Goal: Contribute content

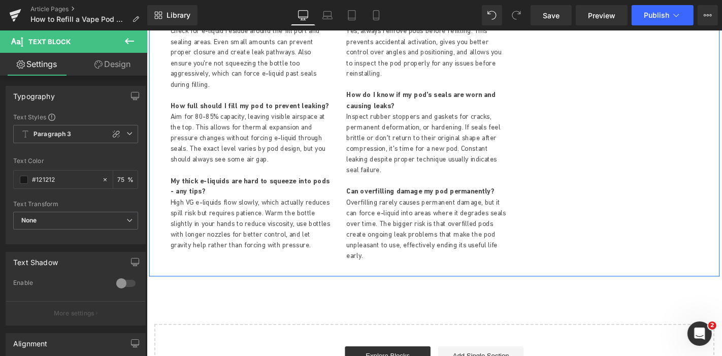
scroll to position [2540, 0]
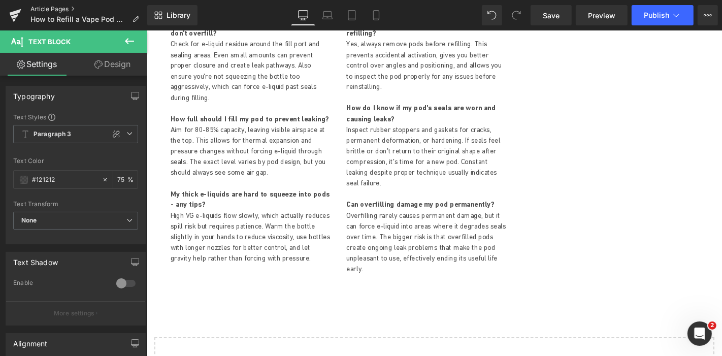
click at [41, 8] on link "Article Pages" at bounding box center [88, 9] width 117 height 8
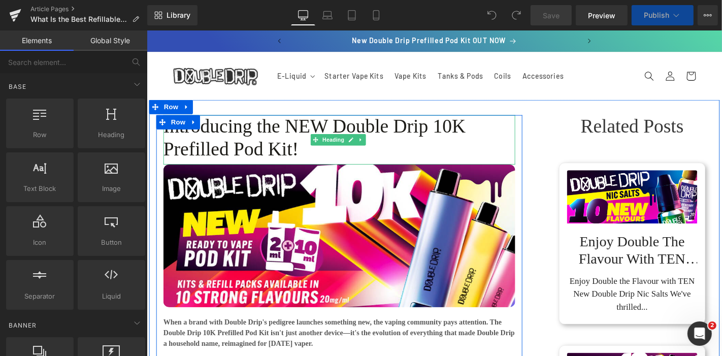
click at [228, 134] on h1 "Introducing the NEW Double Drip 10K Prefilled Pod Kit!" at bounding box center [352, 144] width 376 height 49
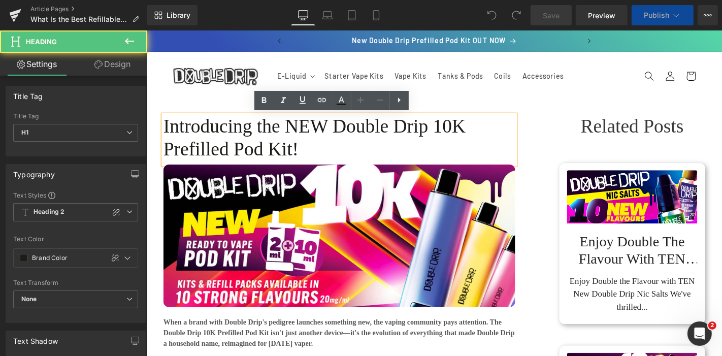
click at [275, 134] on h1 "Introducing the NEW Double Drip 10K Prefilled Pod Kit!" at bounding box center [352, 144] width 376 height 49
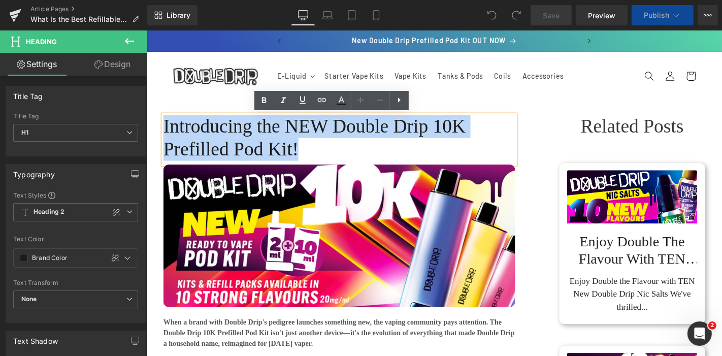
paste div
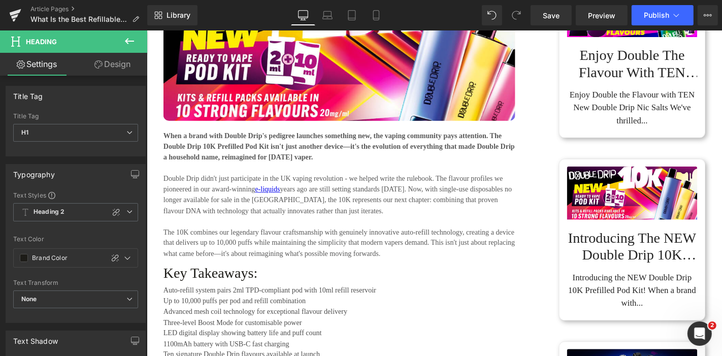
scroll to position [226, 0]
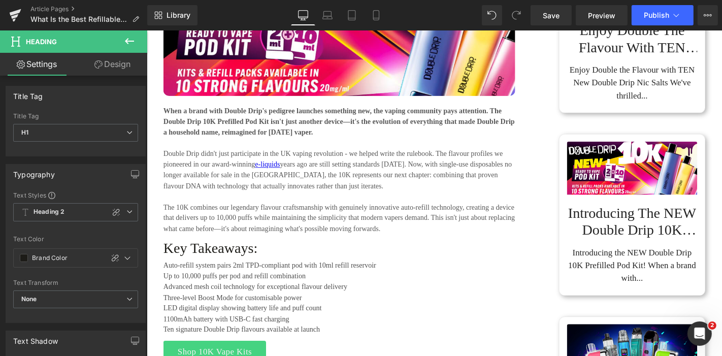
drag, startPoint x: 250, startPoint y: 131, endPoint x: 242, endPoint y: 126, distance: 9.5
click at [250, 131] on strong "When a brand with Double Drip's pedigree launches something new, the vaping com…" at bounding box center [351, 127] width 375 height 31
click at [222, 128] on strong "When a brand with Double Drip's pedigree launches something new, the vaping com…" at bounding box center [351, 127] width 375 height 31
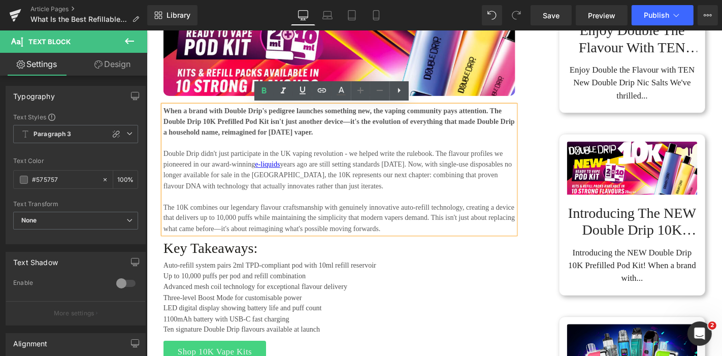
click at [235, 126] on strong "When a brand with Double Drip's pedigree launches something new, the vaping com…" at bounding box center [351, 127] width 375 height 31
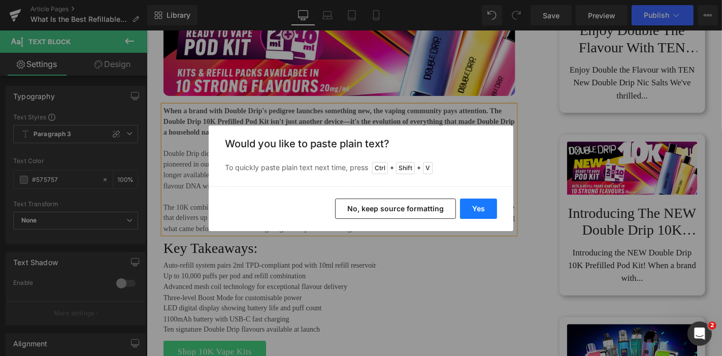
click at [485, 211] on button "Yes" at bounding box center [478, 209] width 37 height 20
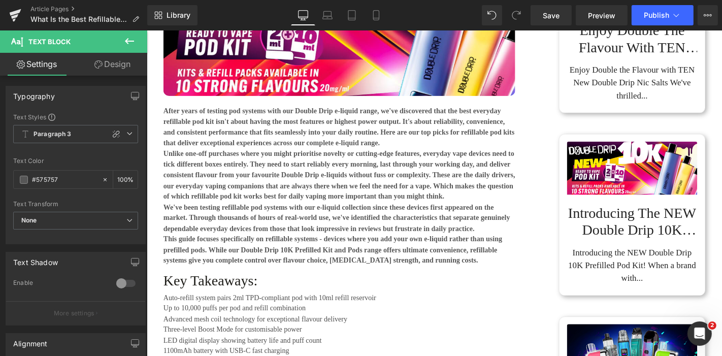
click at [416, 150] on p "After years of testing pod systems with our Double Drip e-liquid range, we've d…" at bounding box center [352, 133] width 376 height 46
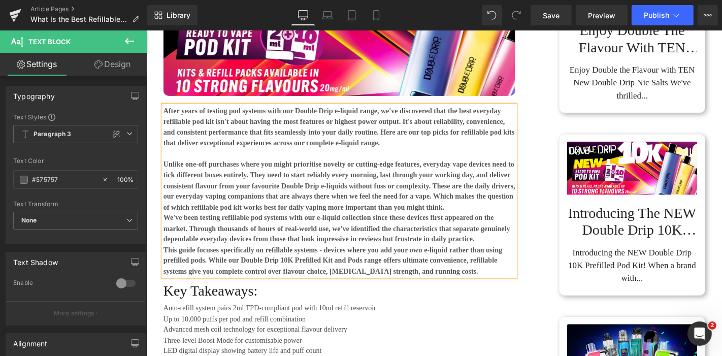
click at [498, 217] on p "Unlike one-off purchases where you might prioritise novelty or cutting-edge fea…" at bounding box center [352, 196] width 376 height 57
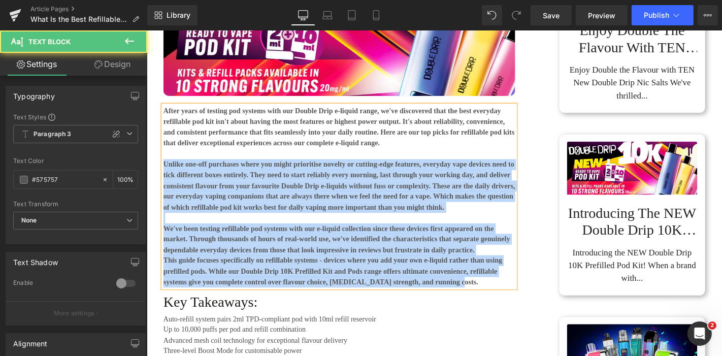
drag, startPoint x: 467, startPoint y: 303, endPoint x: 109, endPoint y: 171, distance: 381.5
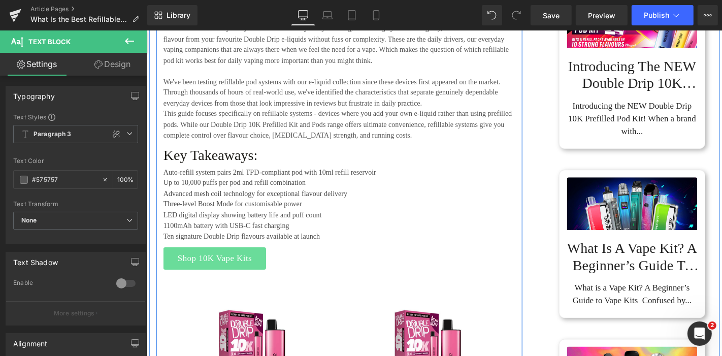
scroll to position [395, 0]
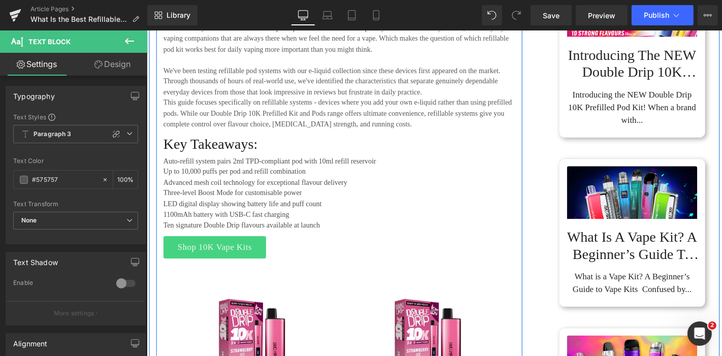
drag, startPoint x: 236, startPoint y: 183, endPoint x: 255, endPoint y: 172, distance: 21.6
click at [236, 183] on p "Up to 10,000 puffs per pod and refill combination" at bounding box center [352, 181] width 376 height 12
click at [246, 175] on p "Up to 10,000 puffs per pod and refill combination" at bounding box center [352, 181] width 376 height 12
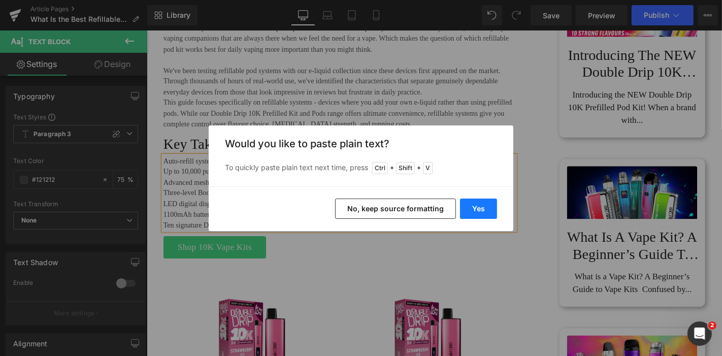
click at [483, 209] on button "Yes" at bounding box center [478, 209] width 37 height 20
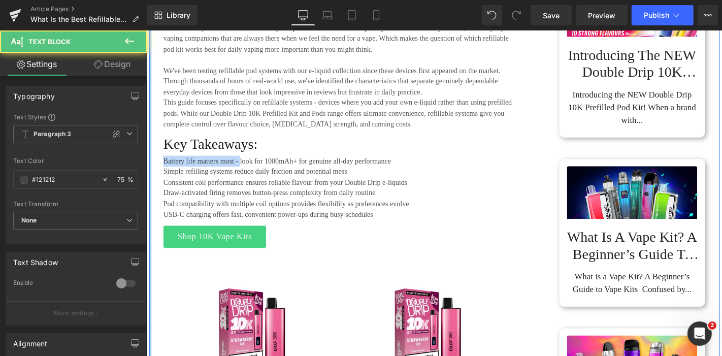
drag, startPoint x: 242, startPoint y: 169, endPoint x: 147, endPoint y: 158, distance: 96.0
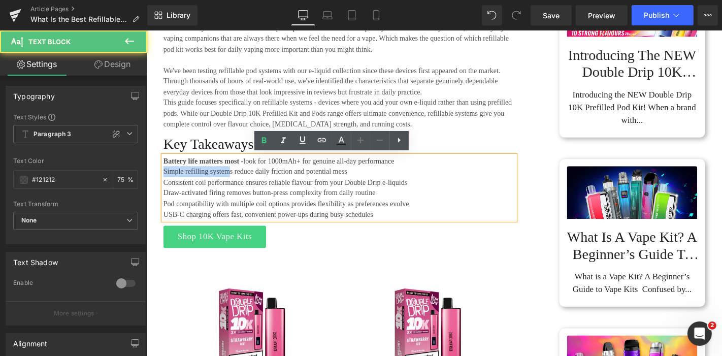
drag, startPoint x: 234, startPoint y: 178, endPoint x: 151, endPoint y: 184, distance: 82.6
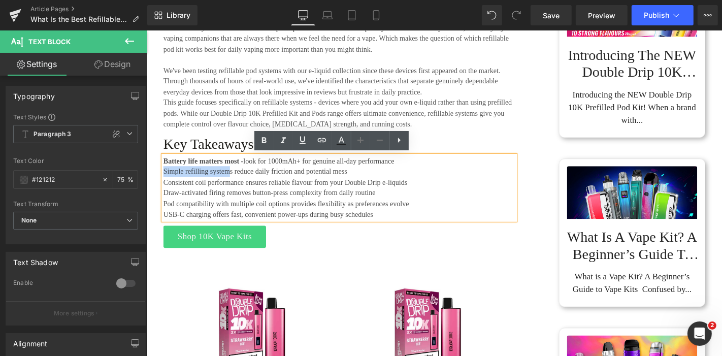
click at [234, 178] on p "Simple refilling systems reduce daily friction and potential mess" at bounding box center [352, 181] width 376 height 12
drag, startPoint x: 235, startPoint y: 178, endPoint x: 143, endPoint y: 177, distance: 92.0
click at [247, 170] on strong "Battery life matters most -" at bounding box center [206, 169] width 85 height 8
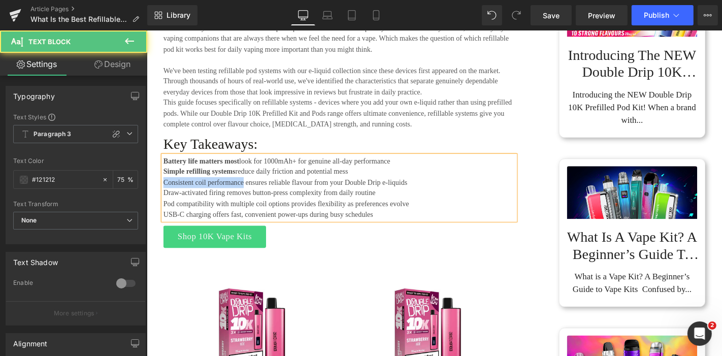
drag, startPoint x: 246, startPoint y: 192, endPoint x: 163, endPoint y: 189, distance: 83.3
click at [164, 189] on p "Consistent coil performance ensures reliable flavour from your Double Drip e-li…" at bounding box center [352, 192] width 376 height 12
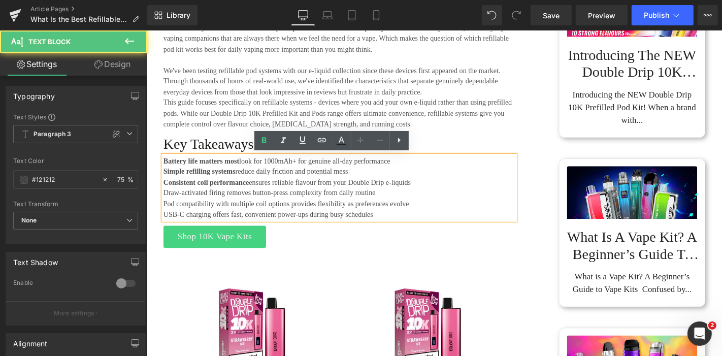
drag, startPoint x: 226, startPoint y: 201, endPoint x: 160, endPoint y: 203, distance: 66.1
click at [164, 203] on div "Battery life matters most look for 1000mAh+ for genuine all-day performance  S…" at bounding box center [352, 198] width 376 height 69
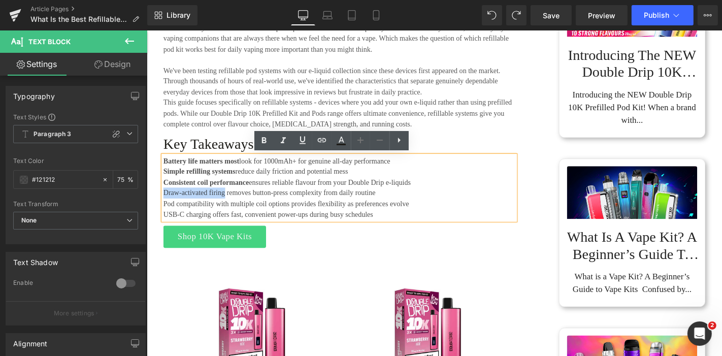
drag, startPoint x: 201, startPoint y: 201, endPoint x: 163, endPoint y: 202, distance: 38.6
click at [164, 202] on p "Draw-activated firing removes button-press complexity from daily routine" at bounding box center [352, 204] width 376 height 12
drag, startPoint x: 215, startPoint y: 213, endPoint x: 163, endPoint y: 213, distance: 52.3
click at [164, 213] on p "Pod compatibility with multiple coil options provides flexibility as preference…" at bounding box center [352, 215] width 376 height 12
drag, startPoint x: 213, startPoint y: 223, endPoint x: 161, endPoint y: 223, distance: 52.3
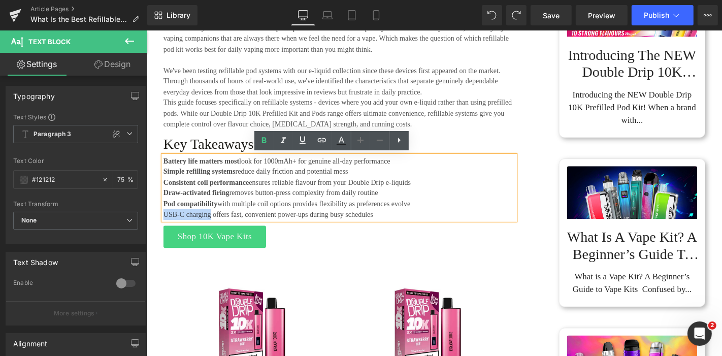
click at [164, 223] on p "USB-C charging offers fast, convenient power-ups during busy schedules" at bounding box center [352, 226] width 376 height 12
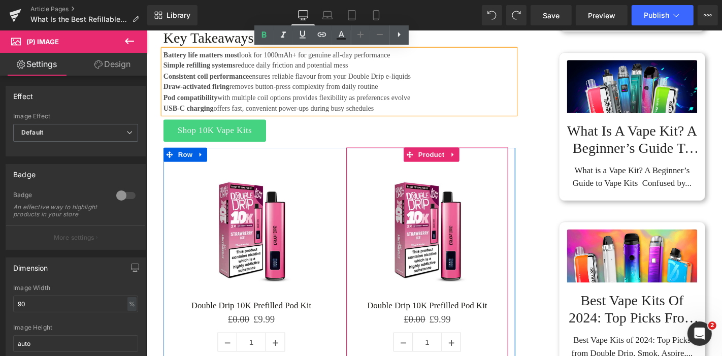
scroll to position [734, 0]
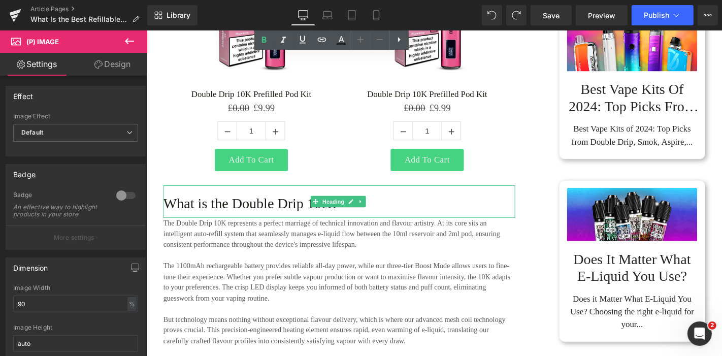
drag, startPoint x: 234, startPoint y: 216, endPoint x: 272, endPoint y: 214, distance: 38.7
click at [234, 216] on h3 "What is the Double Drip 10K?" at bounding box center [352, 215] width 376 height 18
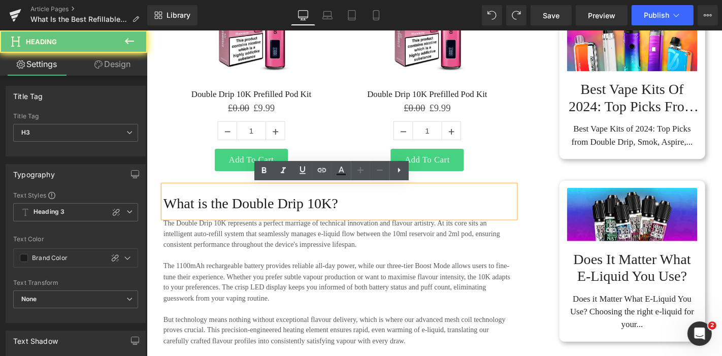
click at [272, 214] on h3 "What is the Double Drip 10K?" at bounding box center [352, 215] width 376 height 18
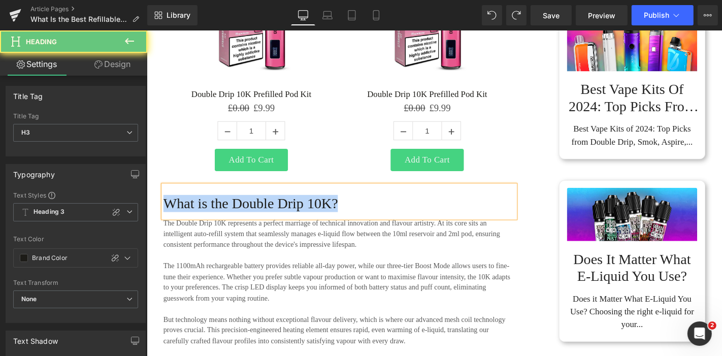
paste div
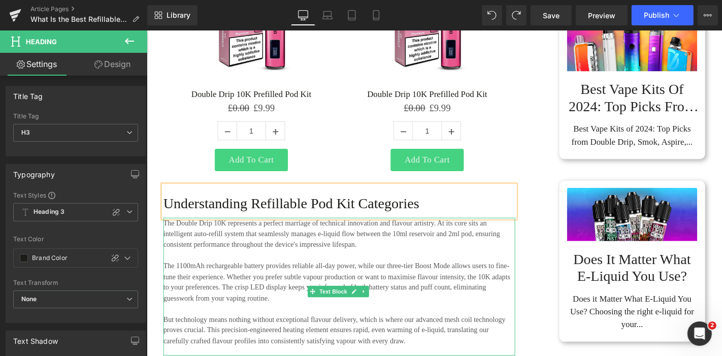
click at [319, 261] on p "The Double Drip 10K represents a perfect marriage of technical innovation and f…" at bounding box center [352, 247] width 376 height 35
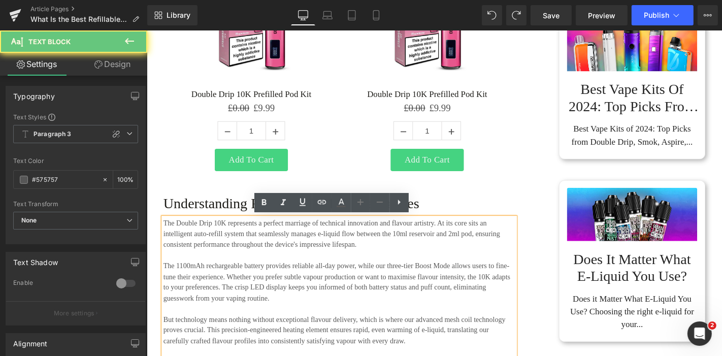
click at [333, 250] on p "The Double Drip 10K represents a perfect marriage of technical innovation and f…" at bounding box center [352, 247] width 376 height 35
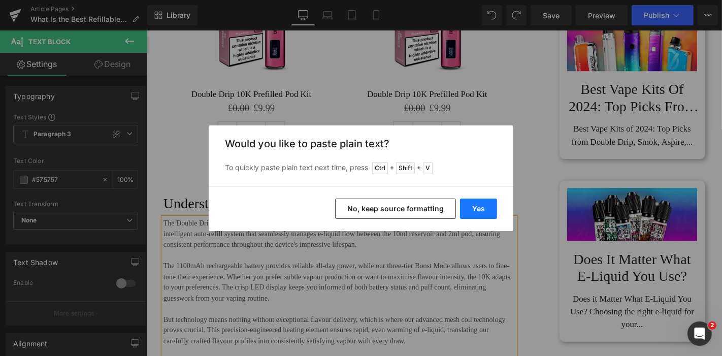
click at [473, 211] on button "Yes" at bounding box center [478, 209] width 37 height 20
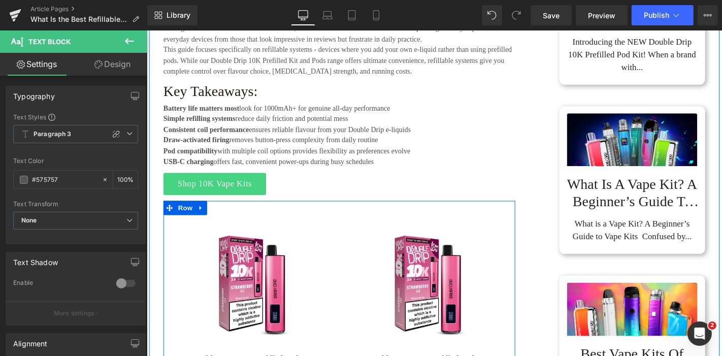
scroll to position [621, 0]
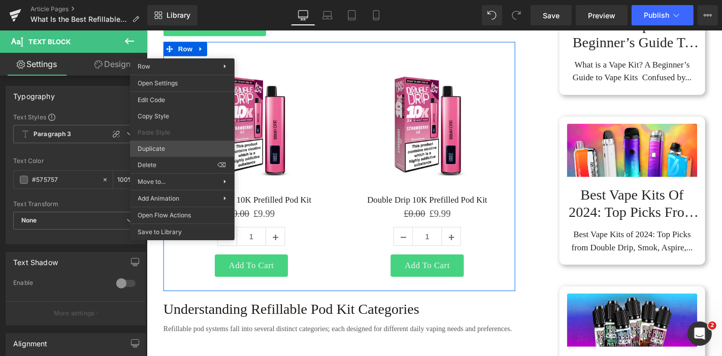
drag, startPoint x: 311, startPoint y: 176, endPoint x: 257, endPoint y: 50, distance: 136.9
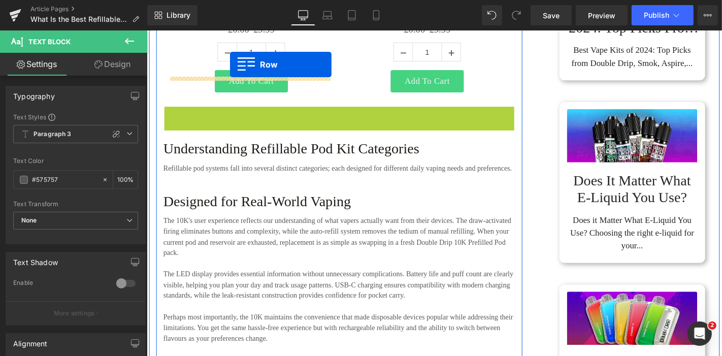
scroll to position [808, 0]
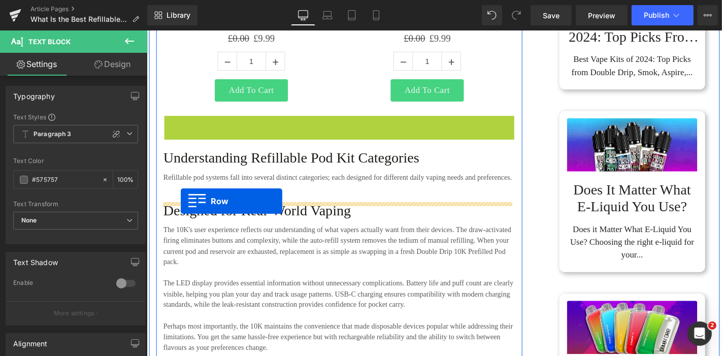
drag, startPoint x: 168, startPoint y: 78, endPoint x: 182, endPoint y: 212, distance: 134.9
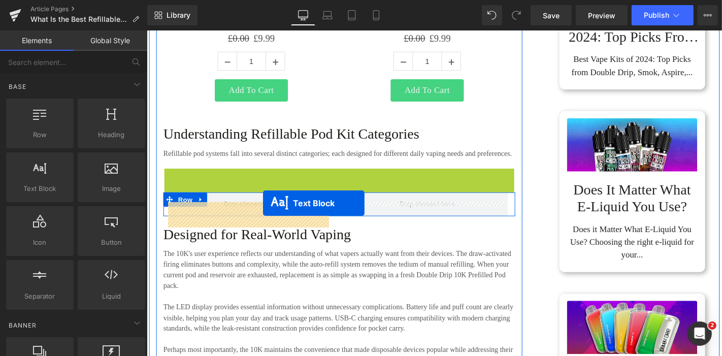
drag, startPoint x: 323, startPoint y: 210, endPoint x: 270, endPoint y: 214, distance: 52.5
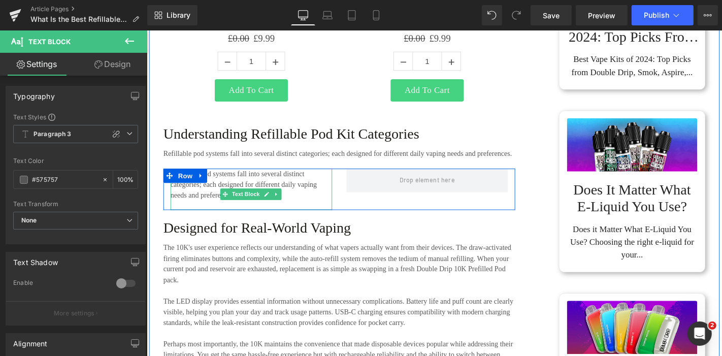
click at [201, 189] on icon at bounding box center [204, 185] width 7 height 8
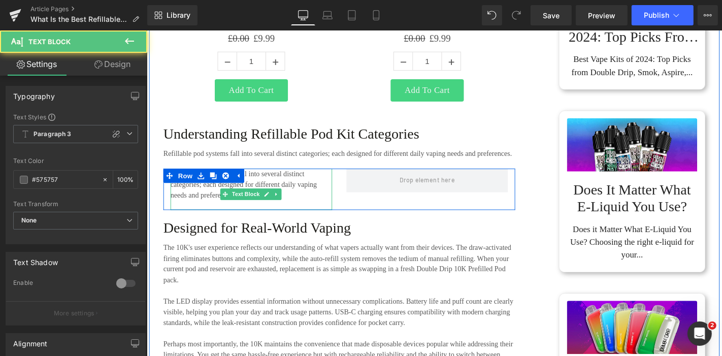
click at [278, 205] on p "Refillable pod systems fall into several distinct categories; each designed for…" at bounding box center [258, 195] width 173 height 35
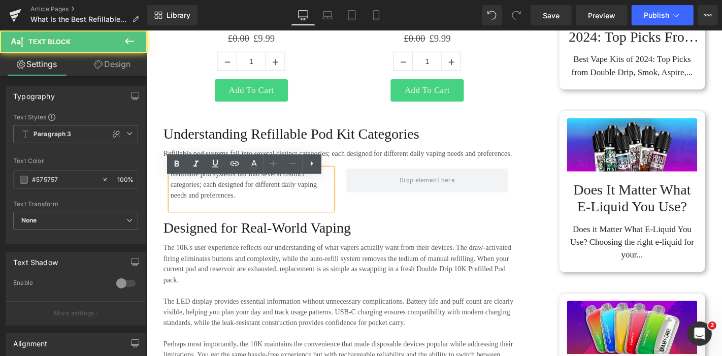
drag, startPoint x: 378, startPoint y: 158, endPoint x: 331, endPoint y: 175, distance: 50.3
click at [379, 158] on p "Refillable pod systems fall into several distinct categories; each designed for…" at bounding box center [352, 162] width 376 height 12
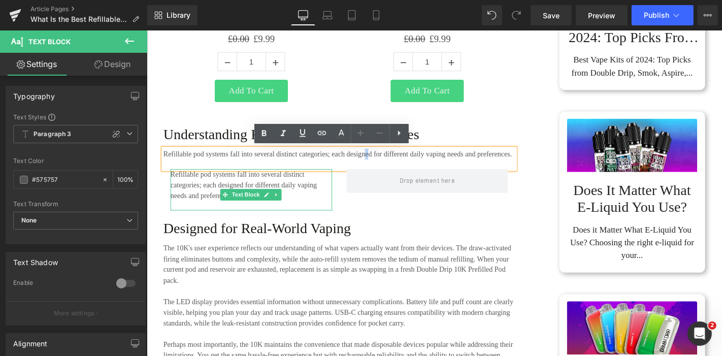
drag, startPoint x: 374, startPoint y: 294, endPoint x: 240, endPoint y: 272, distance: 136.5
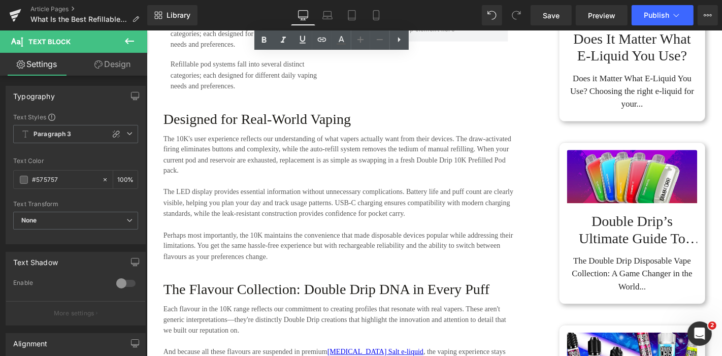
scroll to position [800, 0]
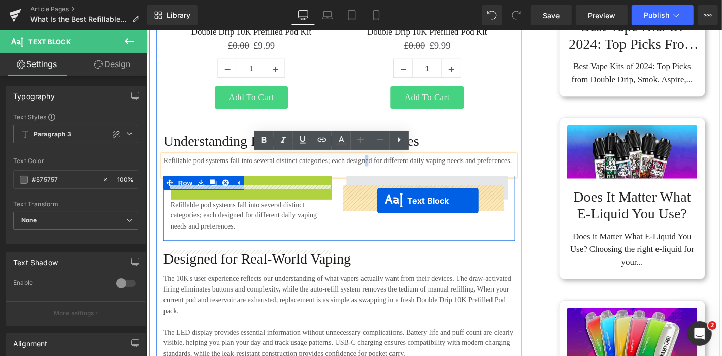
drag, startPoint x: 346, startPoint y: 213, endPoint x: 393, endPoint y: 211, distance: 46.8
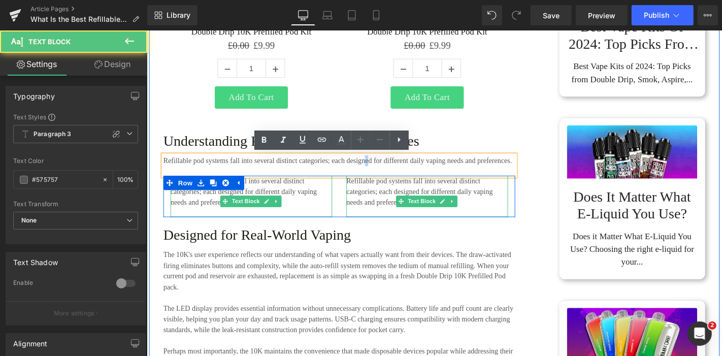
click at [260, 213] on p "Refillable pod systems fall into several distinct categories; each designed for…" at bounding box center [258, 202] width 173 height 35
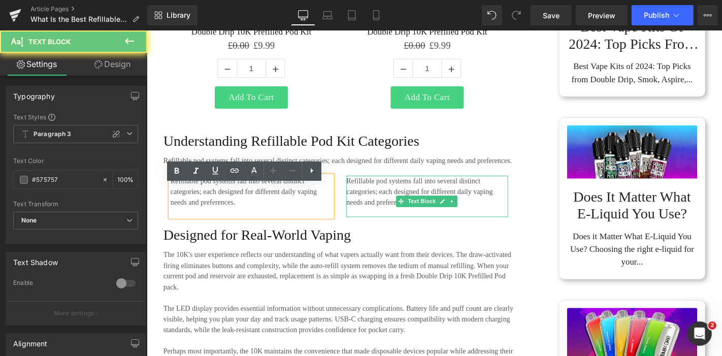
click at [290, 209] on p "Refillable pod systems fall into several distinct categories; each designed for…" at bounding box center [258, 202] width 173 height 35
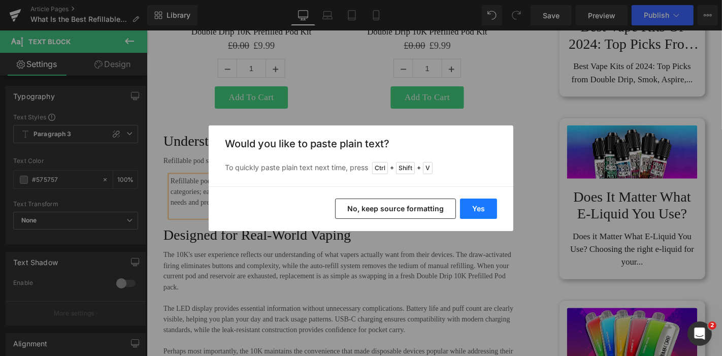
click at [479, 210] on button "Yes" at bounding box center [478, 209] width 37 height 20
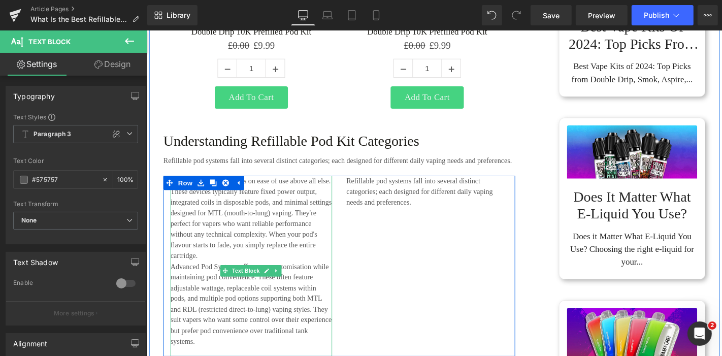
click at [237, 277] on p "Simple Pod Systems focus on ease of use above all else. These devices typically…" at bounding box center [258, 230] width 173 height 91
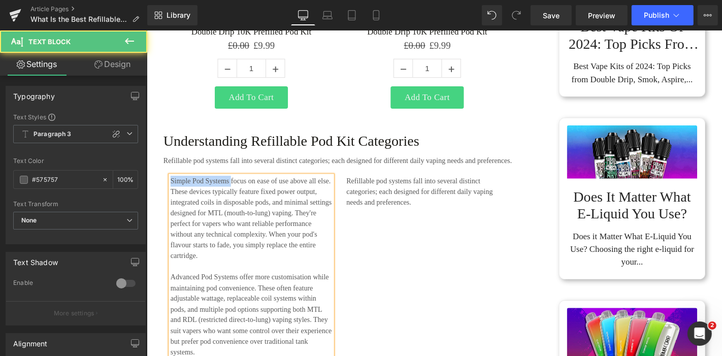
drag, startPoint x: 233, startPoint y: 198, endPoint x: 168, endPoint y: 201, distance: 65.1
click at [172, 201] on div "Simple Pod Systems focus on ease of use above all else. These devices typically…" at bounding box center [258, 287] width 173 height 205
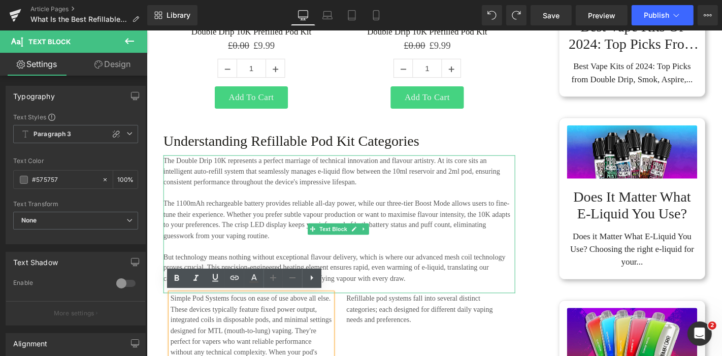
drag, startPoint x: 332, startPoint y: 227, endPoint x: 336, endPoint y: 174, distance: 52.5
click at [332, 226] on p "The 1100mAh rechargeable battery provides reliable all-day power, while our thr…" at bounding box center [352, 232] width 376 height 46
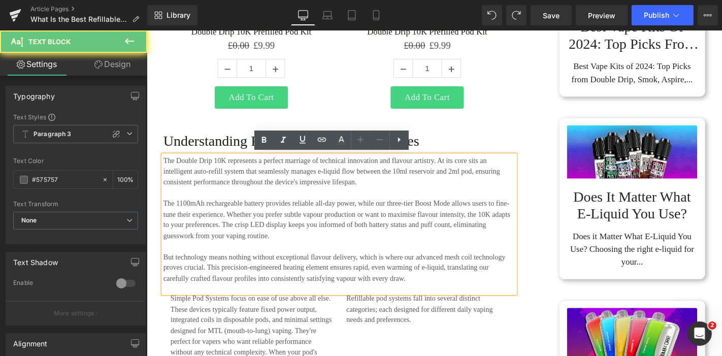
click at [336, 173] on p "The Double Drip 10K represents a perfect marriage of technical innovation and f…" at bounding box center [352, 181] width 376 height 35
click at [354, 175] on p "The Double Drip 10K represents a perfect marriage of technical innovation and f…" at bounding box center [352, 181] width 376 height 35
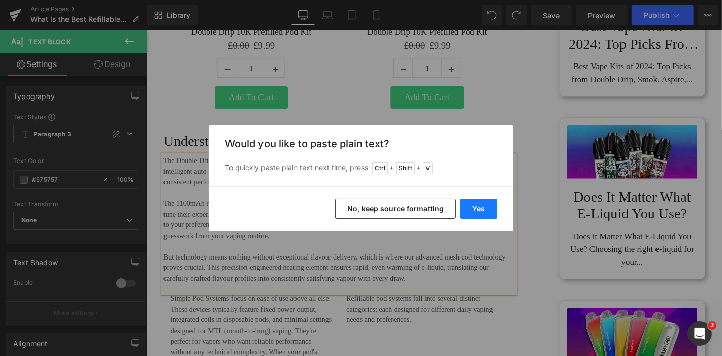
click at [486, 203] on button "Yes" at bounding box center [478, 209] width 37 height 20
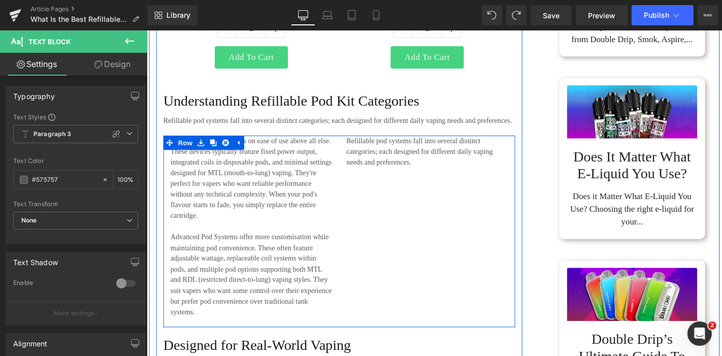
scroll to position [913, 0]
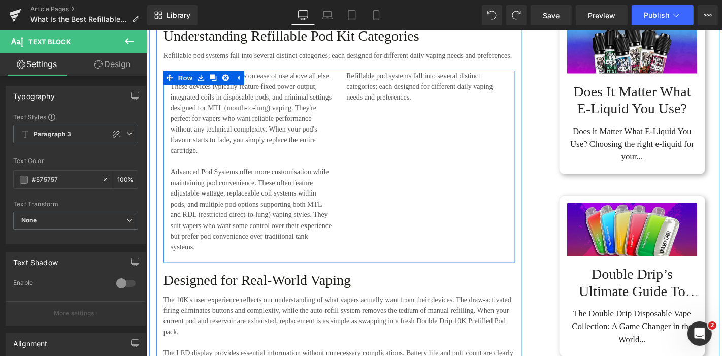
drag, startPoint x: 282, startPoint y: 142, endPoint x: 289, endPoint y: 132, distance: 12.1
click at [282, 142] on p "Simple Pod Systems focus on ease of use above all else. These devices typically…" at bounding box center [258, 118] width 173 height 91
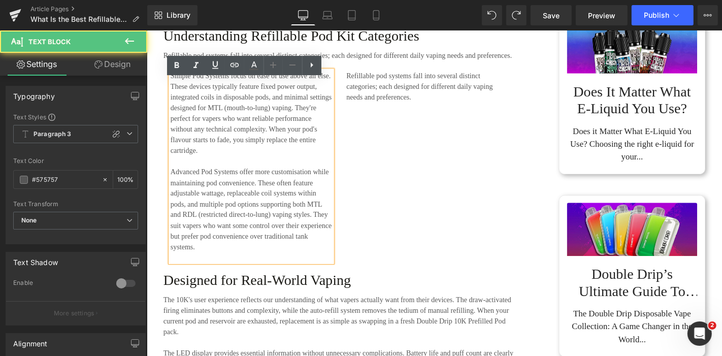
click at [287, 139] on p "Simple Pod Systems focus on ease of use above all else. These devices typically…" at bounding box center [258, 118] width 173 height 91
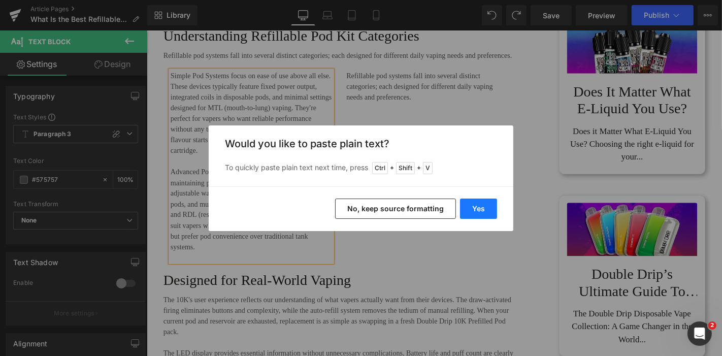
click at [478, 208] on button "Yes" at bounding box center [478, 209] width 37 height 20
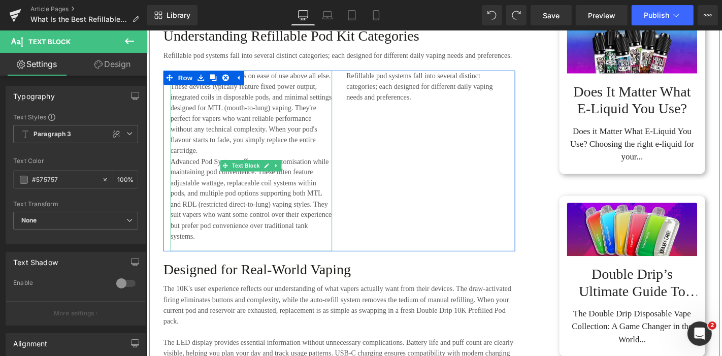
click at [223, 164] on p "Simple Pod Systems focus on ease of use above all else. These devices typically…" at bounding box center [258, 118] width 173 height 91
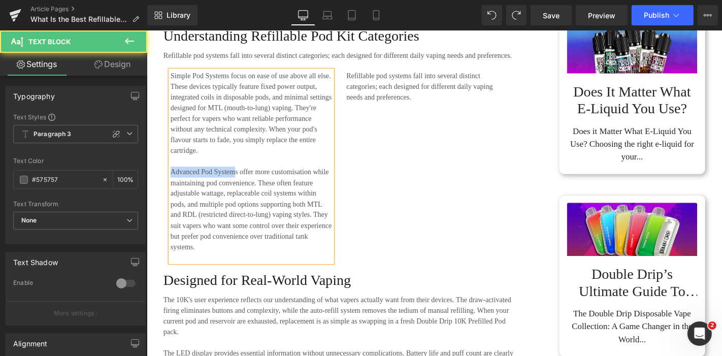
drag, startPoint x: 226, startPoint y: 188, endPoint x: 169, endPoint y: 192, distance: 57.0
click at [172, 192] on p "Advanced Pod Systems offer more customisation while maintaining pod convenience…" at bounding box center [258, 220] width 173 height 91
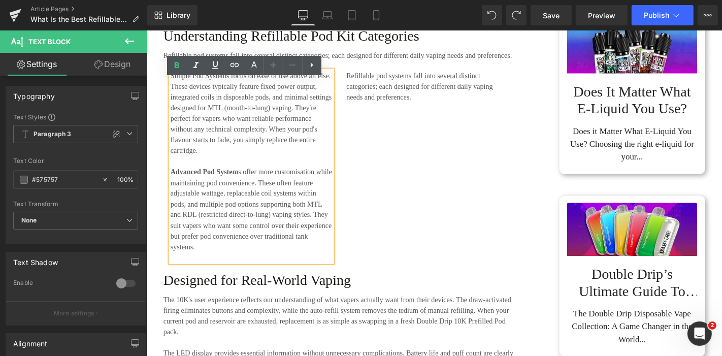
click at [246, 90] on p "Simple Pod Systems focus on ease of use above all else. These devices typically…" at bounding box center [258, 118] width 173 height 91
drag, startPoint x: 232, startPoint y: 89, endPoint x: 170, endPoint y: 90, distance: 61.5
click at [172, 90] on p "Simple Pod Systems focus on ease of use above all else. These devices typically…" at bounding box center [258, 118] width 173 height 91
drag, startPoint x: 390, startPoint y: 92, endPoint x: 412, endPoint y: 92, distance: 22.4
click at [390, 92] on p "Refillable pod systems fall into several distinct categories; each designed for…" at bounding box center [446, 90] width 173 height 35
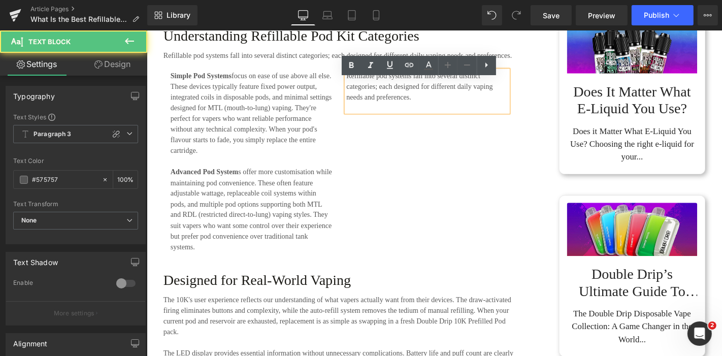
click at [412, 92] on p "Refillable pod systems fall into several distinct categories; each designed for…" at bounding box center [446, 90] width 173 height 35
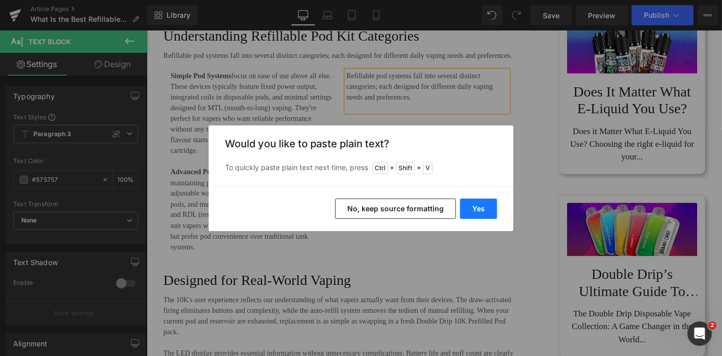
click at [479, 208] on button "Yes" at bounding box center [478, 209] width 37 height 20
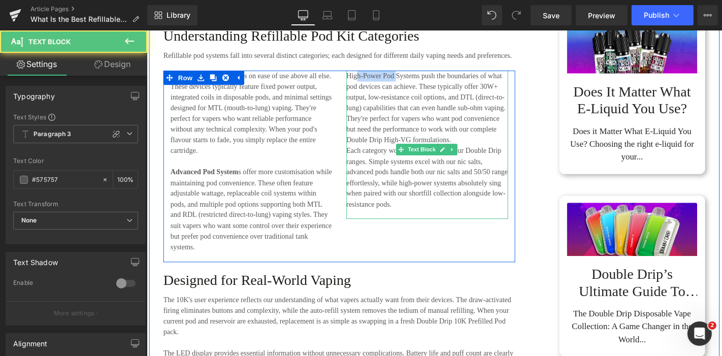
drag, startPoint x: 409, startPoint y: 88, endPoint x: 365, endPoint y: 89, distance: 44.2
click at [365, 89] on p "High-Power Pod Systems push the boundaries of what pod devices can achieve. The…" at bounding box center [446, 113] width 173 height 80
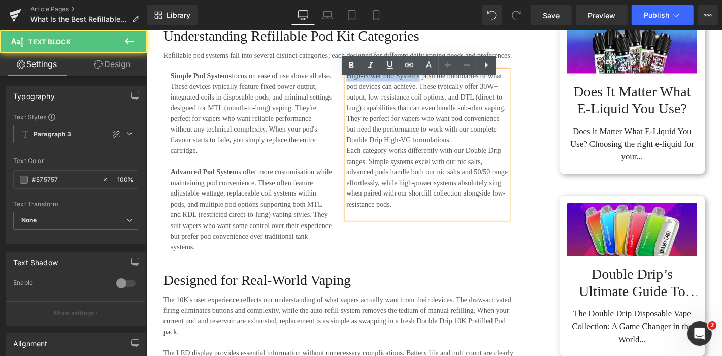
drag, startPoint x: 434, startPoint y: 89, endPoint x: 347, endPoint y: 92, distance: 86.9
click at [347, 92] on div "Simple Pod Systems focus on ease of use above all else. These devices typically…" at bounding box center [352, 175] width 376 height 205
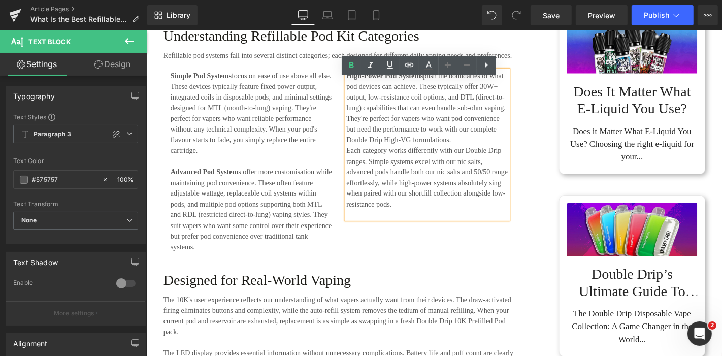
click at [478, 136] on p "High-Power Pod Systems push the boundaries of what pod devices can achieve. The…" at bounding box center [446, 113] width 173 height 80
click at [481, 153] on p "High-Power Pod Systems push the boundaries of what pod devices can achieve. The…" at bounding box center [446, 113] width 173 height 80
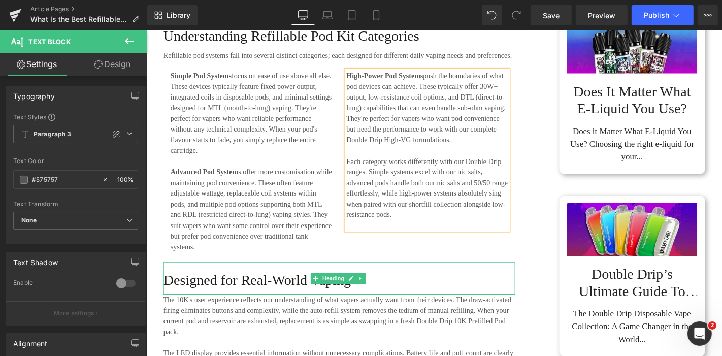
click at [517, 290] on div "Designed for Real-World Vaping" at bounding box center [352, 294] width 376 height 35
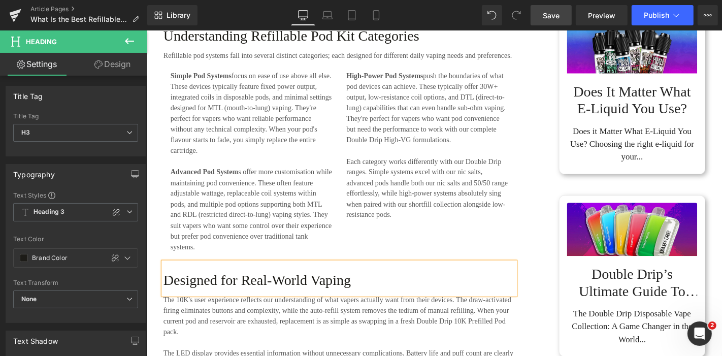
click at [546, 14] on span "Save" at bounding box center [551, 15] width 17 height 11
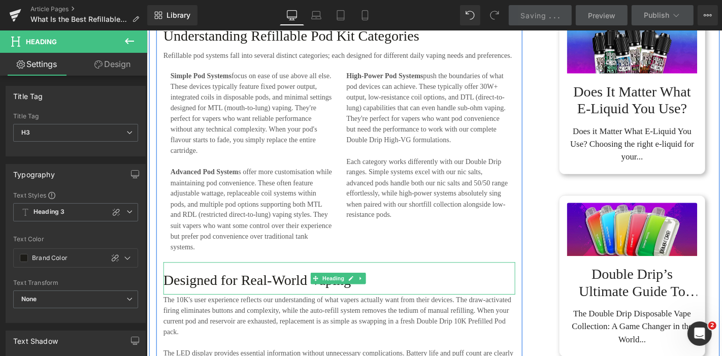
click at [261, 306] on h3 "Designed for Real-World Vaping" at bounding box center [352, 297] width 376 height 18
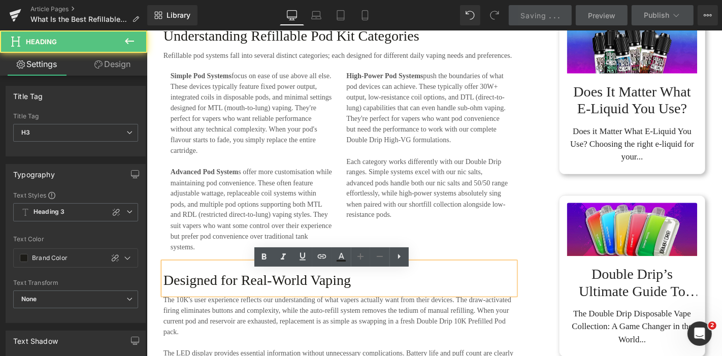
click at [246, 302] on h3 "Designed for Real-World Vaping" at bounding box center [352, 297] width 376 height 18
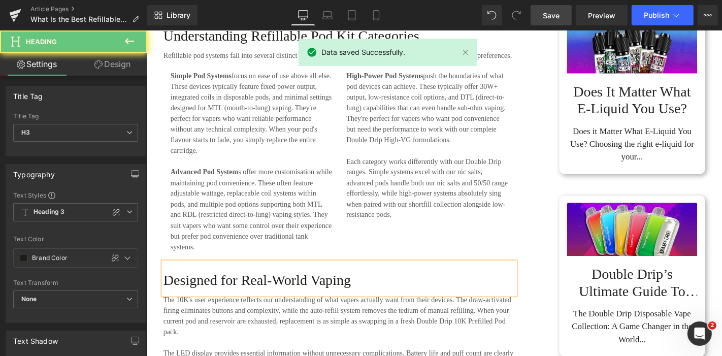
paste div
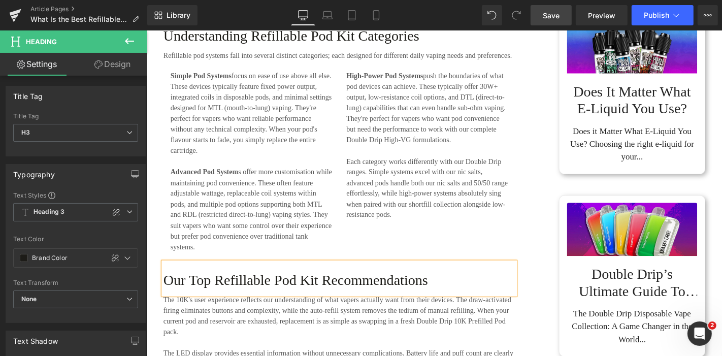
drag, startPoint x: 246, startPoint y: 341, endPoint x: 262, endPoint y: 339, distance: 16.0
click at [246, 341] on p "The 10K's user experience reflects our understanding of what vapers actually wa…" at bounding box center [352, 335] width 376 height 46
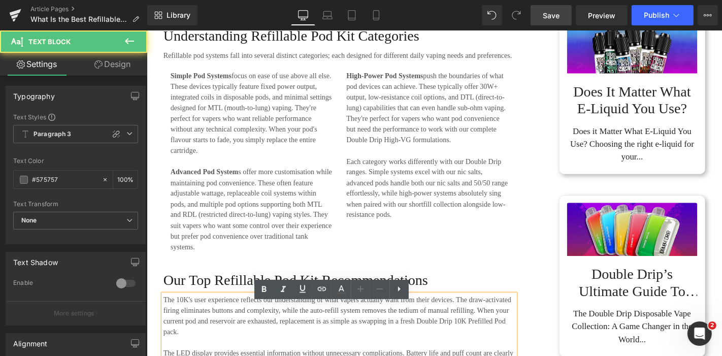
click at [269, 336] on p "The 10K's user experience reflects our understanding of what vapers actually wa…" at bounding box center [352, 335] width 376 height 46
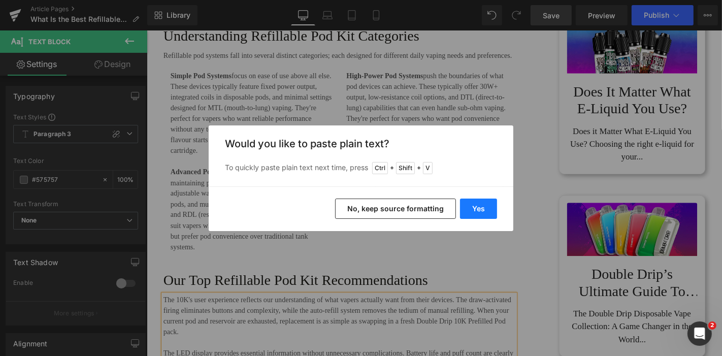
click at [480, 205] on button "Yes" at bounding box center [478, 209] width 37 height 20
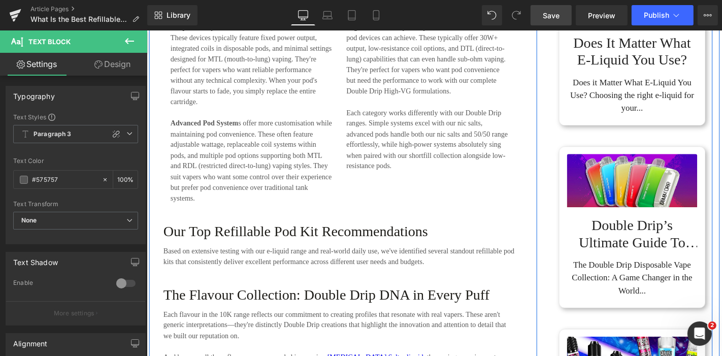
scroll to position [1026, 0]
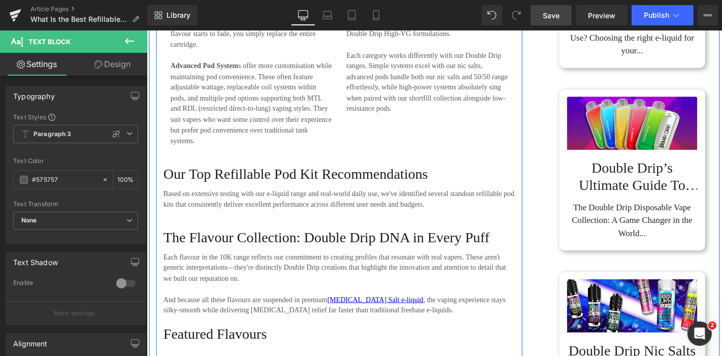
click at [265, 260] on h3 "The Flavour Collection: Double Drip DNA in Every Puff" at bounding box center [352, 251] width 376 height 18
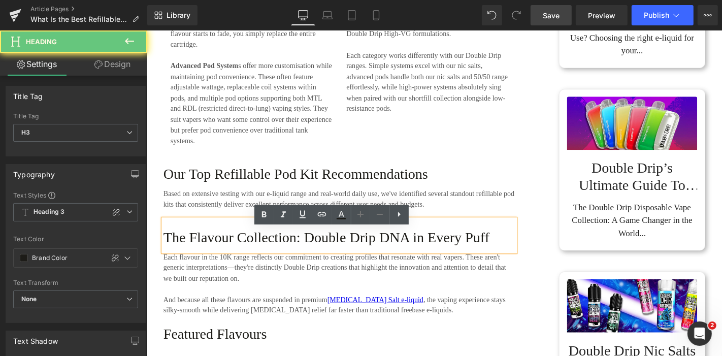
click at [265, 260] on h3 "The Flavour Collection: Double Drip DNA in Every Puff" at bounding box center [352, 251] width 376 height 18
paste div
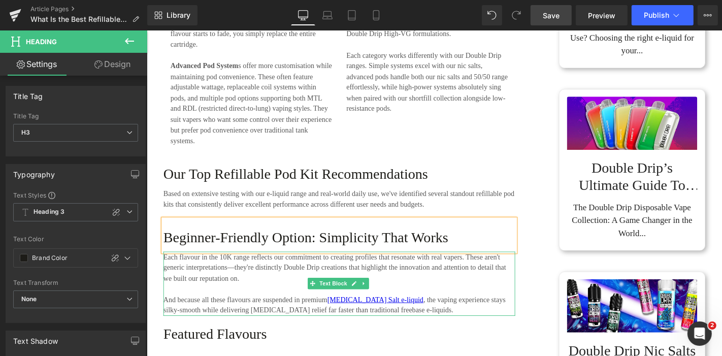
drag, startPoint x: 183, startPoint y: 301, endPoint x: 215, endPoint y: 298, distance: 32.1
click at [184, 301] on p "Each flavour in the 10K range reflects our commitment to creating profiles that…" at bounding box center [352, 283] width 376 height 35
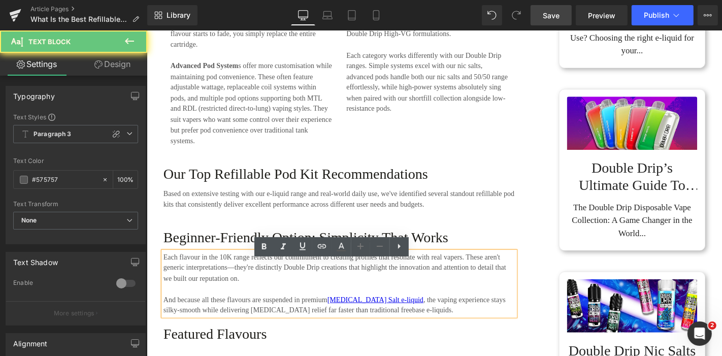
click at [215, 298] on p "Each flavour in the 10K range reflects our commitment to creating profiles that…" at bounding box center [352, 283] width 376 height 35
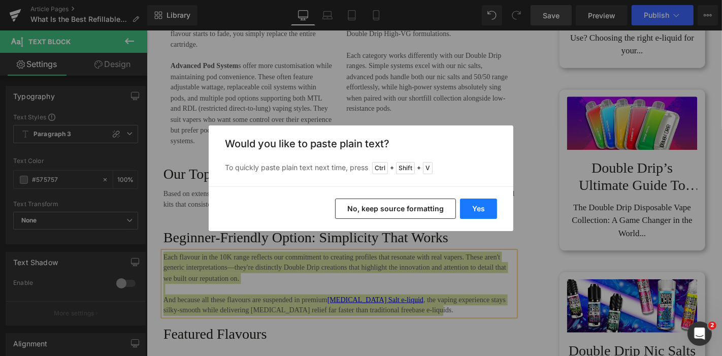
click at [473, 202] on button "Yes" at bounding box center [478, 209] width 37 height 20
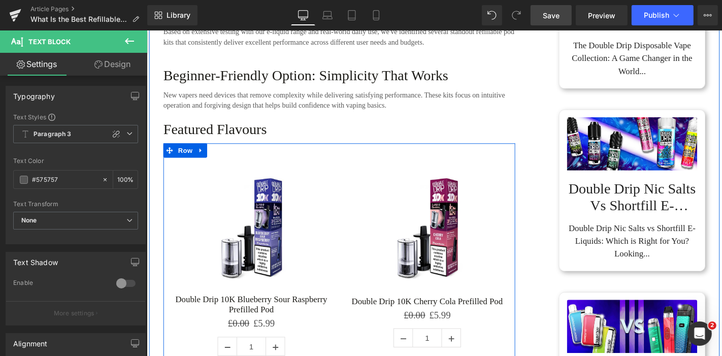
scroll to position [1195, 0]
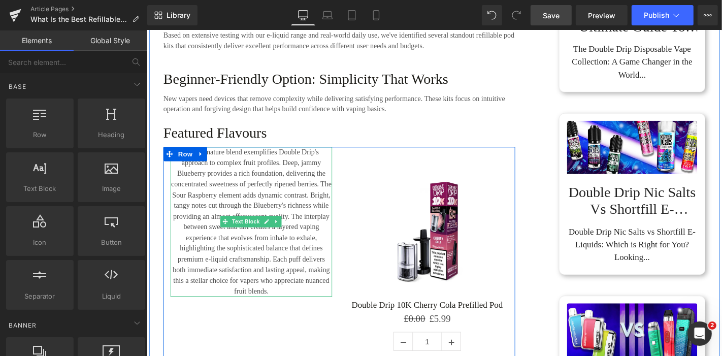
click at [242, 185] on p "This signature blend exemplifies Double Drip's approach to complex fruit profil…" at bounding box center [258, 234] width 173 height 160
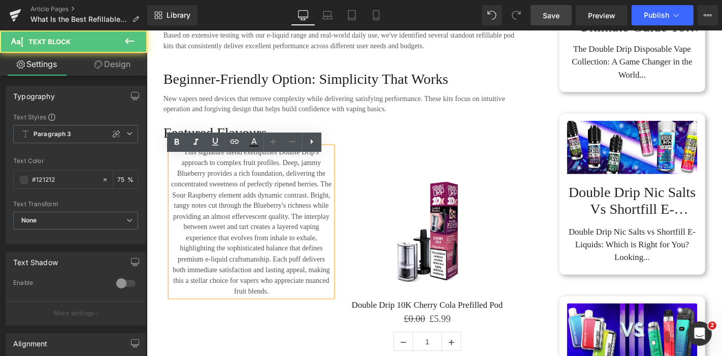
click at [263, 184] on p "This signature blend exemplifies Double Drip's approach to complex fruit profil…" at bounding box center [258, 234] width 173 height 160
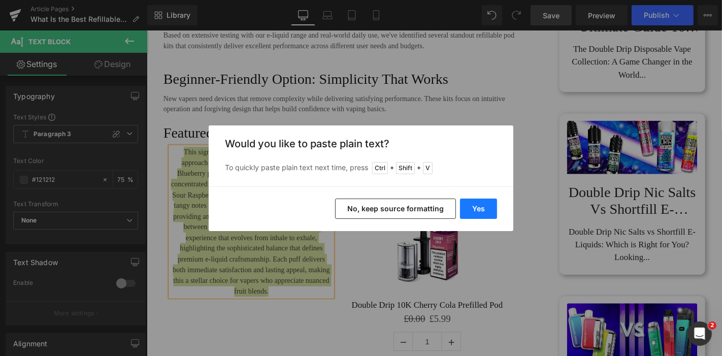
click at [476, 209] on button "Yes" at bounding box center [478, 209] width 37 height 20
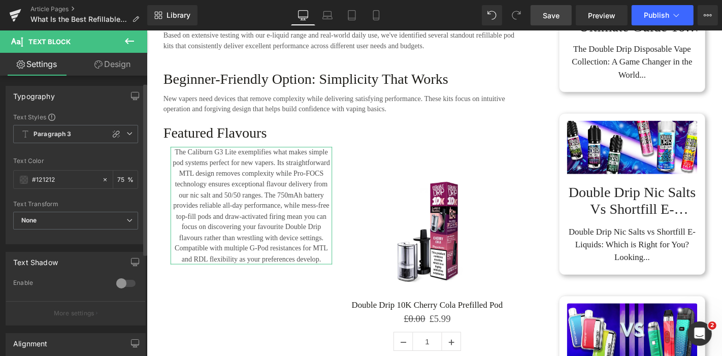
scroll to position [113, 0]
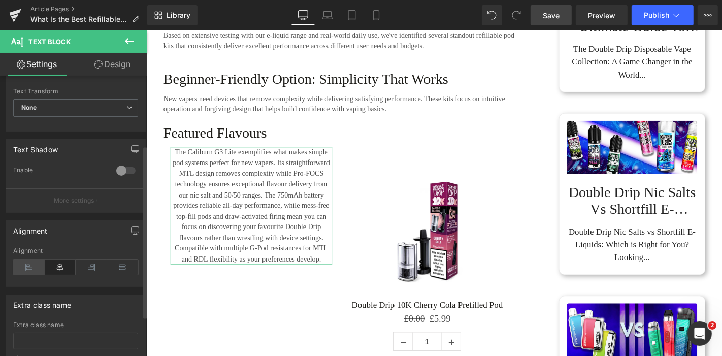
drag, startPoint x: 31, startPoint y: 267, endPoint x: 44, endPoint y: 264, distance: 12.6
click at [31, 267] on icon at bounding box center [28, 267] width 31 height 15
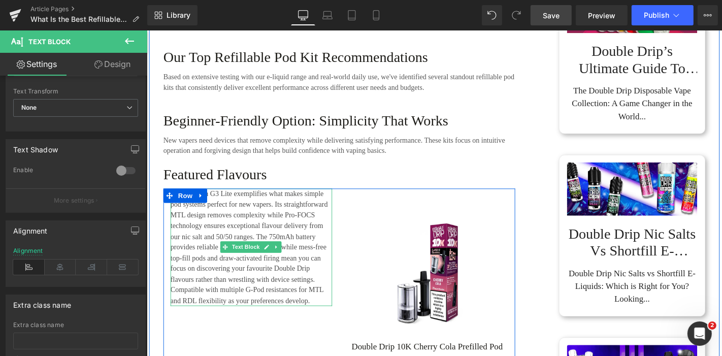
scroll to position [1083, 0]
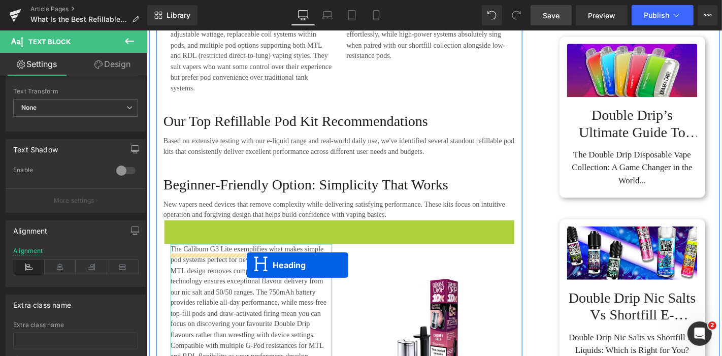
drag, startPoint x: 325, startPoint y: 261, endPoint x: 253, endPoint y: 280, distance: 74.3
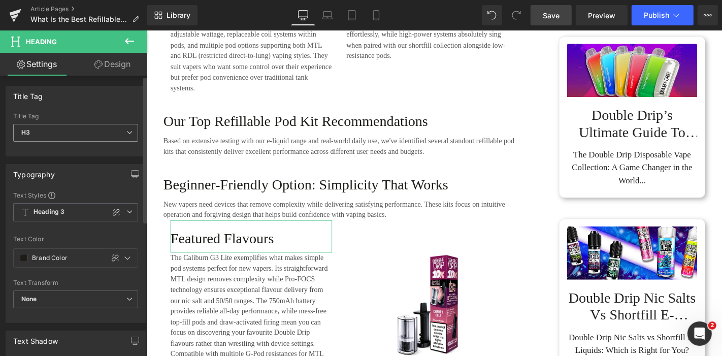
click at [115, 127] on span "H3" at bounding box center [75, 133] width 125 height 18
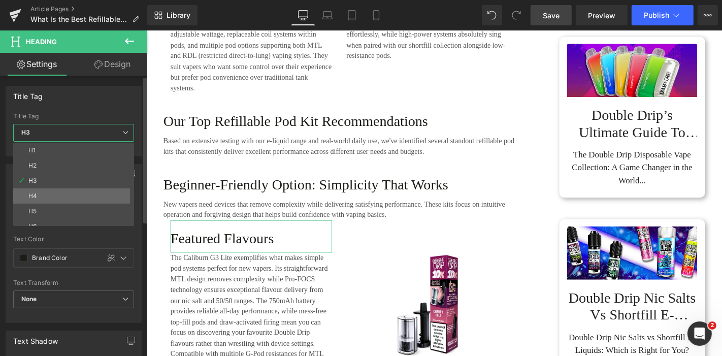
click at [105, 192] on li "H4" at bounding box center [75, 195] width 125 height 15
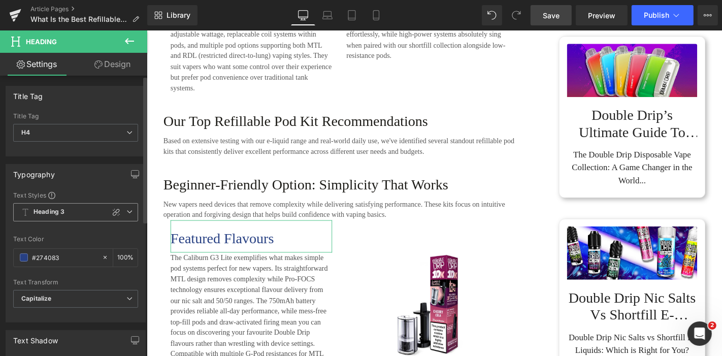
click at [130, 214] on span "Heading 3" at bounding box center [75, 212] width 125 height 18
click at [117, 172] on div "Typography" at bounding box center [75, 174] width 139 height 19
click at [20, 256] on span at bounding box center [24, 257] width 8 height 8
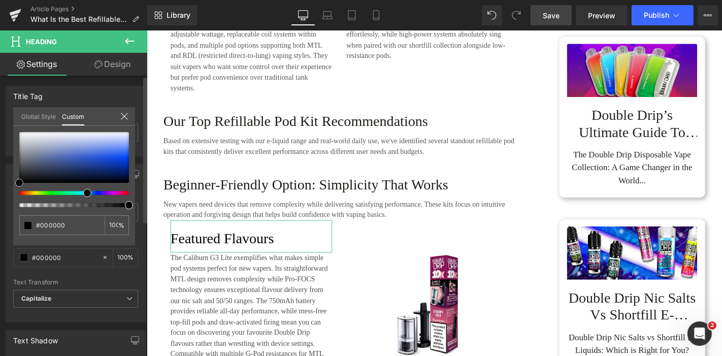
drag, startPoint x: 20, startPoint y: 197, endPoint x: 7, endPoint y: 204, distance: 15.7
click at [0, 207] on div "Typography Text Styles Custom Heading 1 Heading 2 Heading 3 Heading 4 Heading 5…" at bounding box center [76, 239] width 152 height 166
click at [48, 115] on link "Global Style" at bounding box center [38, 115] width 35 height 17
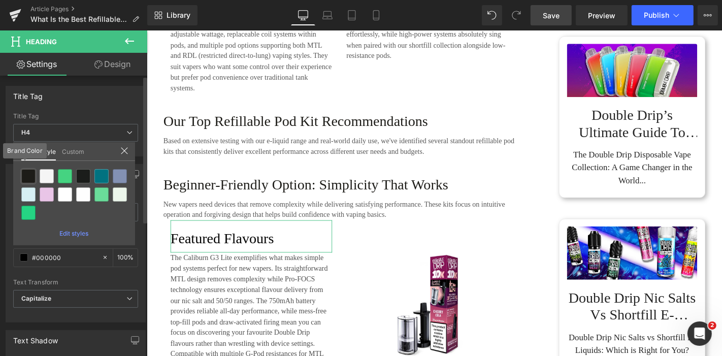
click at [26, 172] on div at bounding box center [28, 176] width 14 height 14
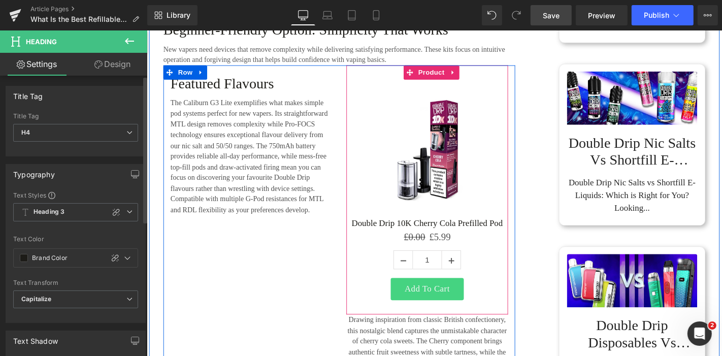
scroll to position [1252, 0]
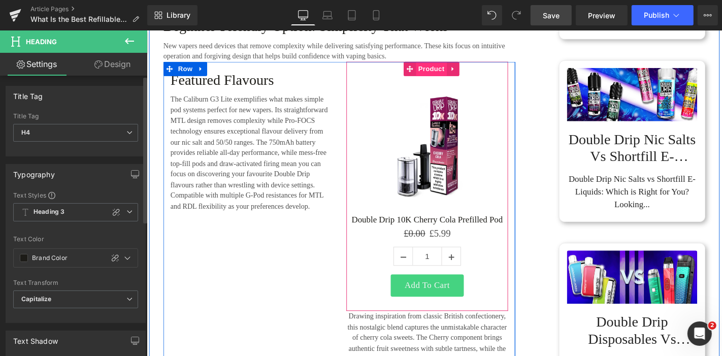
click at [449, 79] on span "Product" at bounding box center [450, 70] width 33 height 15
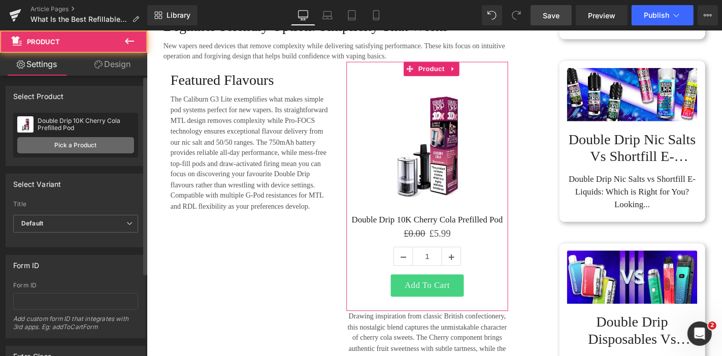
click at [69, 150] on link "Pick a Product" at bounding box center [75, 145] width 117 height 16
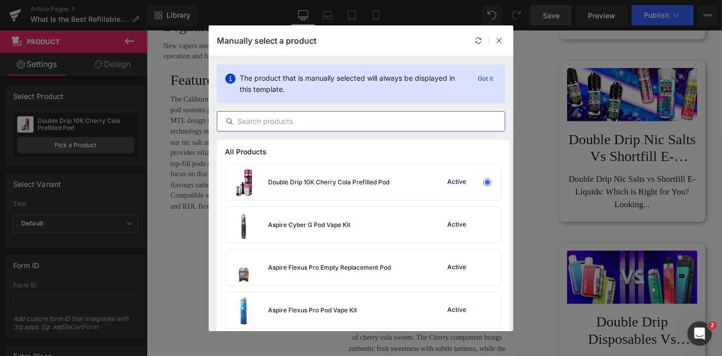
click at [274, 123] on input "text" at bounding box center [361, 121] width 288 height 12
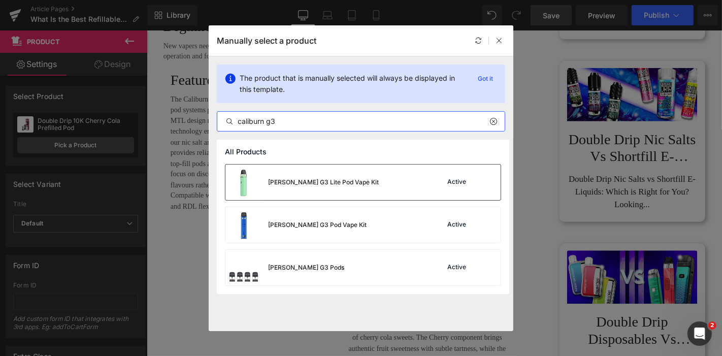
type input "caliburn g3"
click at [364, 189] on div "Uwell Caliburn G3 Lite Pod Vape Kit" at bounding box center [302, 183] width 153 height 36
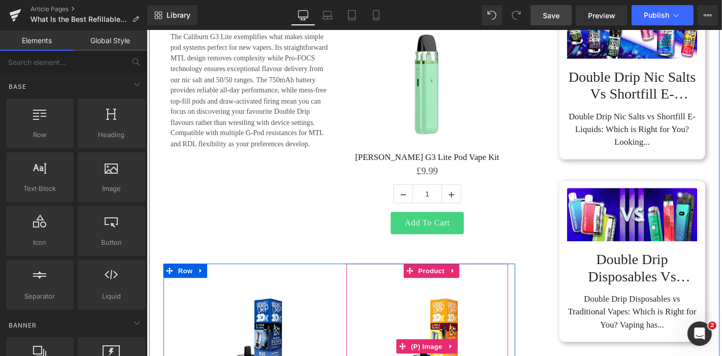
scroll to position [1252, 0]
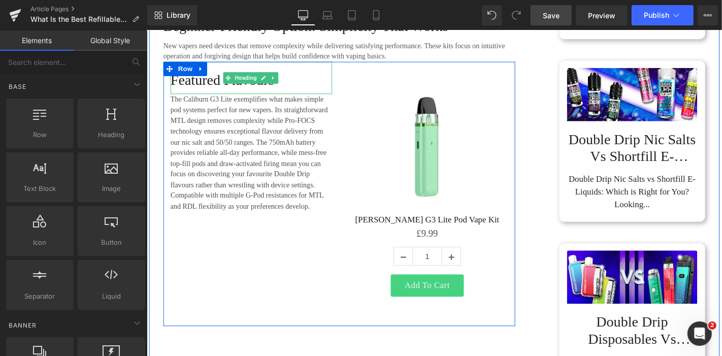
click at [216, 92] on h4 "Featured Flavours" at bounding box center [258, 83] width 173 height 18
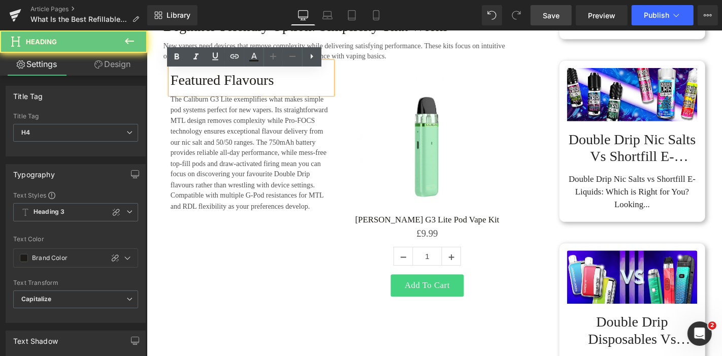
click at [220, 89] on h4 "Featured Flavours" at bounding box center [258, 83] width 173 height 18
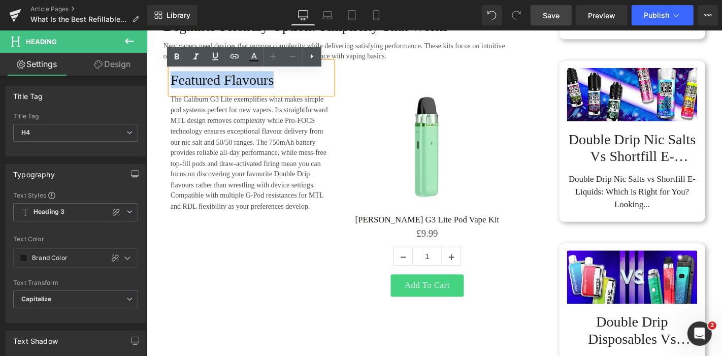
paste div
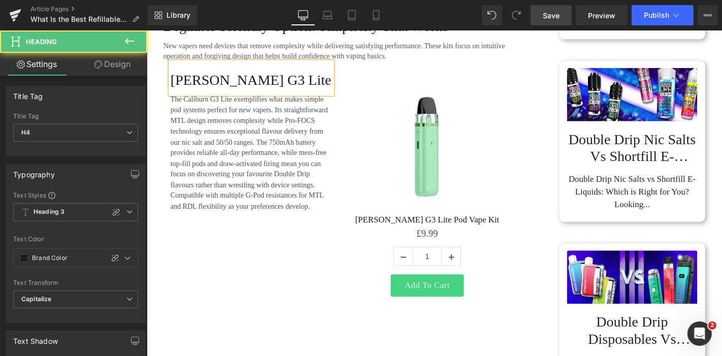
drag, startPoint x: 286, startPoint y: 92, endPoint x: 189, endPoint y: 88, distance: 97.1
click at [189, 88] on h4 "Uwell Caliburn G3 Lite" at bounding box center [258, 83] width 173 height 18
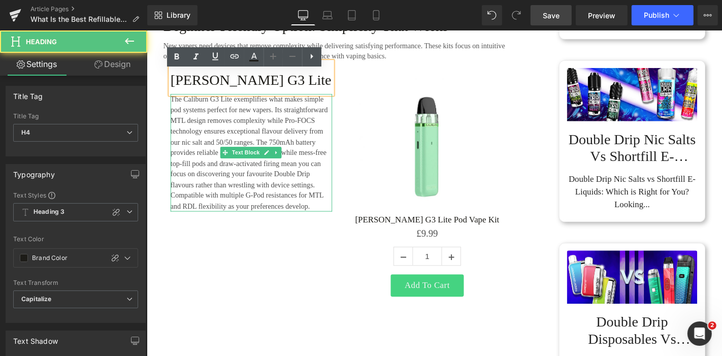
click at [241, 142] on p "The Caliburn G3 Lite exemplifies what makes simple pod systems perfect for new …" at bounding box center [258, 161] width 173 height 126
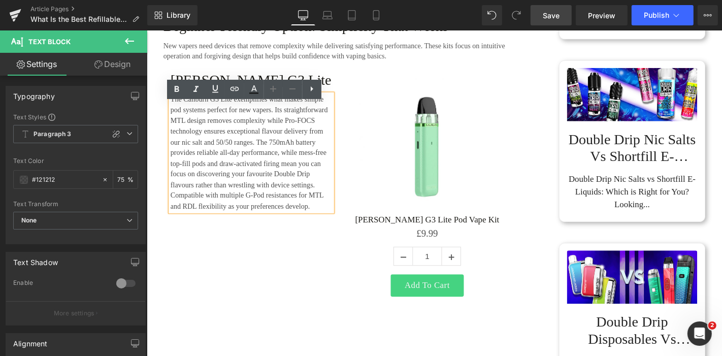
click at [304, 41] on div "Beginner-Friendly Option: Simplicity That Works Heading" at bounding box center [352, 23] width 376 height 35
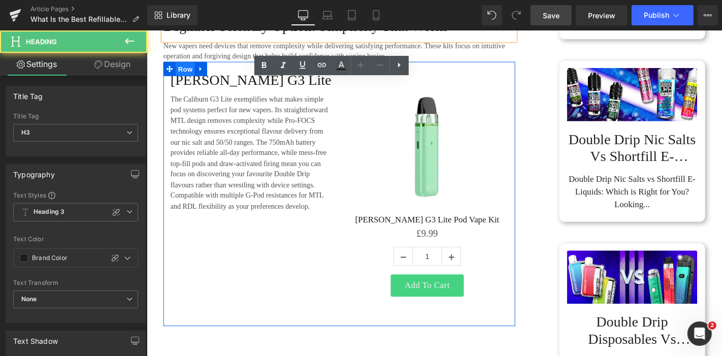
click at [177, 79] on span "Row" at bounding box center [187, 71] width 20 height 15
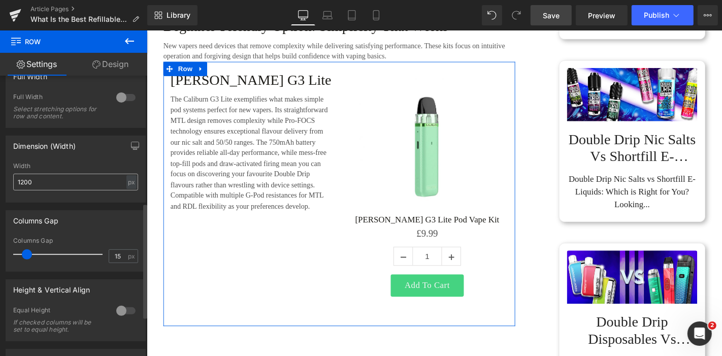
scroll to position [338, 0]
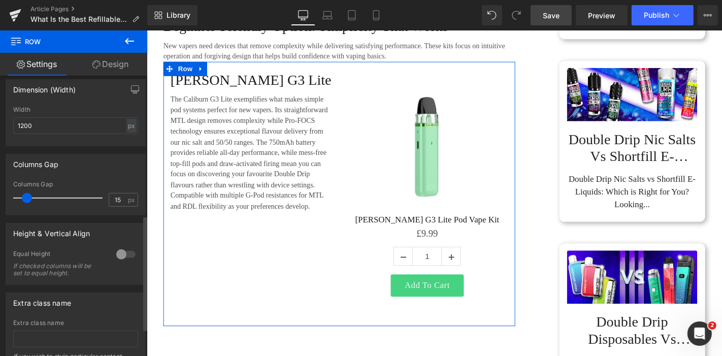
click at [118, 258] on div at bounding box center [126, 254] width 24 height 16
click at [71, 302] on span "Top" at bounding box center [75, 305] width 125 height 18
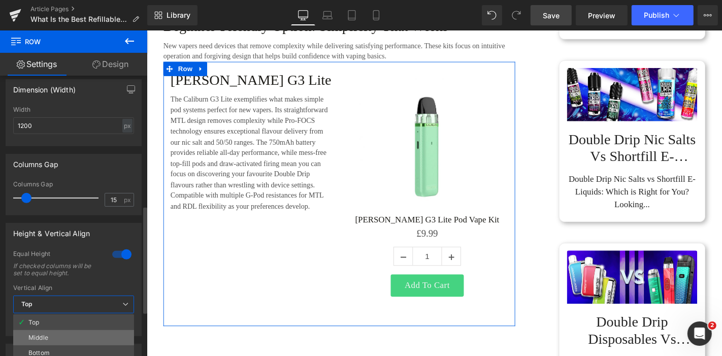
click at [49, 335] on li "Middle" at bounding box center [73, 337] width 121 height 15
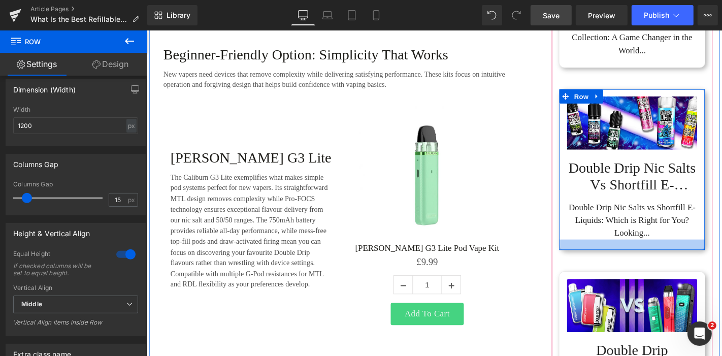
scroll to position [1252, 0]
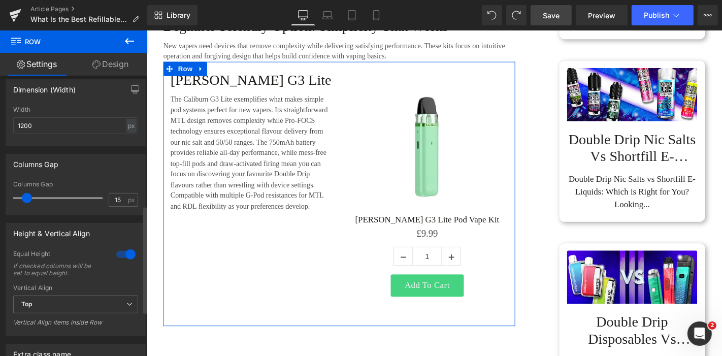
click at [122, 254] on div at bounding box center [126, 254] width 24 height 16
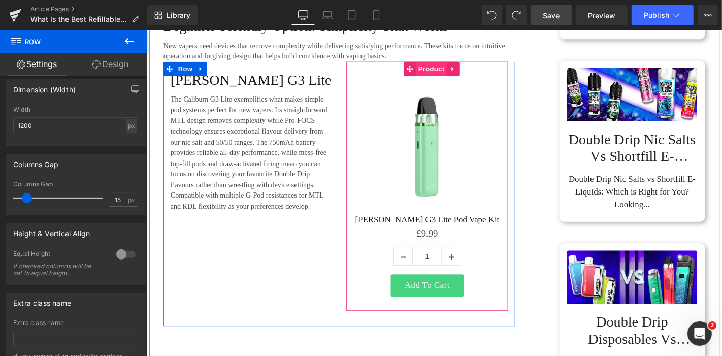
click at [443, 79] on span "Product" at bounding box center [450, 70] width 33 height 15
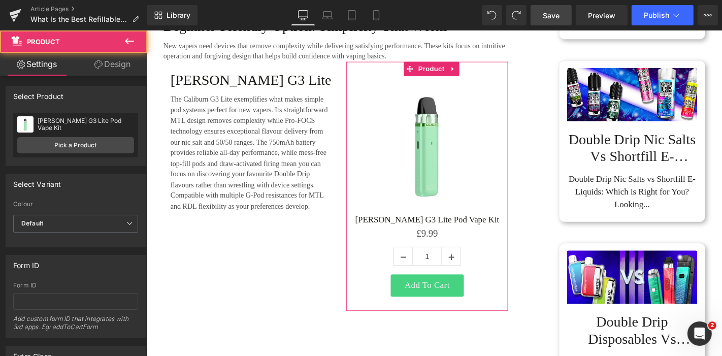
click at [114, 59] on link "Design" at bounding box center [113, 64] width 74 height 23
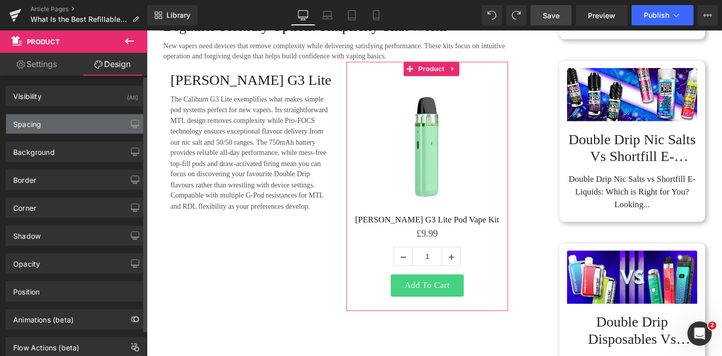
click at [56, 124] on div "Spacing" at bounding box center [75, 123] width 139 height 19
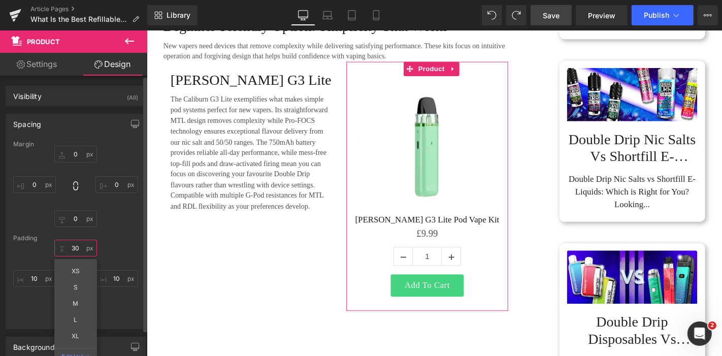
click at [78, 244] on input "30" at bounding box center [75, 248] width 43 height 17
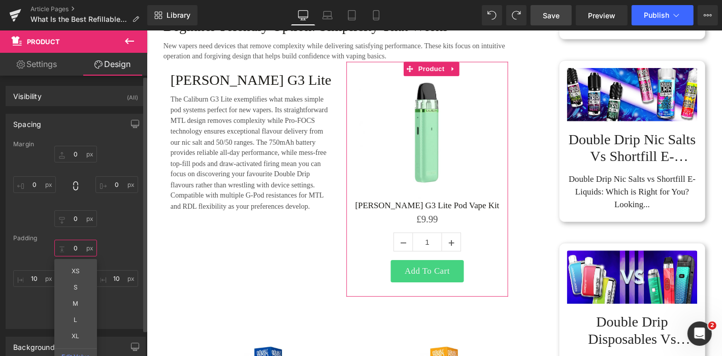
type input "0"
click at [118, 315] on div "0 XS S M L XL Edit Value 10 30 10" at bounding box center [75, 280] width 125 height 81
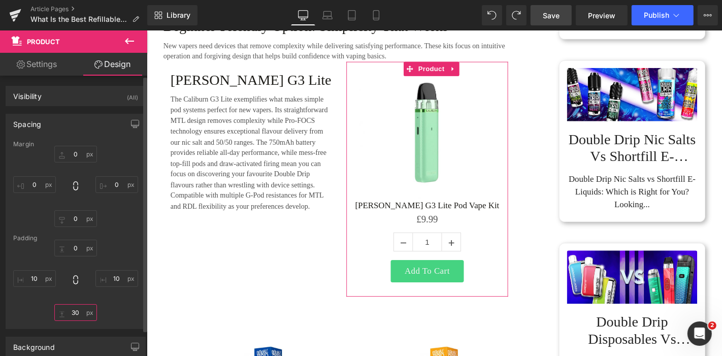
click at [79, 311] on input "30" at bounding box center [75, 312] width 43 height 17
type input "0"
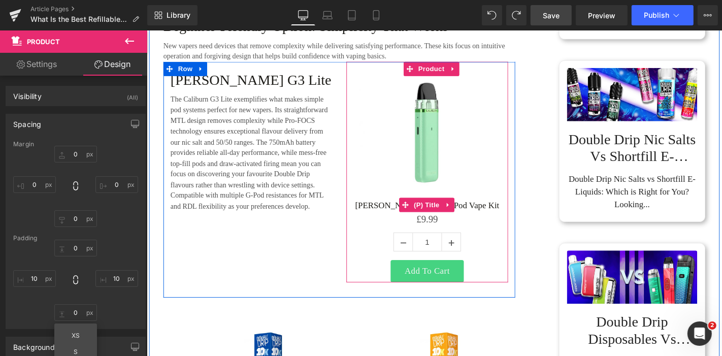
click at [439, 224] on span "(P) Title" at bounding box center [445, 216] width 33 height 15
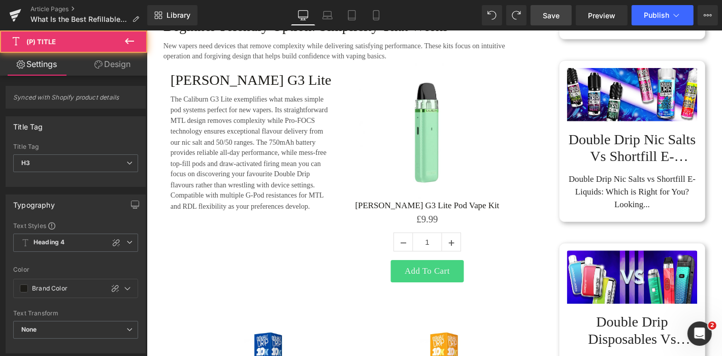
click at [116, 66] on link "Design" at bounding box center [113, 64] width 74 height 23
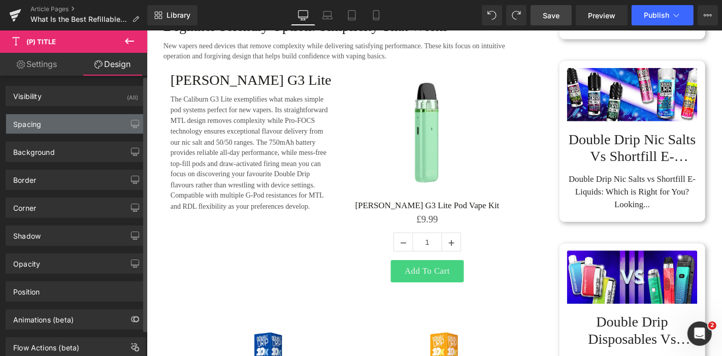
click at [71, 130] on div "Spacing" at bounding box center [75, 123] width 139 height 19
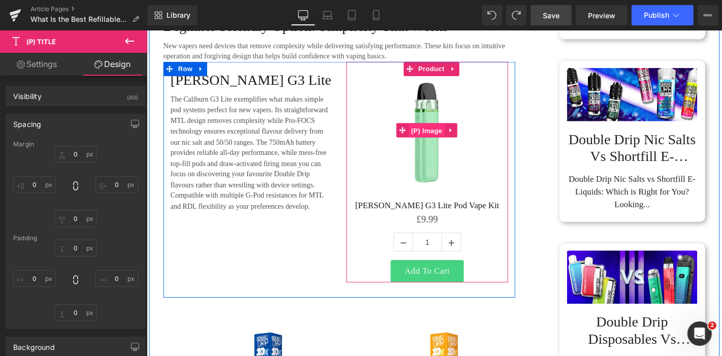
click at [445, 145] on span "(P) Image" at bounding box center [445, 137] width 39 height 15
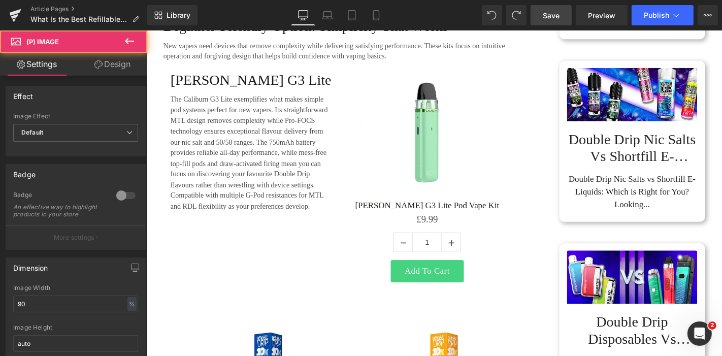
click at [118, 70] on link "Design" at bounding box center [113, 64] width 74 height 23
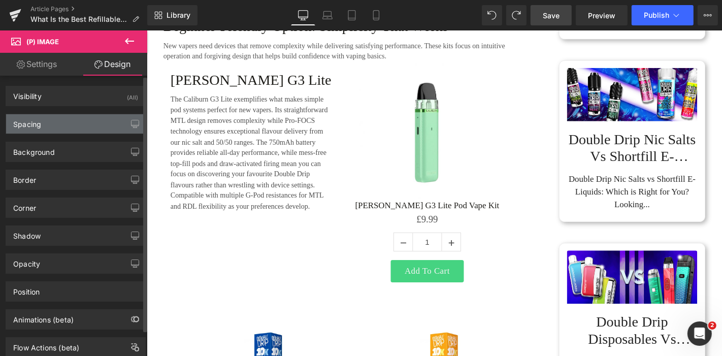
click at [71, 124] on div "Spacing" at bounding box center [75, 123] width 139 height 19
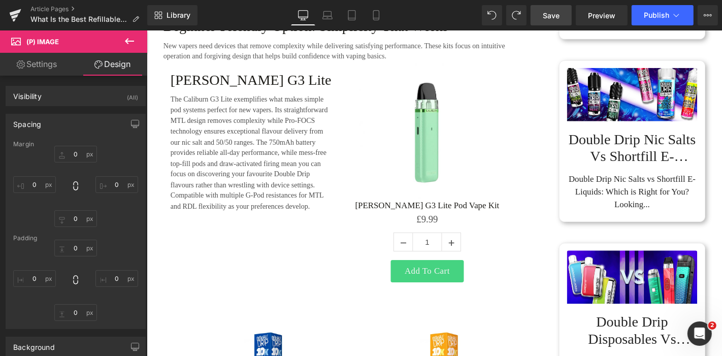
click at [558, 18] on span "Save" at bounding box center [551, 15] width 17 height 11
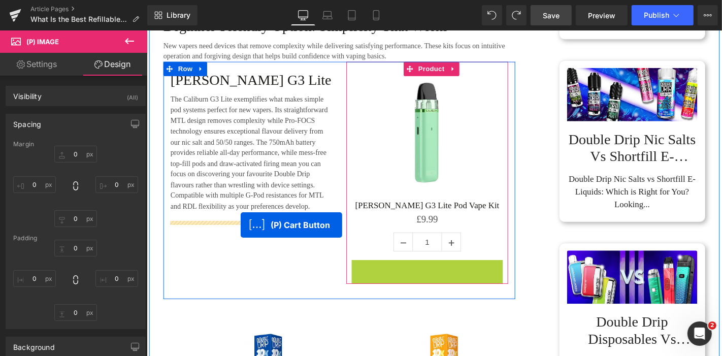
drag, startPoint x: 417, startPoint y: 297, endPoint x: 246, endPoint y: 238, distance: 180.4
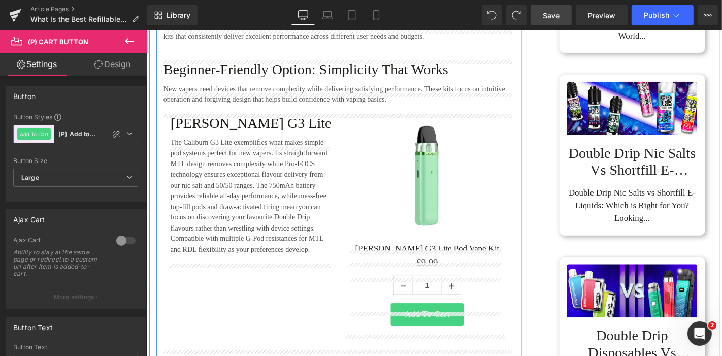
scroll to position [1308, 0]
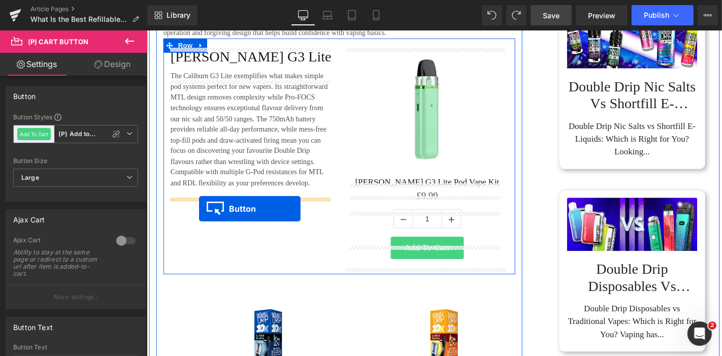
drag, startPoint x: 211, startPoint y: 185, endPoint x: 202, endPoint y: 220, distance: 36.1
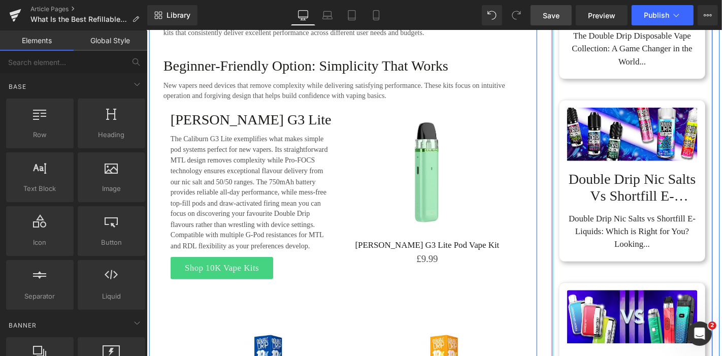
scroll to position [1220, 0]
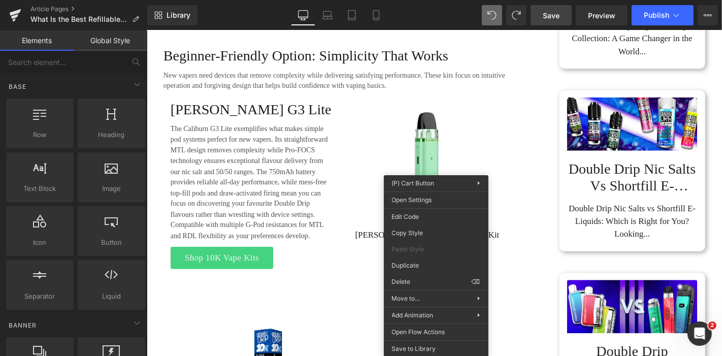
click at [287, 177] on p "The Caliburn G3 Lite exemplifies what makes simple pod systems perfect for new …" at bounding box center [258, 193] width 173 height 126
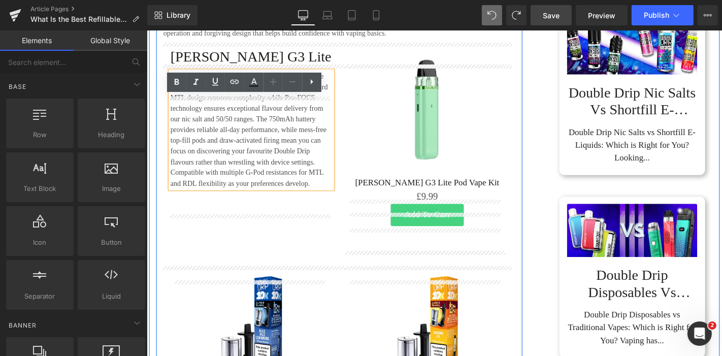
scroll to position [1324, 0]
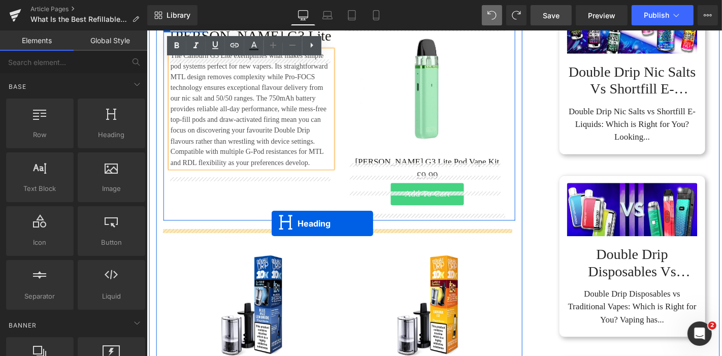
drag, startPoint x: 322, startPoint y: 176, endPoint x: 280, endPoint y: 236, distance: 73.3
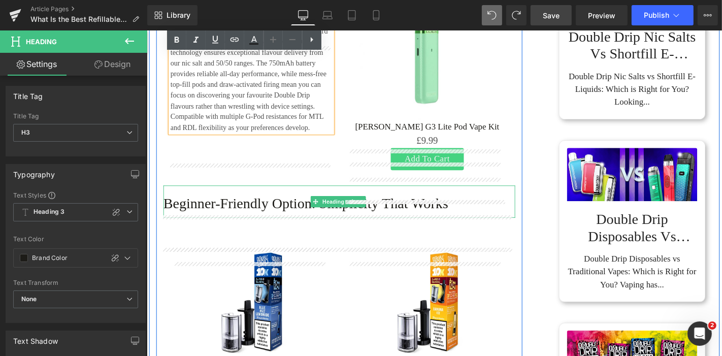
scroll to position [1470, 0]
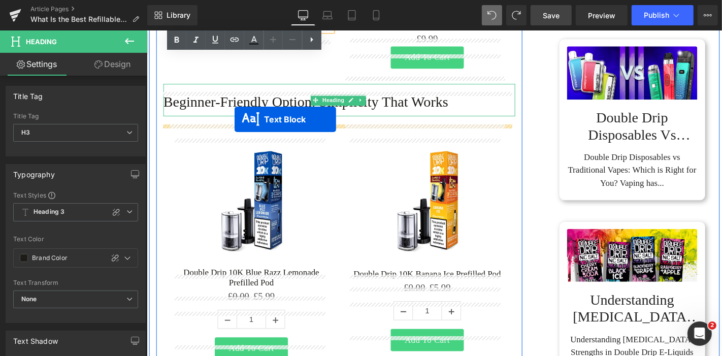
drag, startPoint x: 325, startPoint y: 184, endPoint x: 239, endPoint y: 125, distance: 104.1
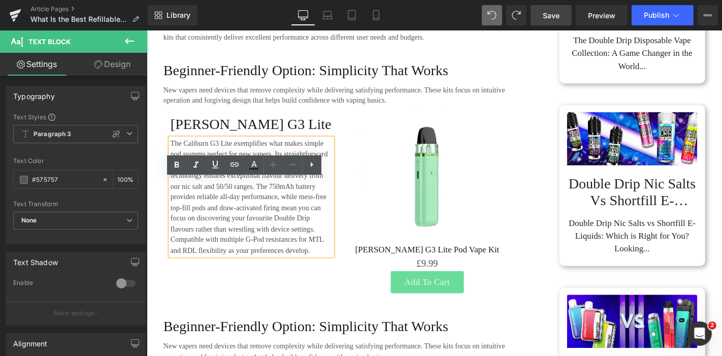
scroll to position [1276, 0]
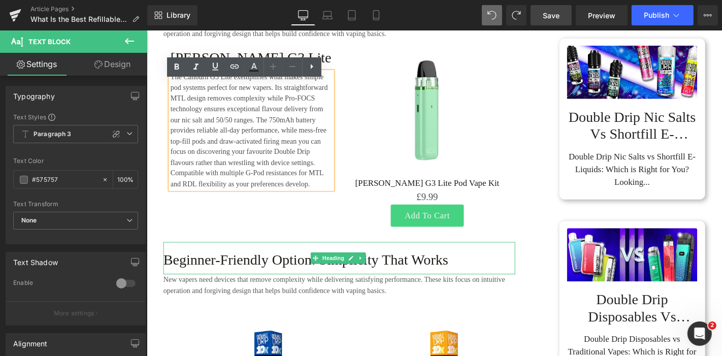
drag, startPoint x: 213, startPoint y: 287, endPoint x: 238, endPoint y: 282, distance: 25.3
click at [213, 284] on h3 "Beginner-Friendly Option: Simplicity That Works" at bounding box center [352, 275] width 376 height 18
click at [234, 282] on h3 "Beginner-Friendly Option: Simplicity That Works" at bounding box center [352, 275] width 376 height 18
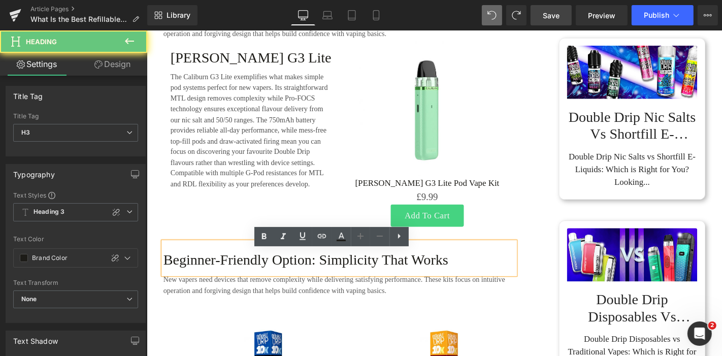
click at [248, 282] on h3 "Beginner-Friendly Option: Simplicity That Works" at bounding box center [352, 275] width 376 height 18
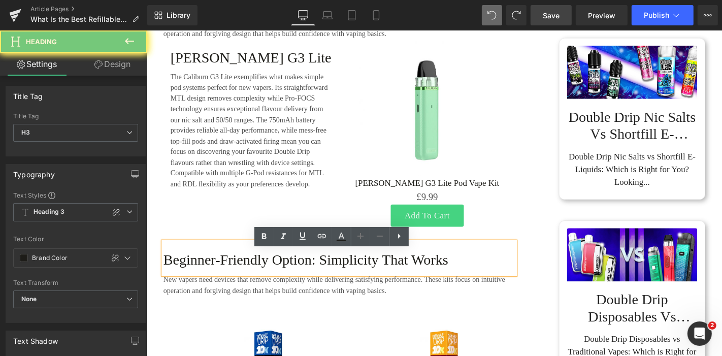
paste div
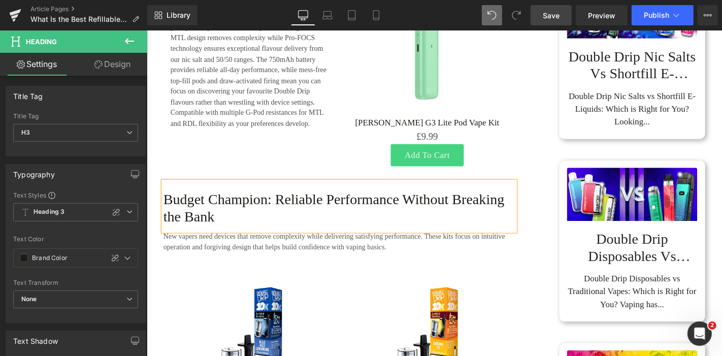
scroll to position [1388, 0]
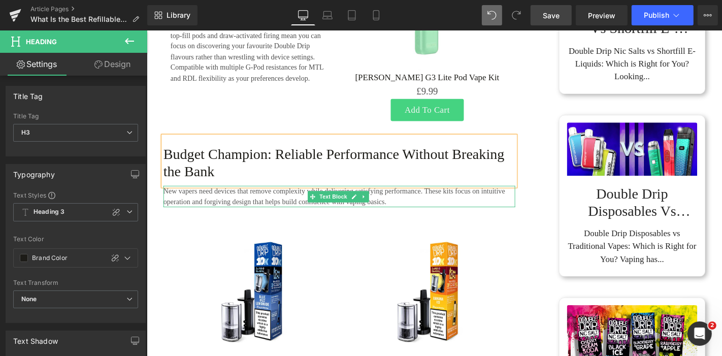
drag, startPoint x: 274, startPoint y: 222, endPoint x: 274, endPoint y: 217, distance: 5.1
click at [274, 219] on p "New vapers need devices that remove complexity while delivering satisfying perf…" at bounding box center [352, 207] width 376 height 23
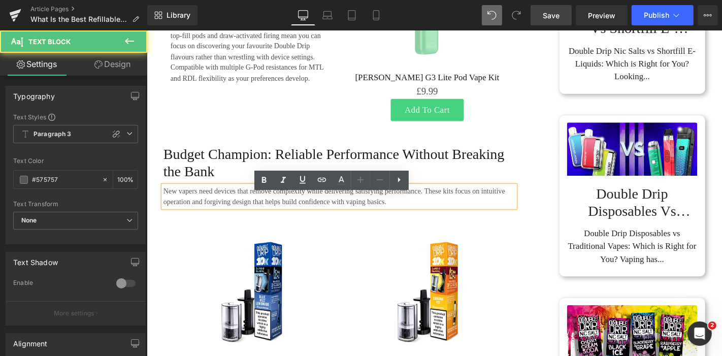
click at [276, 215] on p "New vapers need devices that remove complexity while delivering satisfying perf…" at bounding box center [352, 207] width 376 height 23
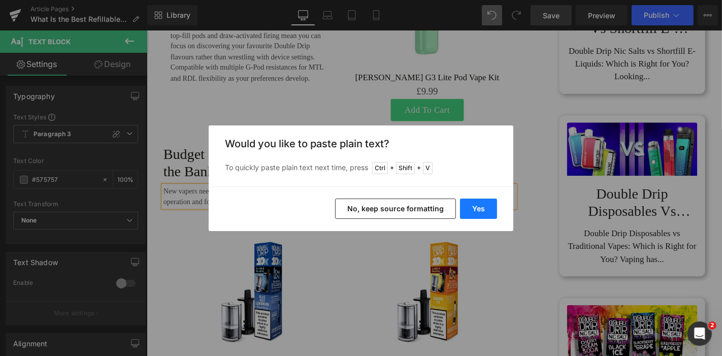
click at [486, 205] on button "Yes" at bounding box center [478, 209] width 37 height 20
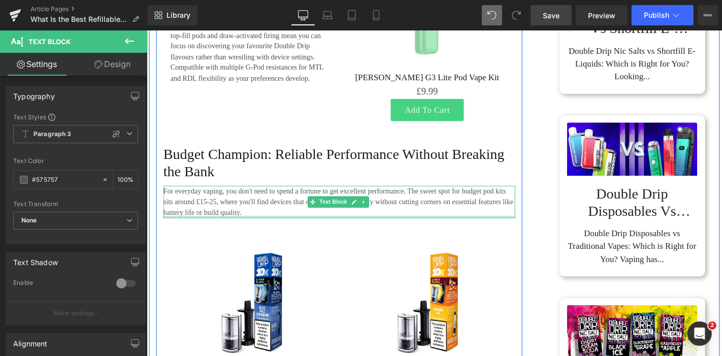
click at [280, 231] on p "For everyday vaping, you don't need to spend a fortune to get excellent perform…" at bounding box center [352, 213] width 376 height 35
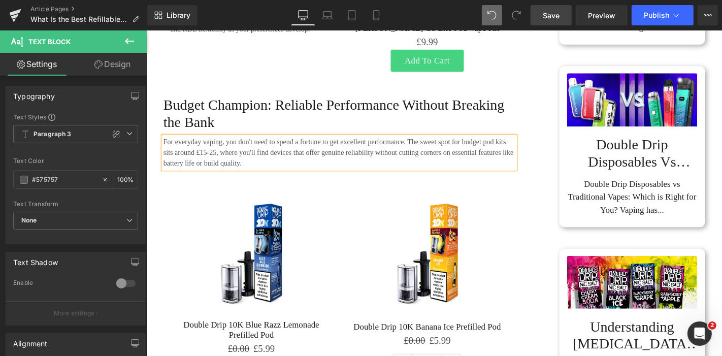
scroll to position [1445, 0]
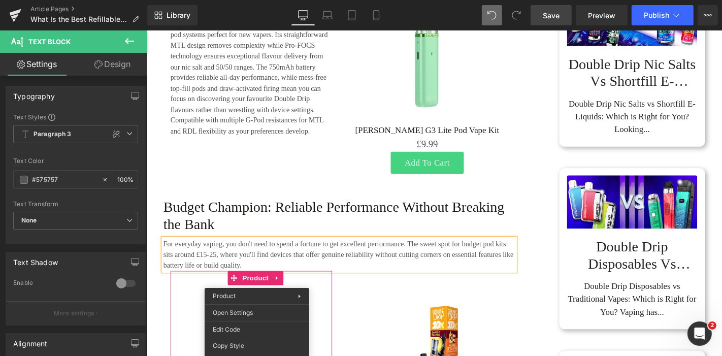
click at [304, 156] on div "Uwell Caliburn G3 Lite Heading The Caliburn G3 Lite exemplifies what makes simp…" at bounding box center [352, 91] width 376 height 216
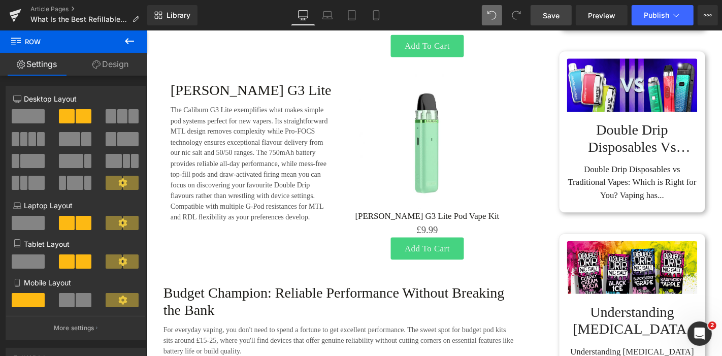
scroll to position [1470, 0]
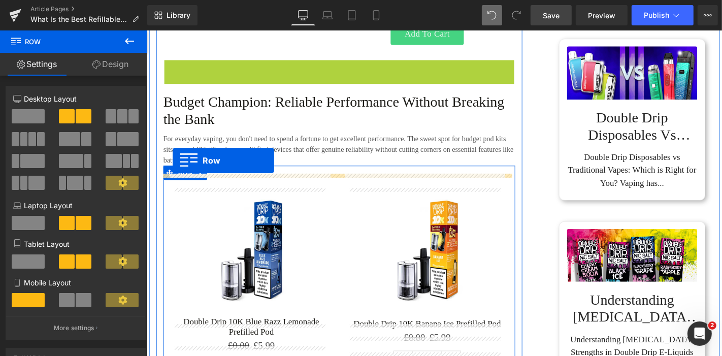
drag, startPoint x: 163, startPoint y: 79, endPoint x: 174, endPoint y: 169, distance: 91.1
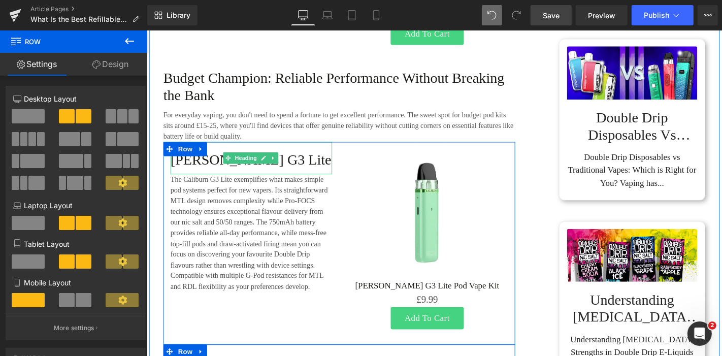
drag, startPoint x: 230, startPoint y: 182, endPoint x: 222, endPoint y: 179, distance: 8.5
click at [230, 177] on h4 "Uwell Caliburn G3 Lite" at bounding box center [258, 168] width 173 height 18
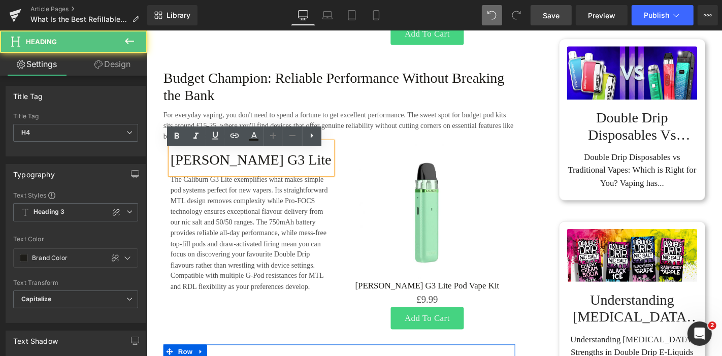
click at [218, 177] on h4 "Uwell Caliburn G3 Lite" at bounding box center [258, 168] width 173 height 18
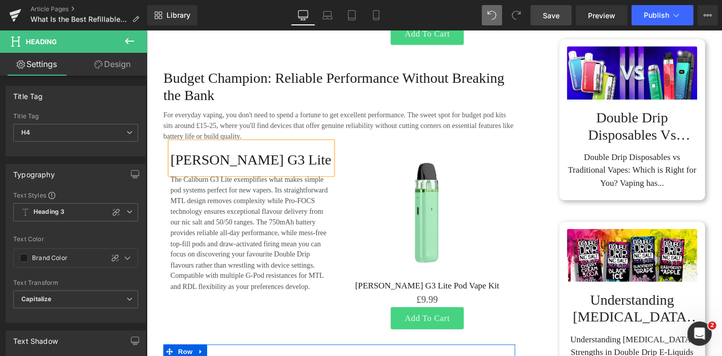
paste div
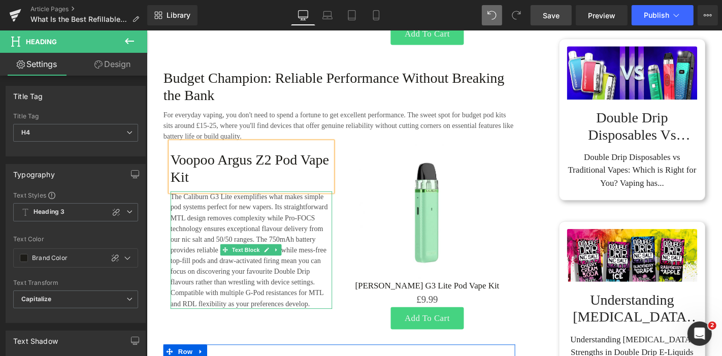
drag, startPoint x: 226, startPoint y: 226, endPoint x: 251, endPoint y: 230, distance: 25.3
click at [226, 226] on p "The Caliburn G3 Lite exemplifies what makes simple pod systems perfect for new …" at bounding box center [258, 265] width 173 height 126
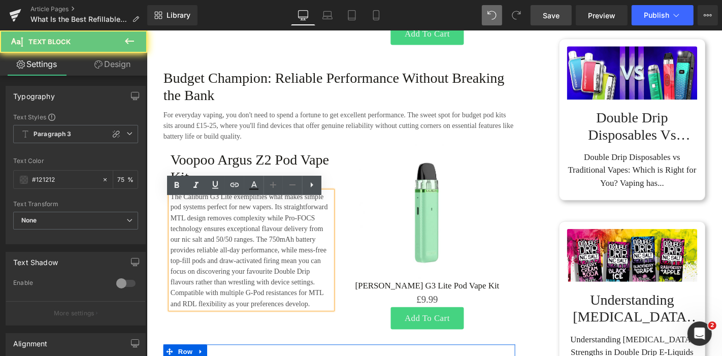
click at [251, 230] on p "The Caliburn G3 Lite exemplifies what makes simple pod systems perfect for new …" at bounding box center [258, 265] width 173 height 126
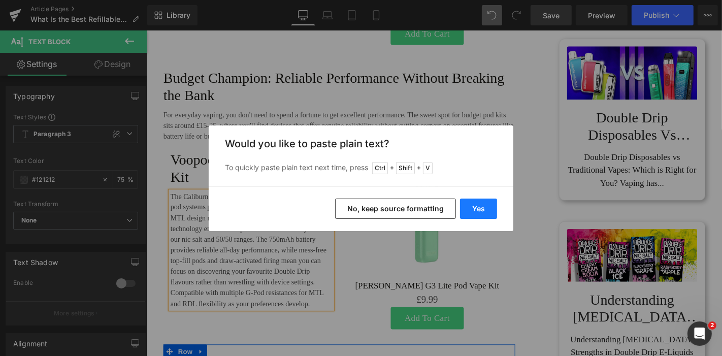
click at [471, 203] on button "Yes" at bounding box center [478, 209] width 37 height 20
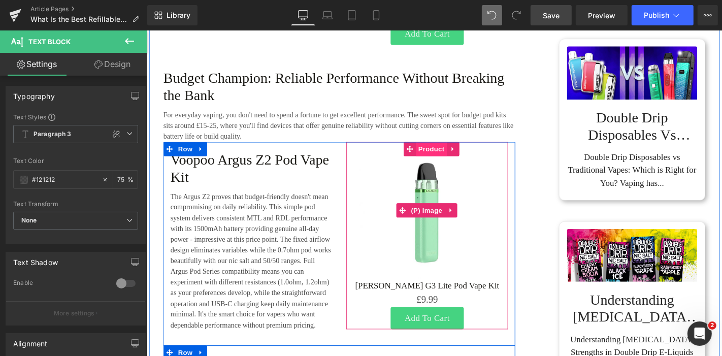
click at [452, 162] on span "Product" at bounding box center [450, 156] width 33 height 15
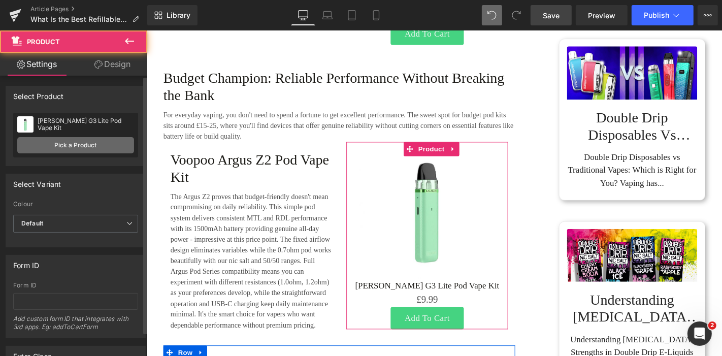
click at [94, 144] on link "Pick a Product" at bounding box center [75, 145] width 117 height 16
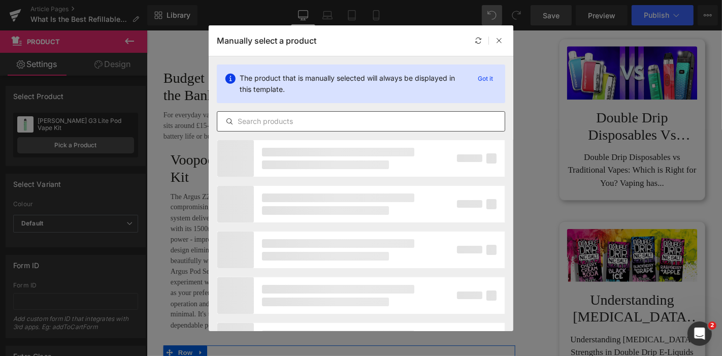
click at [278, 118] on input "text" at bounding box center [361, 121] width 288 height 12
type input "voopoo argus z2"
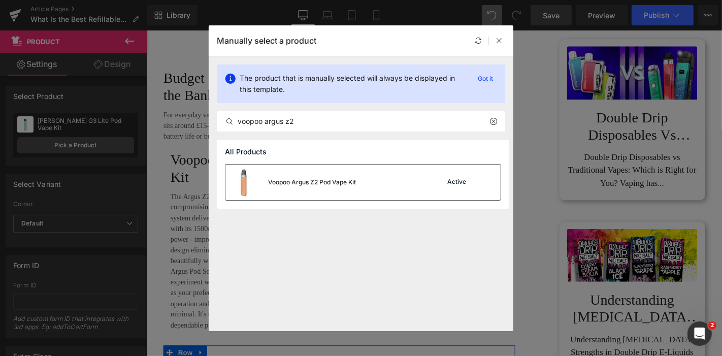
click at [374, 175] on div "Voopoo Argus Z2 Pod Vape Kit Active" at bounding box center [363, 183] width 275 height 36
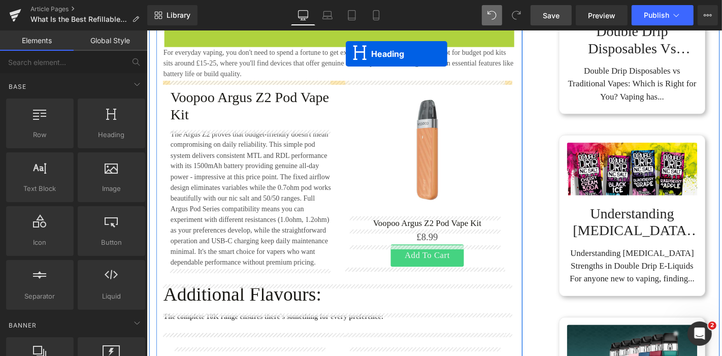
scroll to position [1579, 0]
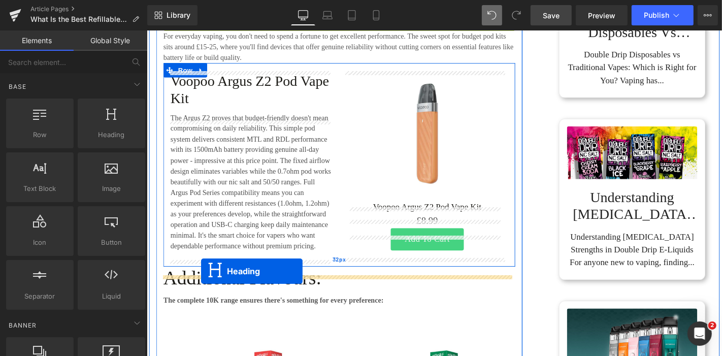
drag, startPoint x: 324, startPoint y: 99, endPoint x: 204, endPoint y: 287, distance: 222.9
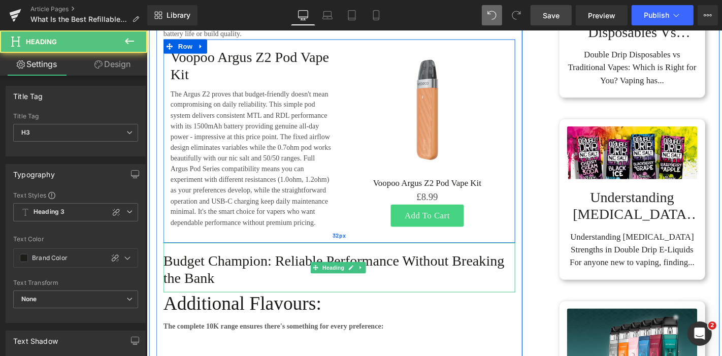
scroll to position [1554, 0]
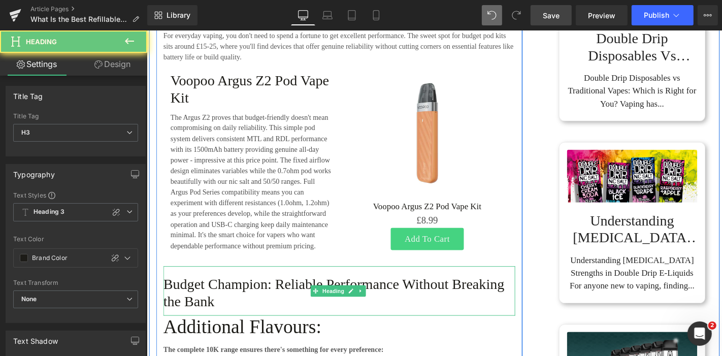
click at [218, 316] on h3 "Budget Champion: Reliable Performance Without Breaking the Bank" at bounding box center [352, 310] width 376 height 37
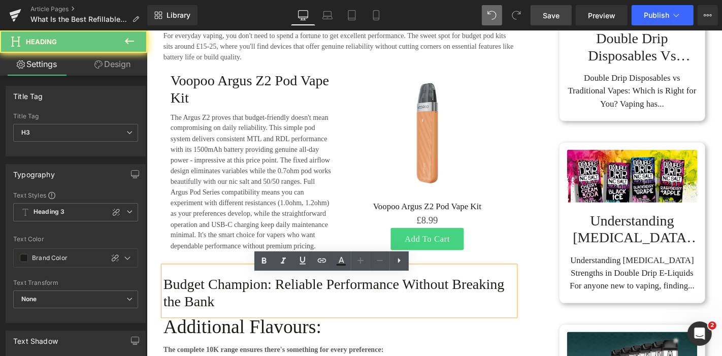
click at [238, 311] on h3 "Budget Champion: Reliable Performance Without Breaking the Bank" at bounding box center [352, 310] width 376 height 37
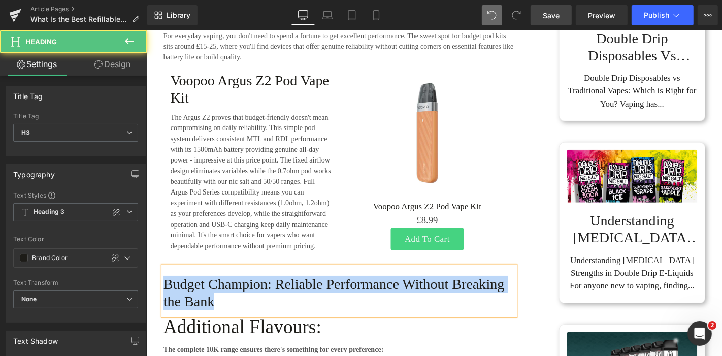
paste div
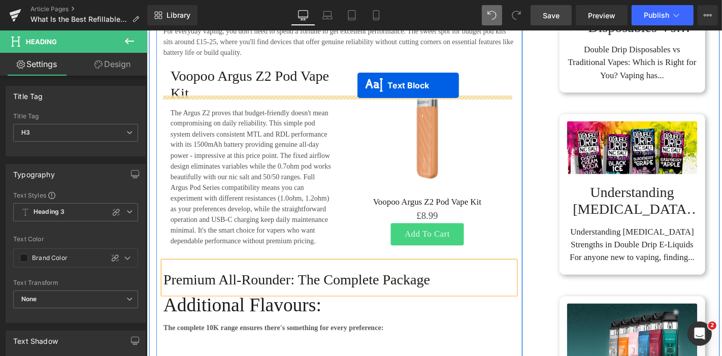
scroll to position [1602, 0]
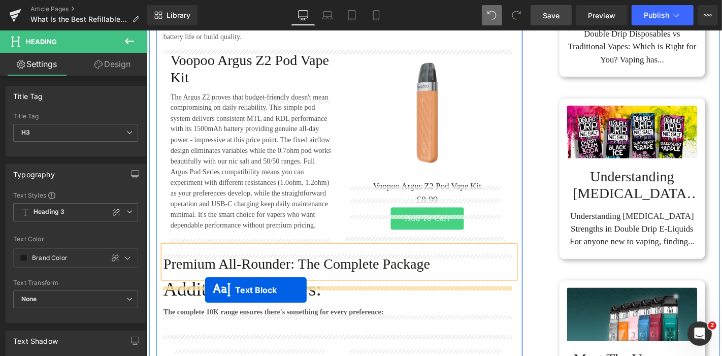
drag, startPoint x: 323, startPoint y: 55, endPoint x: 209, endPoint y: 307, distance: 276.9
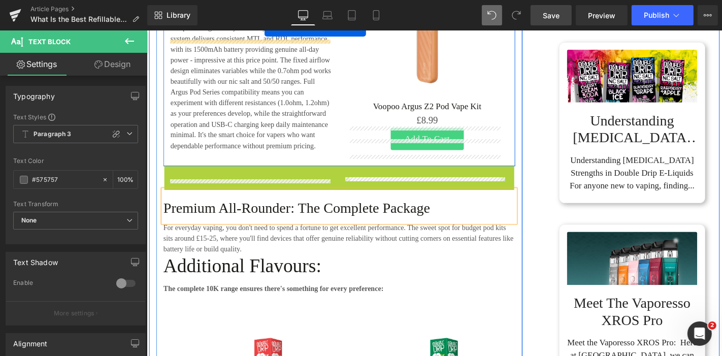
scroll to position [1696, 0]
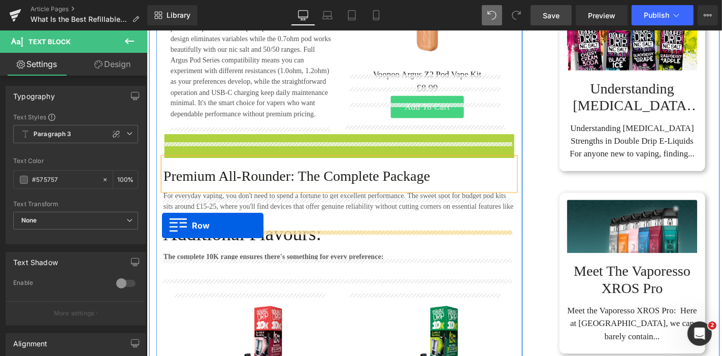
drag, startPoint x: 194, startPoint y: 135, endPoint x: 163, endPoint y: 238, distance: 108.3
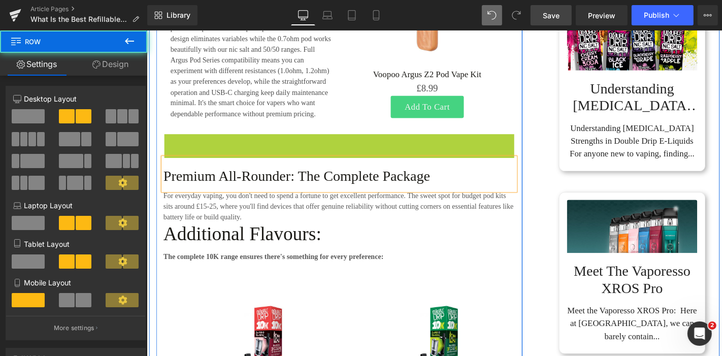
scroll to position [1670, 0]
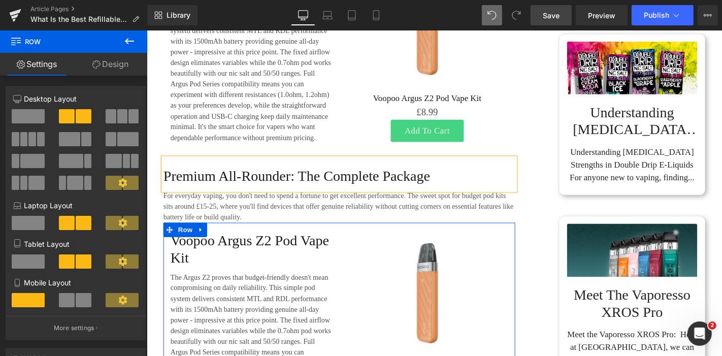
drag, startPoint x: 256, startPoint y: 190, endPoint x: 285, endPoint y: 190, distance: 30.0
click at [256, 191] on h3 "Premium All-Rounder: The Complete Package" at bounding box center [352, 185] width 376 height 18
click at [285, 190] on h3 "Premium All-Rounder: The Complete Package" at bounding box center [352, 185] width 376 height 18
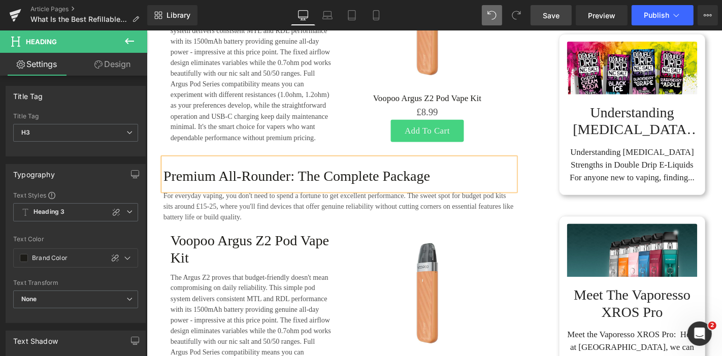
click at [219, 224] on p "For everyday vaping, you don't need to spend a fortune to get excellent perform…" at bounding box center [352, 218] width 376 height 35
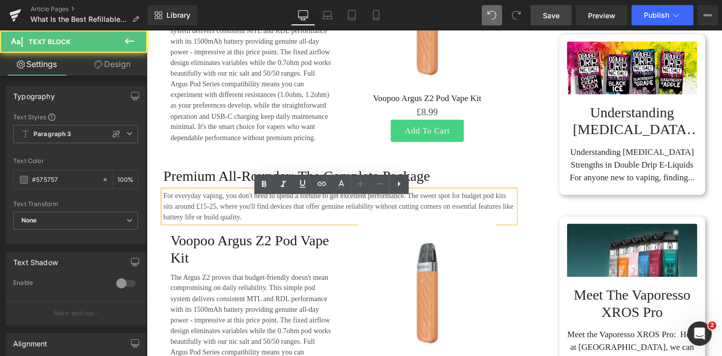
click at [276, 223] on p "For everyday vaping, you don't need to spend a fortune to get excellent perform…" at bounding box center [352, 218] width 376 height 35
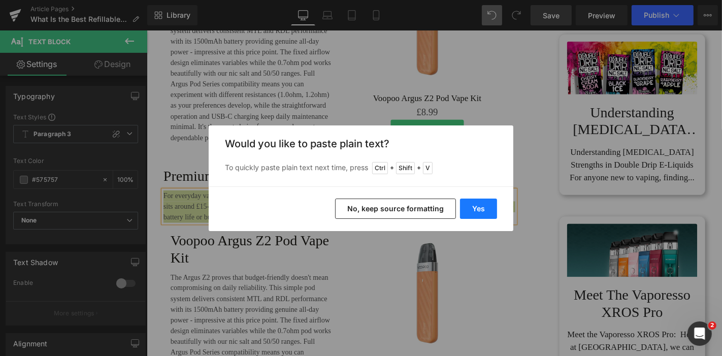
click at [482, 205] on button "Yes" at bounding box center [478, 209] width 37 height 20
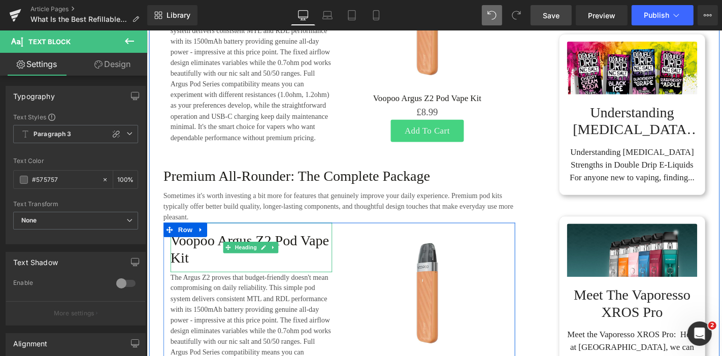
drag, startPoint x: 203, startPoint y: 268, endPoint x: 222, endPoint y: 260, distance: 20.5
click at [203, 268] on h4 "Voopoo Argus Z2 Pod Vape Kit" at bounding box center [258, 263] width 173 height 37
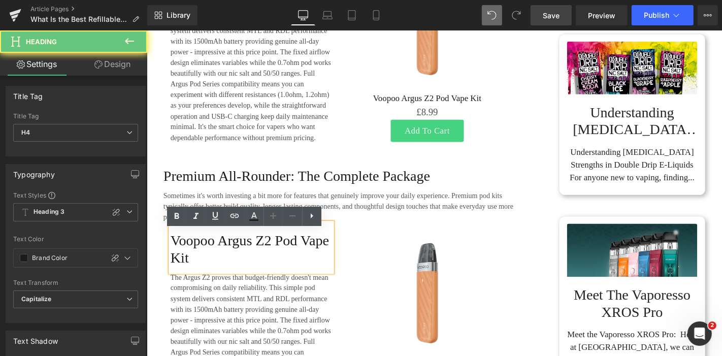
click at [223, 260] on h4 "Voopoo Argus Z2 Pod Vape Kit" at bounding box center [258, 263] width 173 height 37
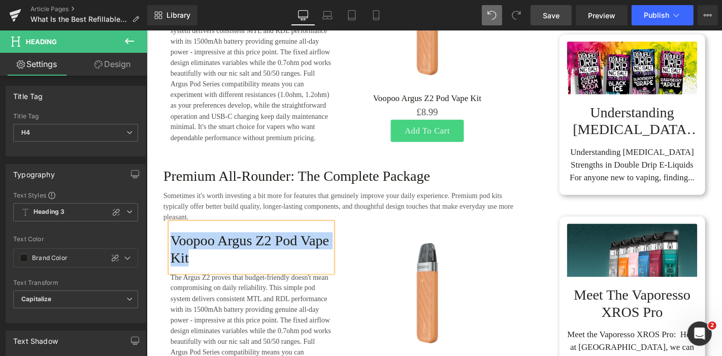
paste div
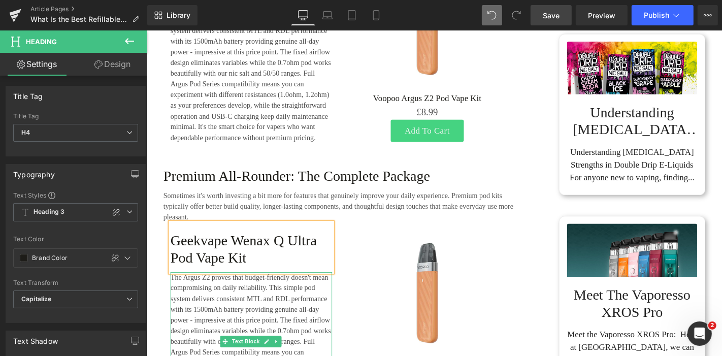
drag, startPoint x: 281, startPoint y: 314, endPoint x: 257, endPoint y: 314, distance: 24.9
click at [281, 314] on p "The Argus Z2 proves that budget-friendly doesn't mean compromising on daily rel…" at bounding box center [258, 362] width 173 height 149
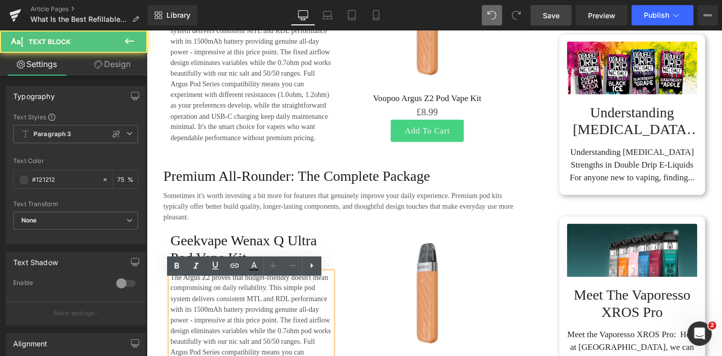
click at [256, 314] on p "The Argus Z2 proves that budget-friendly doesn't mean compromising on daily rel…" at bounding box center [258, 362] width 173 height 149
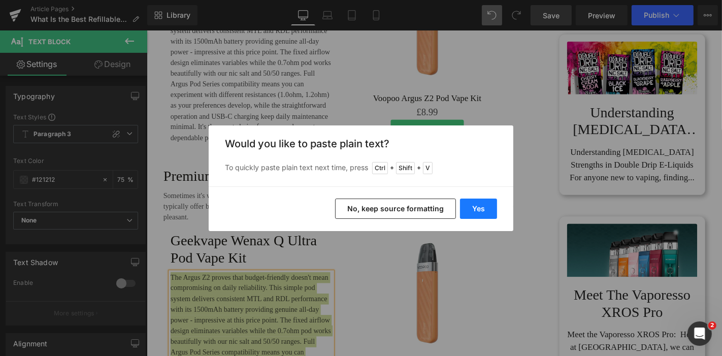
click at [482, 205] on button "Yes" at bounding box center [478, 209] width 37 height 20
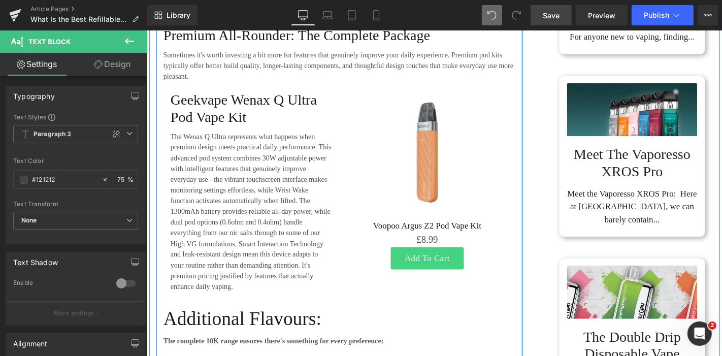
scroll to position [1840, 0]
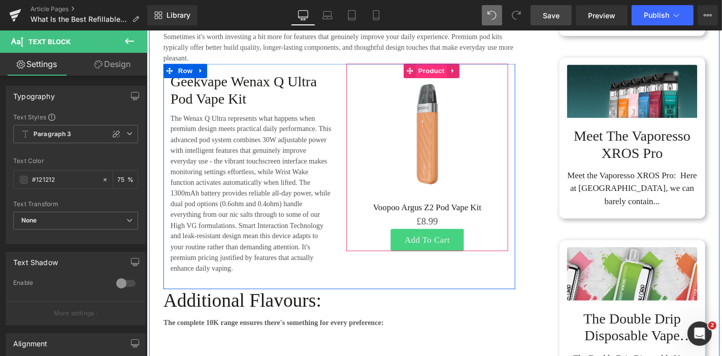
click at [442, 81] on span "Product" at bounding box center [450, 73] width 33 height 15
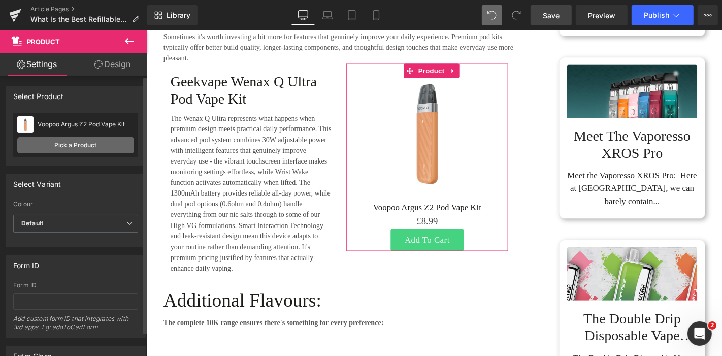
click at [90, 142] on link "Pick a Product" at bounding box center [75, 145] width 117 height 16
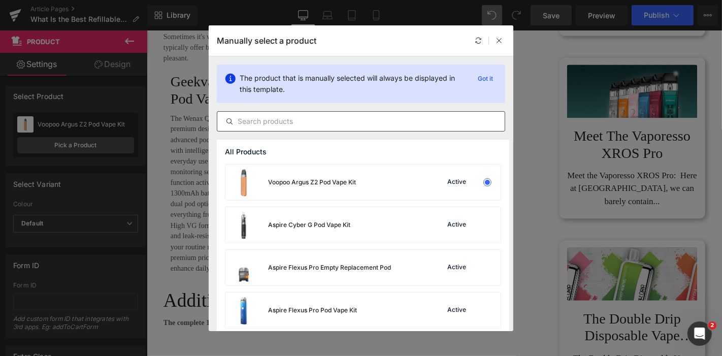
click at [319, 129] on div at bounding box center [361, 121] width 289 height 20
click at [310, 118] on input "text" at bounding box center [361, 121] width 288 height 12
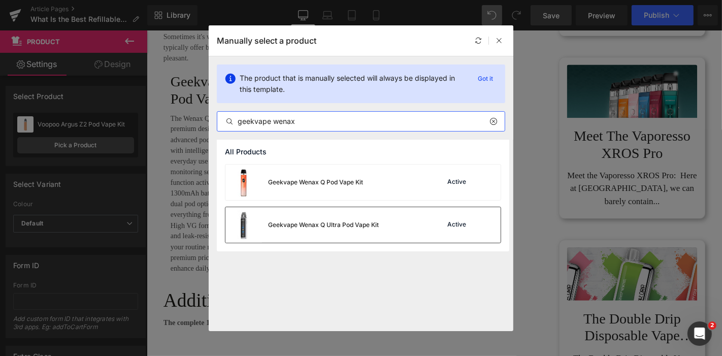
type input "geekvape wenax"
click at [375, 228] on div "Geekvape Wenax Q Ultra Pod Vape Kit" at bounding box center [323, 224] width 111 height 9
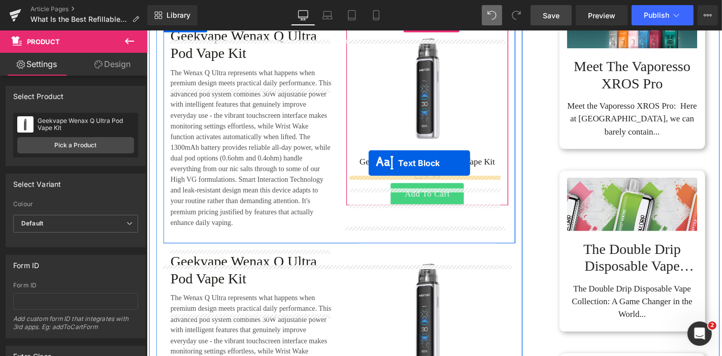
scroll to position [1915, 0]
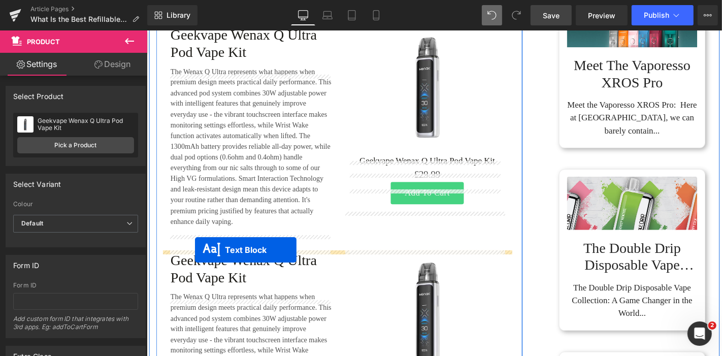
drag, startPoint x: 324, startPoint y: 185, endPoint x: 198, endPoint y: 265, distance: 149.5
click at [198, 257] on div "Geekvape Wenax Q Ultra Pod Vape Kit Heading The Wenax Q Ultra represents what h…" at bounding box center [352, 136] width 376 height 241
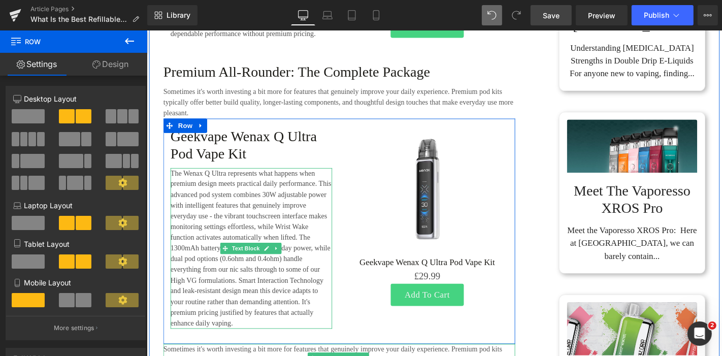
scroll to position [1720, 0]
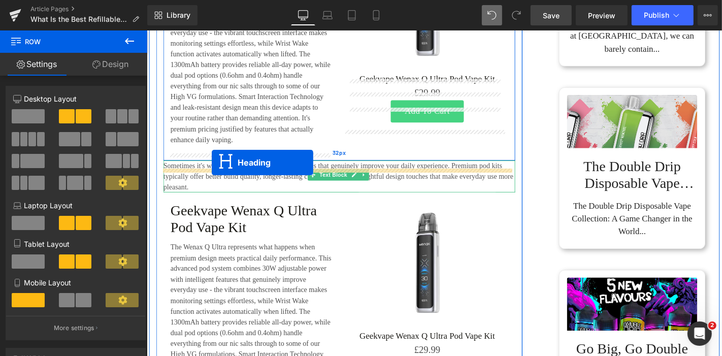
drag, startPoint x: 323, startPoint y: 141, endPoint x: 216, endPoint y: 171, distance: 110.9
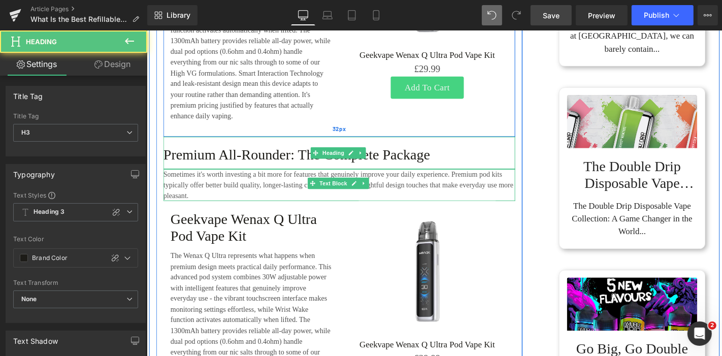
scroll to position [1977, 0]
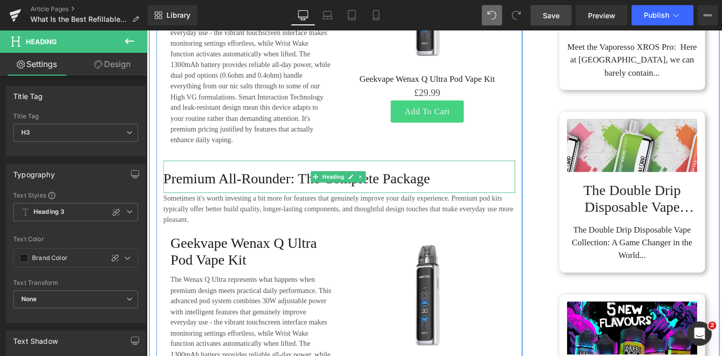
drag, startPoint x: 269, startPoint y: 200, endPoint x: 280, endPoint y: 194, distance: 12.5
click at [269, 198] on h3 "Premium All-Rounder: The Complete Package" at bounding box center [352, 188] width 376 height 18
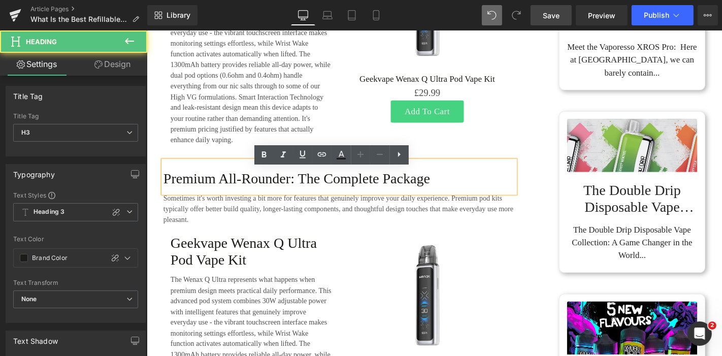
click at [283, 195] on h3 "Premium All-Rounder: The Complete Package" at bounding box center [352, 188] width 376 height 18
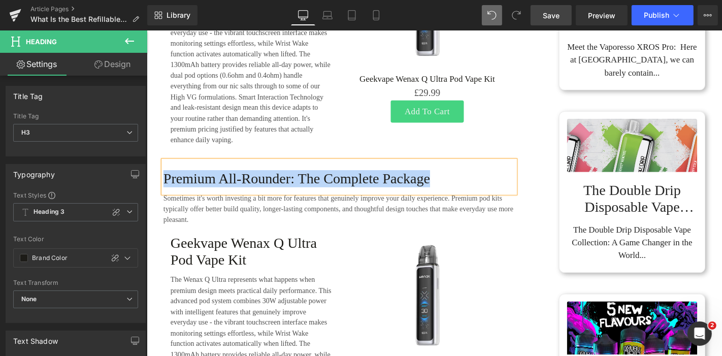
paste div
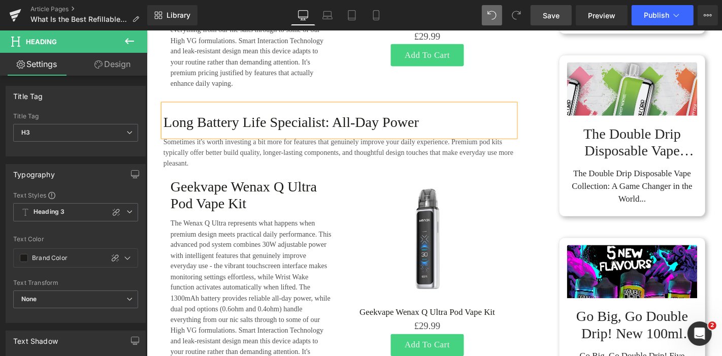
scroll to position [2090, 0]
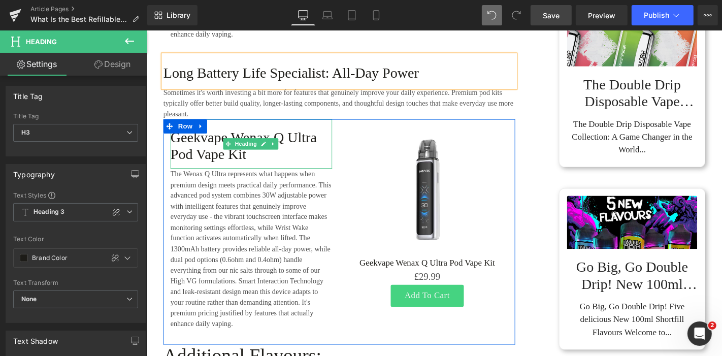
click at [249, 152] on h4 "Geekvape Wenax Q Ultra Pod Vape Kit" at bounding box center [258, 153] width 173 height 37
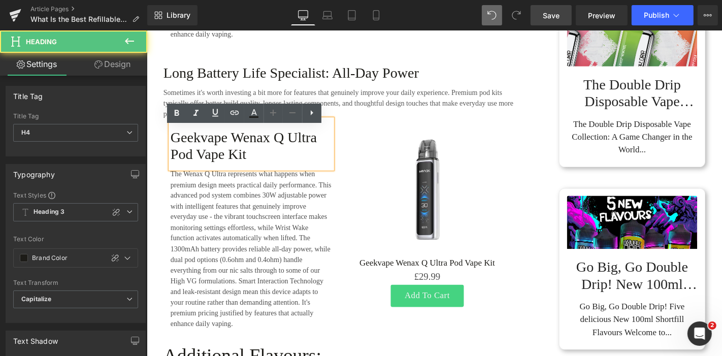
click at [211, 156] on h4 "Geekvape Wenax Q Ultra Pod Vape Kit" at bounding box center [258, 153] width 173 height 37
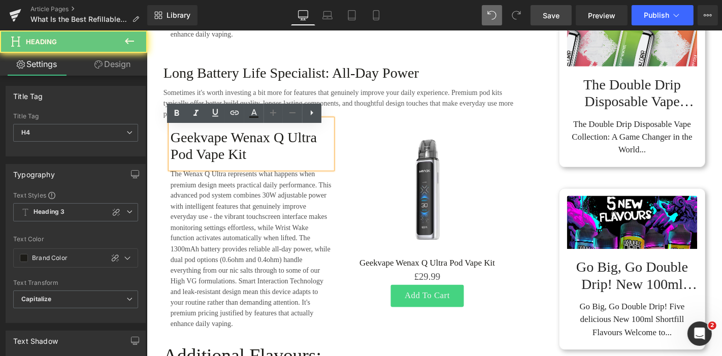
click at [219, 154] on h4 "Geekvape Wenax Q Ultra Pod Vape Kit" at bounding box center [258, 153] width 173 height 37
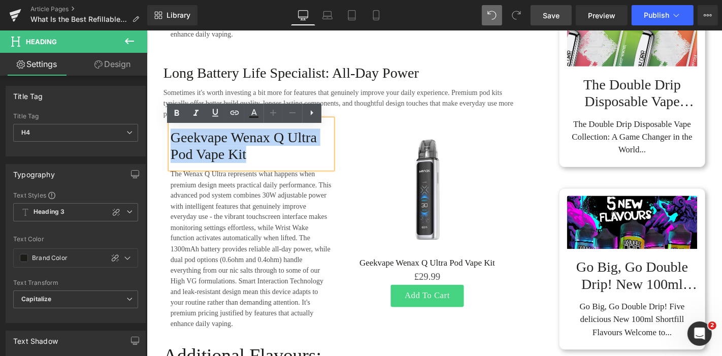
paste div
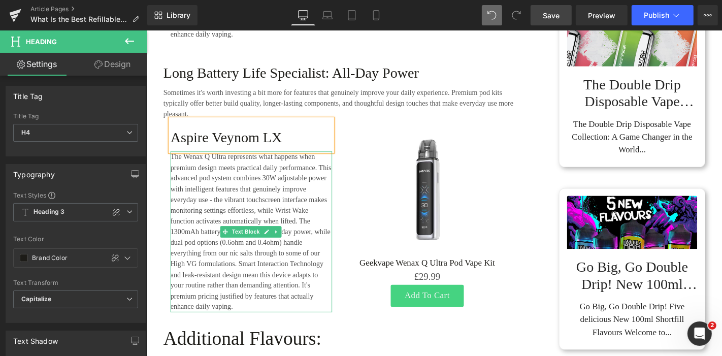
click at [242, 205] on p "The Wenax Q Ultra represents what happens when premium design meets practical d…" at bounding box center [258, 246] width 173 height 172
click at [268, 190] on p "The Wenax Q Ultra represents what happens when premium design meets practical d…" at bounding box center [258, 246] width 173 height 172
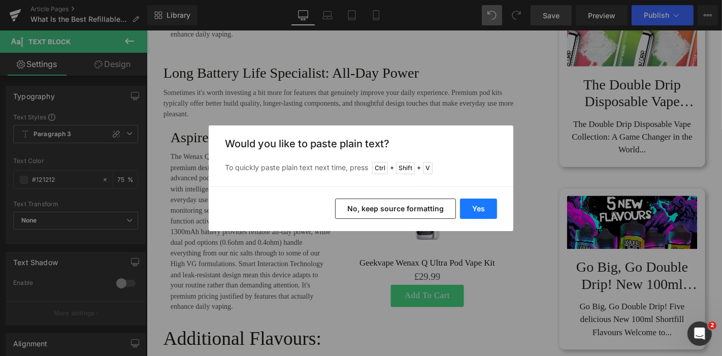
click at [474, 204] on button "Yes" at bounding box center [478, 209] width 37 height 20
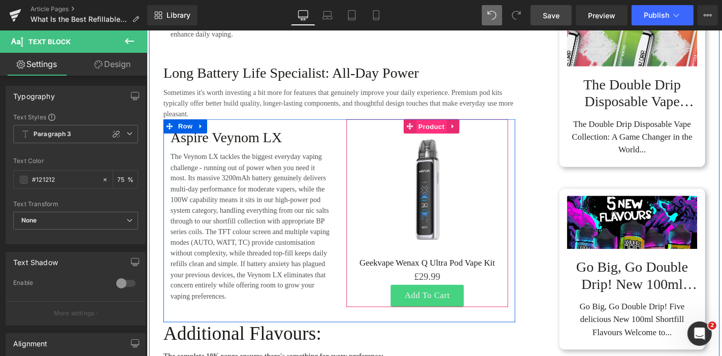
click at [439, 141] on span "Product" at bounding box center [450, 132] width 33 height 15
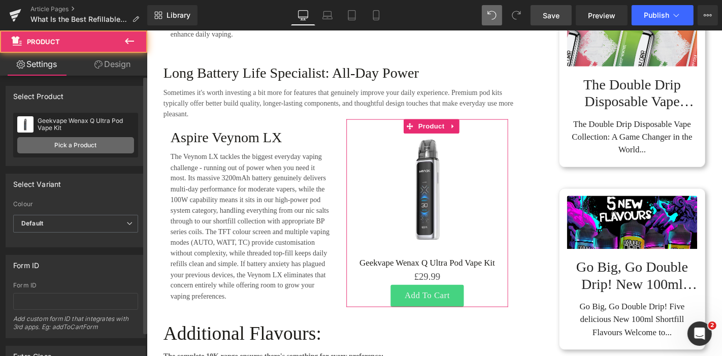
click at [105, 145] on link "Pick a Product" at bounding box center [75, 145] width 117 height 16
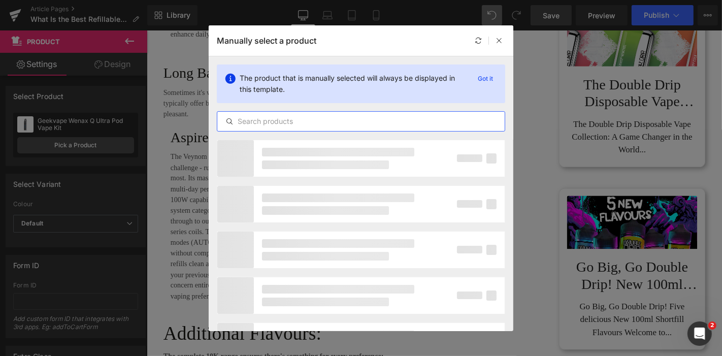
click at [282, 122] on input "text" at bounding box center [361, 121] width 288 height 12
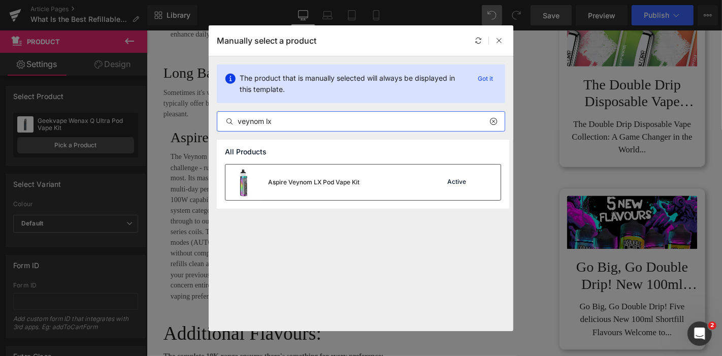
type input "veynom lx"
click at [328, 182] on div "Aspire Veynom LX Pod Vape Kit" at bounding box center [313, 182] width 91 height 9
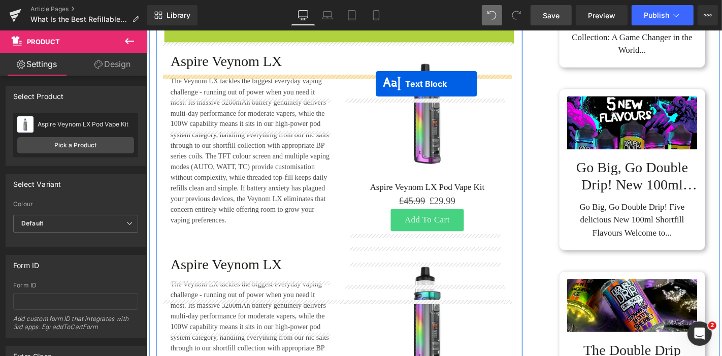
scroll to position [2256, 0]
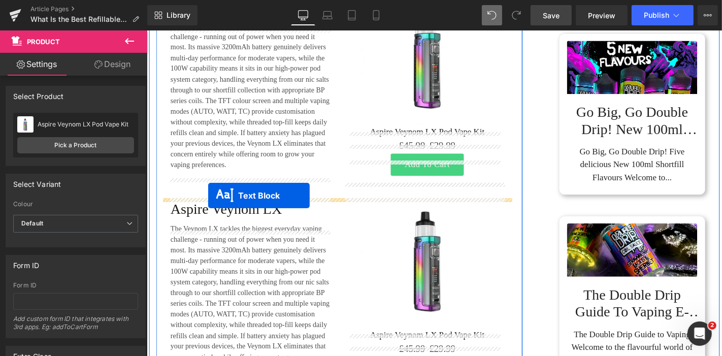
drag, startPoint x: 323, startPoint y: 154, endPoint x: 212, endPoint y: 206, distance: 122.5
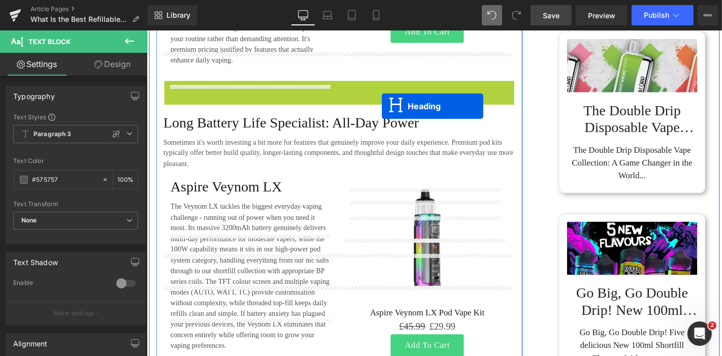
scroll to position [2231, 0]
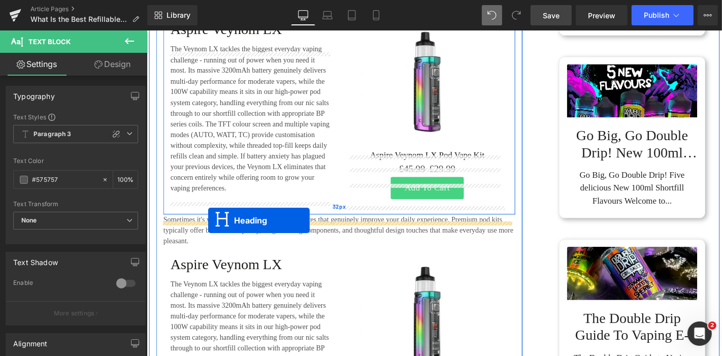
drag, startPoint x: 336, startPoint y: 109, endPoint x: 212, endPoint y: 233, distance: 175.3
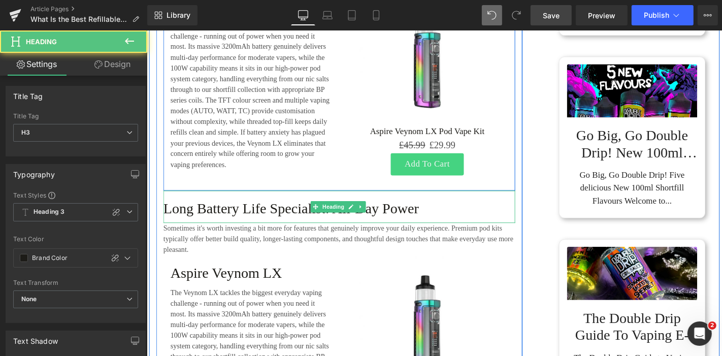
scroll to position [2205, 0]
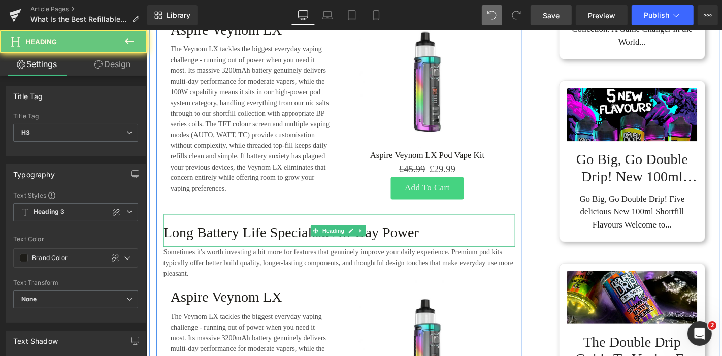
click at [219, 252] on h3 "Long Battery Life Specialist: All-Day Power" at bounding box center [352, 246] width 376 height 18
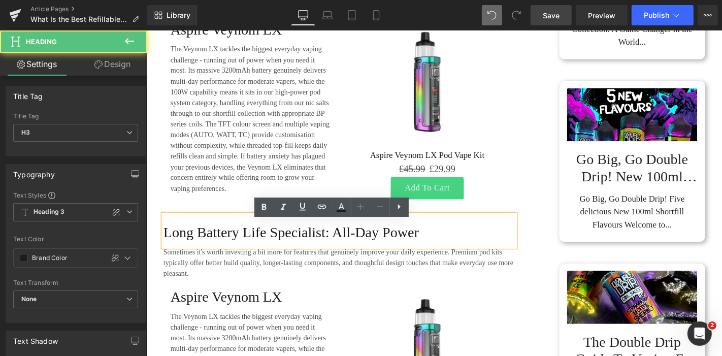
click at [228, 252] on h3 "Long Battery Life Specialist: All-Day Power" at bounding box center [352, 246] width 376 height 18
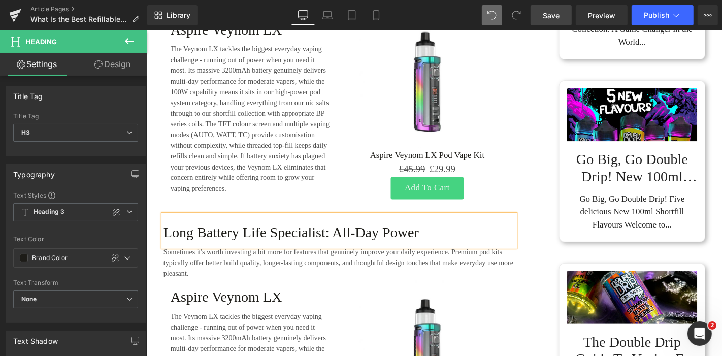
paste div
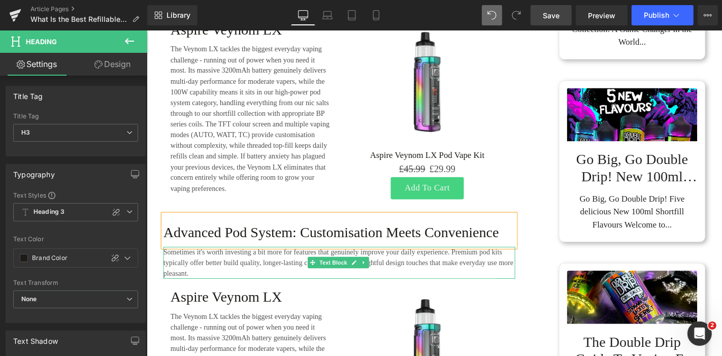
drag, startPoint x: 217, startPoint y: 285, endPoint x: 230, endPoint y: 282, distance: 13.1
click at [217, 285] on p "Sometimes it's worth investing a bit more for features that genuinely improve y…" at bounding box center [352, 278] width 376 height 35
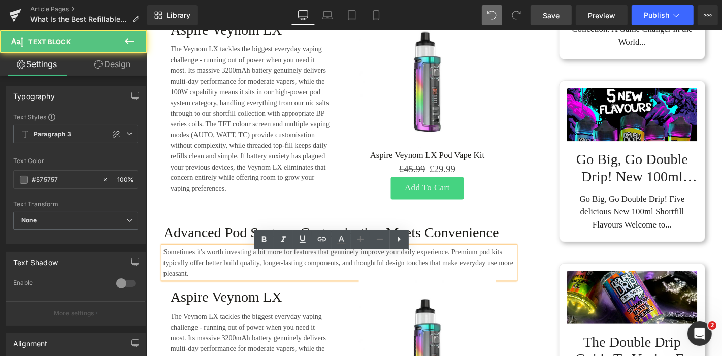
click at [231, 282] on p "Sometimes it's worth investing a bit more for features that genuinely improve y…" at bounding box center [352, 278] width 376 height 35
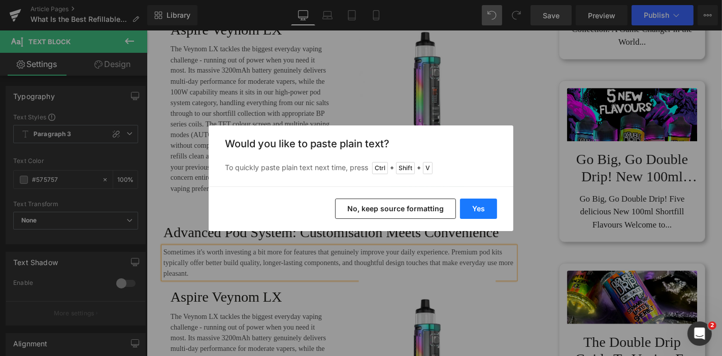
click at [476, 205] on button "Yes" at bounding box center [478, 209] width 37 height 20
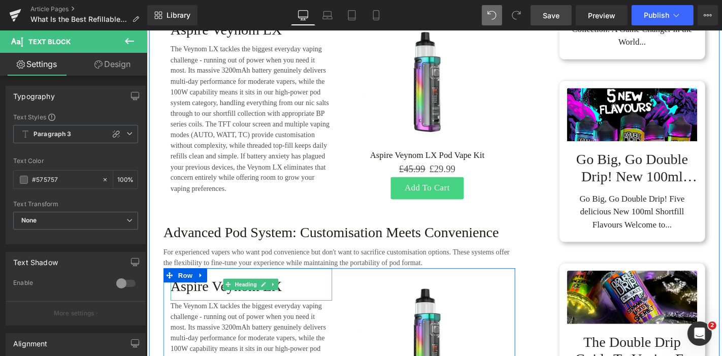
drag, startPoint x: 196, startPoint y: 313, endPoint x: 209, endPoint y: 311, distance: 13.3
click at [196, 312] on h4 "Aspire Veynom LX" at bounding box center [258, 303] width 173 height 18
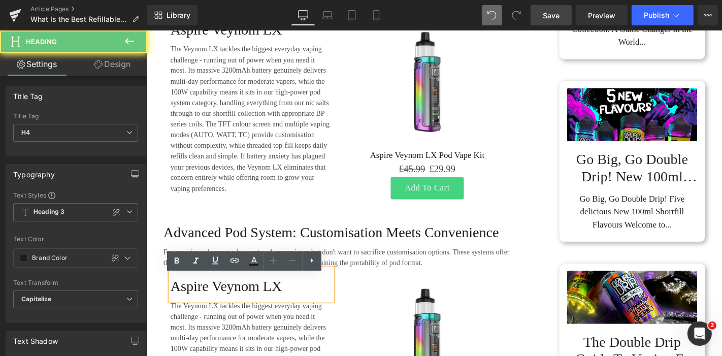
click at [209, 311] on h4 "Aspire Veynom LX" at bounding box center [258, 303] width 173 height 18
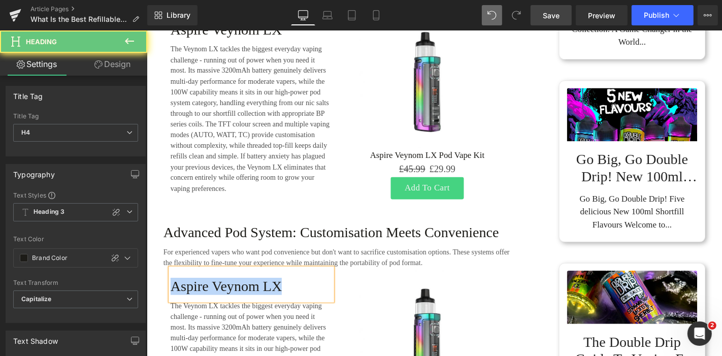
paste div
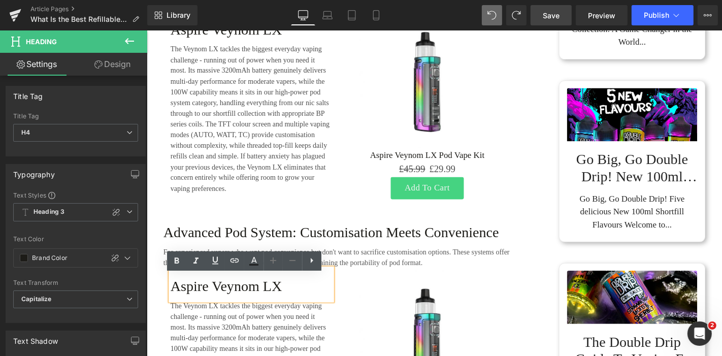
click at [232, 312] on h4 "Aspire Veynom LX" at bounding box center [258, 303] width 173 height 18
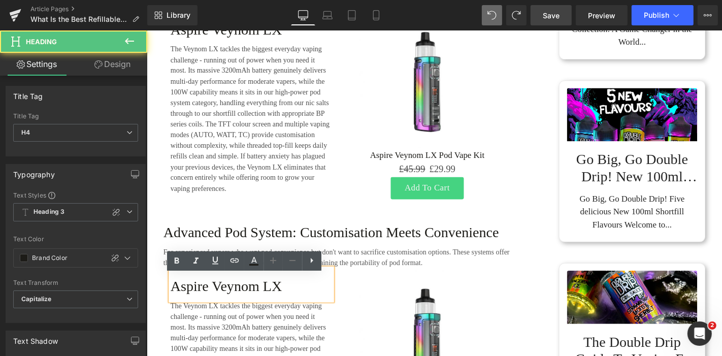
click at [249, 309] on h4 "Aspire Veynom LX" at bounding box center [258, 303] width 173 height 18
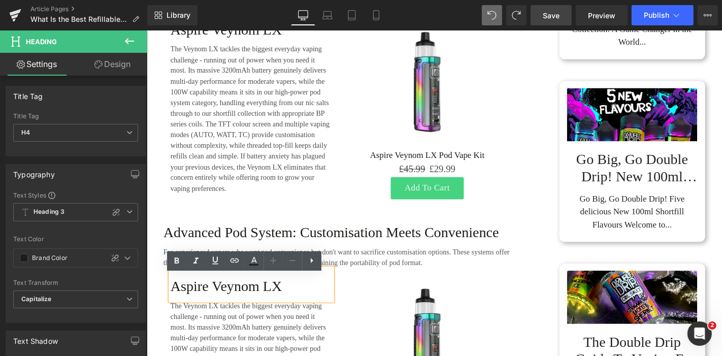
drag, startPoint x: 280, startPoint y: 319, endPoint x: 265, endPoint y: 313, distance: 16.2
click at [279, 312] on h4 "Aspire Veynom LX" at bounding box center [258, 303] width 173 height 18
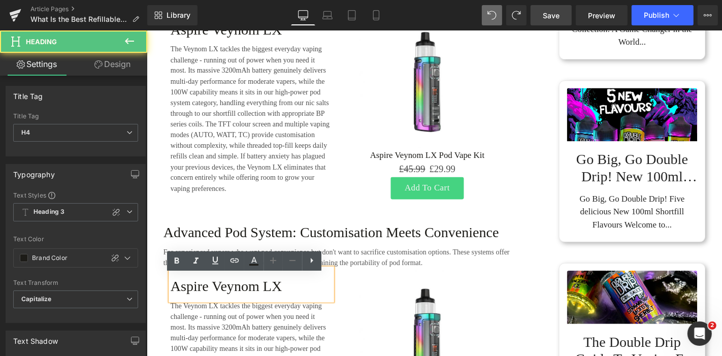
click at [263, 312] on h4 "Aspire Veynom LX" at bounding box center [258, 303] width 173 height 18
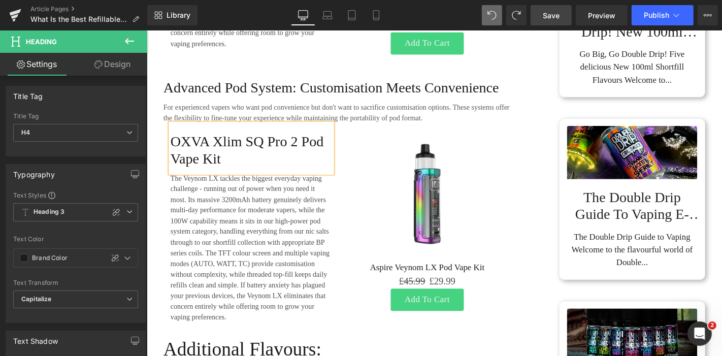
scroll to position [2374, 0]
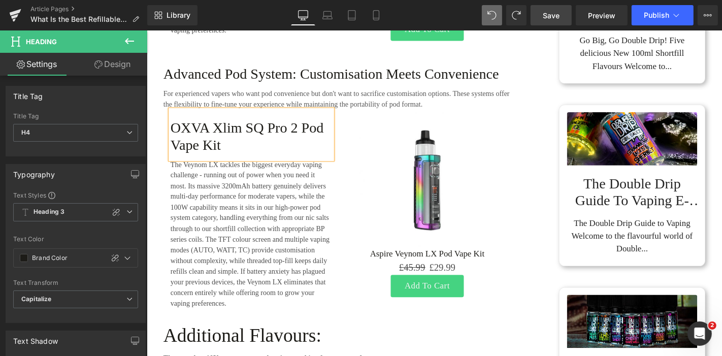
drag, startPoint x: 260, startPoint y: 234, endPoint x: 216, endPoint y: 210, distance: 49.5
click at [260, 234] on p "The Veynom LX tackles the biggest everyday vaping challenge - running out of po…" at bounding box center [258, 248] width 173 height 160
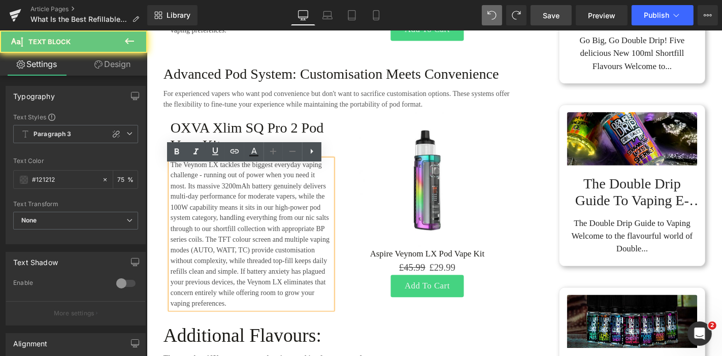
click at [216, 210] on p "The Veynom LX tackles the biggest everyday vaping challenge - running out of po…" at bounding box center [258, 248] width 173 height 160
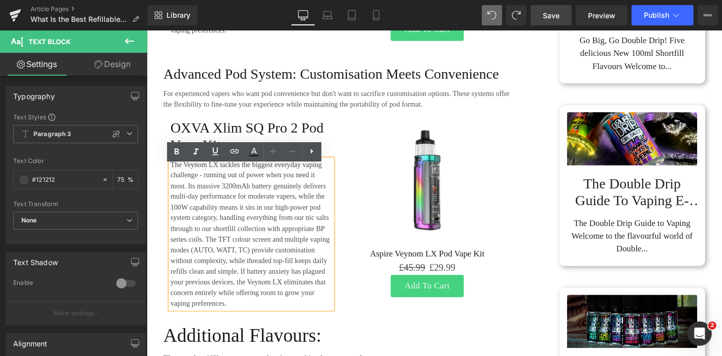
click at [237, 202] on p "The Veynom LX tackles the biggest everyday vaping challenge - running out of po…" at bounding box center [258, 248] width 173 height 160
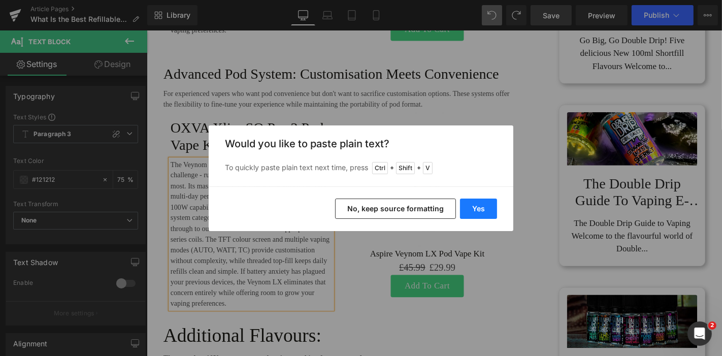
click at [492, 210] on button "Yes" at bounding box center [478, 209] width 37 height 20
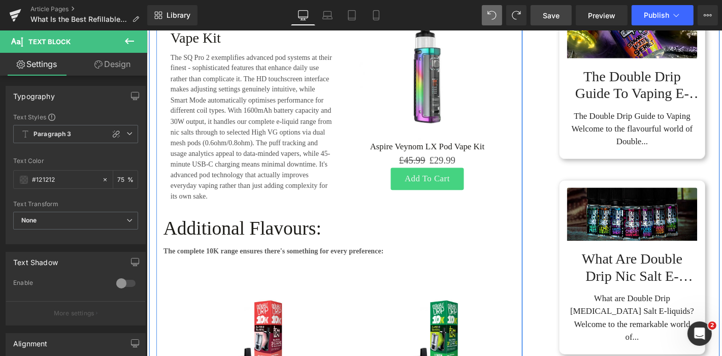
scroll to position [2488, 0]
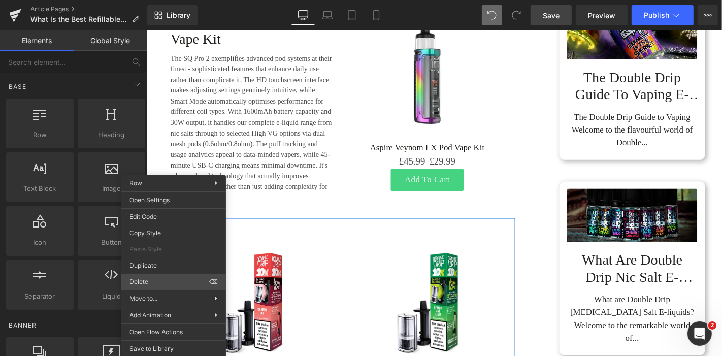
click at [147, 280] on div "Heading You are previewing how the will restyle your page. You can not edit Ele…" at bounding box center [361, 186] width 722 height 373
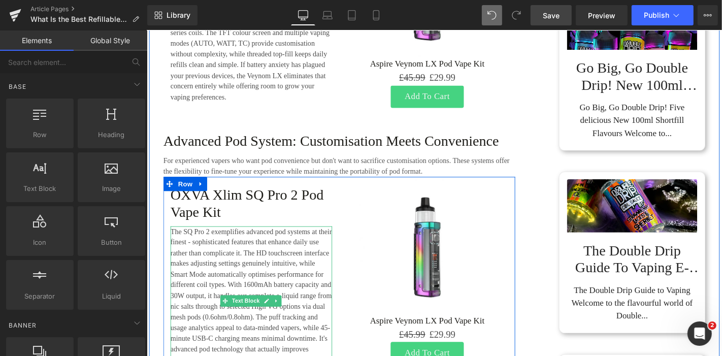
scroll to position [2262, 0]
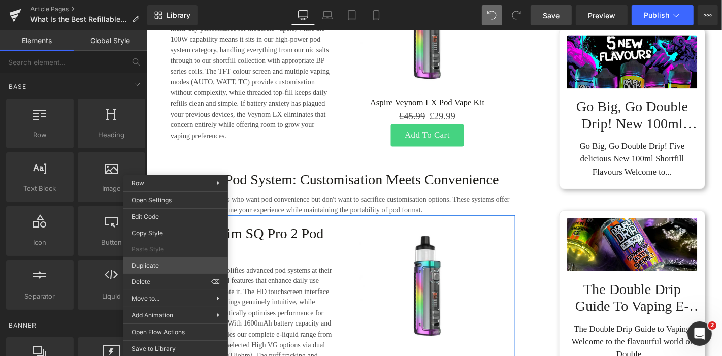
click at [141, 260] on div "Heading You are previewing how the will restyle your page. You can not edit Ele…" at bounding box center [361, 186] width 722 height 373
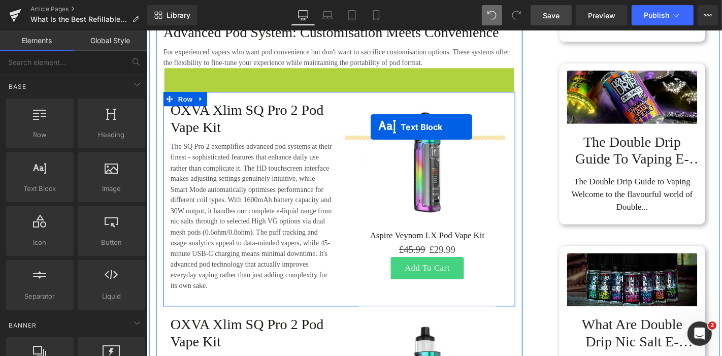
scroll to position [2436, 0]
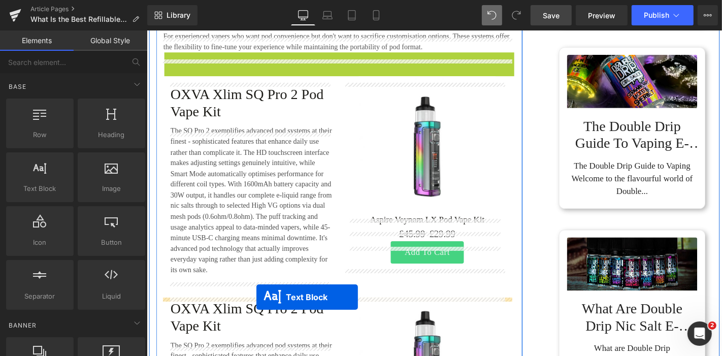
drag, startPoint x: 323, startPoint y: 128, endPoint x: 263, endPoint y: 315, distance: 196.2
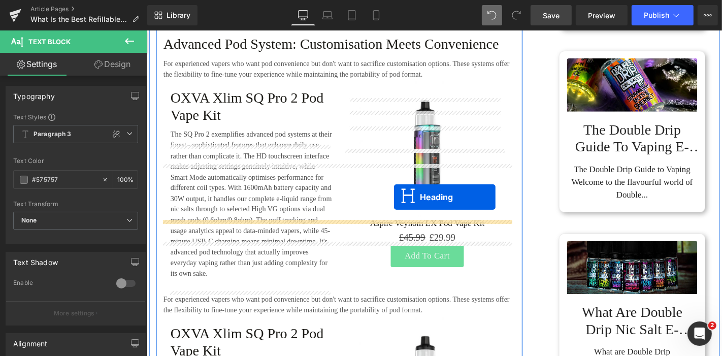
scroll to position [2492, 0]
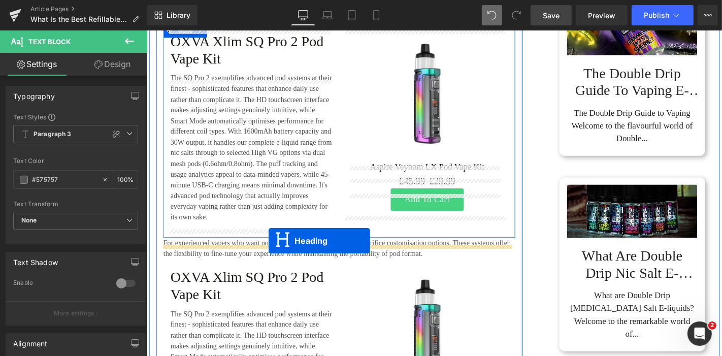
drag, startPoint x: 326, startPoint y: 190, endPoint x: 276, endPoint y: 255, distance: 81.1
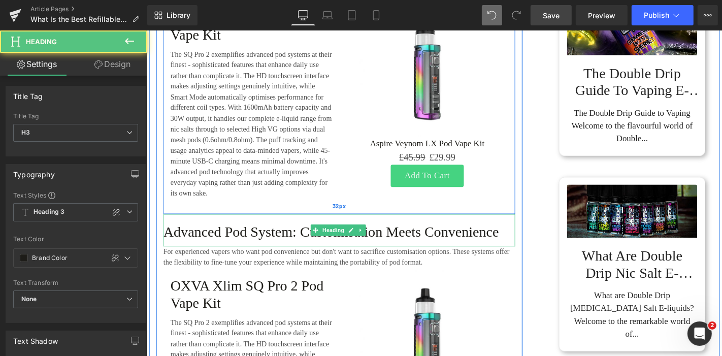
scroll to position [2467, 0]
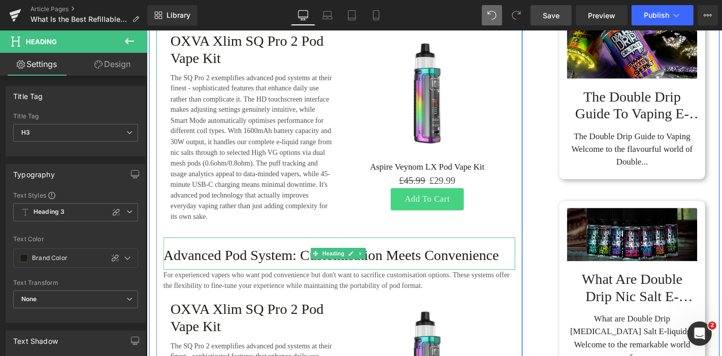
click at [226, 277] on h3 "Advanced Pod System: Customisation Meets Convenience" at bounding box center [352, 270] width 376 height 18
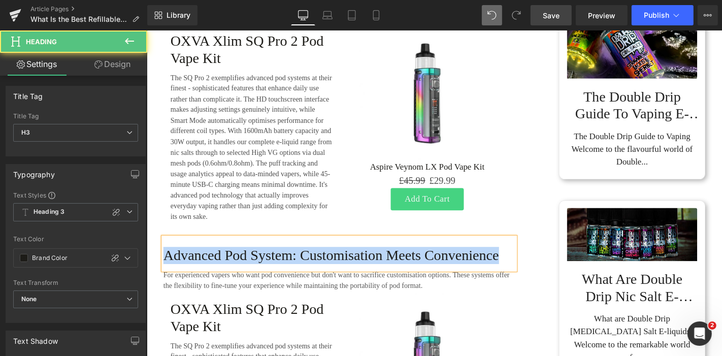
paste div
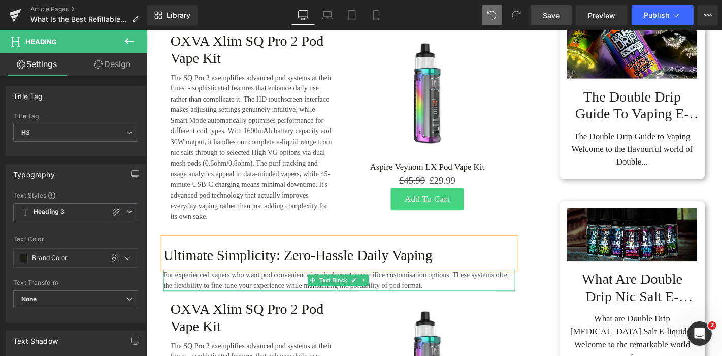
drag, startPoint x: 211, startPoint y: 309, endPoint x: 230, endPoint y: 309, distance: 18.8
click at [211, 308] on p "For experienced vapers who want pod convenience but don't want to sacrifice cus…" at bounding box center [352, 296] width 376 height 23
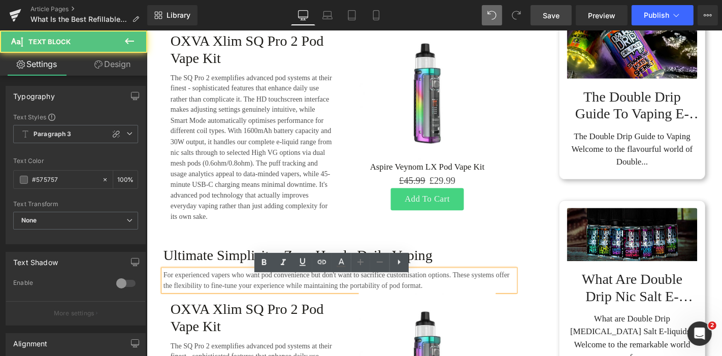
click at [239, 308] on p "For experienced vapers who want pod convenience but don't want to sacrifice cus…" at bounding box center [352, 296] width 376 height 23
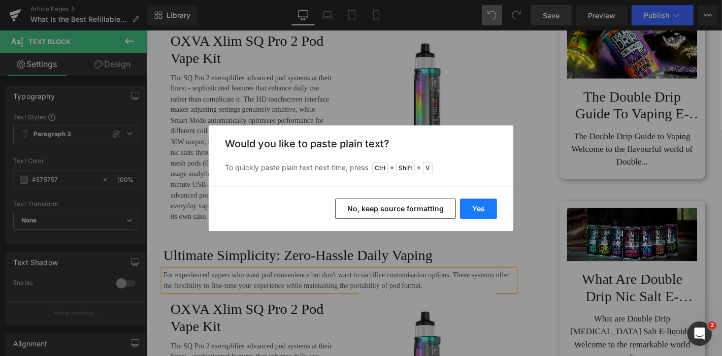
click at [480, 202] on button "Yes" at bounding box center [478, 209] width 37 height 20
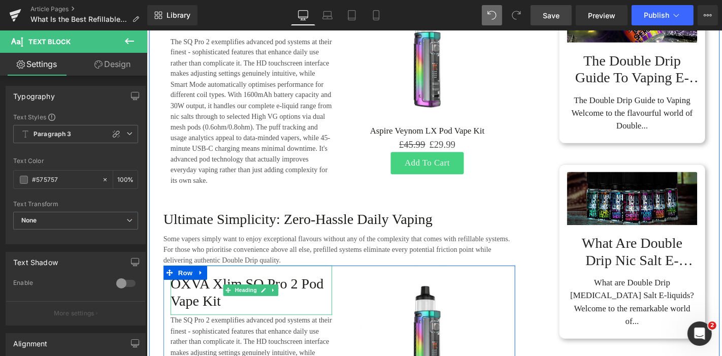
scroll to position [2524, 0]
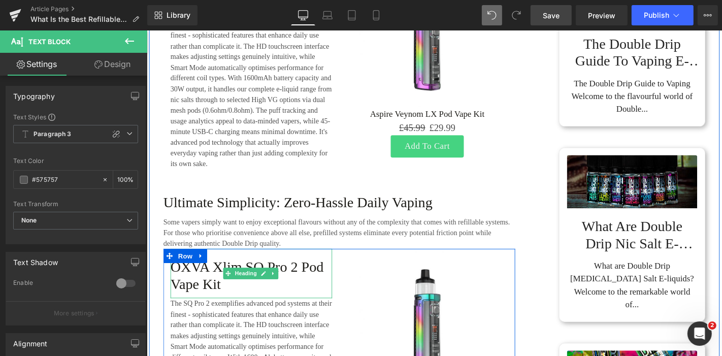
drag, startPoint x: 203, startPoint y: 298, endPoint x: 214, endPoint y: 291, distance: 13.5
click at [203, 298] on h4 "OXVA Xlim SQ Pro 2 Pod Vape Kit" at bounding box center [258, 291] width 173 height 37
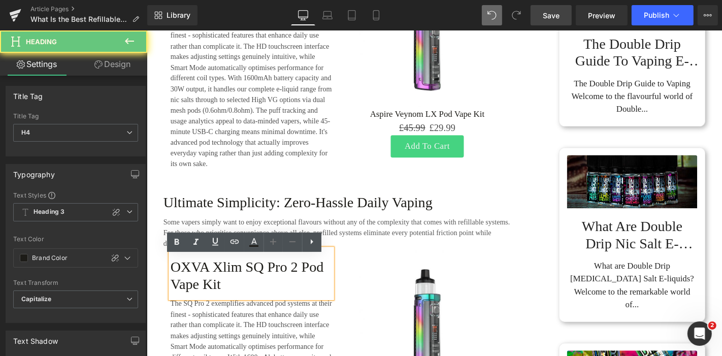
click at [215, 290] on h4 "OXVA Xlim SQ Pro 2 Pod Vape Kit" at bounding box center [258, 291] width 173 height 37
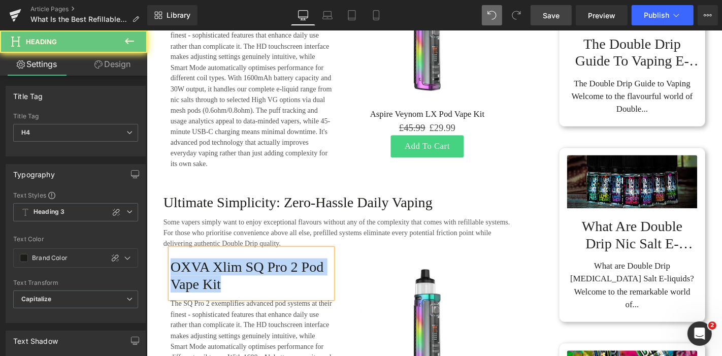
paste div
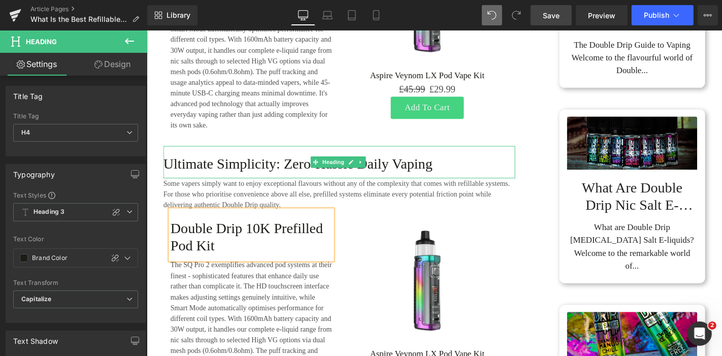
scroll to position [2693, 0]
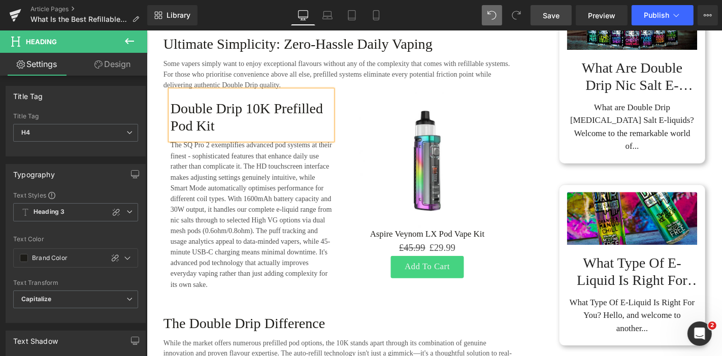
drag, startPoint x: 232, startPoint y: 233, endPoint x: 253, endPoint y: 183, distance: 54.2
click at [232, 233] on div "The SQ Pro 2 exemplifies advanced pod systems at their finest - sophisticated f…" at bounding box center [258, 227] width 173 height 160
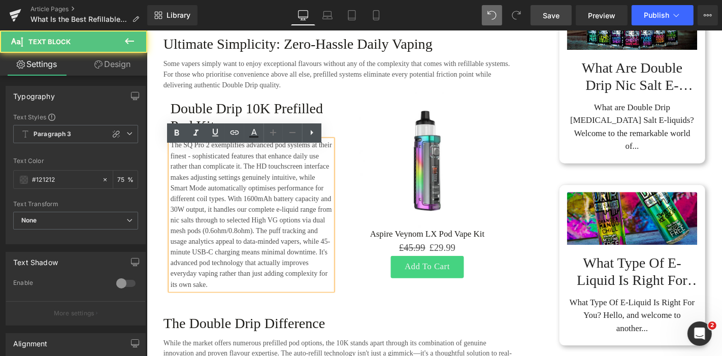
click at [253, 183] on p "The SQ Pro 2 exemplifies advanced pod systems at their finest - sophisticated f…" at bounding box center [258, 227] width 173 height 160
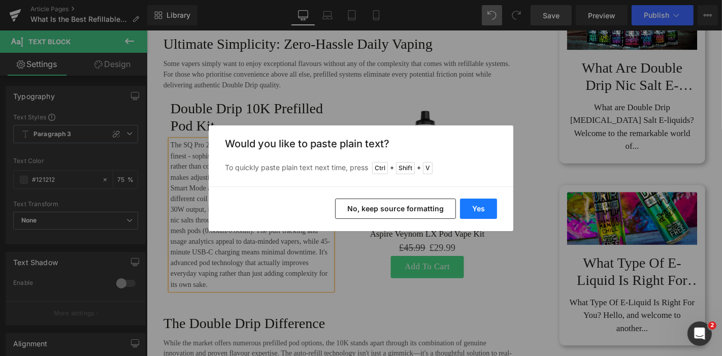
click at [495, 213] on button "Yes" at bounding box center [478, 209] width 37 height 20
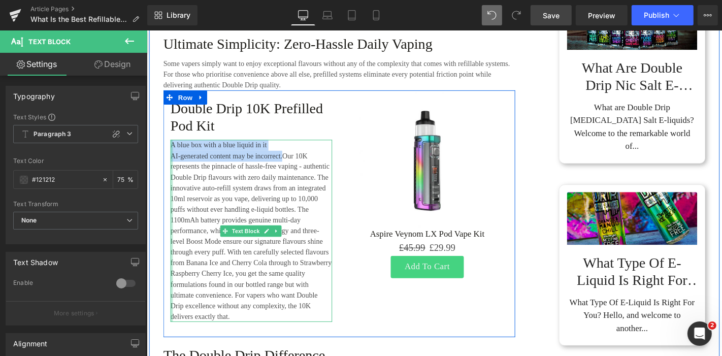
drag, startPoint x: 288, startPoint y: 170, endPoint x: 171, endPoint y: 162, distance: 117.1
click at [172, 162] on div "A blue box with a blue liquid in it AI-generated content may be incorrect.Our …" at bounding box center [258, 244] width 173 height 195
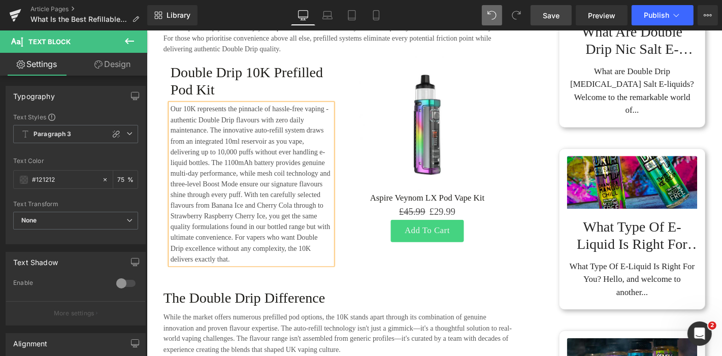
scroll to position [2749, 0]
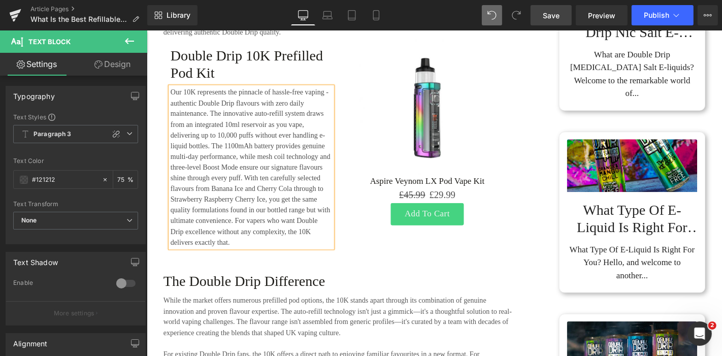
drag, startPoint x: 299, startPoint y: 226, endPoint x: 302, endPoint y: 214, distance: 12.5
click at [299, 226] on p "Our 10K represents the pinnacle of hassle-free vaping - authentic Double Drip f…" at bounding box center [258, 176] width 173 height 172
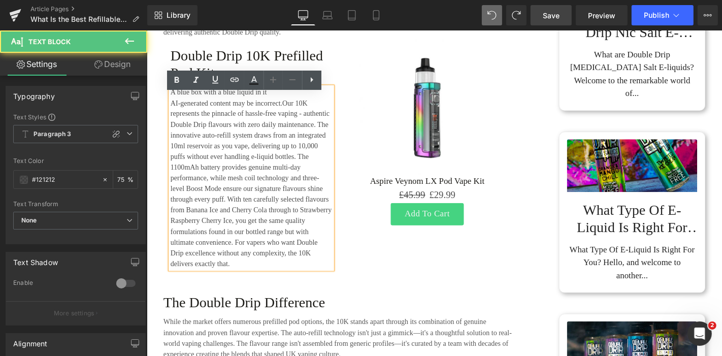
click at [282, 170] on p "AI-generated content may be incorrect.Our 10K represents the pinnacle of hassle…" at bounding box center [258, 193] width 173 height 183
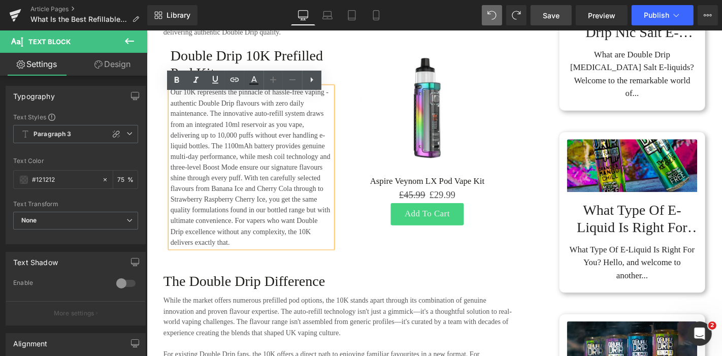
click at [282, 156] on p "Our 10K represents the pinnacle of hassle-free vaping - authentic Double Drip f…" at bounding box center [258, 176] width 173 height 172
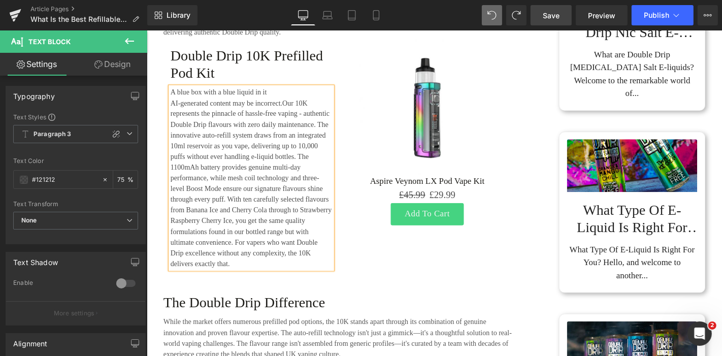
click at [243, 131] on p "AI-generated content may be incorrect.Our 10K represents the pinnacle of hassle…" at bounding box center [258, 193] width 173 height 183
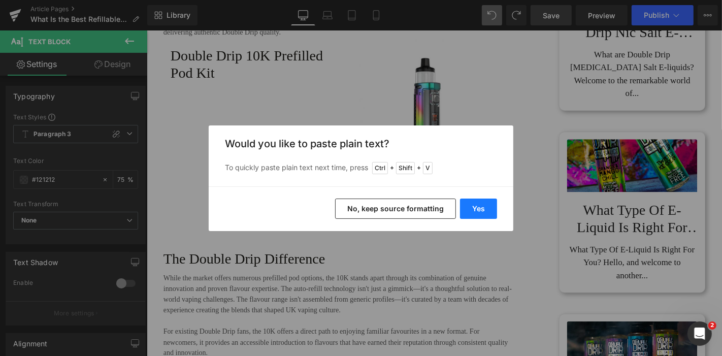
click at [482, 204] on button "Yes" at bounding box center [478, 209] width 37 height 20
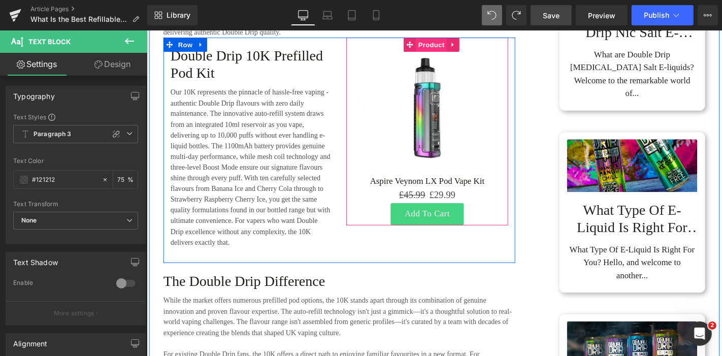
click at [440, 53] on span "Product" at bounding box center [450, 45] width 33 height 15
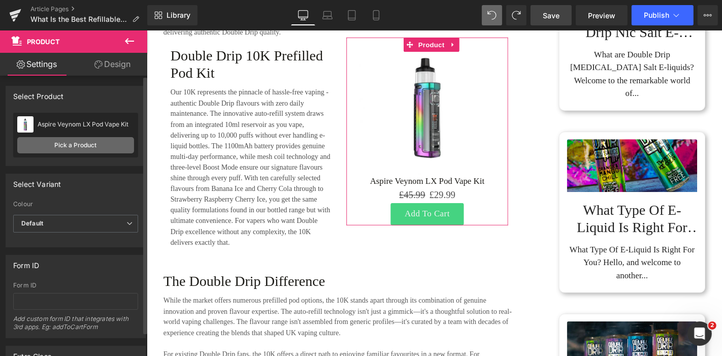
click at [65, 140] on link "Pick a Product" at bounding box center [75, 145] width 117 height 16
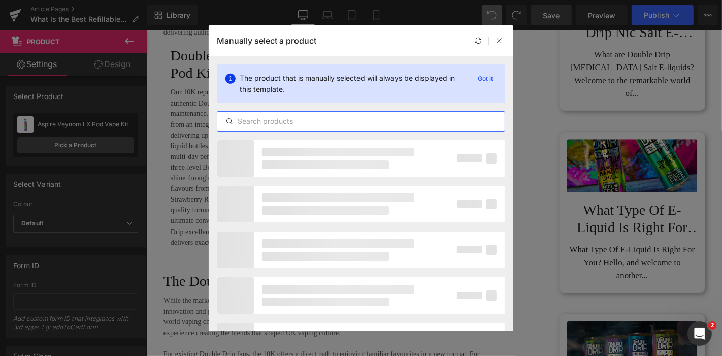
click at [301, 118] on input "text" at bounding box center [361, 121] width 288 height 12
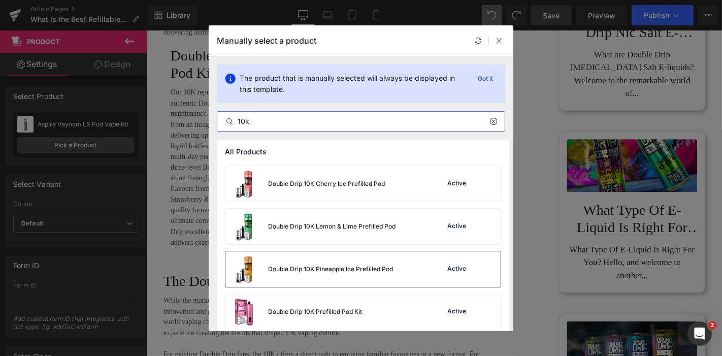
scroll to position [282, 0]
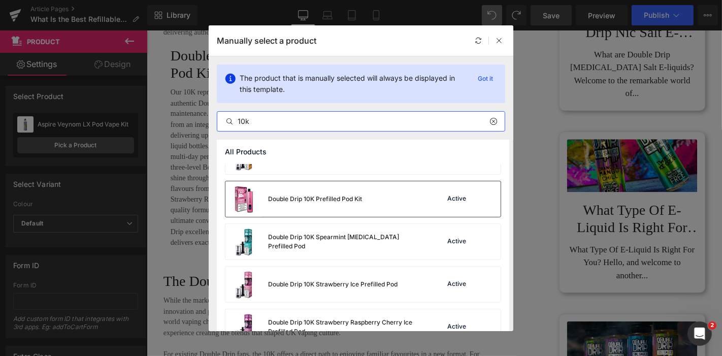
type input "10k"
click at [337, 198] on div "Double Drip 10K Prefilled Pod Kit" at bounding box center [315, 199] width 94 height 9
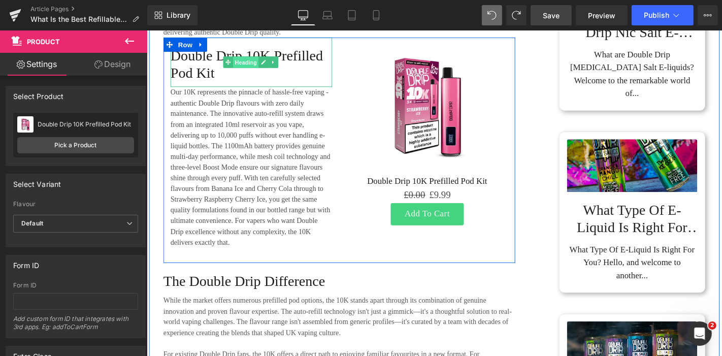
click at [249, 70] on span "Heading" at bounding box center [251, 64] width 27 height 12
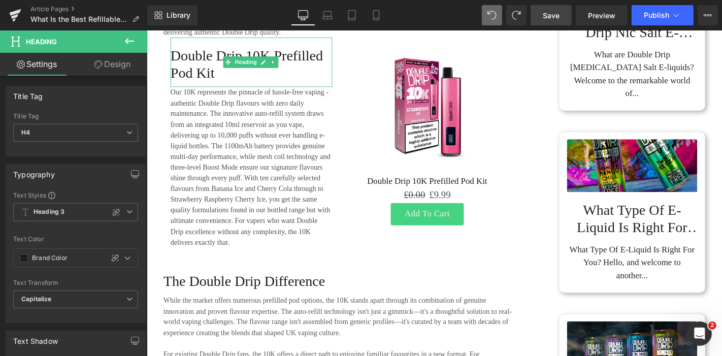
drag, startPoint x: 365, startPoint y: 201, endPoint x: 224, endPoint y: 180, distance: 142.8
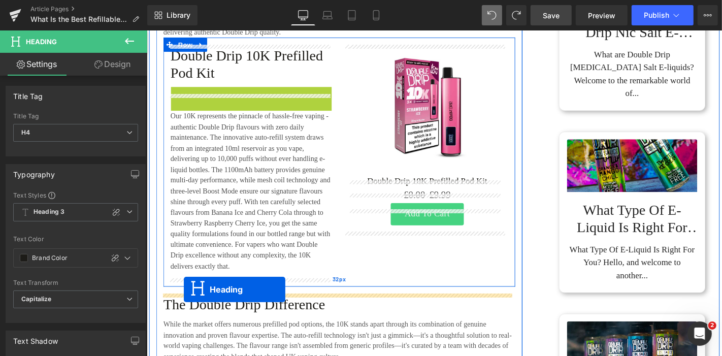
drag, startPoint x: 232, startPoint y: 126, endPoint x: 186, endPoint y: 306, distance: 185.4
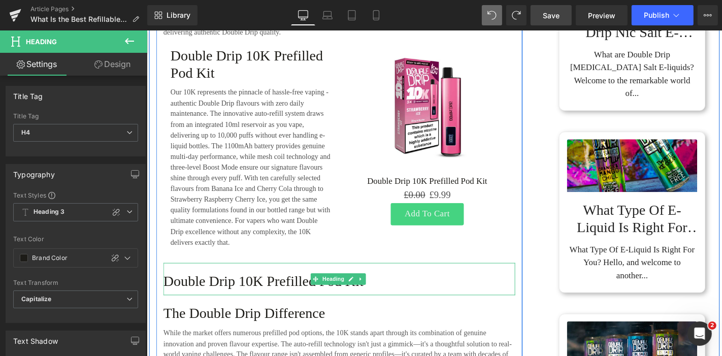
drag, startPoint x: 216, startPoint y: 300, endPoint x: 223, endPoint y: 301, distance: 6.1
click at [216, 300] on h4 "Double Drip 10K Prefilled Pod Kit" at bounding box center [352, 298] width 376 height 18
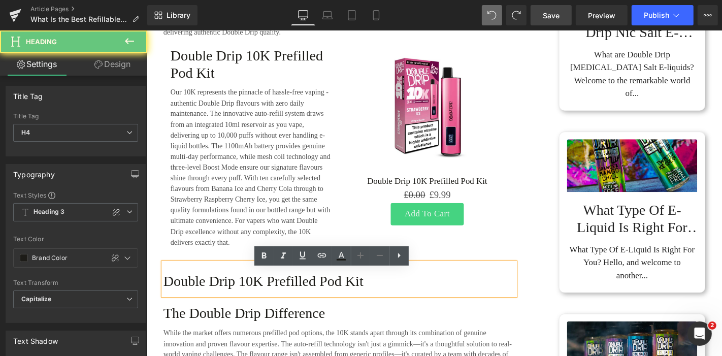
click at [238, 302] on h4 "Double Drip 10K Prefilled Pod Kit" at bounding box center [352, 298] width 376 height 18
paste div
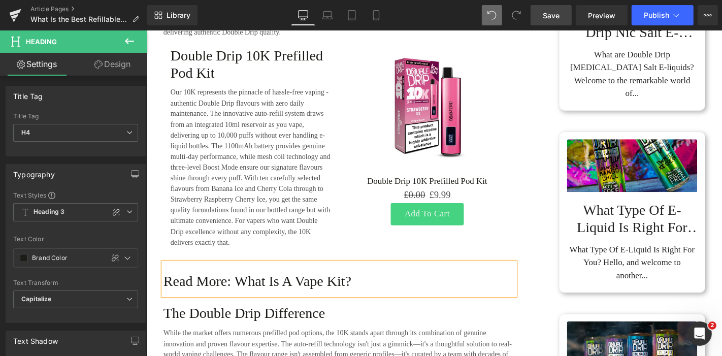
drag, startPoint x: 368, startPoint y: 304, endPoint x: 242, endPoint y: 306, distance: 125.5
click at [242, 306] on h4 "Read More: What is a Vape Kit?" at bounding box center [352, 298] width 376 height 18
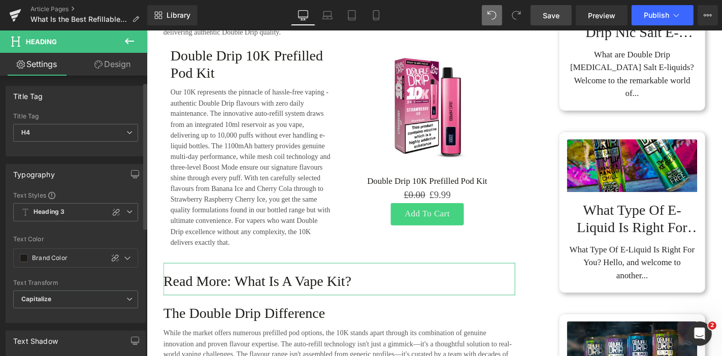
scroll to position [169, 0]
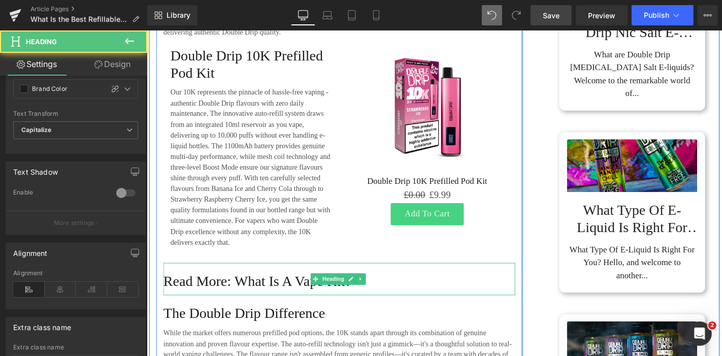
click at [301, 304] on h4 "Read More: What is a Vape Kit?" at bounding box center [352, 298] width 376 height 18
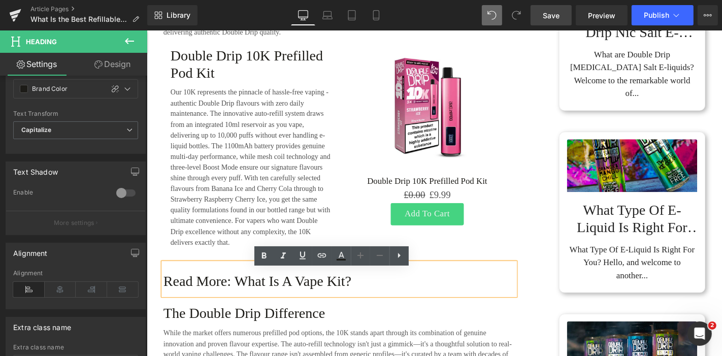
drag, startPoint x: 240, startPoint y: 301, endPoint x: 364, endPoint y: 301, distance: 124.0
click at [364, 301] on h4 "Read More: What is a Vape Kit?" at bounding box center [352, 298] width 376 height 18
click at [325, 253] on icon at bounding box center [321, 255] width 9 height 4
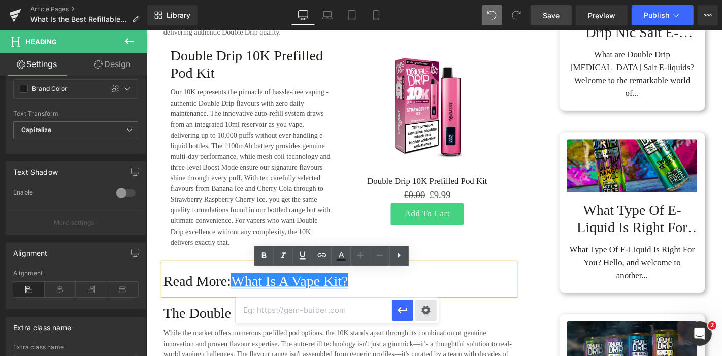
click at [421, 0] on div "Text Color Highlight Color #333333 Edit or remove link: Edit - Unlink - Cancel" at bounding box center [361, 0] width 722 height 0
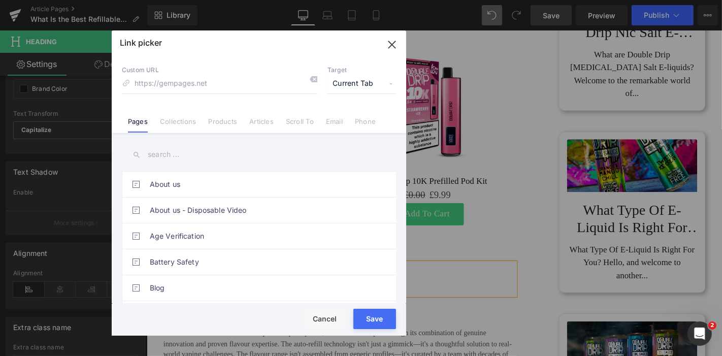
click at [168, 152] on input "text" at bounding box center [259, 154] width 274 height 23
click at [270, 123] on link "Articles" at bounding box center [261, 124] width 24 height 15
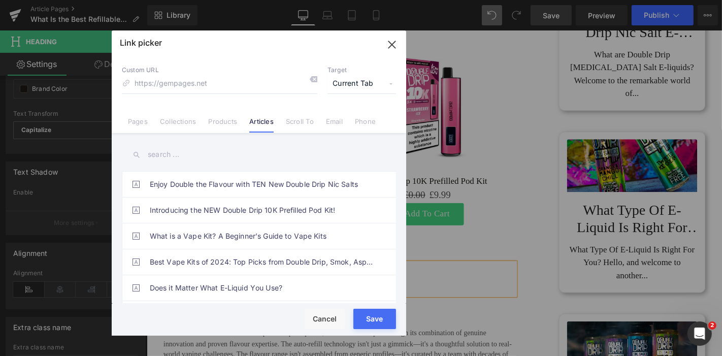
click at [197, 156] on input "text" at bounding box center [259, 154] width 274 height 23
click at [185, 146] on input "text" at bounding box center [259, 154] width 274 height 23
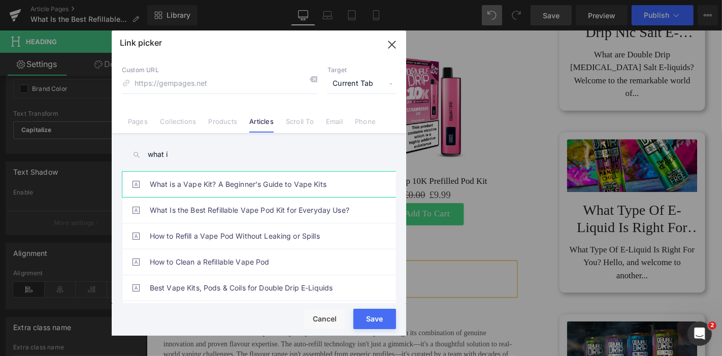
type input "what i"
click at [279, 187] on link "What is a Vape Kit? A Beginner’s Guide to Vape Kits" at bounding box center [262, 184] width 224 height 25
drag, startPoint x: 241, startPoint y: 82, endPoint x: 428, endPoint y: 91, distance: 187.7
click at [428, 91] on div "Link picker Back to Library Insert Custom URL Target Current Tab Current Tab Ne…" at bounding box center [361, 178] width 722 height 356
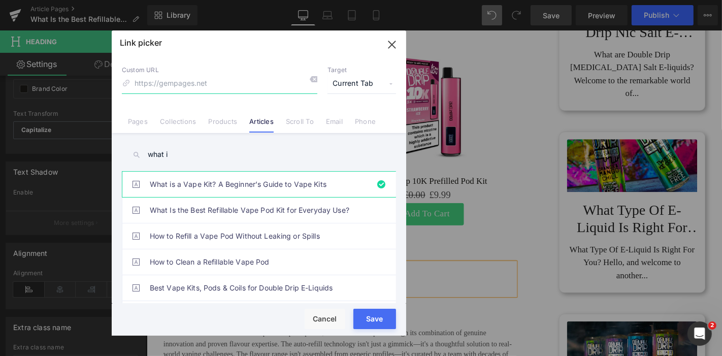
type input "/blogs/news/what-is-a-vape-kit-a-beginner-s-guide-to-vape-kits"
click at [371, 324] on button "Save" at bounding box center [375, 319] width 43 height 20
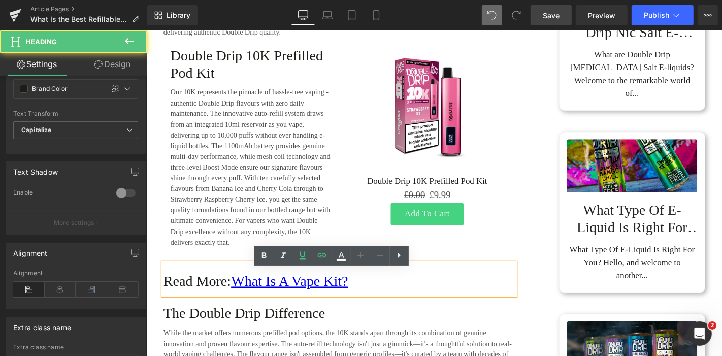
click at [372, 297] on h4 "Read More: What is a Vape Kit?" at bounding box center [352, 298] width 376 height 18
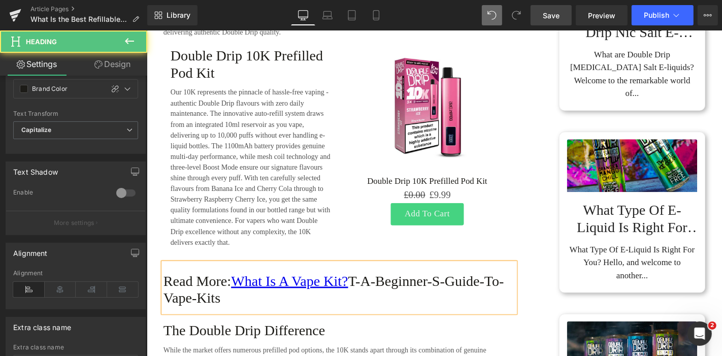
click at [368, 305] on h4 "Read More: What is a Vape Kit? t-a-beginner-s-guide-to-vape-kits" at bounding box center [352, 307] width 376 height 37
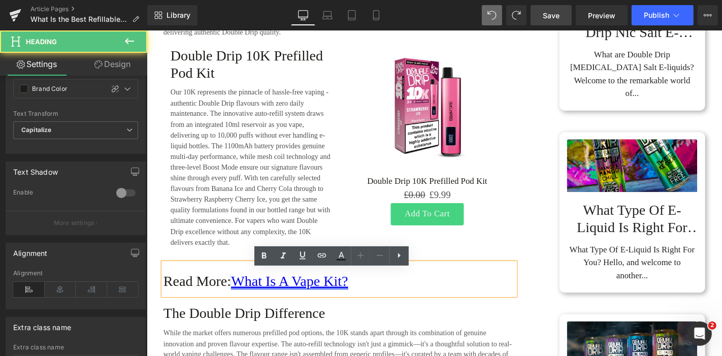
click at [360, 304] on link "What is a Vape Kit?" at bounding box center [298, 297] width 125 height 17
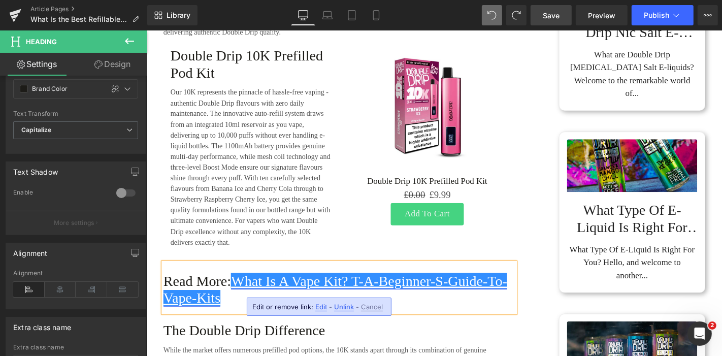
click at [376, 306] on link "What is a Vape Kit? t-a-beginner-s-guide-to-vape-kits" at bounding box center [347, 306] width 367 height 35
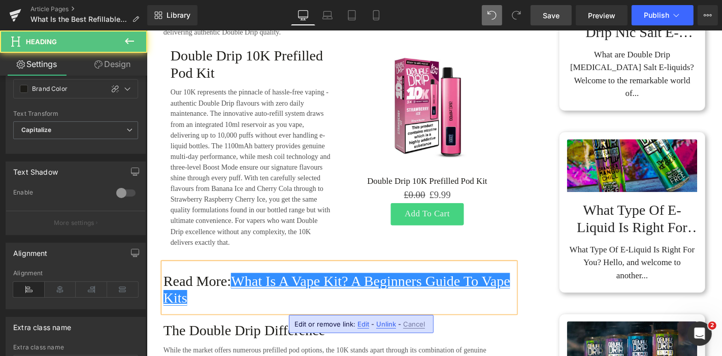
click at [233, 303] on h4 "Read More: What is a Vape Kit? a beginners guide to vape kits" at bounding box center [352, 307] width 376 height 37
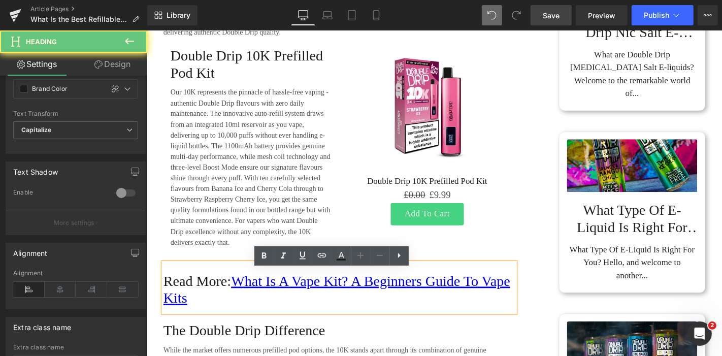
click at [192, 302] on h4 "Read More: What is a Vape Kit? a beginners guide to vape kits" at bounding box center [352, 307] width 376 height 37
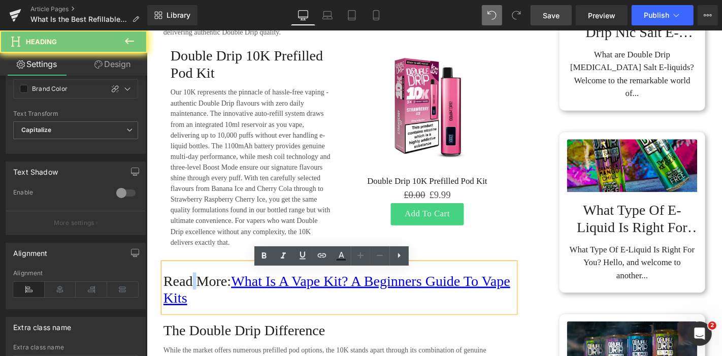
click at [193, 302] on h4 "Read More: What is a Vape Kit? a beginners guide to vape kits" at bounding box center [352, 307] width 376 height 37
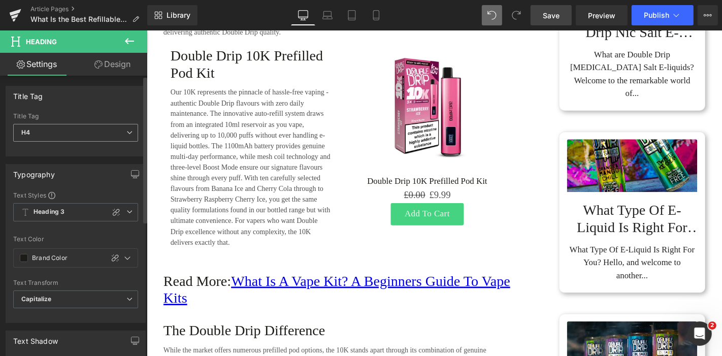
click at [126, 130] on icon at bounding box center [129, 133] width 6 height 6
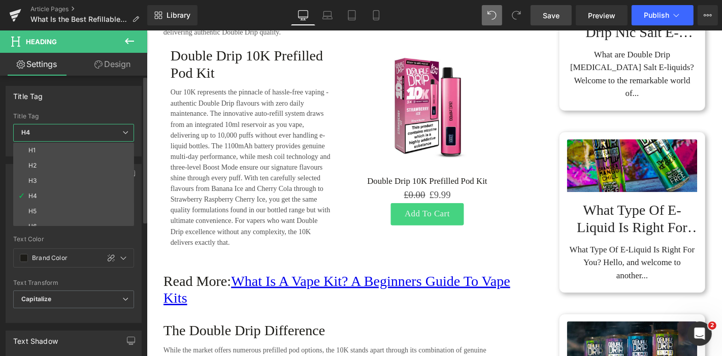
click at [123, 93] on div "Title Tag" at bounding box center [73, 95] width 135 height 19
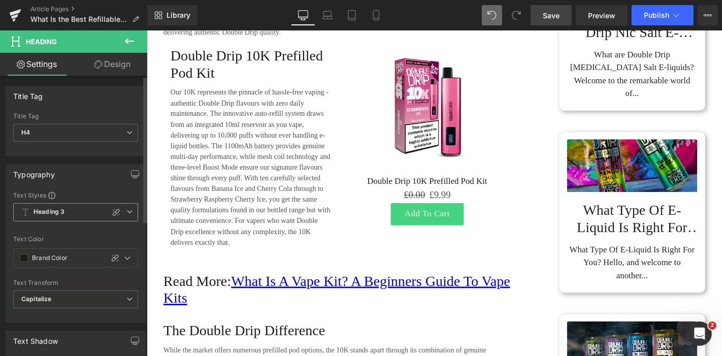
click at [131, 213] on span "Heading 3" at bounding box center [75, 212] width 125 height 18
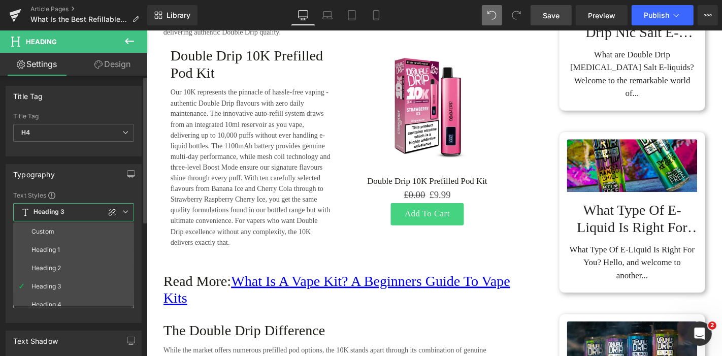
click at [58, 298] on li "Heading 4" at bounding box center [75, 305] width 125 height 18
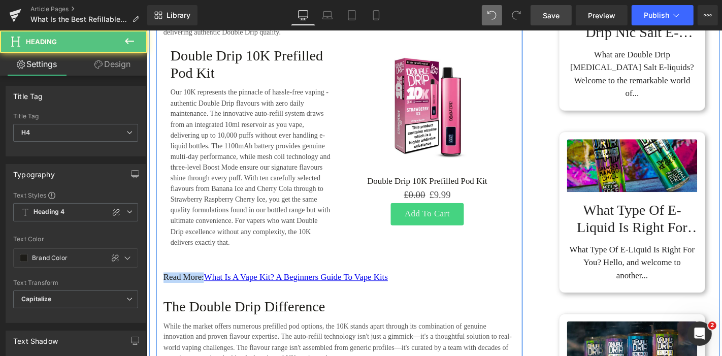
drag, startPoint x: 205, startPoint y: 301, endPoint x: 157, endPoint y: 300, distance: 47.8
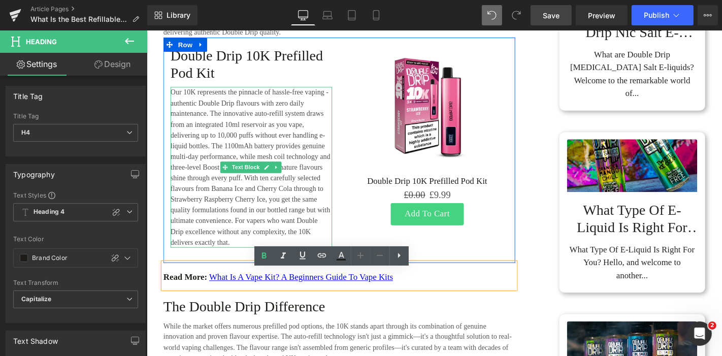
click at [277, 216] on p "Our 10K represents the pinnacle of hassle-free vaping - authentic Double Drip f…" at bounding box center [258, 176] width 173 height 172
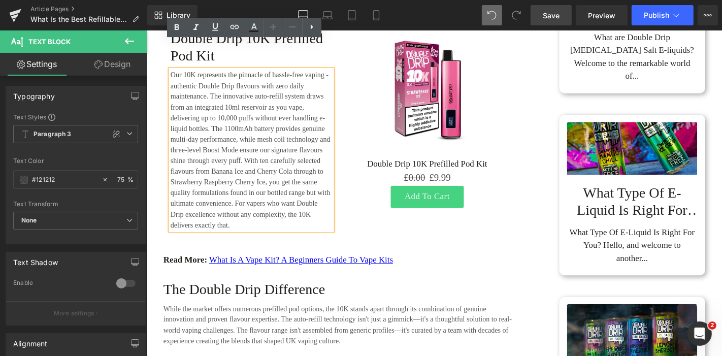
scroll to position [2749, 0]
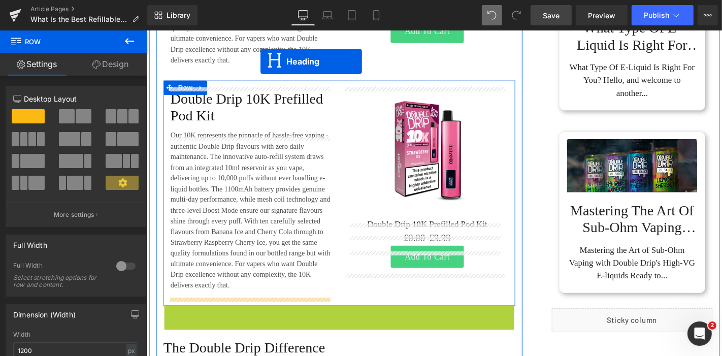
scroll to position [2914, 0]
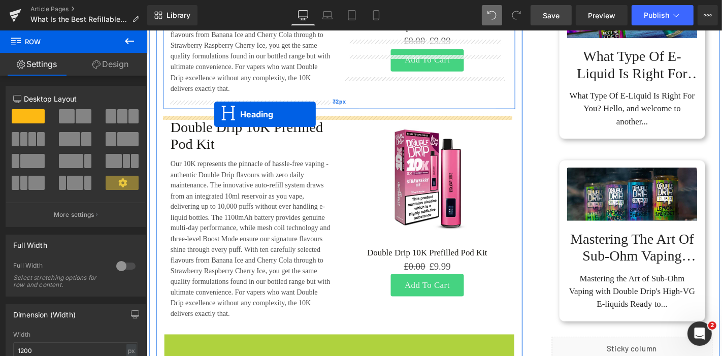
drag, startPoint x: 324, startPoint y: 326, endPoint x: 218, endPoint y: 120, distance: 231.3
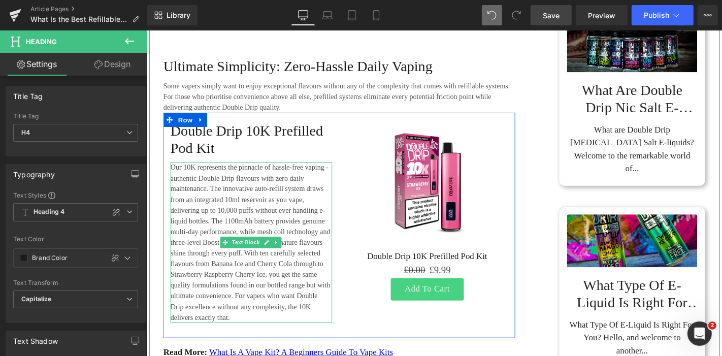
scroll to position [2631, 0]
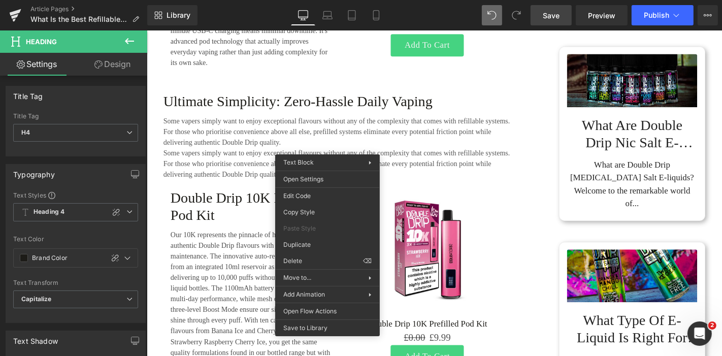
drag, startPoint x: 445, startPoint y: 269, endPoint x: 309, endPoint y: 247, distance: 137.8
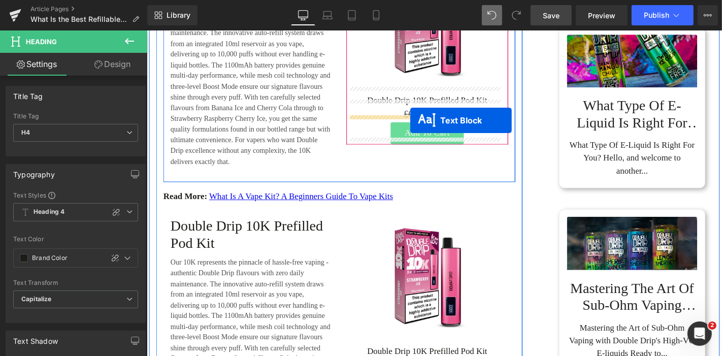
scroll to position [2914, 0]
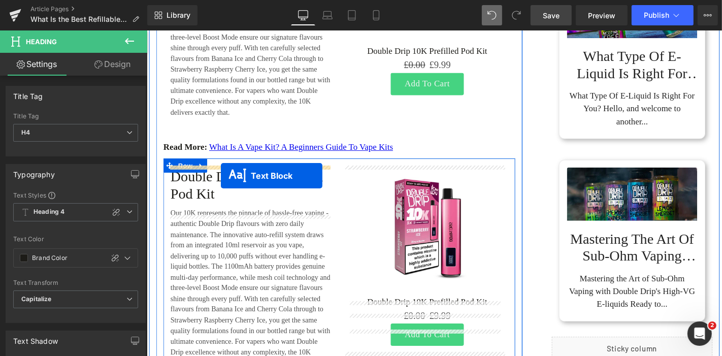
drag, startPoint x: 322, startPoint y: 180, endPoint x: 226, endPoint y: 185, distance: 96.6
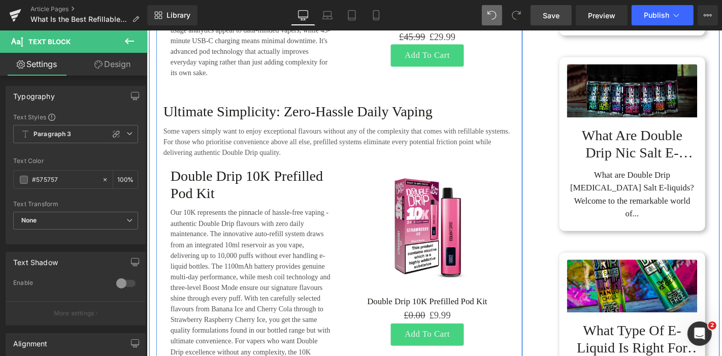
scroll to position [2606, 0]
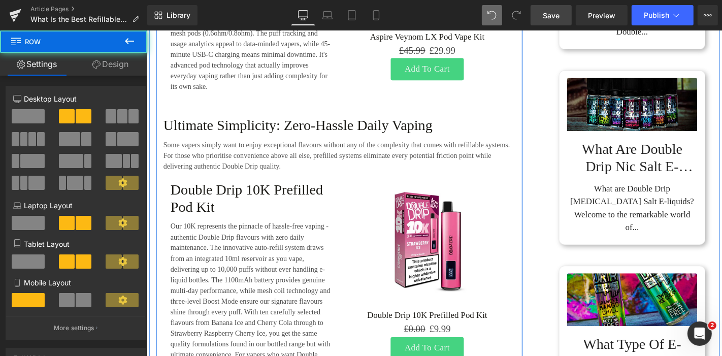
click at [146, 30] on span "32px" at bounding box center [146, 30] width 0 height 0
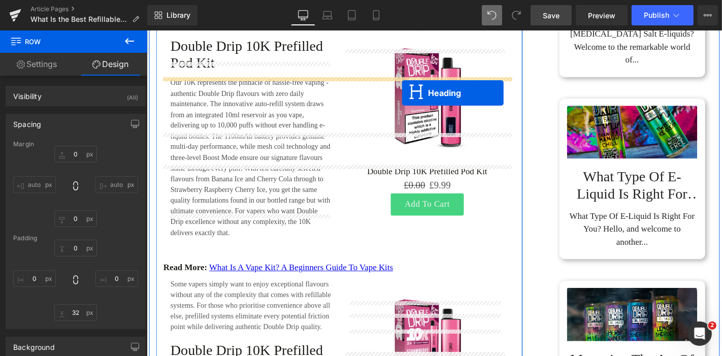
scroll to position [2888, 0]
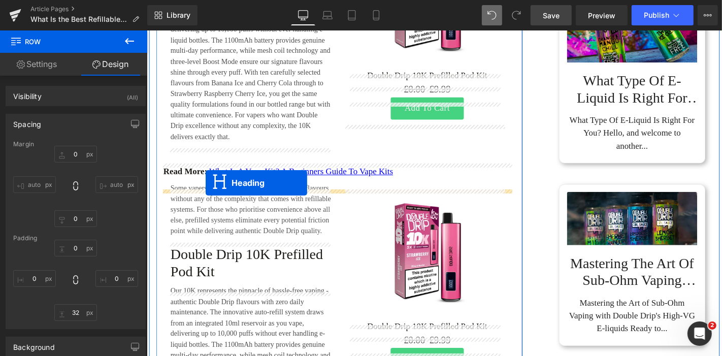
drag, startPoint x: 322, startPoint y: 137, endPoint x: 209, endPoint y: 193, distance: 125.9
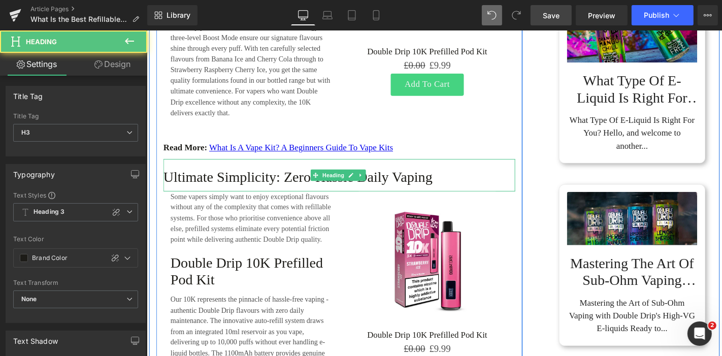
scroll to position [2863, 0]
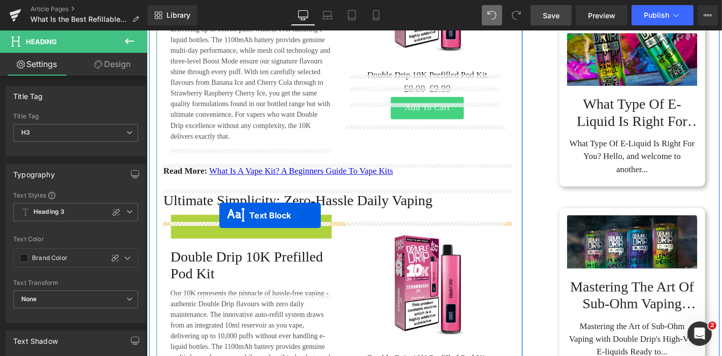
drag, startPoint x: 228, startPoint y: 260, endPoint x: 224, endPoint y: 227, distance: 33.3
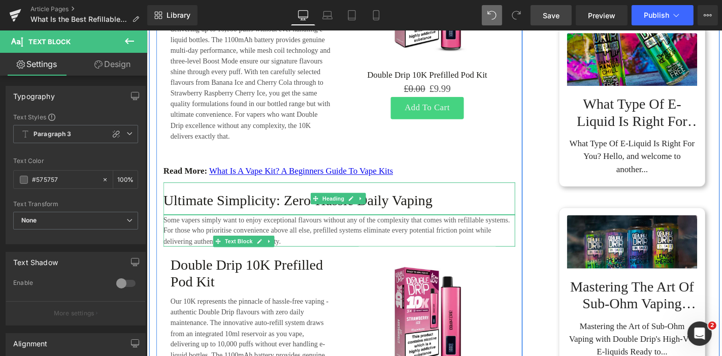
drag, startPoint x: 242, startPoint y: 225, endPoint x: 258, endPoint y: 220, distance: 16.5
click at [242, 221] on h3 "Ultimate Simplicity: Zero-Hassle Daily Vaping" at bounding box center [352, 212] width 376 height 18
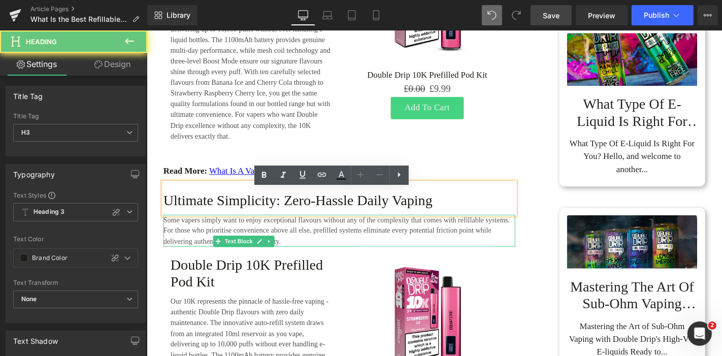
click at [258, 220] on h3 "Ultimate Simplicity: Zero-Hassle Daily Vaping" at bounding box center [352, 212] width 376 height 18
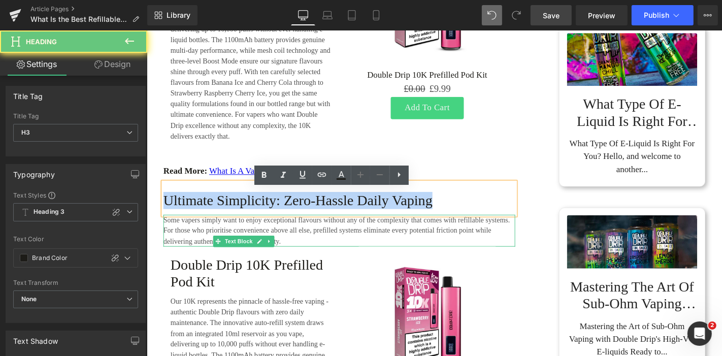
paste div
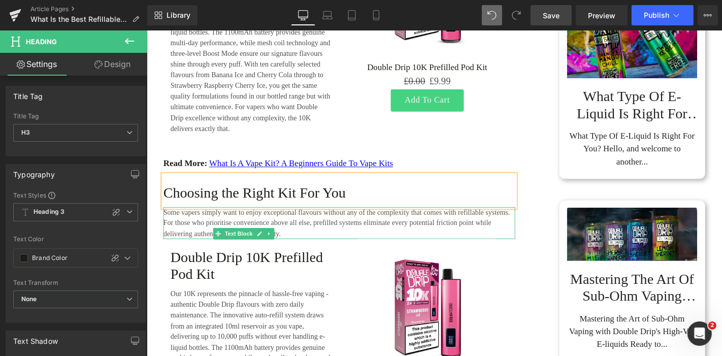
scroll to position [2919, 0]
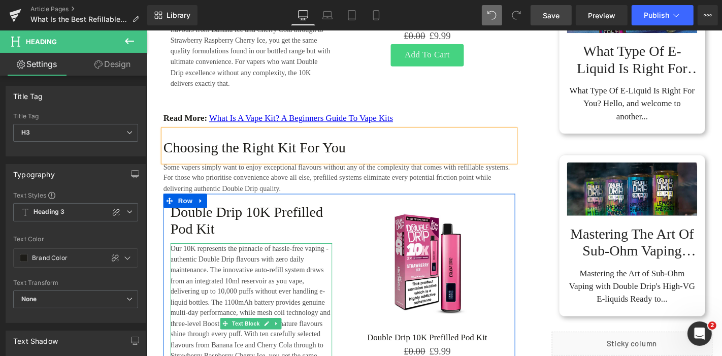
drag, startPoint x: 217, startPoint y: 269, endPoint x: 263, endPoint y: 219, distance: 68.0
click at [217, 269] on p "Our 10K represents the pinnacle of hassle-free vaping - authentic Double Drip f…" at bounding box center [258, 344] width 173 height 172
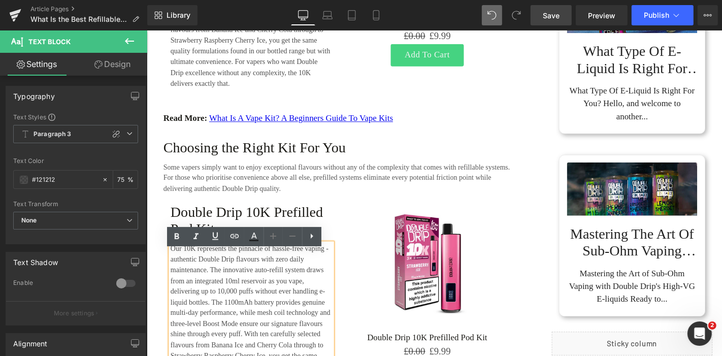
click at [432, 162] on h3 "Choosing the Right Kit For You" at bounding box center [352, 155] width 376 height 18
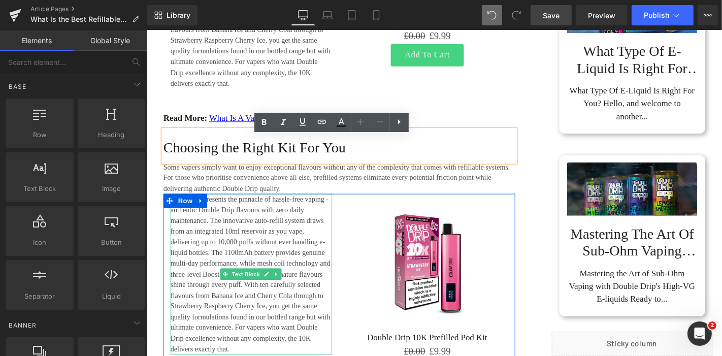
click at [238, 238] on p "Our 10K represents the pinnacle of hassle-free vaping - authentic Double Drip f…" at bounding box center [258, 291] width 173 height 172
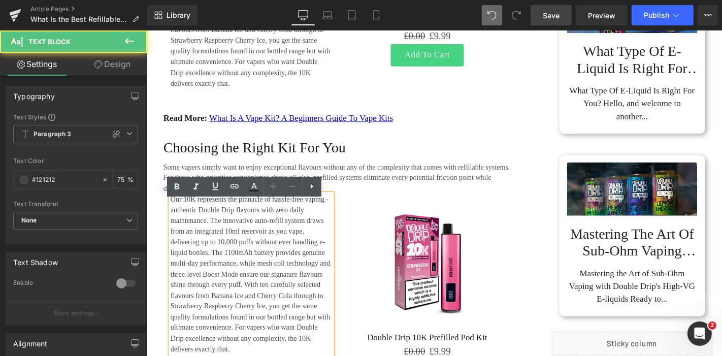
click at [261, 233] on p "Our 10K represents the pinnacle of hassle-free vaping - authentic Double Drip f…" at bounding box center [258, 291] width 173 height 172
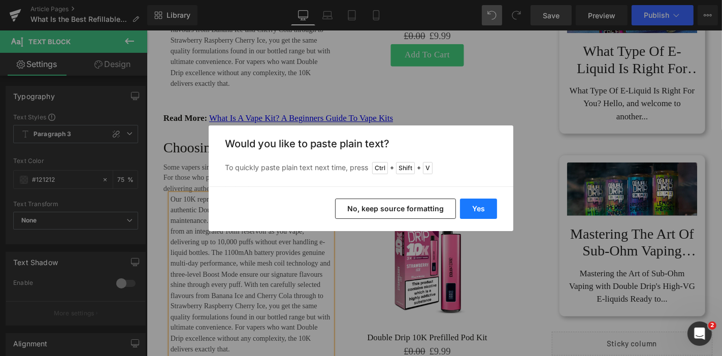
click at [484, 209] on button "Yes" at bounding box center [478, 209] width 37 height 20
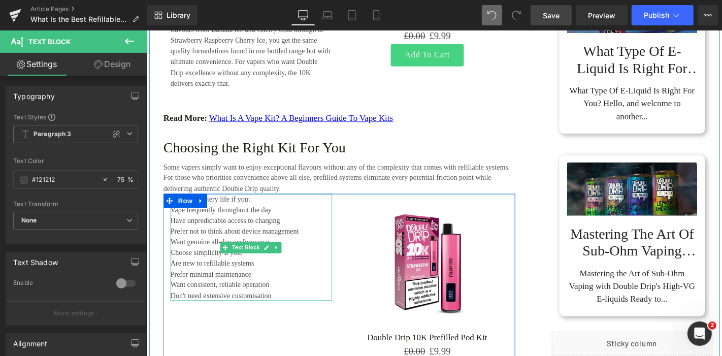
click at [299, 239] on p "Have unpredictable access to charging" at bounding box center [258, 234] width 173 height 12
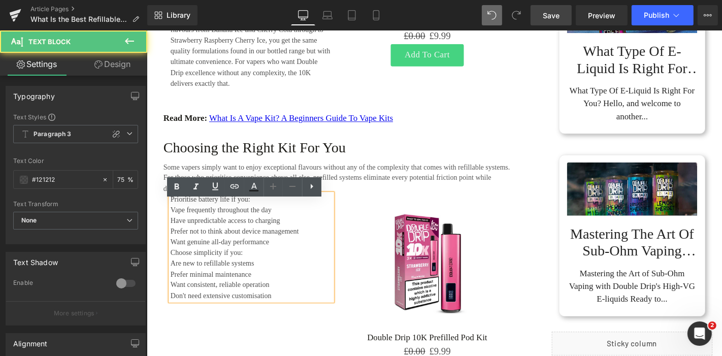
click at [280, 262] on p "Want genuine all-day performance" at bounding box center [258, 256] width 173 height 12
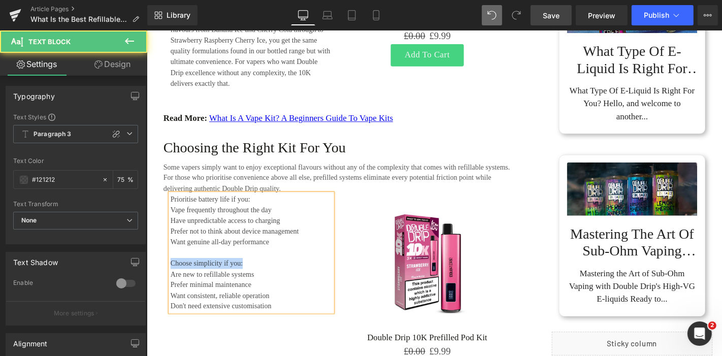
drag, startPoint x: 264, startPoint y: 286, endPoint x: 145, endPoint y: 289, distance: 119.4
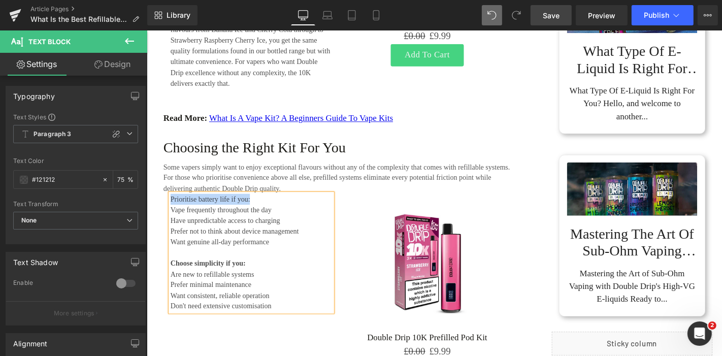
drag, startPoint x: 262, startPoint y: 215, endPoint x: 169, endPoint y: 216, distance: 93.0
click at [172, 216] on p "Prioritise battery life if you:" at bounding box center [258, 211] width 173 height 12
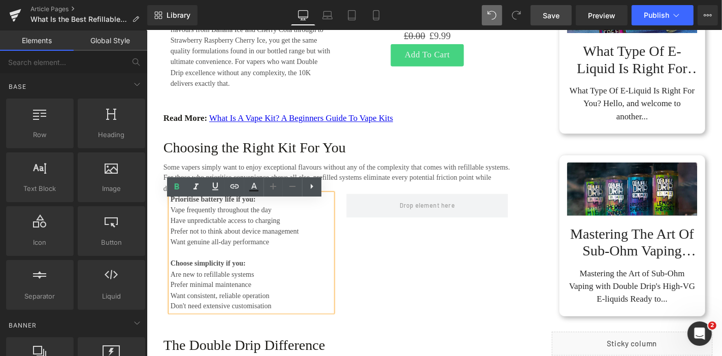
click at [146, 30] on div at bounding box center [146, 30] width 0 height 0
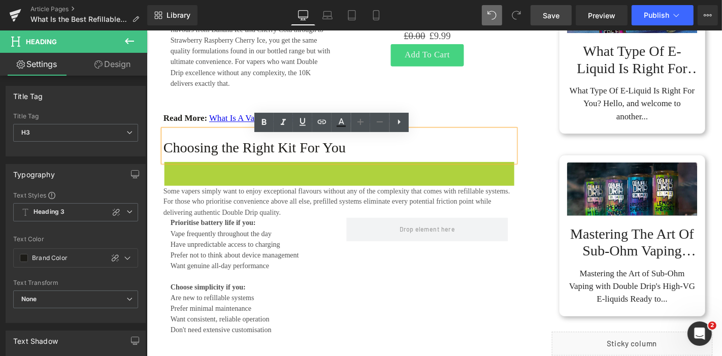
scroll to position [2910, 0]
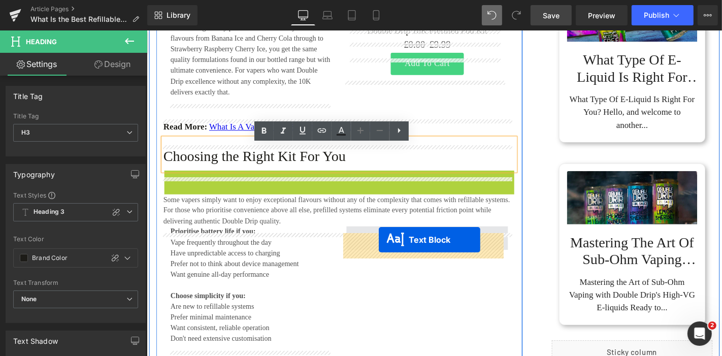
drag, startPoint x: 382, startPoint y: 197, endPoint x: 394, endPoint y: 254, distance: 58.3
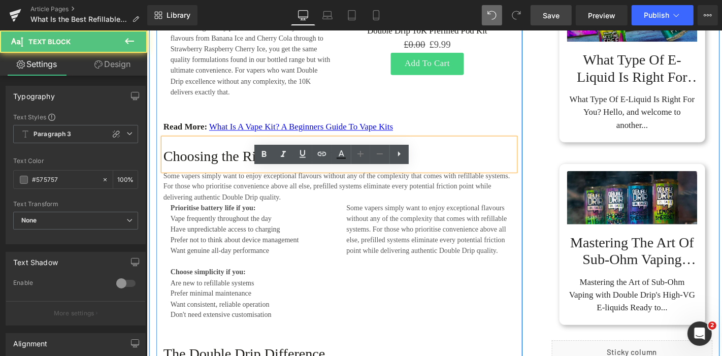
scroll to position [2885, 0]
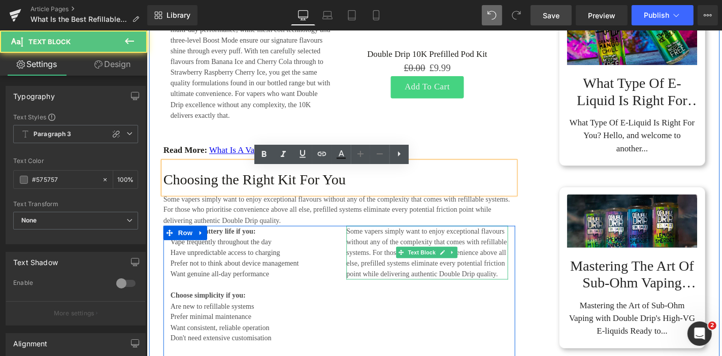
click at [382, 273] on p "Some vapers simply want to enjoy exceptional flavours without any of the comple…" at bounding box center [446, 267] width 173 height 57
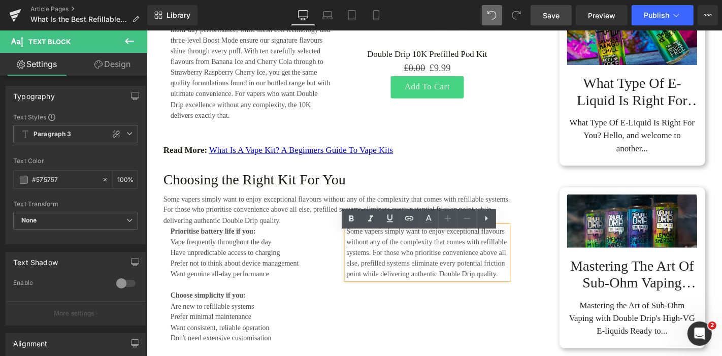
click at [380, 259] on p "Some vapers simply want to enjoy exceptional flavours without any of the comple…" at bounding box center [446, 267] width 173 height 57
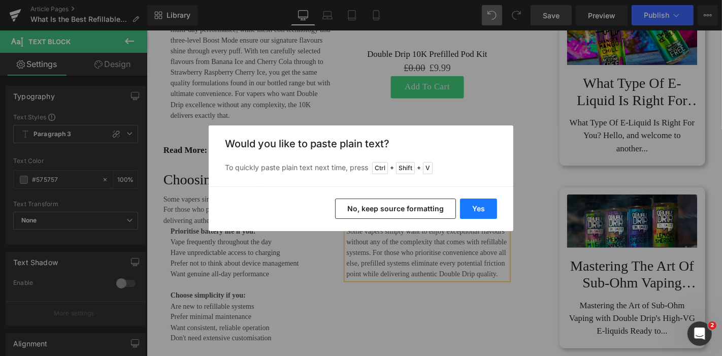
click at [491, 203] on button "Yes" at bounding box center [478, 209] width 37 height 20
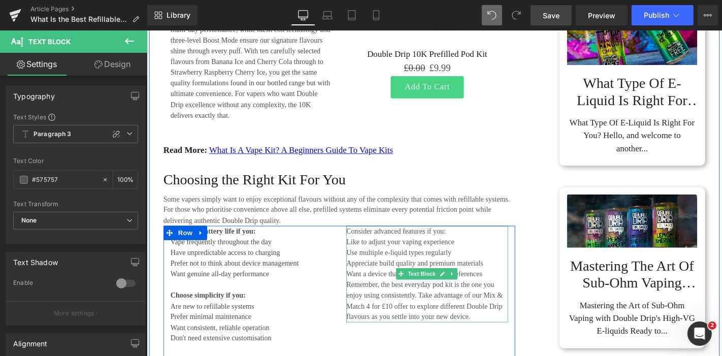
click at [480, 273] on p "Use multiple e-liquid types regularly" at bounding box center [446, 268] width 173 height 12
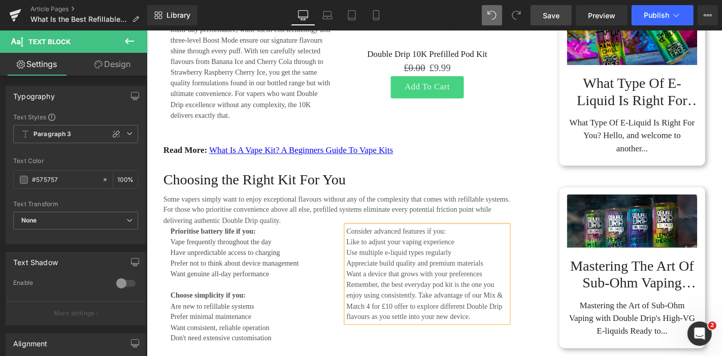
click at [517, 285] on p "Appreciate build quality and premium materials" at bounding box center [446, 279] width 173 height 12
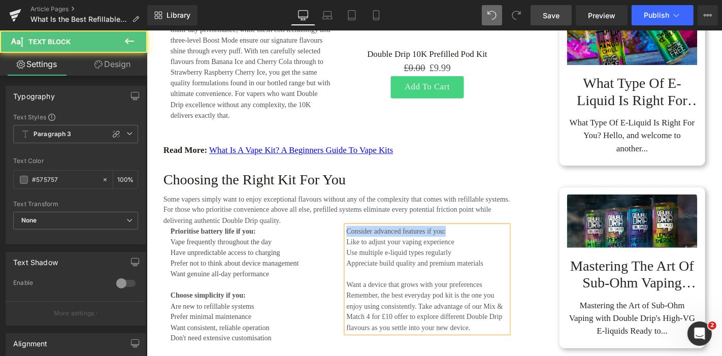
drag, startPoint x: 470, startPoint y: 253, endPoint x: 346, endPoint y: 249, distance: 123.5
click at [346, 249] on div "Prioritise battery life if you: Vape frequently throughout the day  Have unpre…" at bounding box center [352, 310] width 376 height 142
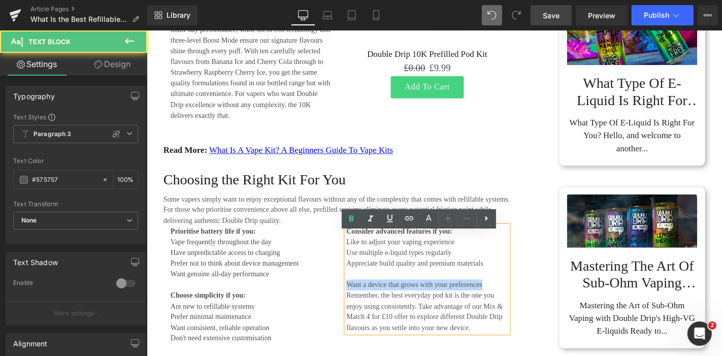
drag, startPoint x: 511, startPoint y: 310, endPoint x: 351, endPoint y: 309, distance: 160.0
click at [352, 309] on div "Consider advanced features if you: Like to adjust your vaping experience  Use …" at bounding box center [446, 296] width 188 height 114
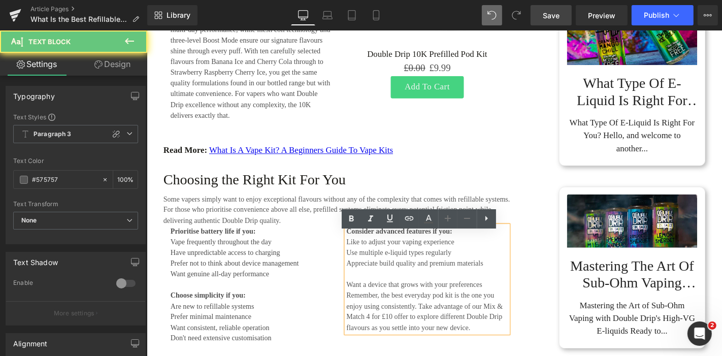
click at [370, 296] on p at bounding box center [446, 290] width 173 height 12
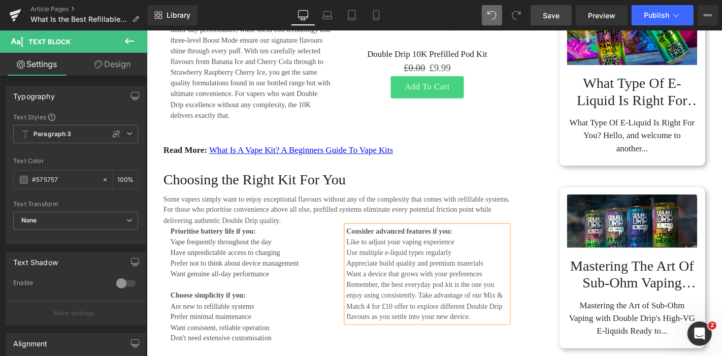
click at [512, 296] on p "Want a device that grows with your preferences" at bounding box center [446, 290] width 173 height 12
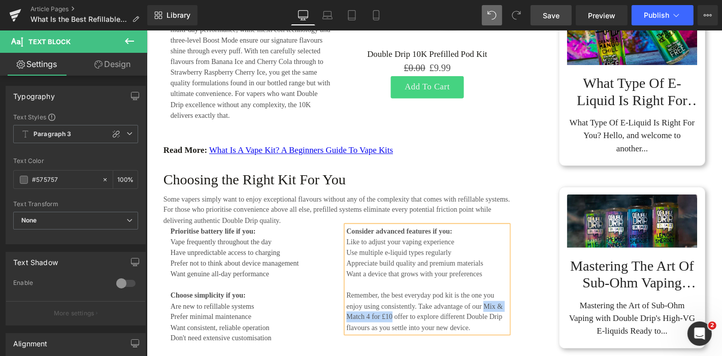
drag, startPoint x: 503, startPoint y: 333, endPoint x: 405, endPoint y: 347, distance: 99.1
click at [405, 347] on p "Remember, the best everyday pod kit is the one you enjoy using consistently. Ta…" at bounding box center [446, 330] width 173 height 46
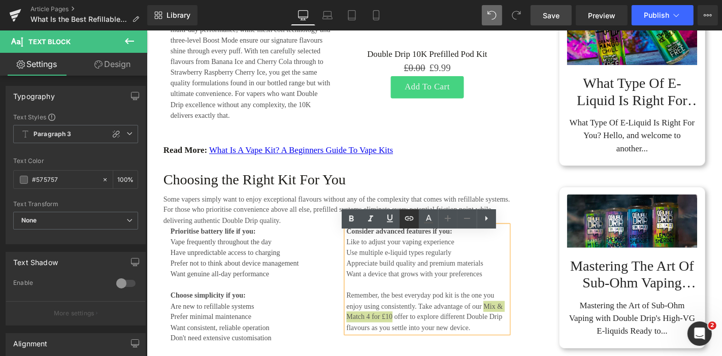
click at [405, 219] on icon at bounding box center [409, 218] width 9 height 4
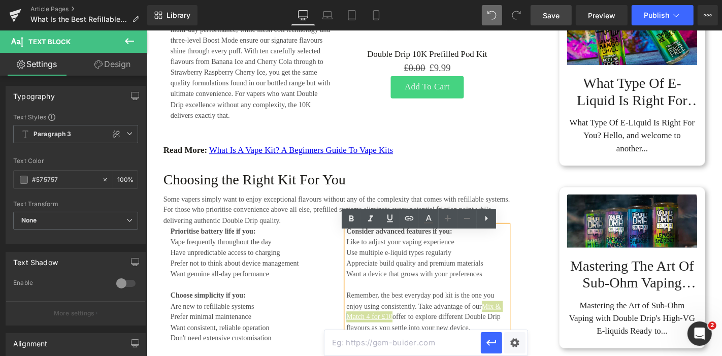
click at [376, 346] on input "text" at bounding box center [403, 342] width 156 height 25
paste input "https://www.doubledrip.co.uk/collections/e-liquid-mix-match-4-for-10"
type input "https://www.doubledrip.co.uk/collections/e-liquid-mix-match-4-for-10"
click at [489, 346] on icon "button" at bounding box center [492, 343] width 12 height 12
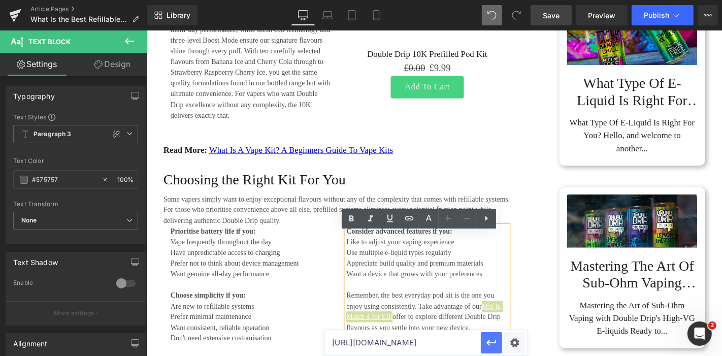
scroll to position [0, 0]
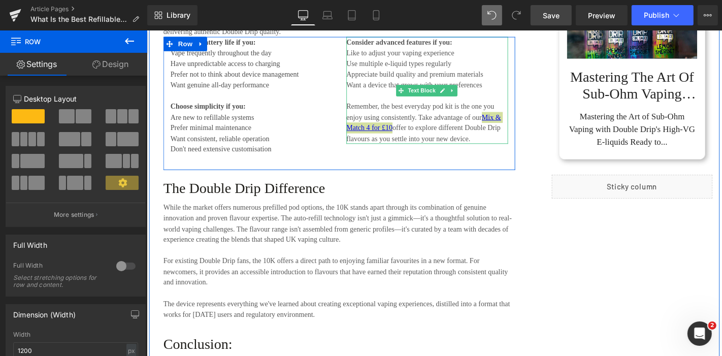
scroll to position [3110, 0]
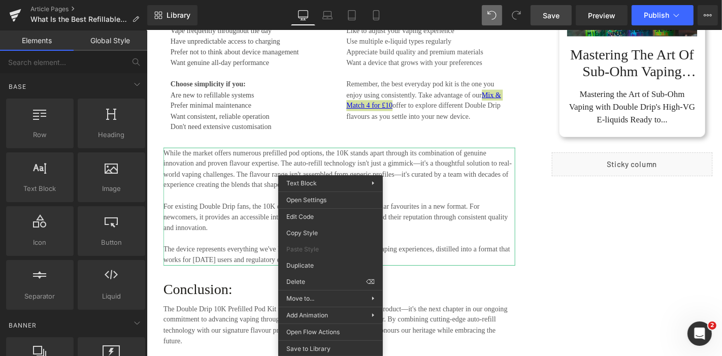
drag, startPoint x: 450, startPoint y: 313, endPoint x: 316, endPoint y: 297, distance: 134.6
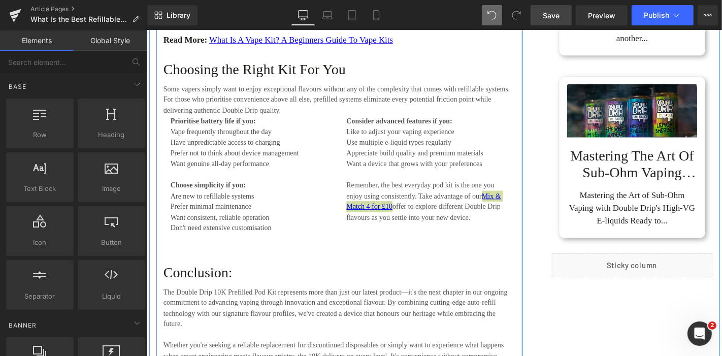
scroll to position [2885, 0]
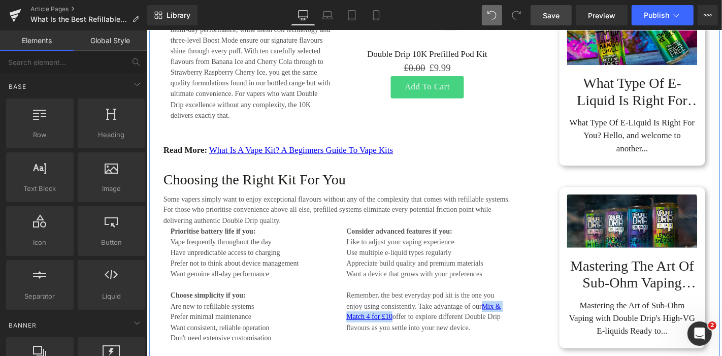
click at [476, 164] on h4 "Read More: What is a Vape Kit? a beginners guide to vape kits" at bounding box center [352, 158] width 376 height 11
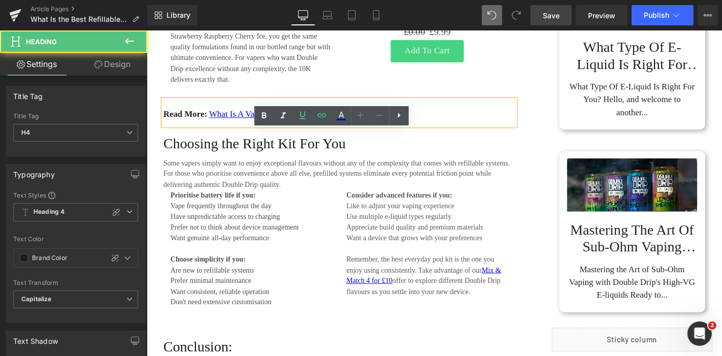
scroll to position [2941, 0]
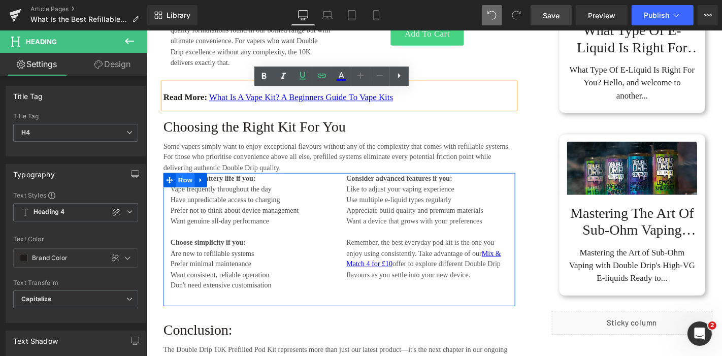
click at [180, 194] on span "Row" at bounding box center [187, 189] width 20 height 15
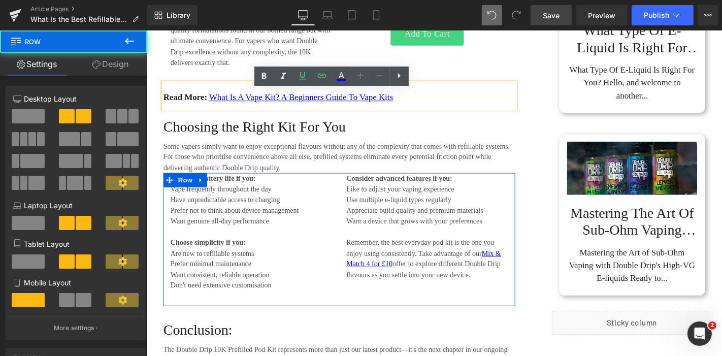
click at [124, 65] on link "Design" at bounding box center [111, 64] width 74 height 23
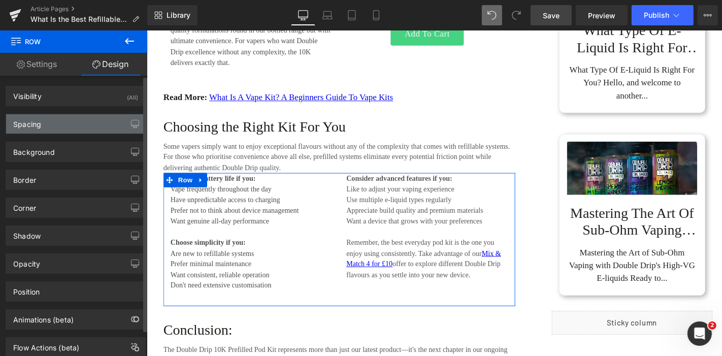
click at [50, 127] on div "Spacing" at bounding box center [75, 123] width 139 height 19
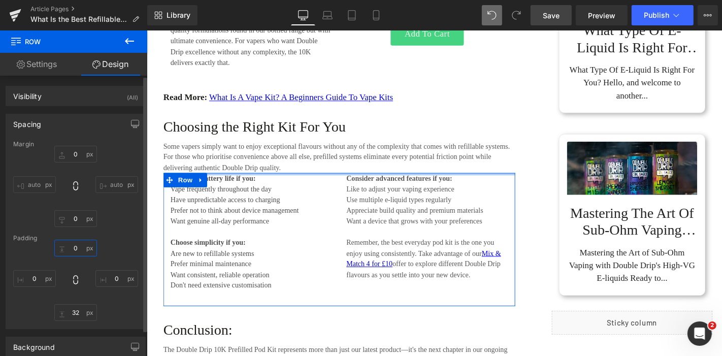
click at [75, 249] on input "0" at bounding box center [75, 248] width 43 height 17
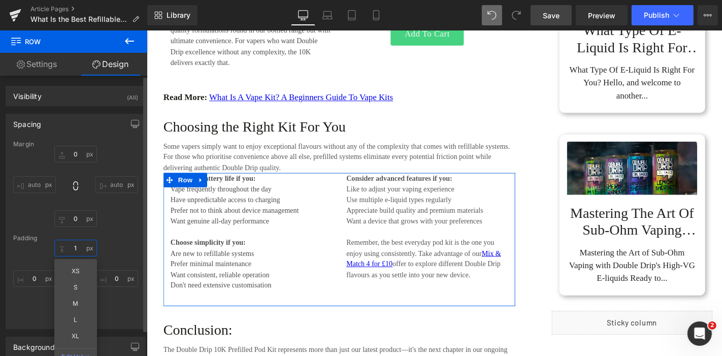
type input "12"
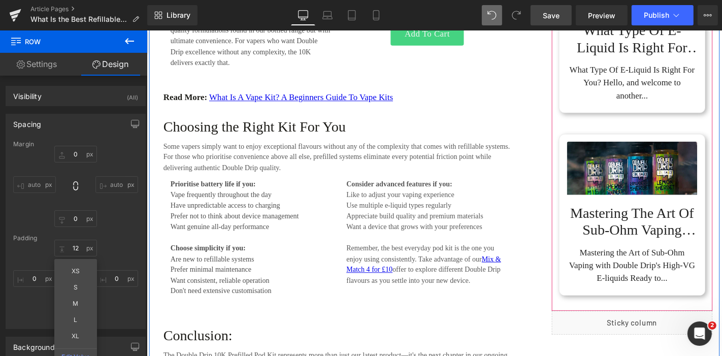
click at [579, 135] on div "(A) Image Mastering the Art of Sub-Ohm Vaping with Double Drip's High-VG E-liqu…" at bounding box center [665, 227] width 172 height 195
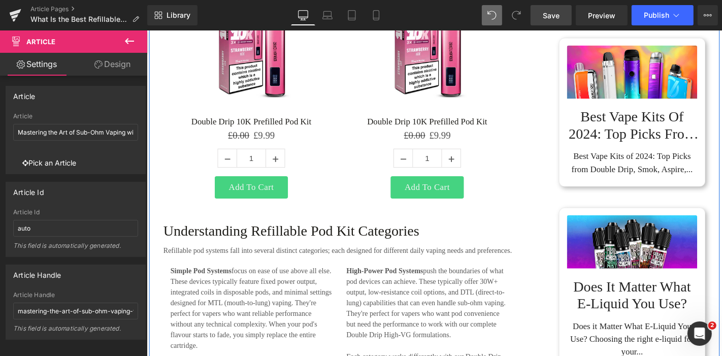
scroll to position [740, 0]
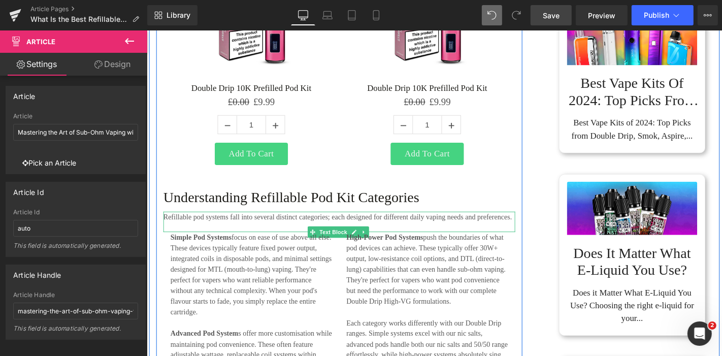
click at [220, 235] on p "Refillable pod systems fall into several distinct categories; each designed for…" at bounding box center [352, 230] width 376 height 12
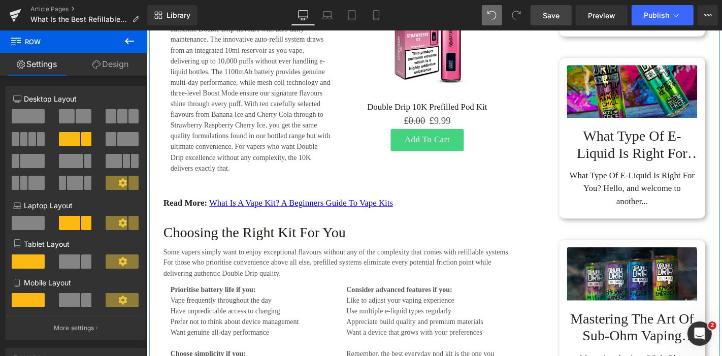
scroll to position [3054, 0]
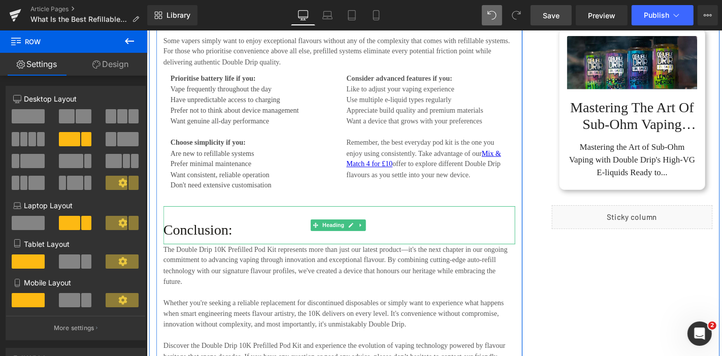
click at [201, 237] on h3 "Conclusion:" at bounding box center [352, 243] width 376 height 18
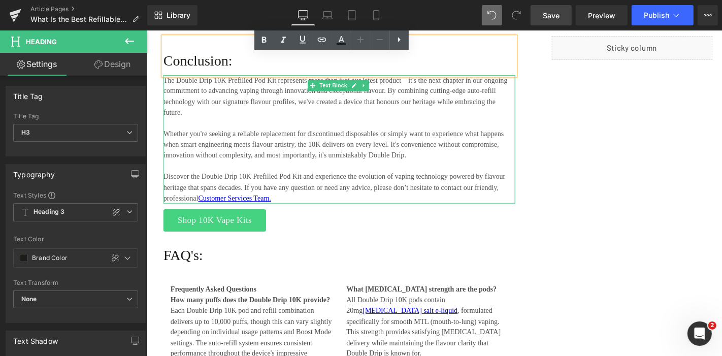
scroll to position [3167, 0]
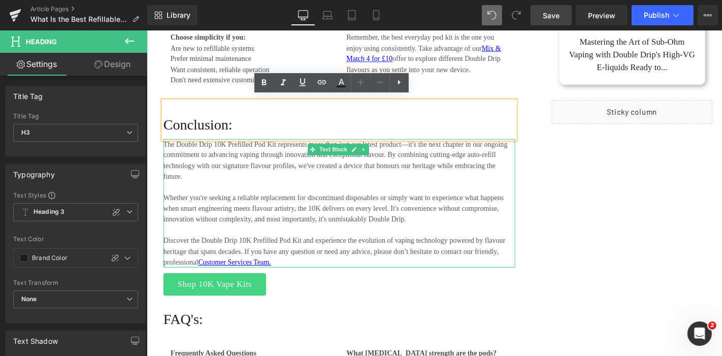
click at [263, 166] on p "The Double Drip 10K Prefilled Pod Kit represents more than just our latest prod…" at bounding box center [352, 169] width 376 height 46
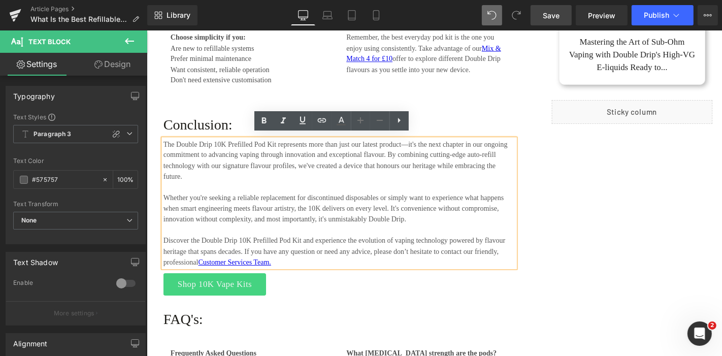
click at [268, 177] on p "The Double Drip 10K Prefilled Pod Kit represents more than just our latest prod…" at bounding box center [352, 169] width 376 height 46
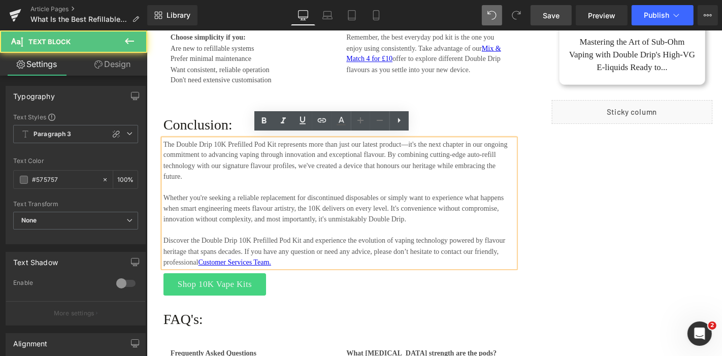
click at [269, 163] on p "The Double Drip 10K Prefilled Pod Kit represents more than just our latest prod…" at bounding box center [352, 169] width 376 height 46
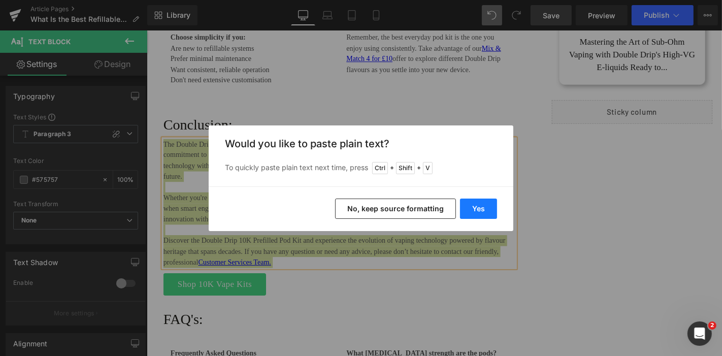
click at [488, 207] on button "Yes" at bounding box center [478, 209] width 37 height 20
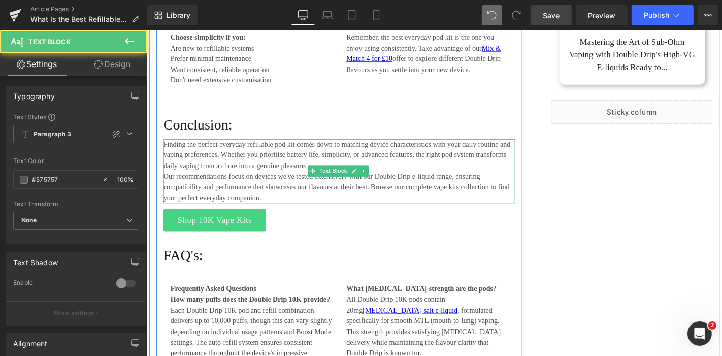
click at [428, 169] on p "Finding the perfect everyday refillable pod kit comes down to matching device c…" at bounding box center [352, 163] width 376 height 35
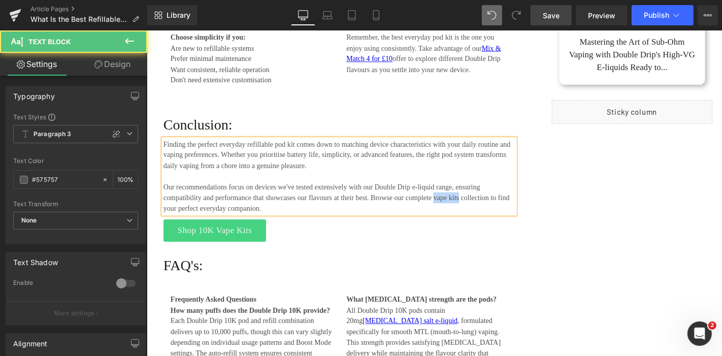
drag, startPoint x: 449, startPoint y: 206, endPoint x: 478, endPoint y: 205, distance: 29.0
click at [478, 205] on p "Our recommendations focus on devices we've tested extensively with our Double D…" at bounding box center [352, 209] width 376 height 35
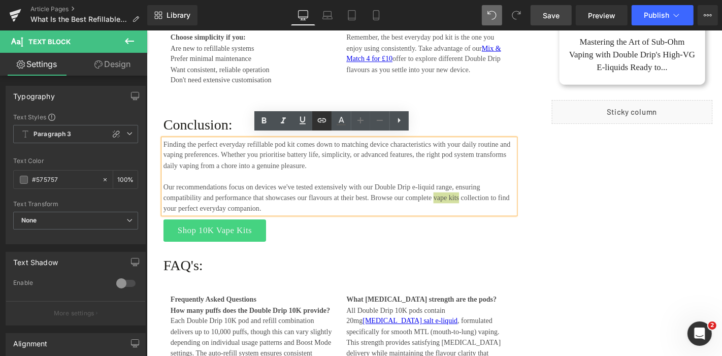
click at [318, 119] on icon at bounding box center [321, 120] width 9 height 4
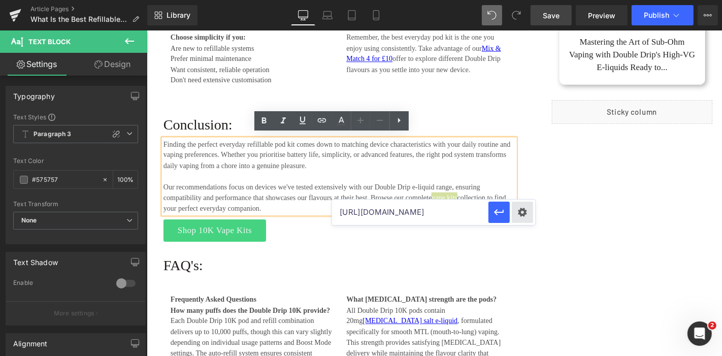
click at [522, 0] on div "Text Color Highlight Color #333333 Edit or remove link: Edit - Unlink - Cancel …" at bounding box center [361, 0] width 722 height 0
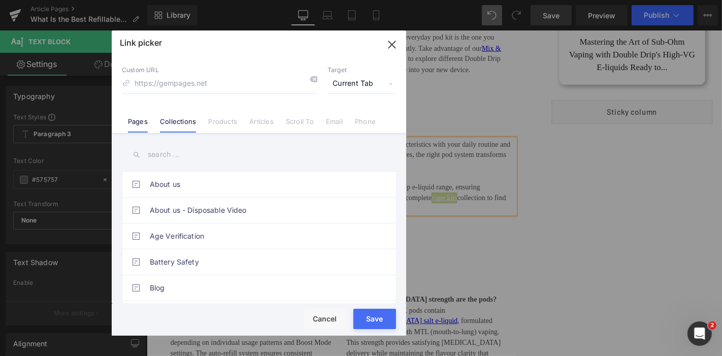
click at [175, 121] on link "Collections" at bounding box center [178, 124] width 36 height 15
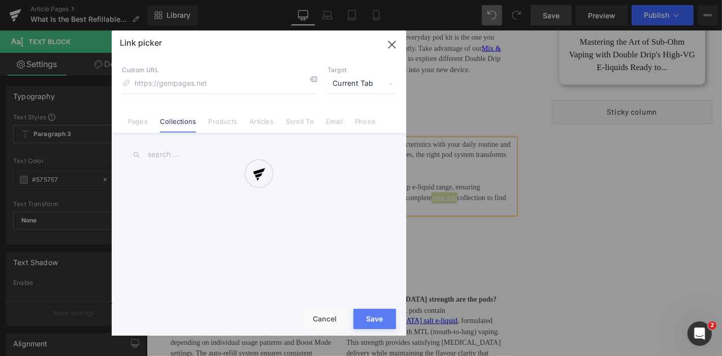
click at [173, 153] on div at bounding box center [259, 182] width 295 height 305
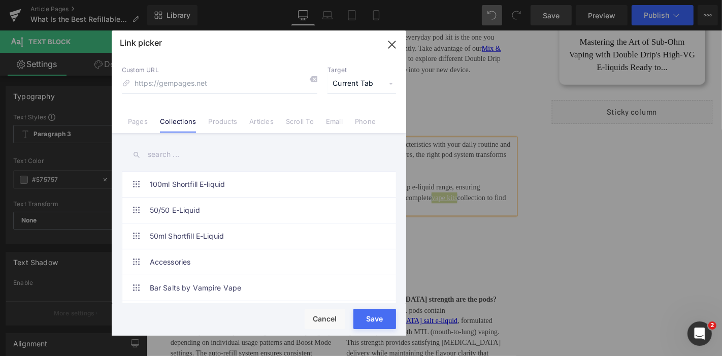
click at [170, 153] on input "text" at bounding box center [259, 154] width 274 height 23
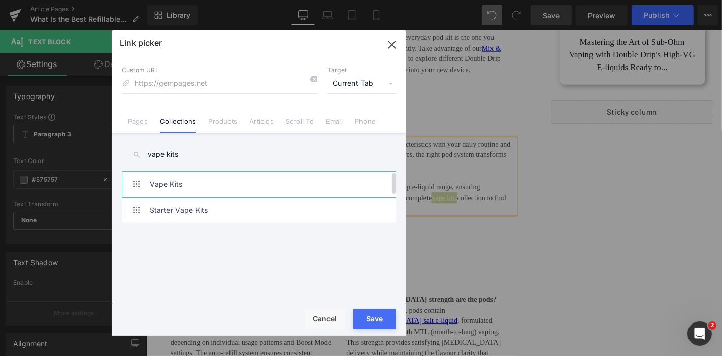
type input "vape kits"
click at [192, 185] on link "Vape Kits" at bounding box center [262, 184] width 224 height 25
drag, startPoint x: 387, startPoint y: 317, endPoint x: 394, endPoint y: 316, distance: 6.7
click at [387, 318] on div "Rendering Content" at bounding box center [361, 315] width 62 height 11
click at [382, 315] on div "Rendering Content" at bounding box center [361, 315] width 62 height 11
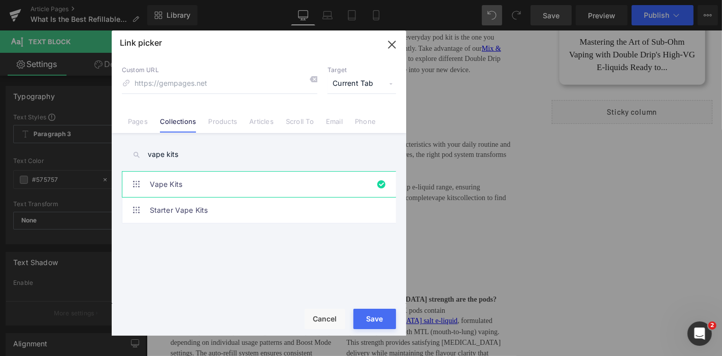
click at [374, 326] on button "Save" at bounding box center [375, 319] width 43 height 20
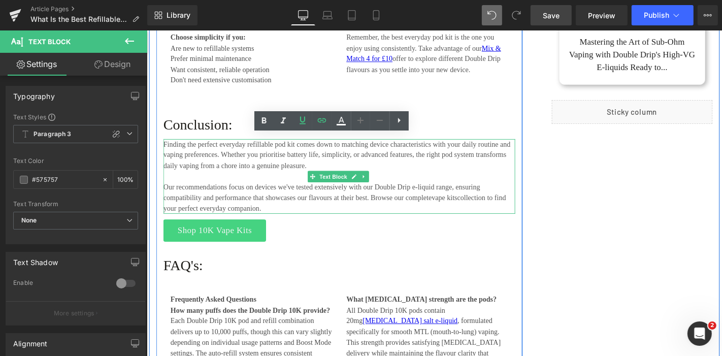
click at [458, 206] on p "Our recommendations focus on devices we've tested extensively with our Double D…" at bounding box center [352, 209] width 376 height 35
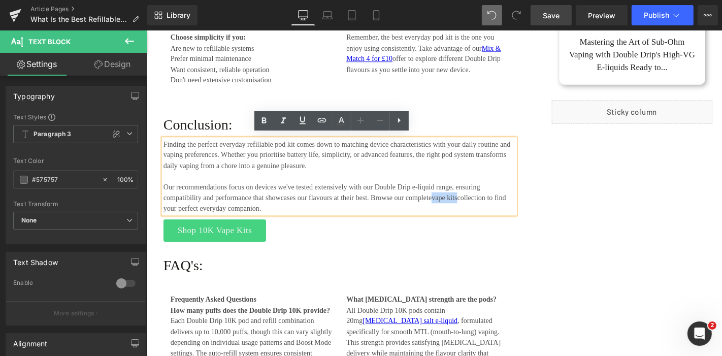
drag, startPoint x: 478, startPoint y: 204, endPoint x: 450, endPoint y: 206, distance: 28.5
click at [450, 206] on p "Our recommendations focus on devices we've tested extensively with our Double D…" at bounding box center [352, 209] width 376 height 35
click at [321, 122] on icon at bounding box center [321, 120] width 9 height 4
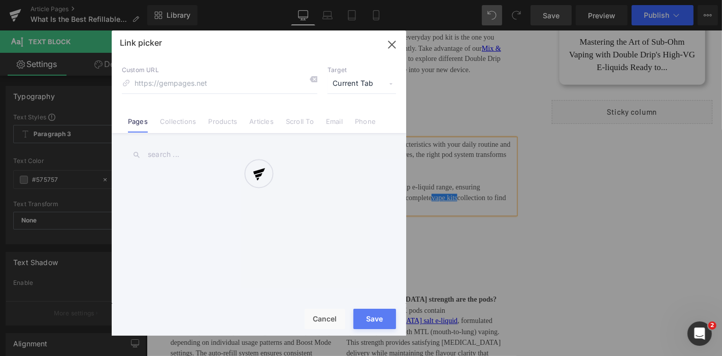
click at [521, 0] on div "Text Color Highlight Color #333333 Edit or remove link: Edit - Unlink - Cancel …" at bounding box center [361, 0] width 722 height 0
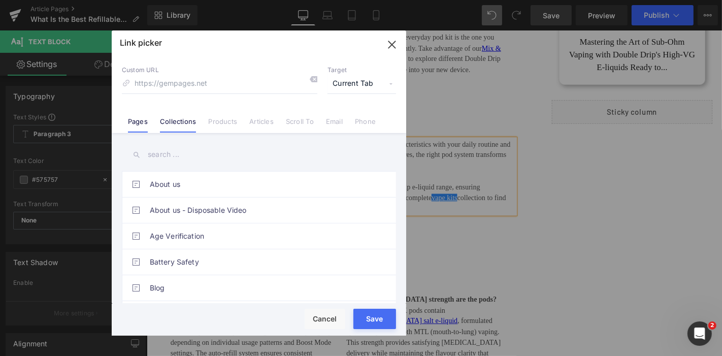
click at [177, 121] on link "Collections" at bounding box center [178, 124] width 36 height 15
click at [157, 146] on input "text" at bounding box center [259, 154] width 274 height 23
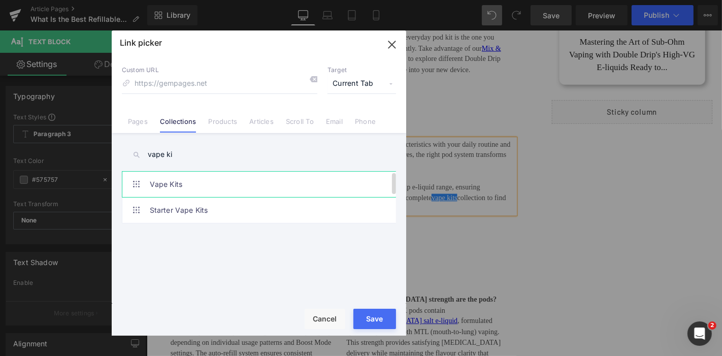
type input "vape ki"
click at [165, 186] on link "Vape Kits" at bounding box center [262, 184] width 224 height 25
click at [374, 326] on button "Save" at bounding box center [375, 319] width 43 height 20
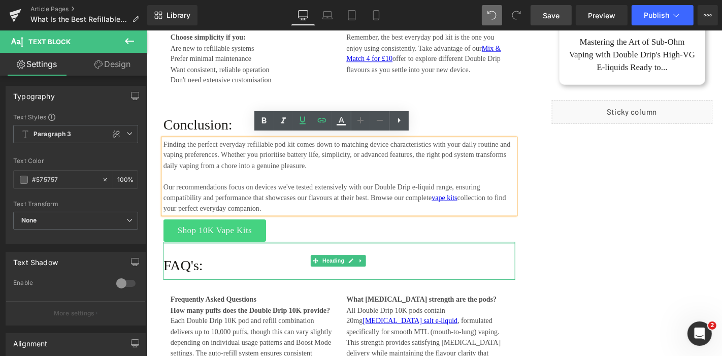
click at [481, 256] on div at bounding box center [352, 257] width 376 height 3
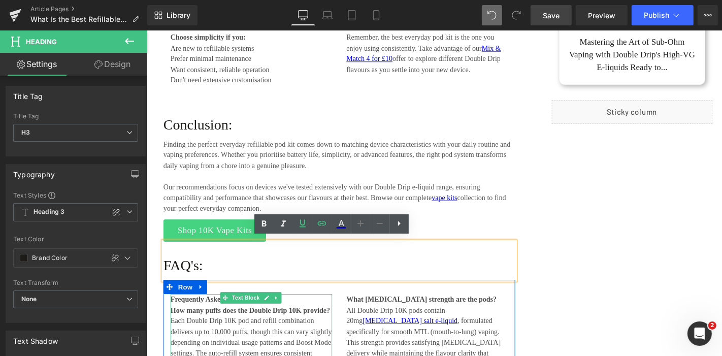
click at [336, 325] on strong "How many puffs does the Double Drip 10K provide?" at bounding box center [257, 329] width 171 height 8
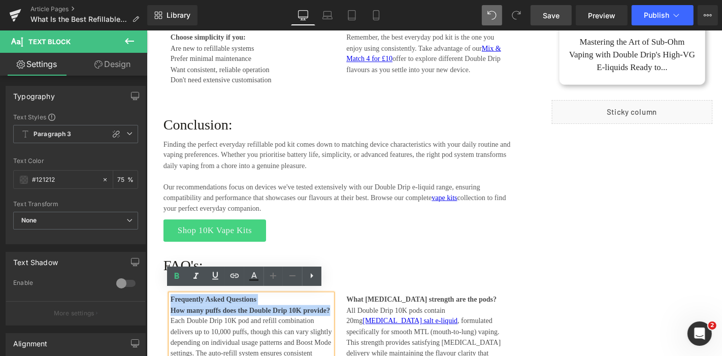
drag, startPoint x: 339, startPoint y: 324, endPoint x: 170, endPoint y: 314, distance: 168.9
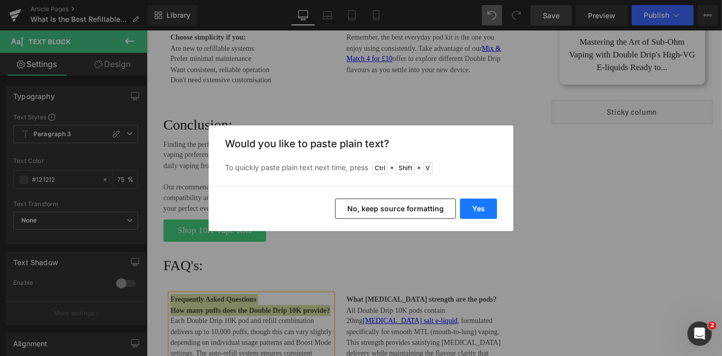
click at [485, 208] on button "Yes" at bounding box center [478, 209] width 37 height 20
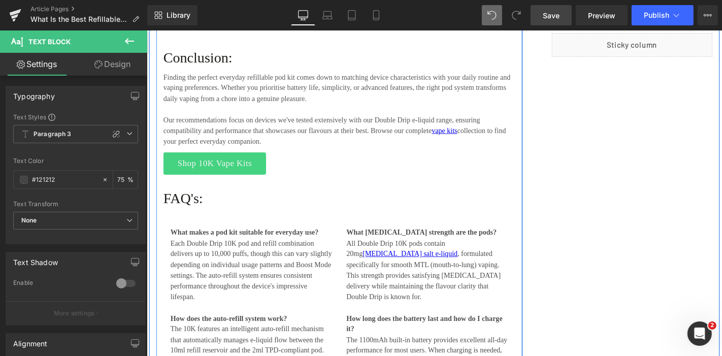
scroll to position [3337, 0]
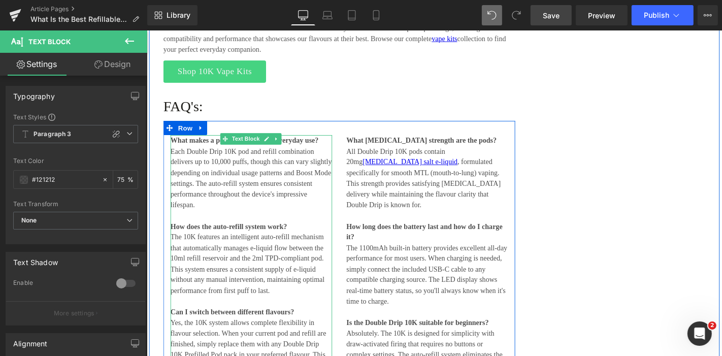
drag, startPoint x: 320, startPoint y: 152, endPoint x: 189, endPoint y: 158, distance: 130.7
click at [320, 153] on p "Each Double Drip 10K pod and refill combination delivers up to 10,000 puffs, th…" at bounding box center [258, 187] width 173 height 69
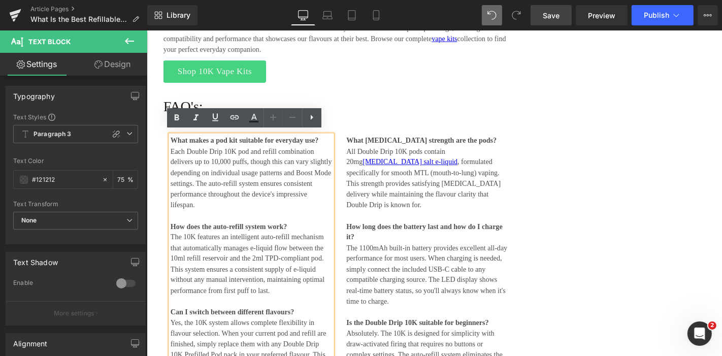
drag, startPoint x: 168, startPoint y: 155, endPoint x: 162, endPoint y: 159, distance: 7.5
click at [164, 159] on div "What makes a pod kit suitable for everyday use? Each Double Drip 10K pod and re…" at bounding box center [258, 273] width 188 height 263
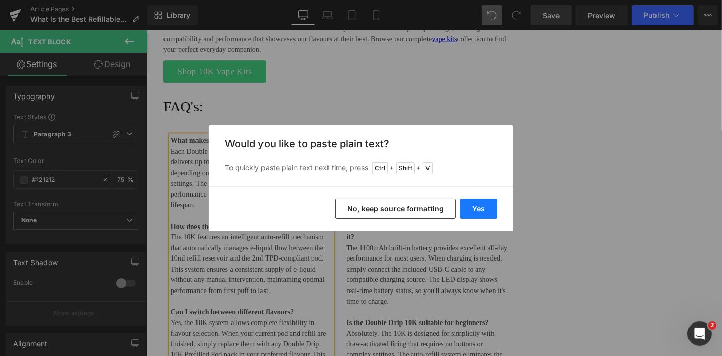
click at [468, 209] on button "Yes" at bounding box center [478, 209] width 37 height 20
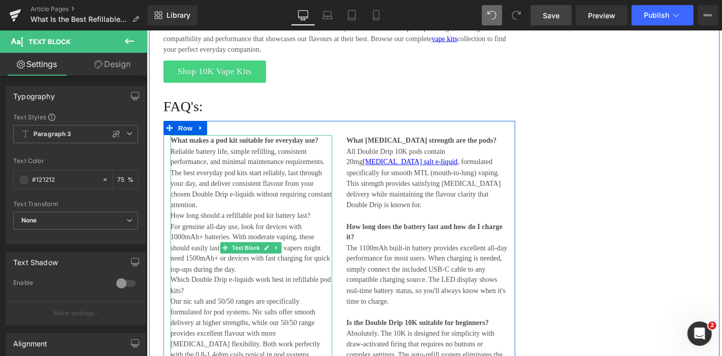
click at [231, 211] on p "Reliable battery life, simple refilling, consistent performance, and minimal ma…" at bounding box center [258, 187] width 173 height 69
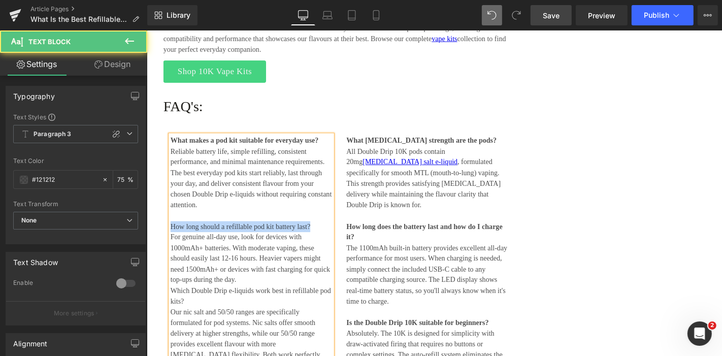
drag, startPoint x: 325, startPoint y: 234, endPoint x: 283, endPoint y: 256, distance: 46.6
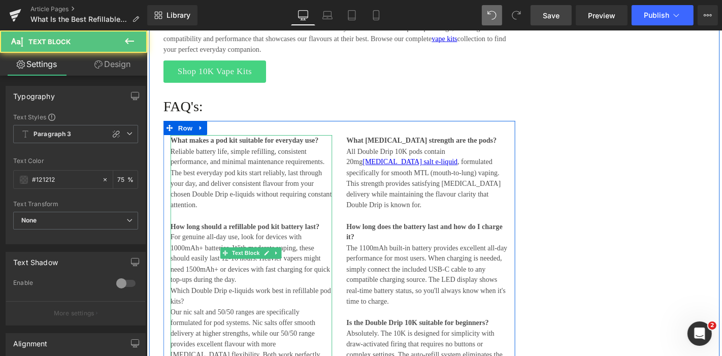
click at [249, 295] on p "For genuine all-day use, look for devices with 1000mAh+ batteries. With moderat…" at bounding box center [258, 273] width 173 height 57
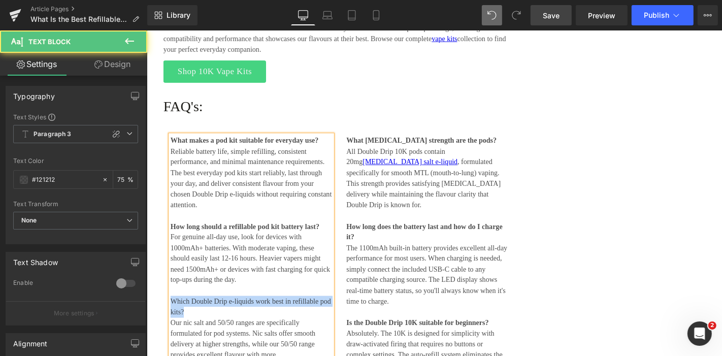
drag, startPoint x: 206, startPoint y: 324, endPoint x: 170, endPoint y: 317, distance: 36.2
click at [172, 317] on p "Which Double Drip e-liquids work best in refillable pod kits?" at bounding box center [258, 324] width 173 height 23
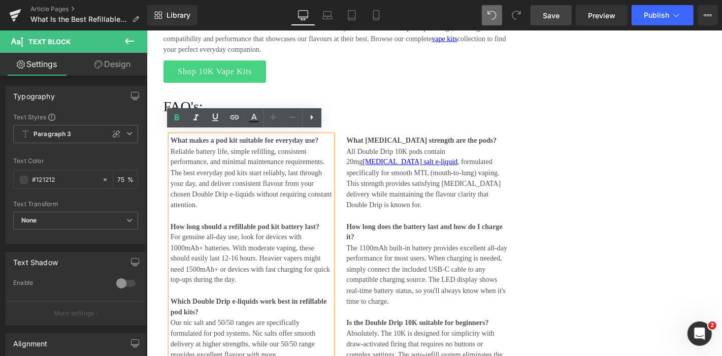
scroll to position [3393, 0]
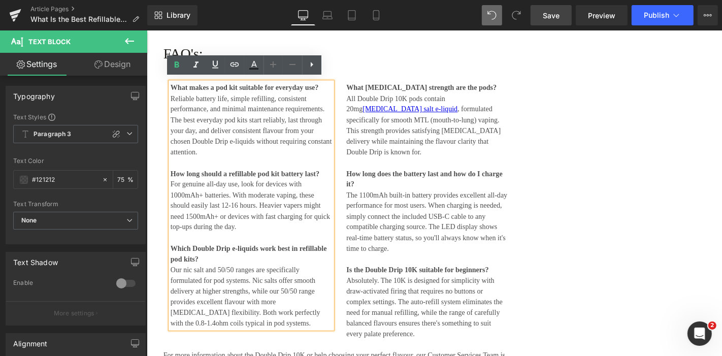
drag, startPoint x: 419, startPoint y: 203, endPoint x: 419, endPoint y: 167, distance: 35.6
click at [419, 203] on p "The 1100mAh built-in battery provides excellent all-day performance for most us…" at bounding box center [446, 234] width 173 height 69
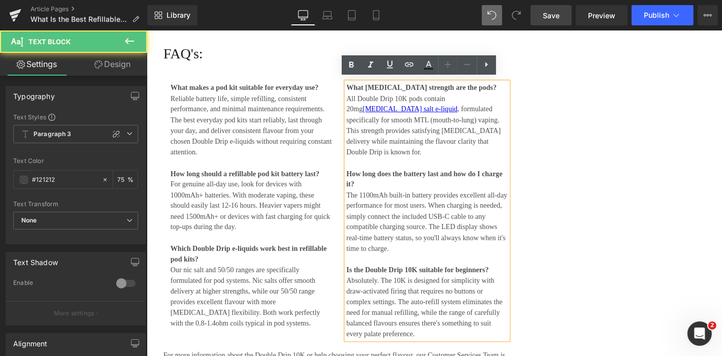
click at [419, 117] on p "All Double Drip 10K pods contain 20mg nicotine salt e-liquid , formulated speci…" at bounding box center [446, 131] width 173 height 69
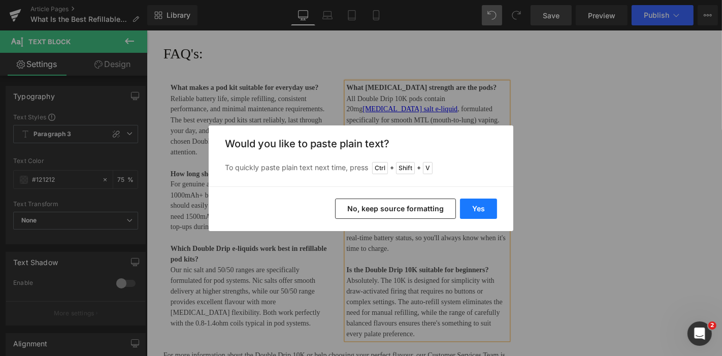
click at [489, 211] on button "Yes" at bounding box center [478, 209] width 37 height 20
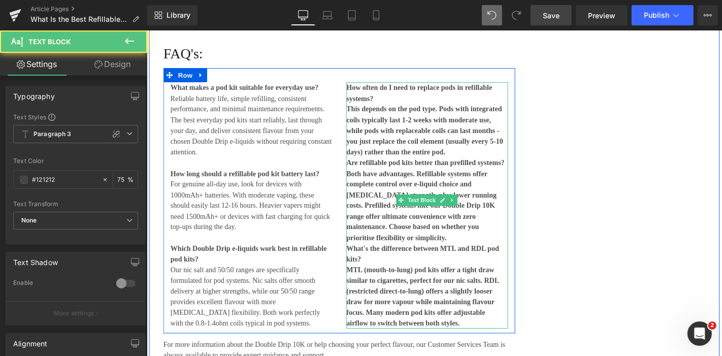
click at [467, 156] on p "This depends on the pod type. Pods with integrated coils typically last 1-2 wee…" at bounding box center [446, 136] width 173 height 57
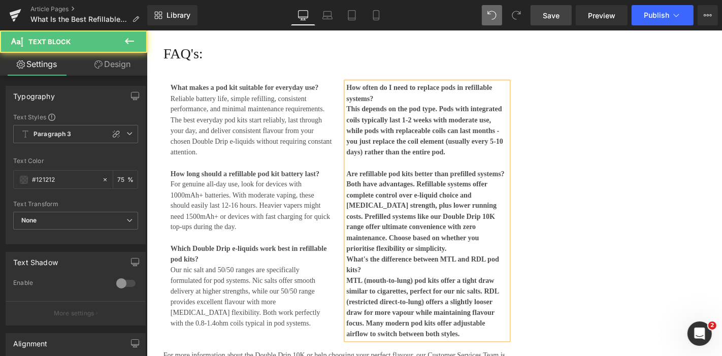
click at [520, 246] on p "Both have advantages. Refillable systems offer complete control over e-liquid c…" at bounding box center [446, 228] width 173 height 80
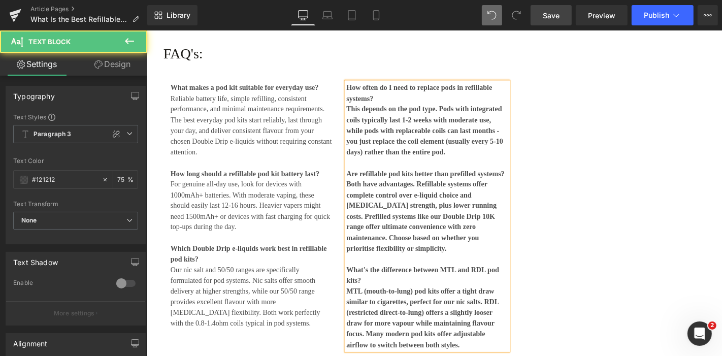
drag, startPoint x: 379, startPoint y: 285, endPoint x: 506, endPoint y: 348, distance: 141.1
click at [506, 348] on div "How often do I need to replace pods in refillable systems?  This depends on th…" at bounding box center [446, 228] width 173 height 286
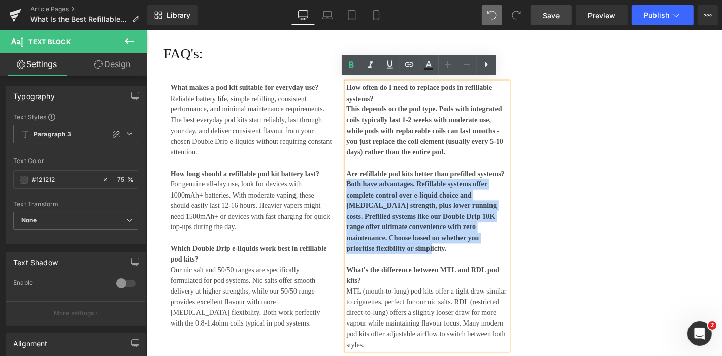
drag, startPoint x: 519, startPoint y: 252, endPoint x: 356, endPoint y: 190, distance: 174.9
click at [360, 190] on p "Both have advantages. Refillable systems offer complete control over e-liquid c…" at bounding box center [446, 228] width 173 height 80
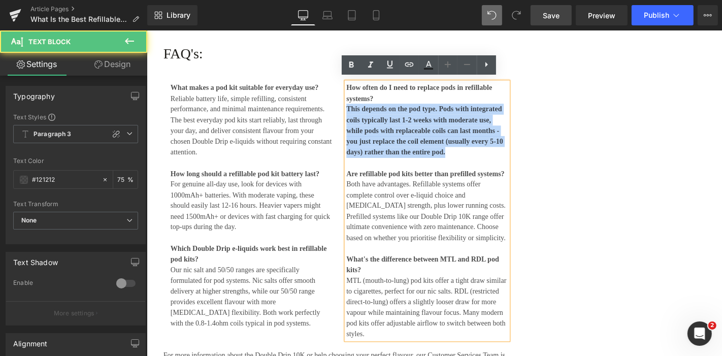
drag, startPoint x: 355, startPoint y: 124, endPoint x: 347, endPoint y: 109, distance: 17.3
click at [347, 109] on div "What makes a pod kit suitable for everyday use? Reliable battery life, simple r…" at bounding box center [352, 217] width 376 height 295
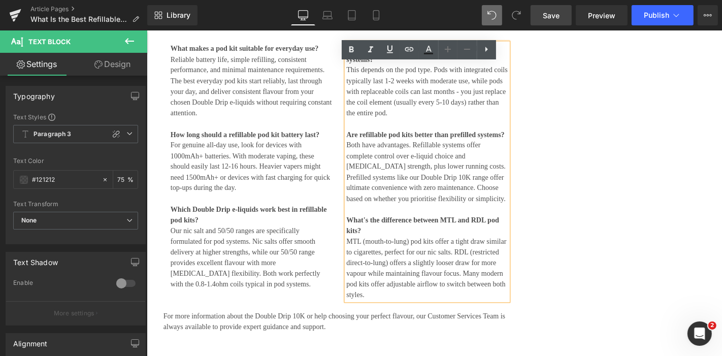
scroll to position [3506, 0]
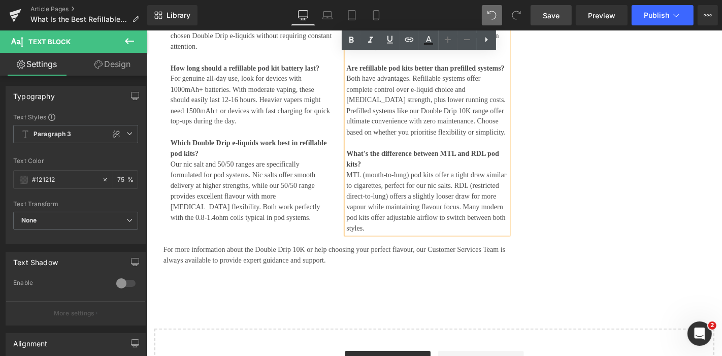
drag, startPoint x: 670, startPoint y: 186, endPoint x: 360, endPoint y: 271, distance: 321.9
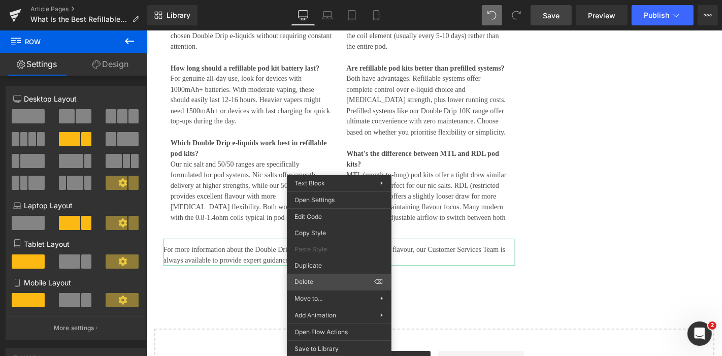
drag, startPoint x: 459, startPoint y: 311, endPoint x: 325, endPoint y: 295, distance: 134.6
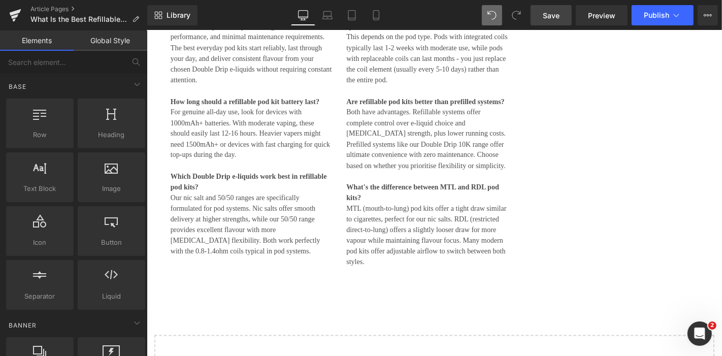
scroll to position [3393, 0]
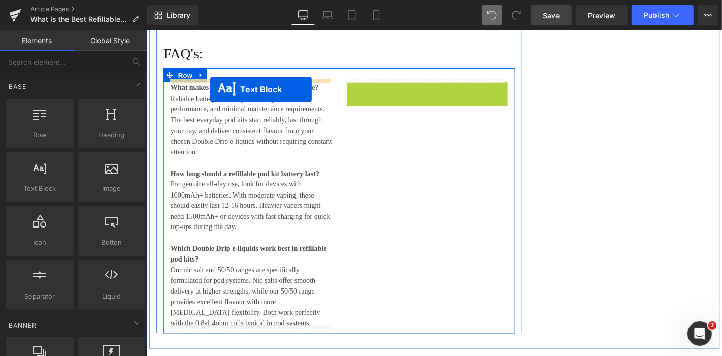
drag, startPoint x: 419, startPoint y: 83, endPoint x: 214, endPoint y: 93, distance: 205.0
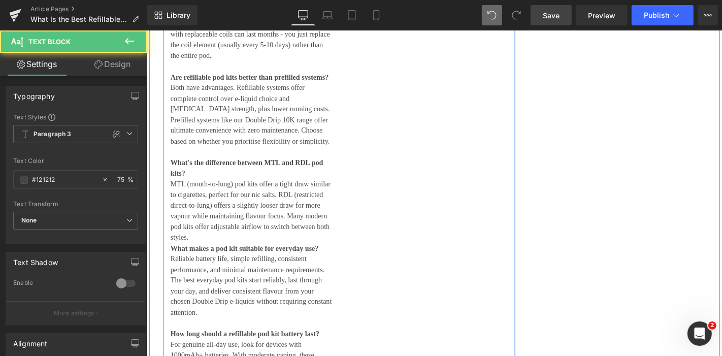
scroll to position [3506, 0]
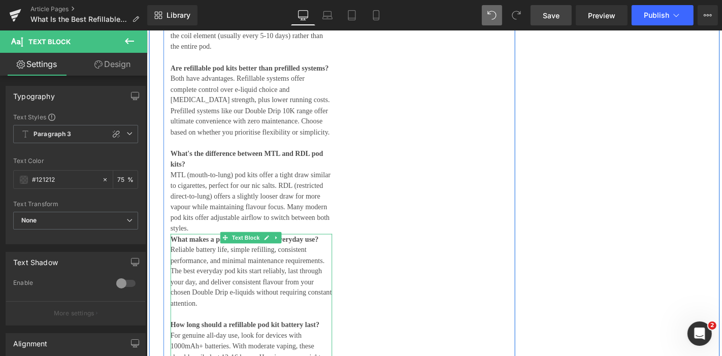
drag, startPoint x: 251, startPoint y: 317, endPoint x: 245, endPoint y: 276, distance: 41.2
click at [251, 316] on p "Reliable battery life, simple refilling, consistent performance, and minimal ma…" at bounding box center [258, 293] width 173 height 69
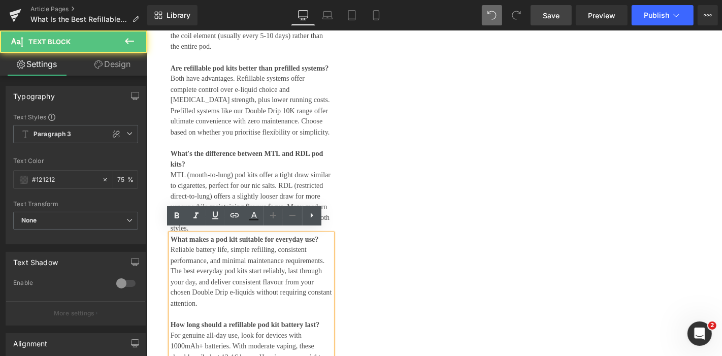
click at [459, 271] on div "How often do I need to replace pods in refillable systems? This depends on the …" at bounding box center [352, 236] width 376 height 558
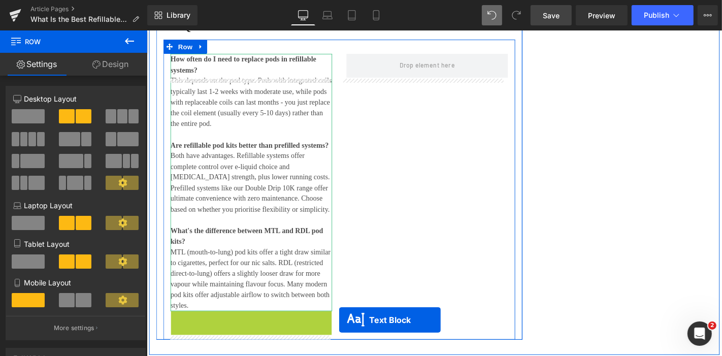
scroll to position [3393, 0]
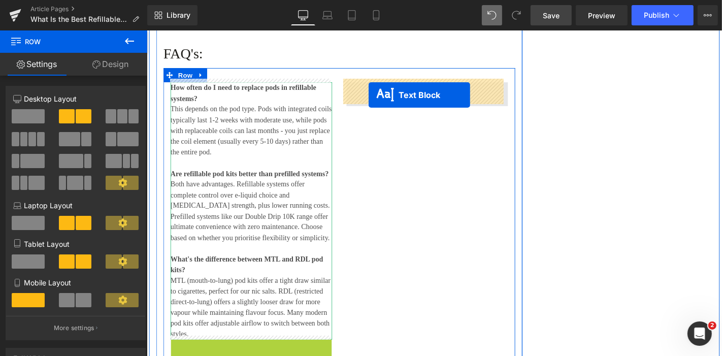
drag, startPoint x: 228, startPoint y: 244, endPoint x: 384, endPoint y: 99, distance: 212.4
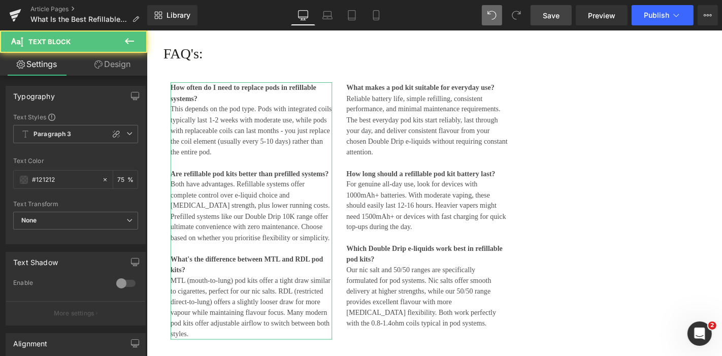
click at [546, 18] on span "Save" at bounding box center [551, 15] width 17 height 11
click at [189, 57] on h3 "FAQ's:" at bounding box center [352, 55] width 376 height 18
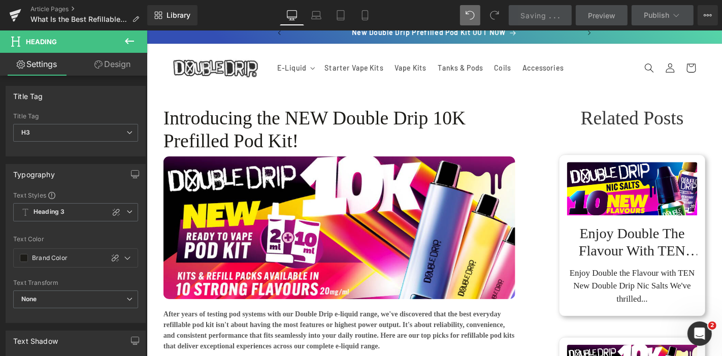
scroll to position [0, 0]
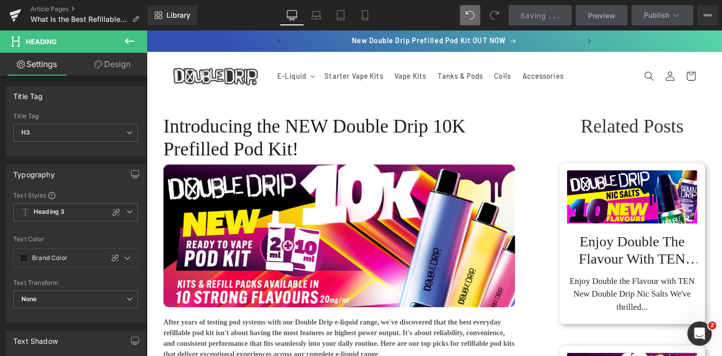
drag, startPoint x: 757, startPoint y: 246, endPoint x: 851, endPoint y: 53, distance: 214.5
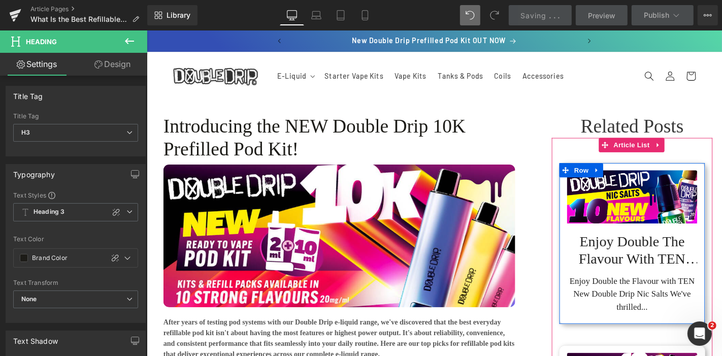
click at [658, 260] on link "Enjoy Double the Flavour with TEN New Double Drip Nic Salts" at bounding box center [664, 262] width 139 height 41
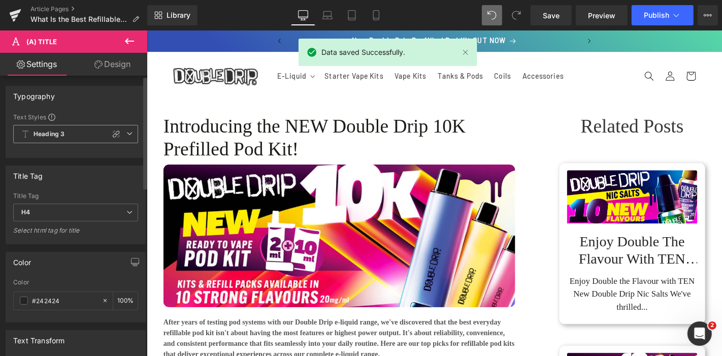
click at [128, 134] on icon at bounding box center [129, 134] width 6 height 6
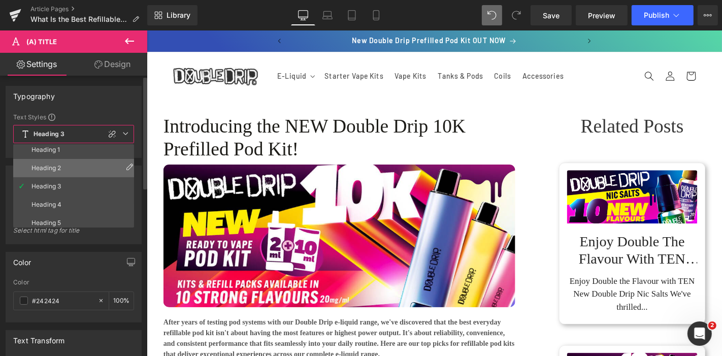
scroll to position [56, 0]
click at [71, 181] on li "Heading 4" at bounding box center [75, 187] width 125 height 18
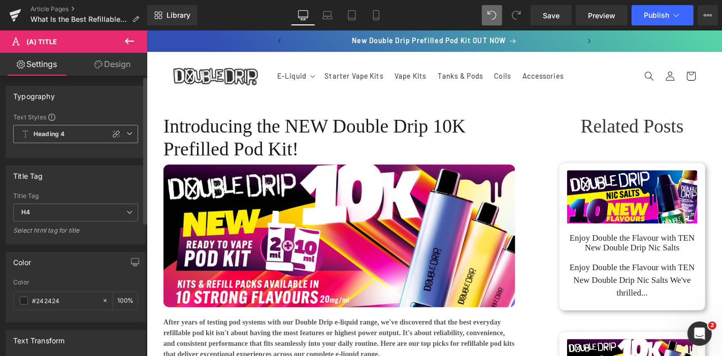
click at [126, 134] on icon at bounding box center [129, 134] width 6 height 6
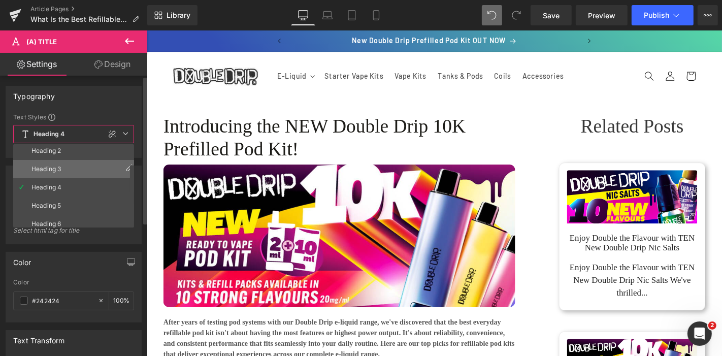
click at [65, 175] on li "Heading 3" at bounding box center [75, 169] width 125 height 18
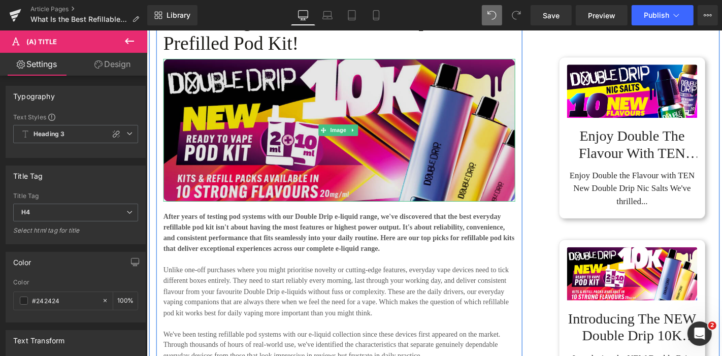
scroll to position [282, 0]
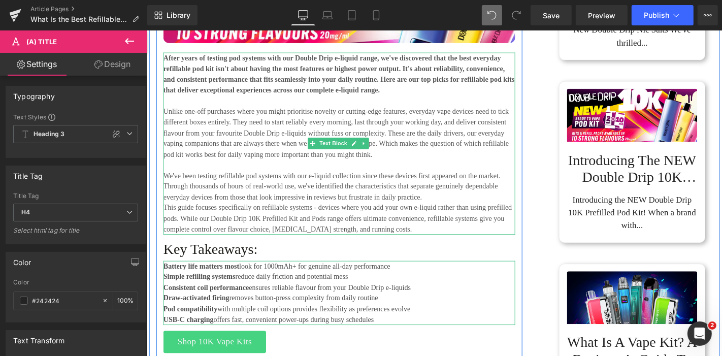
click at [199, 265] on h1 "Key Takeaways:" at bounding box center [352, 264] width 376 height 18
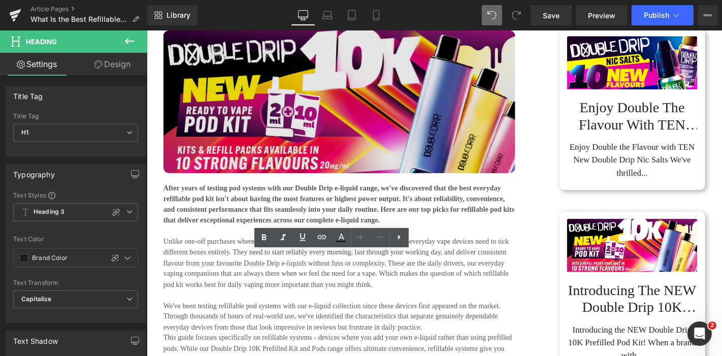
scroll to position [56, 0]
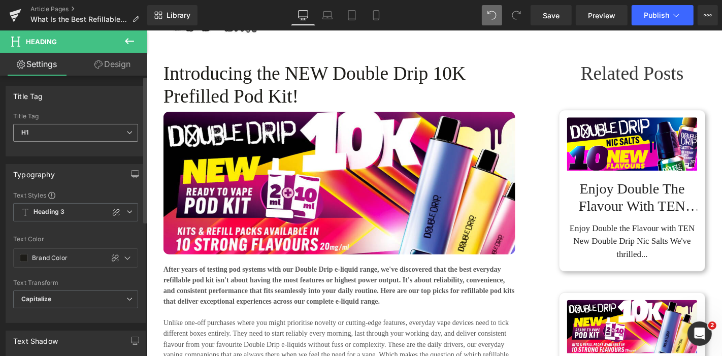
click at [126, 130] on icon at bounding box center [129, 133] width 6 height 6
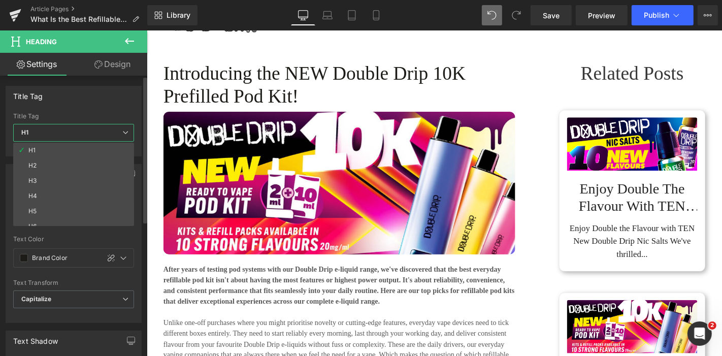
click at [81, 165] on li "H2" at bounding box center [75, 165] width 125 height 15
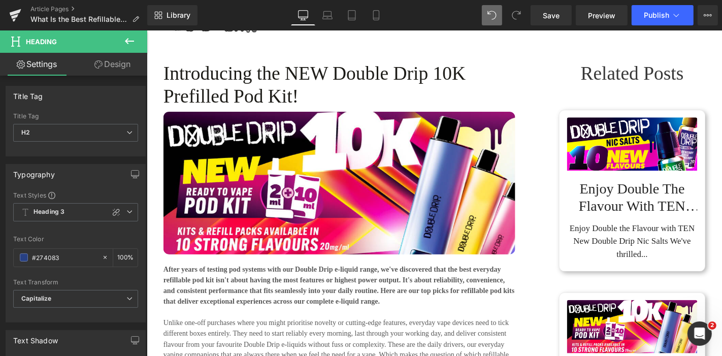
click at [253, 90] on h1 "Introducing the NEW Double Drip 10K Prefilled Pod Kit!" at bounding box center [352, 88] width 376 height 49
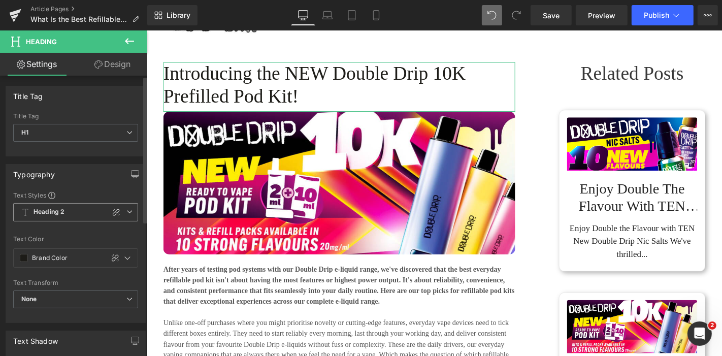
click at [126, 209] on icon at bounding box center [129, 212] width 6 height 6
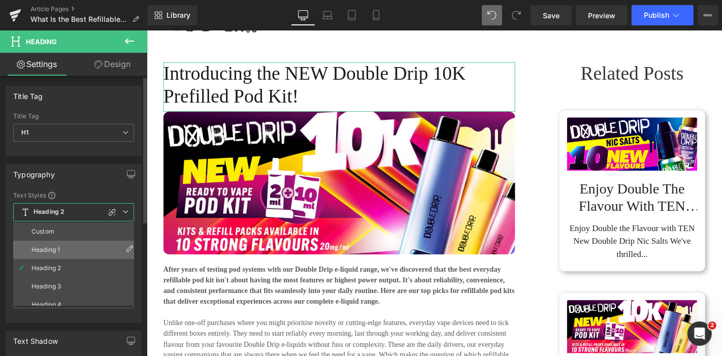
click at [78, 250] on li "Heading 1" at bounding box center [75, 250] width 125 height 18
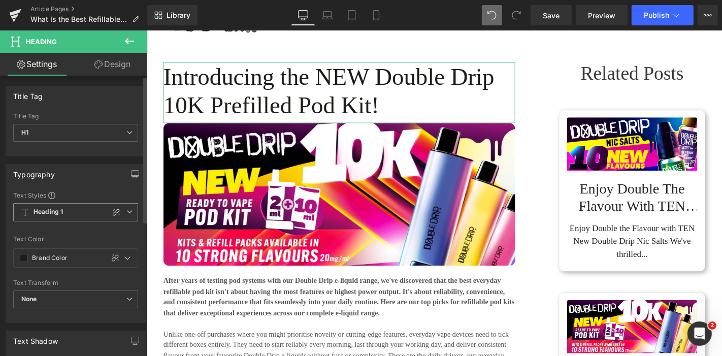
click at [126, 216] on span "Heading 1" at bounding box center [75, 212] width 125 height 18
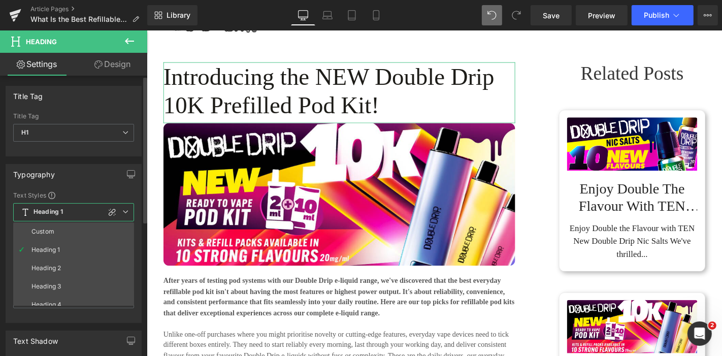
drag, startPoint x: 67, startPoint y: 263, endPoint x: 111, endPoint y: 244, distance: 48.7
click at [66, 264] on li "Heading 2" at bounding box center [75, 268] width 125 height 18
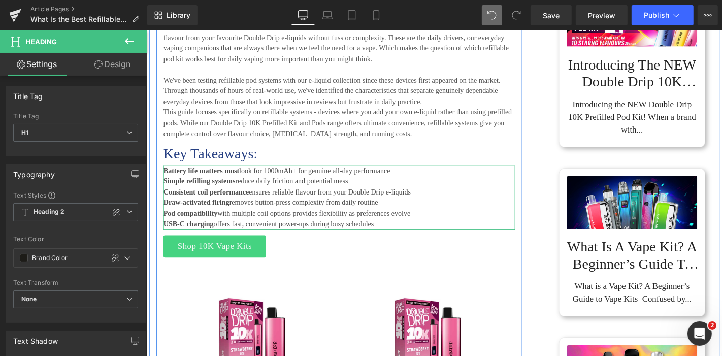
scroll to position [395, 0]
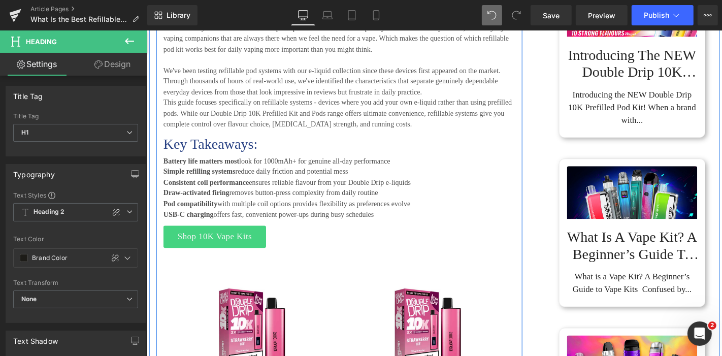
click at [209, 155] on h2 "Key Takeaways:" at bounding box center [352, 151] width 376 height 18
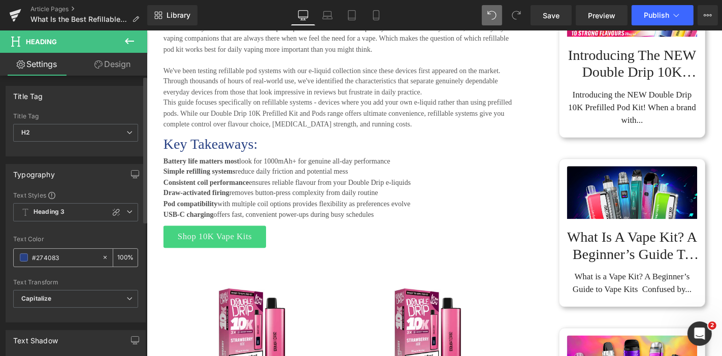
click at [24, 257] on span at bounding box center [24, 257] width 8 height 8
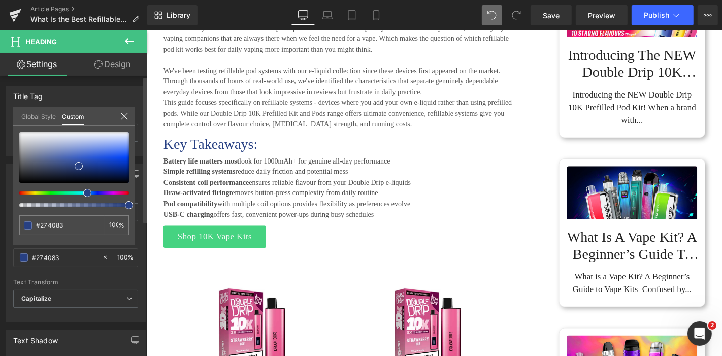
click at [29, 118] on link "Global Style" at bounding box center [38, 115] width 35 height 17
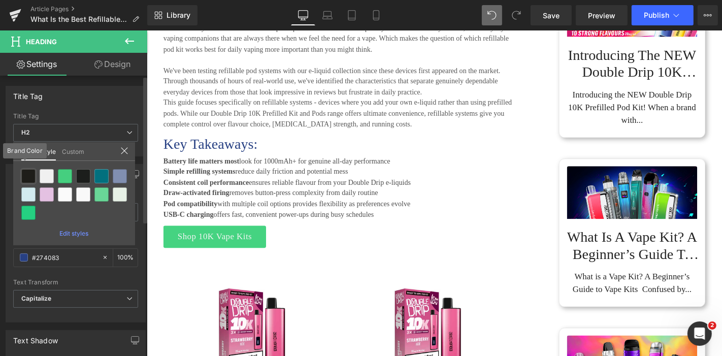
click at [28, 173] on div at bounding box center [28, 176] width 14 height 14
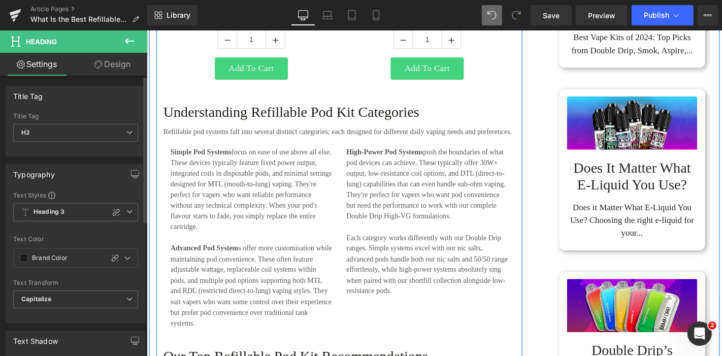
scroll to position [790, 0]
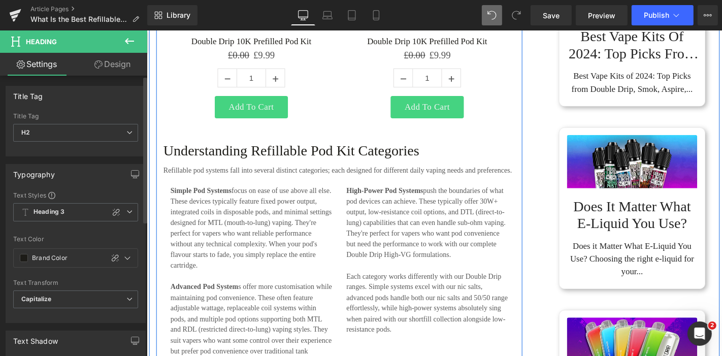
click at [228, 160] on h3 "Understanding Refillable Pod Kit Categories" at bounding box center [352, 158] width 376 height 18
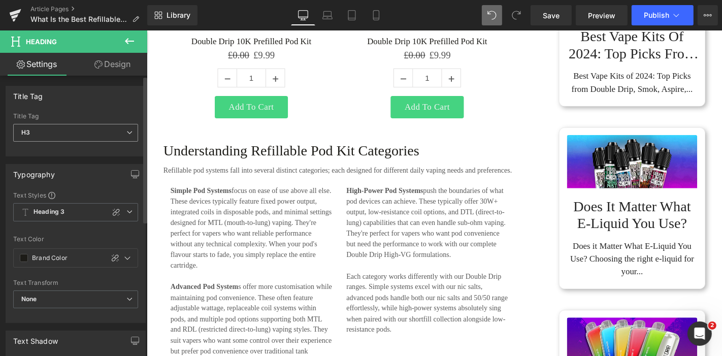
click at [132, 132] on span "H3" at bounding box center [75, 133] width 125 height 18
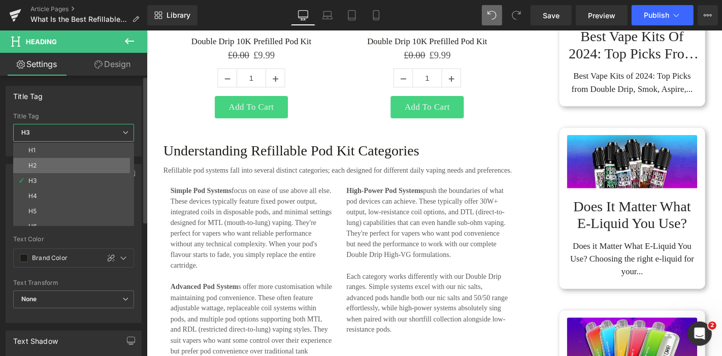
click at [80, 166] on li "H2" at bounding box center [75, 165] width 125 height 15
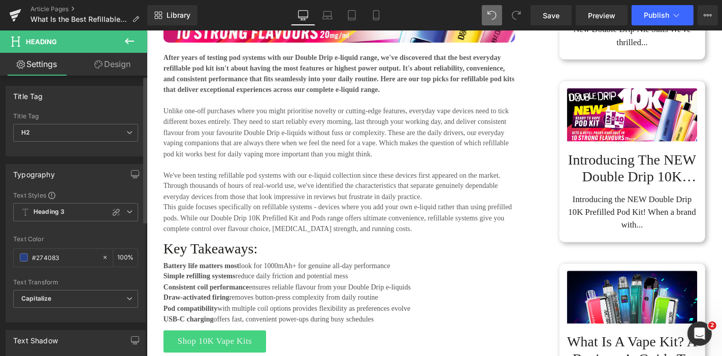
scroll to position [282, 0]
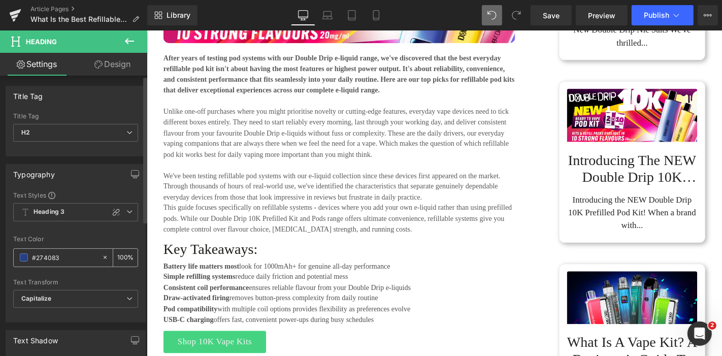
click at [23, 253] on span at bounding box center [24, 257] width 8 height 8
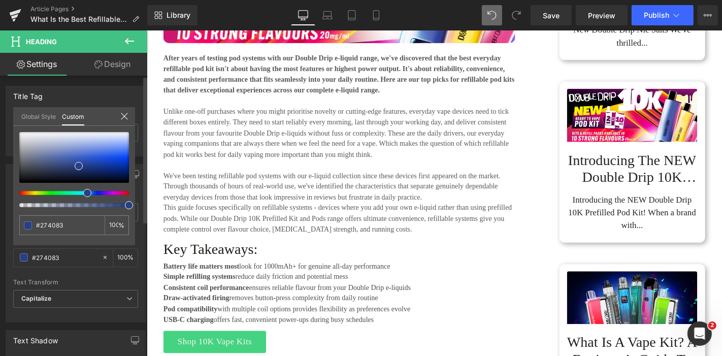
click at [29, 113] on link "Global Style" at bounding box center [38, 115] width 35 height 17
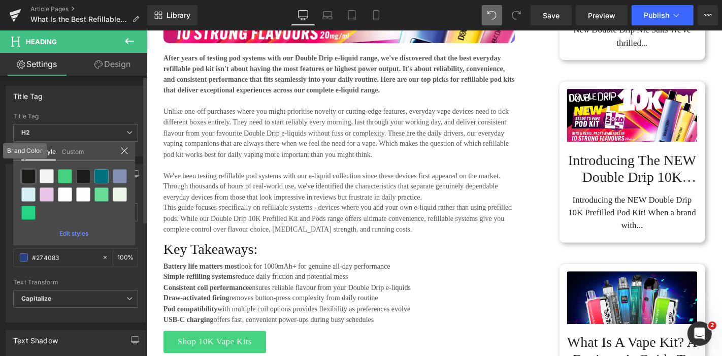
click at [31, 180] on div at bounding box center [28, 176] width 14 height 14
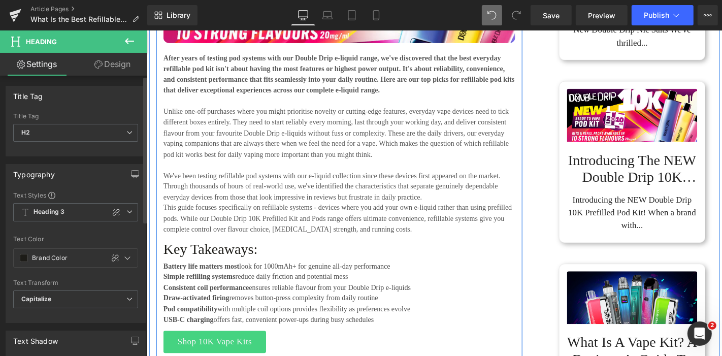
click at [201, 258] on h2 "Key Takeaways:" at bounding box center [352, 264] width 376 height 18
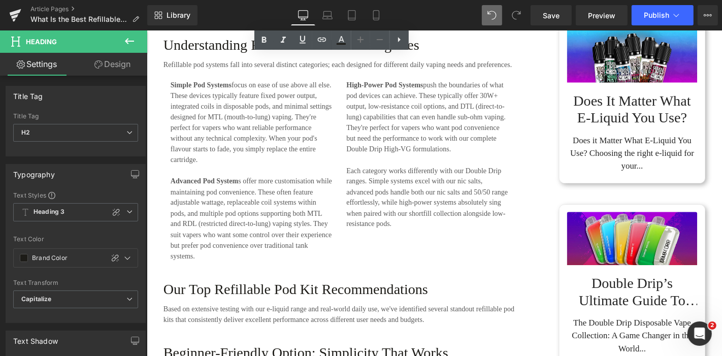
scroll to position [1016, 0]
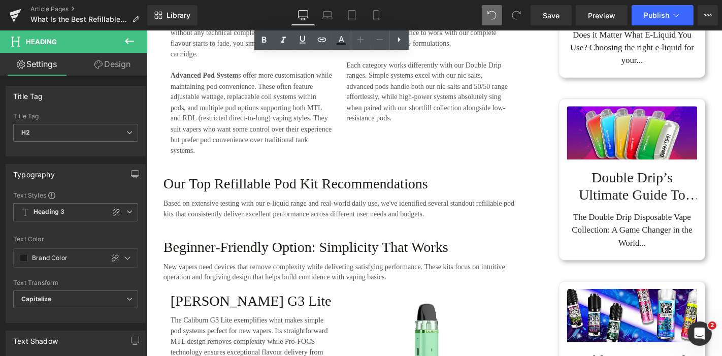
click at [286, 197] on h3 "Our Top Refillable Pod Kit Recommendations" at bounding box center [352, 193] width 376 height 18
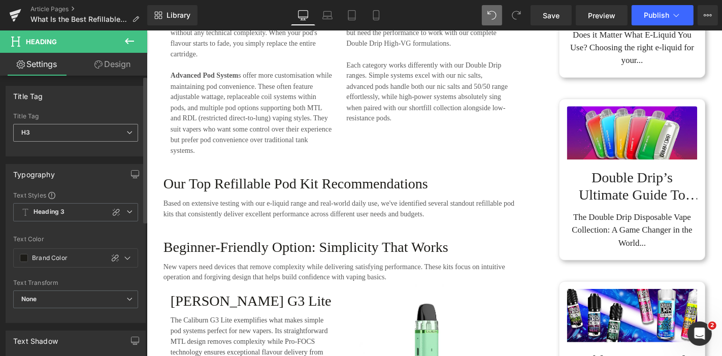
click at [128, 131] on icon at bounding box center [129, 133] width 6 height 6
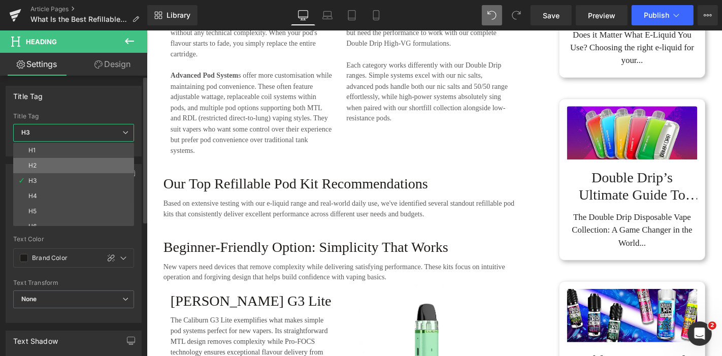
click at [73, 165] on li "H2" at bounding box center [75, 165] width 125 height 15
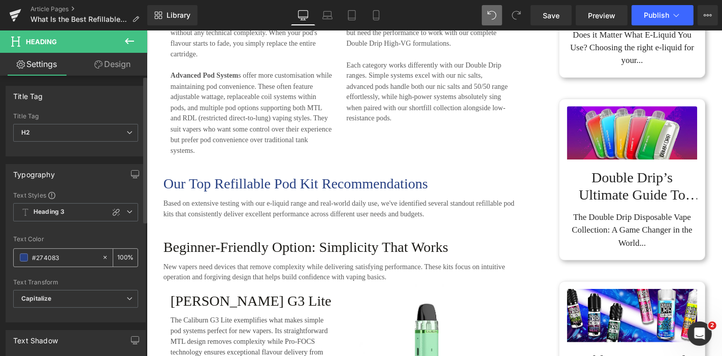
click at [22, 256] on span at bounding box center [24, 257] width 8 height 8
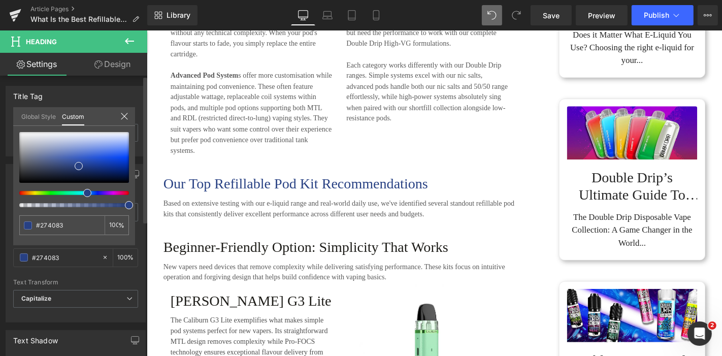
click at [35, 119] on link "Global Style" at bounding box center [38, 115] width 35 height 17
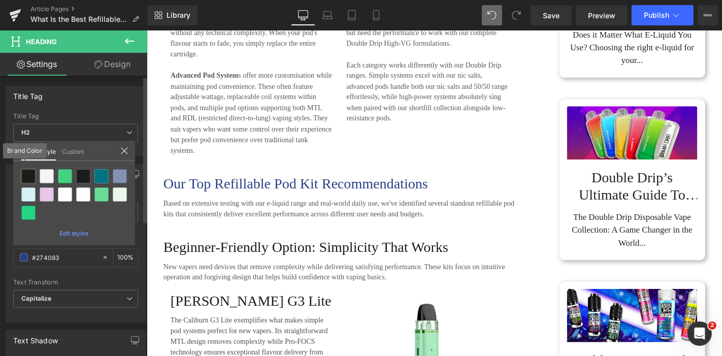
click at [27, 173] on div at bounding box center [28, 176] width 14 height 14
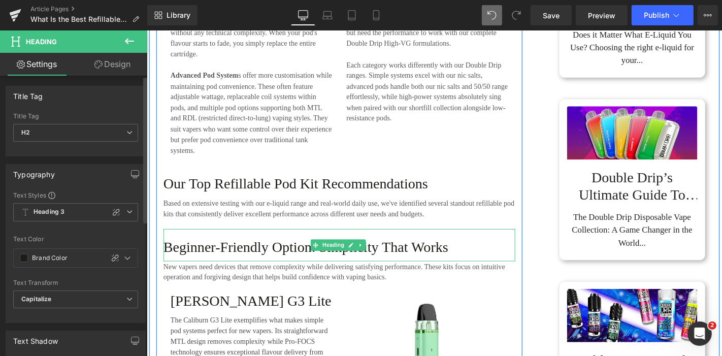
click at [292, 261] on h3 "Beginner-Friendly Option: Simplicity That Works" at bounding box center [352, 261] width 376 height 18
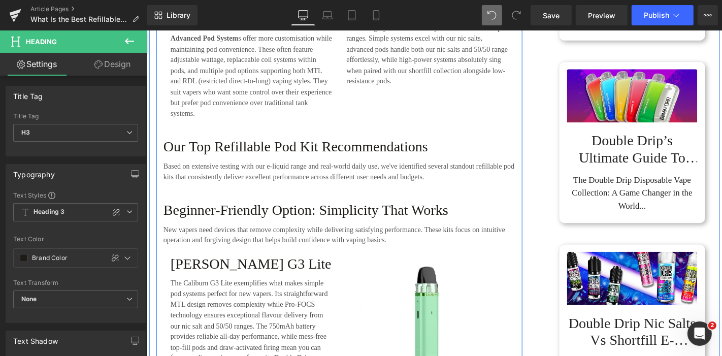
scroll to position [1072, 0]
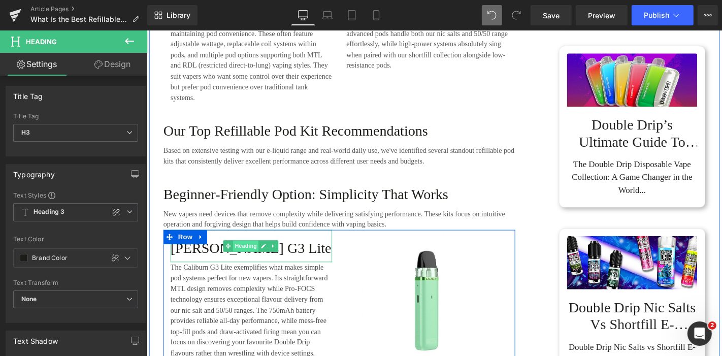
click at [245, 259] on span "Heading" at bounding box center [251, 260] width 27 height 12
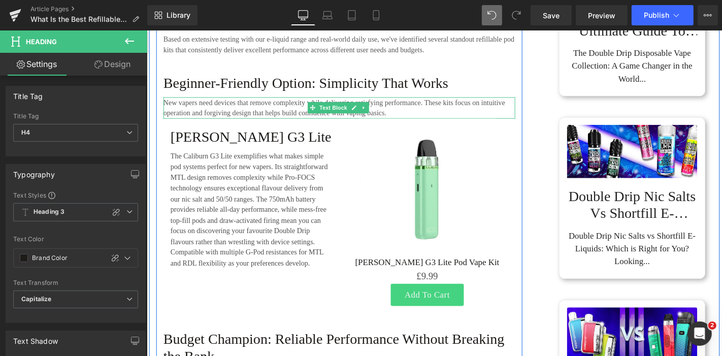
scroll to position [1298, 0]
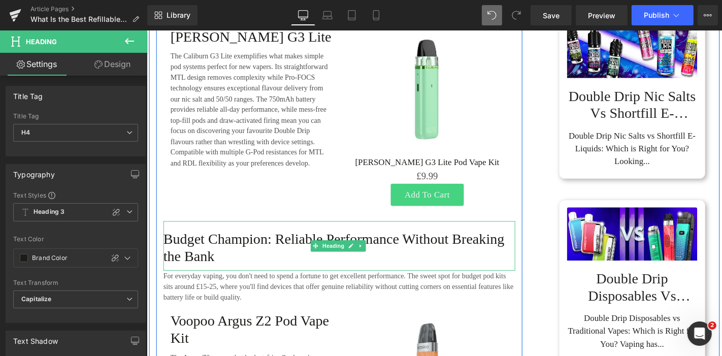
click at [246, 249] on h3 "Budget Champion: Reliable Performance Without Breaking the Bank" at bounding box center [352, 262] width 376 height 37
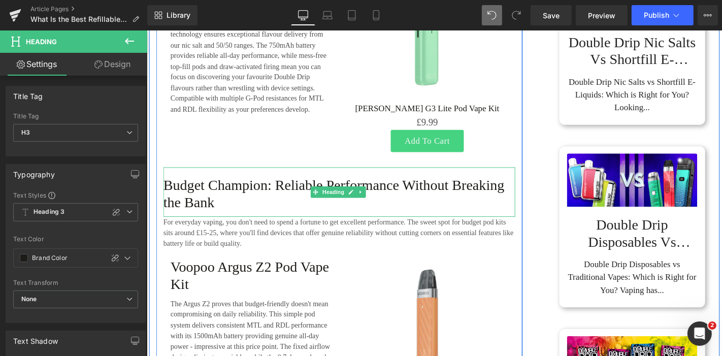
scroll to position [1467, 0]
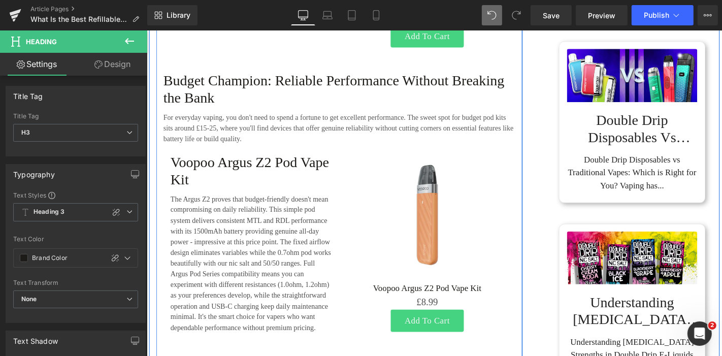
click at [251, 170] on div "Voopoo Argus Z2 Pod Vape Kit Heading" at bounding box center [258, 178] width 173 height 53
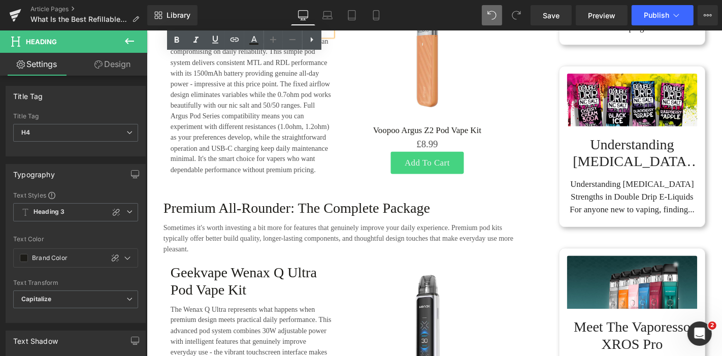
scroll to position [1637, 0]
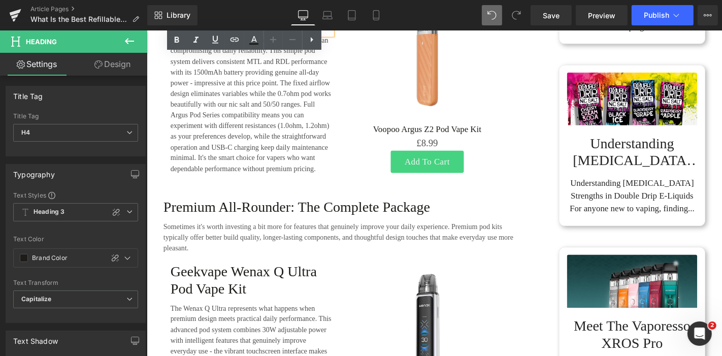
click at [294, 207] on div "Premium All-Rounder: The Complete Package" at bounding box center [352, 217] width 376 height 35
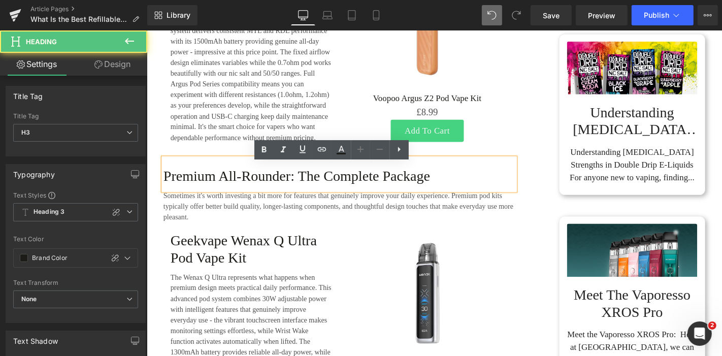
scroll to position [1693, 0]
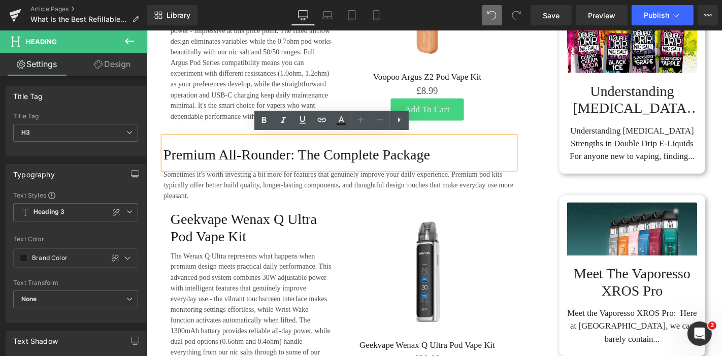
click at [247, 240] on div "Geekvape Wenax Q Ultra Pod Vape Kit Heading" at bounding box center [258, 238] width 173 height 53
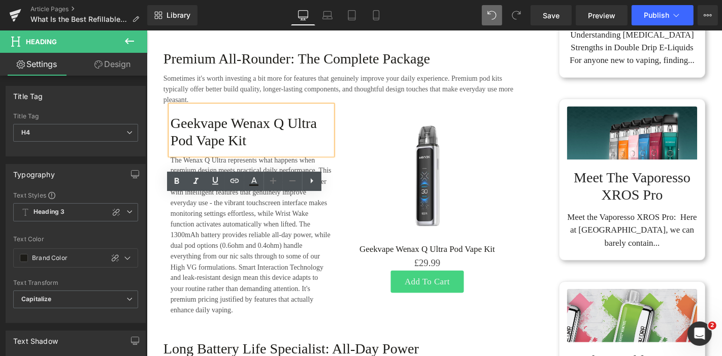
scroll to position [1919, 0]
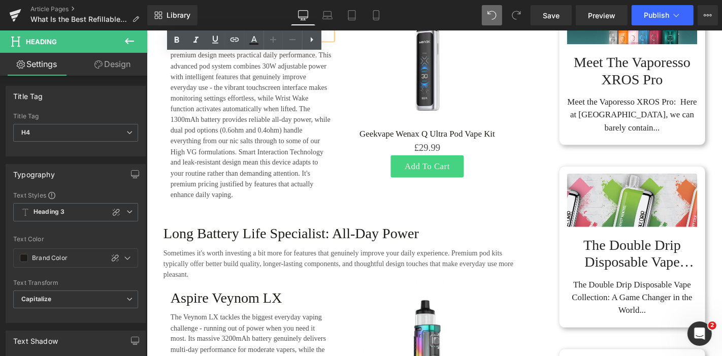
click at [265, 238] on h3 "Long Battery Life Specialist: All-Day Power" at bounding box center [352, 247] width 376 height 18
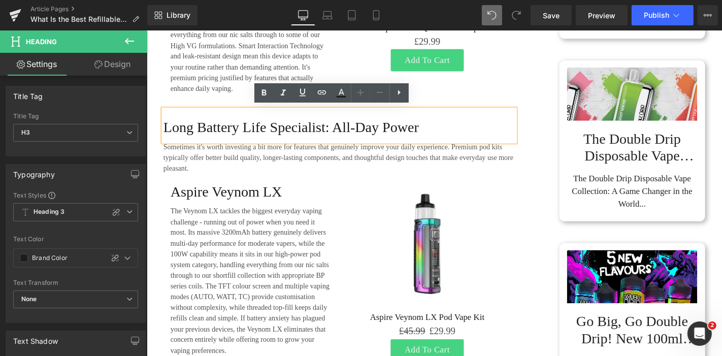
click at [222, 203] on h4 "Aspire Veynom LX" at bounding box center [258, 202] width 173 height 18
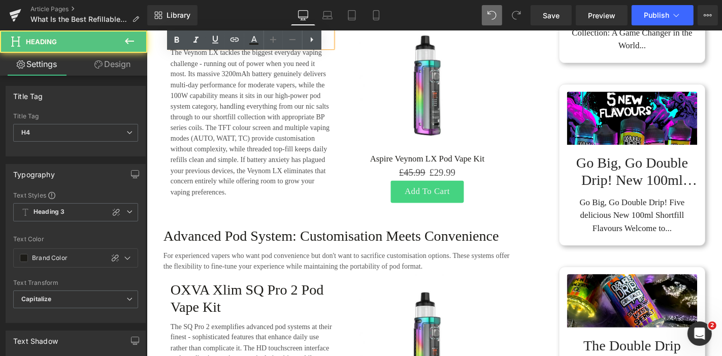
scroll to position [2258, 0]
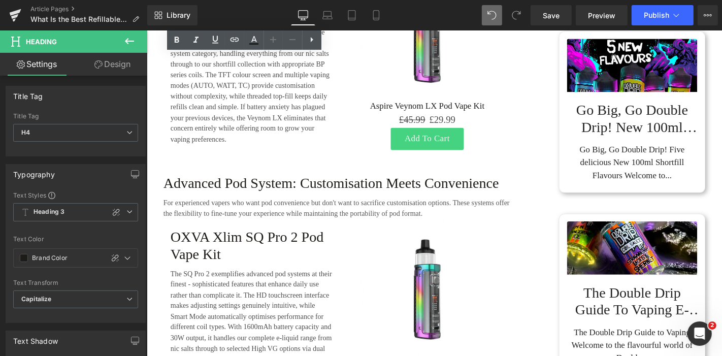
click at [287, 188] on h3 "Advanced Pod System: Customisation Meets Convenience" at bounding box center [352, 193] width 376 height 18
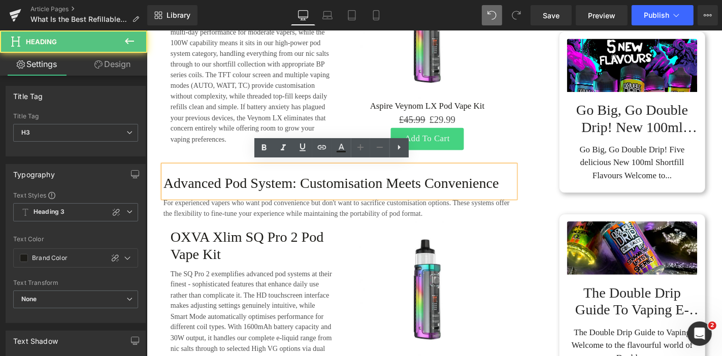
click at [238, 244] on h4 "OXVA Xlim SQ Pro 2 Pod Vape Kit" at bounding box center [258, 260] width 173 height 37
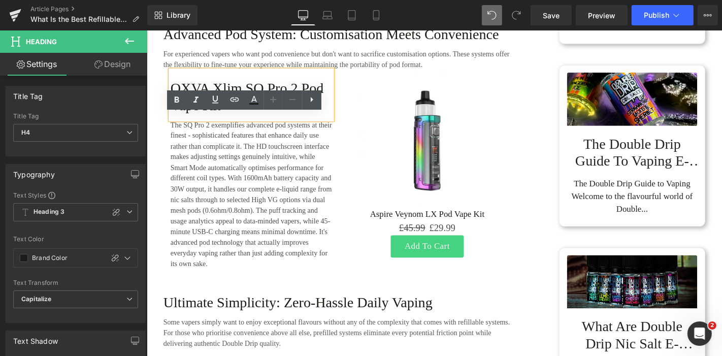
scroll to position [2483, 0]
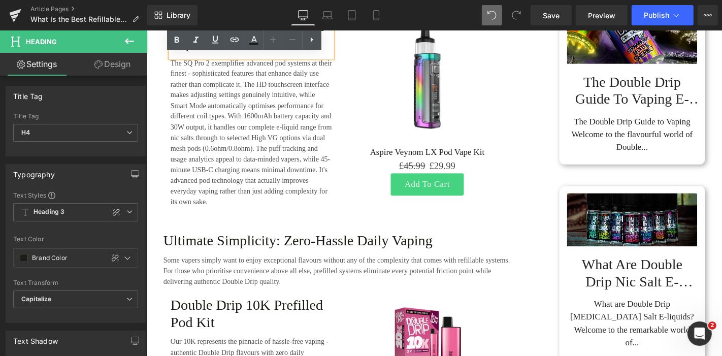
click at [284, 252] on h3 "Ultimate Simplicity: Zero-Hassle Daily Vaping" at bounding box center [352, 254] width 376 height 18
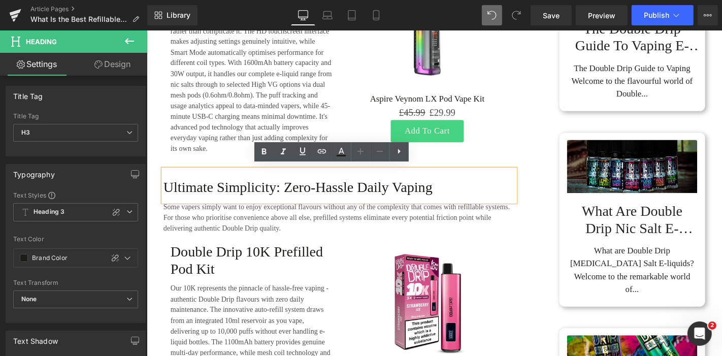
click at [236, 258] on h4 "Double Drip 10K Prefilled Pod Kit" at bounding box center [258, 275] width 173 height 37
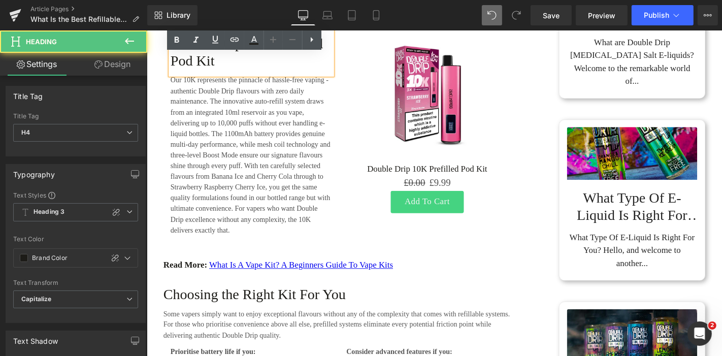
scroll to position [2766, 0]
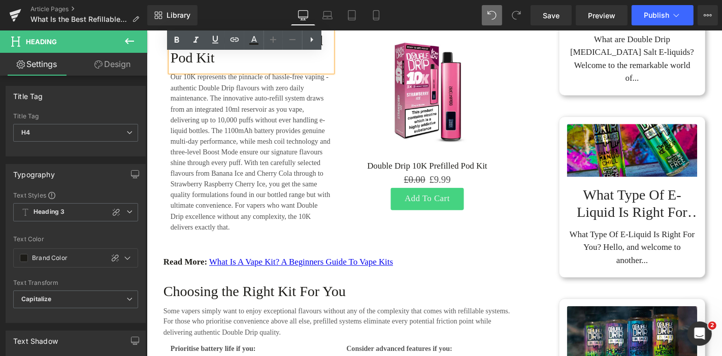
click at [173, 276] on strong "Read More:" at bounding box center [187, 277] width 47 height 10
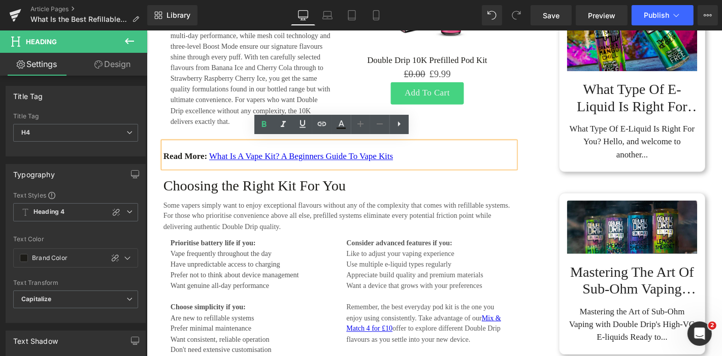
click at [205, 195] on h3 "Choosing the Right Kit For You" at bounding box center [352, 196] width 376 height 18
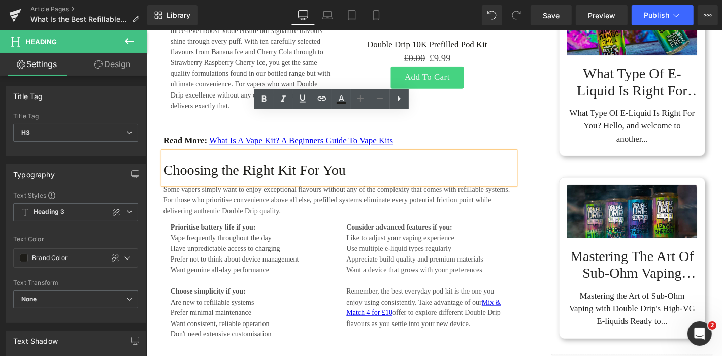
scroll to position [3048, 0]
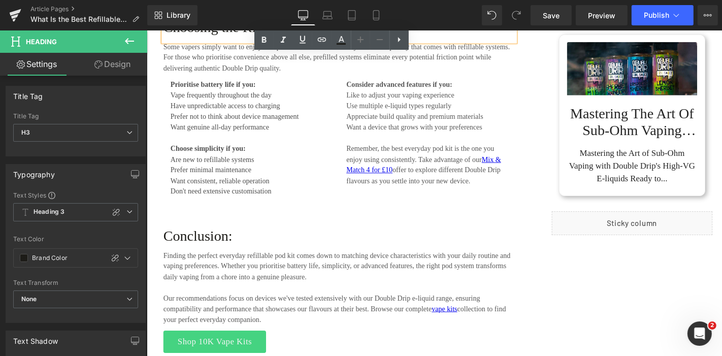
click at [196, 248] on h3 "Conclusion:" at bounding box center [352, 249] width 376 height 18
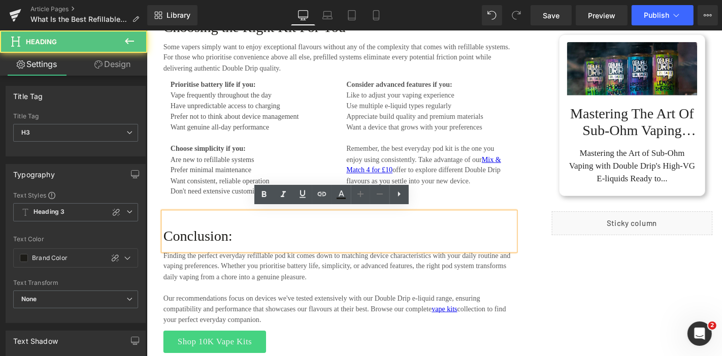
scroll to position [3161, 0]
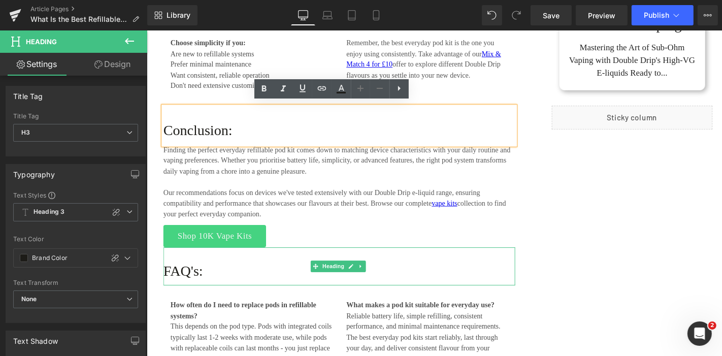
click at [185, 280] on h3 "FAQ's:" at bounding box center [352, 287] width 376 height 18
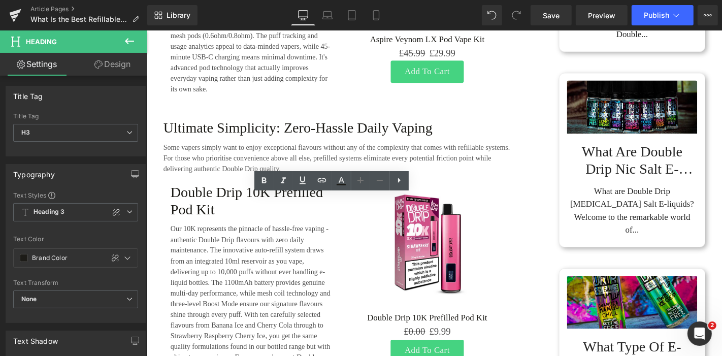
scroll to position [0, 0]
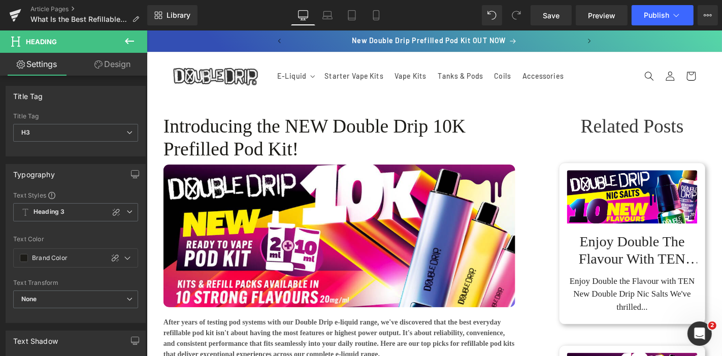
click at [652, 128] on span "Heading" at bounding box center [659, 132] width 27 height 12
click at [126, 130] on icon at bounding box center [129, 133] width 6 height 6
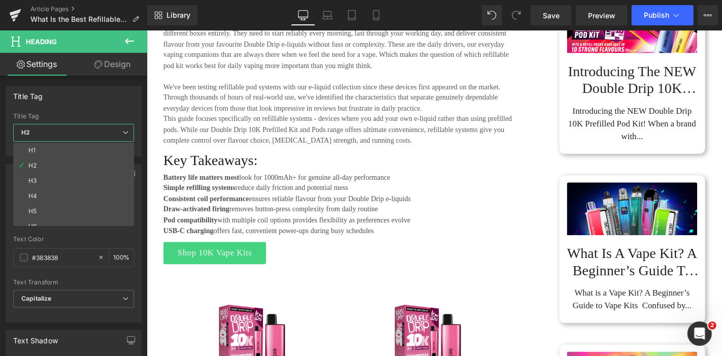
scroll to position [395, 0]
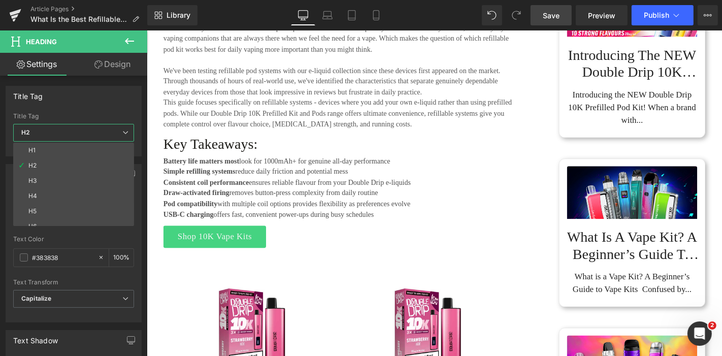
click at [558, 18] on span "Save" at bounding box center [551, 15] width 17 height 11
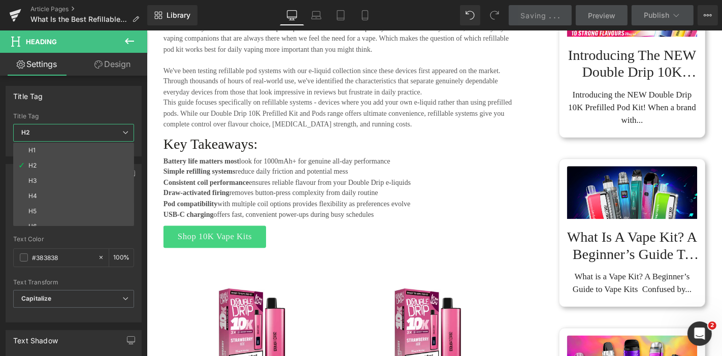
click at [208, 250] on div at bounding box center [453, 204] width 615 height 348
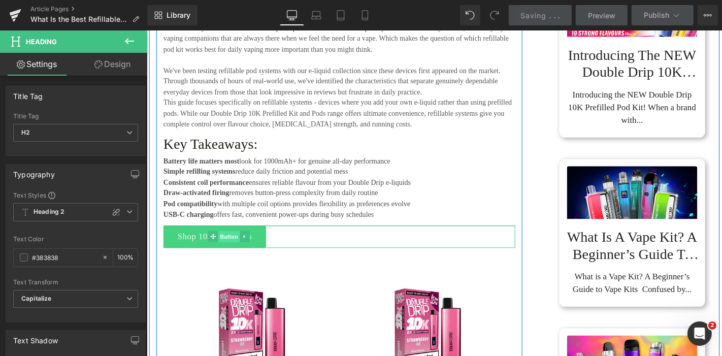
click at [229, 249] on span "Button" at bounding box center [234, 250] width 23 height 12
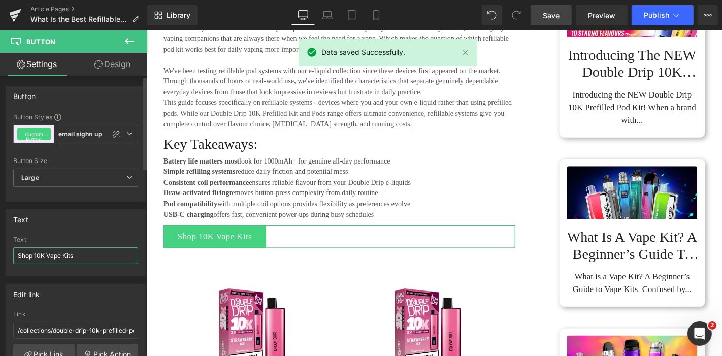
drag, startPoint x: 46, startPoint y: 255, endPoint x: 35, endPoint y: 256, distance: 11.8
click at [35, 256] on input "Shop 10K Vape Kits" at bounding box center [75, 255] width 125 height 17
type input "Shop Vape Kits"
click at [50, 347] on link "Pick Link" at bounding box center [43, 354] width 61 height 20
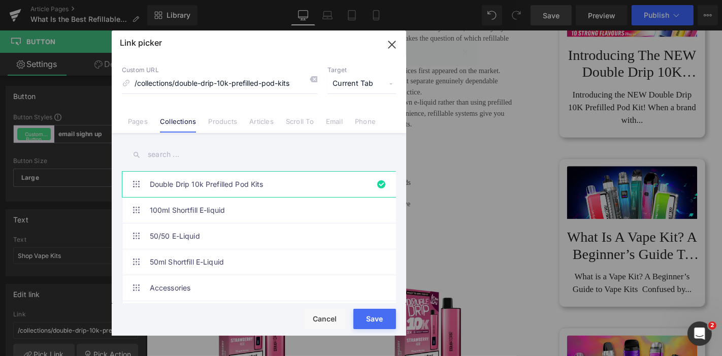
click at [197, 158] on input "text" at bounding box center [259, 154] width 274 height 23
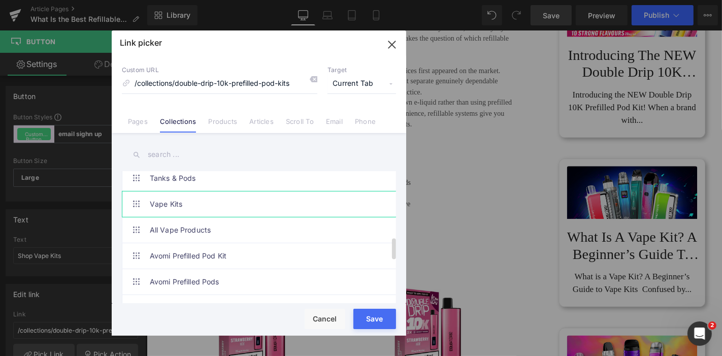
click at [190, 198] on link "Vape Kits" at bounding box center [262, 204] width 224 height 25
type input "/collections/vape-kits"
click at [374, 320] on div "Rendering Content" at bounding box center [361, 315] width 62 height 11
click at [376, 317] on div "Rendering Content" at bounding box center [361, 315] width 62 height 11
click at [377, 329] on div "Save Cancel" at bounding box center [259, 320] width 295 height 32
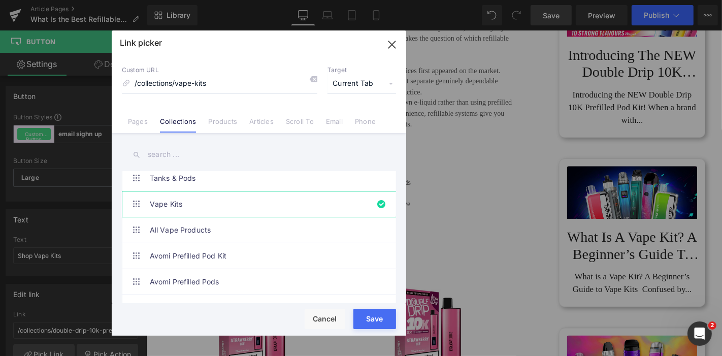
click at [377, 326] on button "Save" at bounding box center [375, 319] width 43 height 20
type input "/collections/vape-kits"
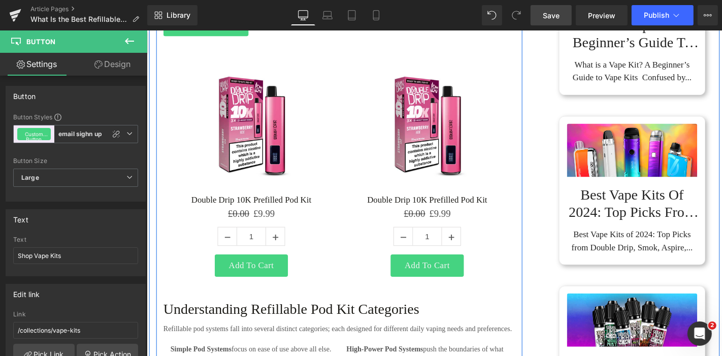
scroll to position [564, 0]
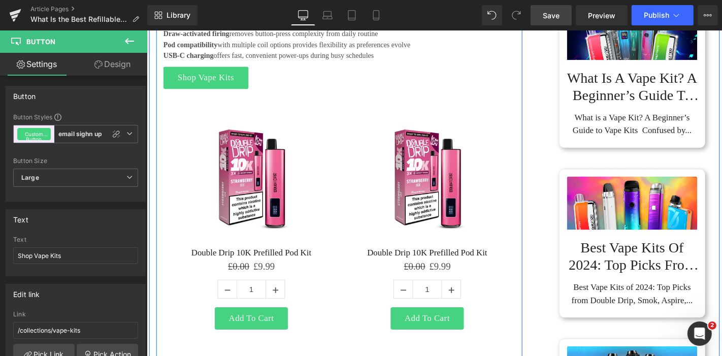
click at [421, 125] on img at bounding box center [446, 187] width 146 height 146
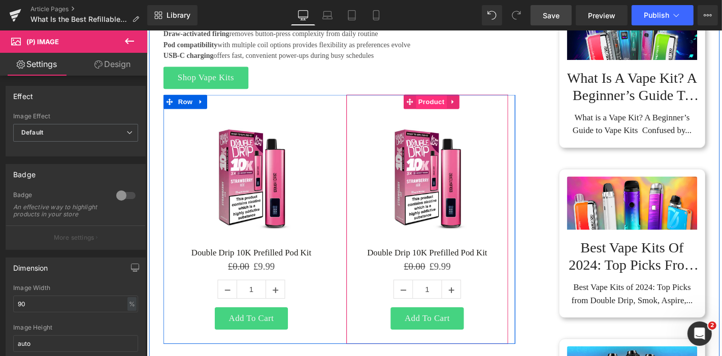
click at [452, 105] on span "Product" at bounding box center [450, 106] width 33 height 15
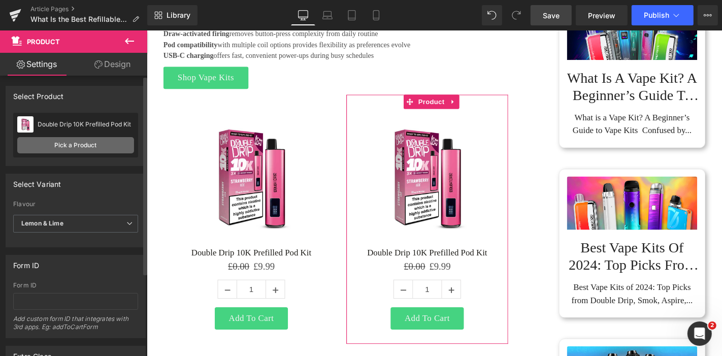
click at [107, 145] on link "Pick a Product" at bounding box center [75, 145] width 117 height 16
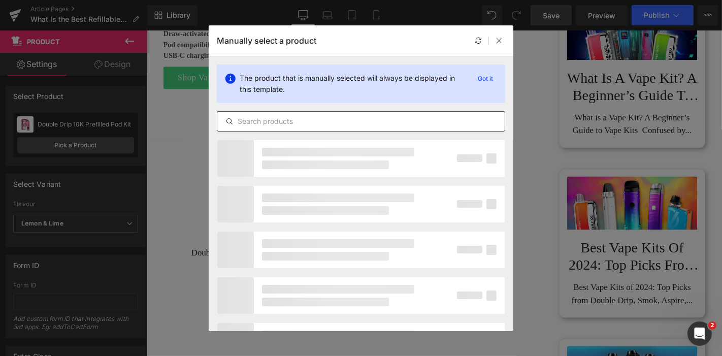
click at [314, 121] on input "text" at bounding box center [361, 121] width 288 height 12
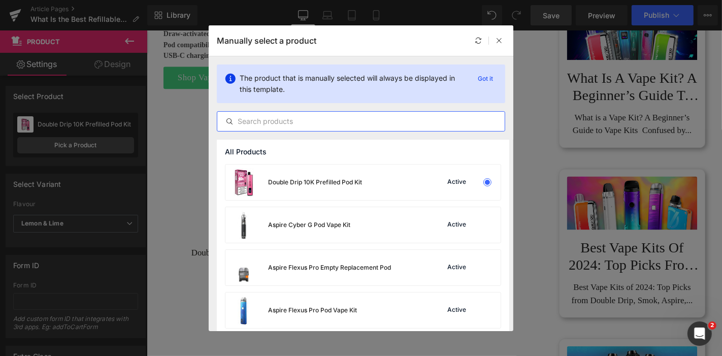
type input "p"
drag, startPoint x: 373, startPoint y: 267, endPoint x: 242, endPoint y: 252, distance: 131.8
click at [373, 267] on div "Aspire Flexus Pro Empty Replacement Pod" at bounding box center [329, 267] width 123 height 9
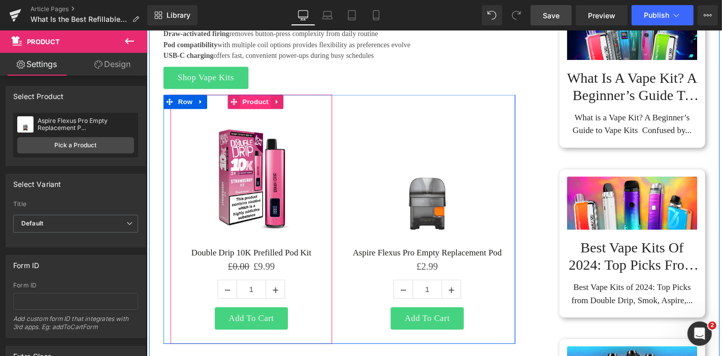
click at [259, 107] on span "Product" at bounding box center [262, 106] width 33 height 15
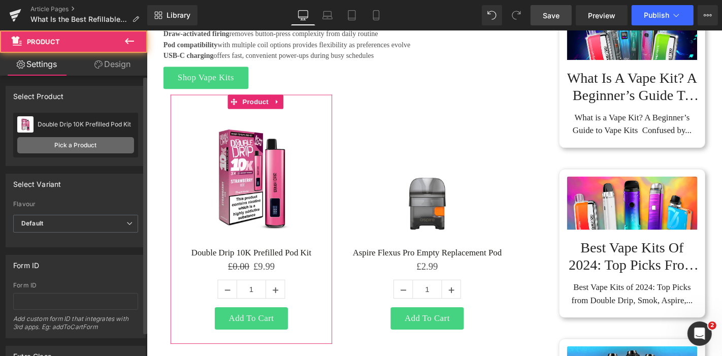
click at [84, 146] on link "Pick a Product" at bounding box center [75, 145] width 117 height 16
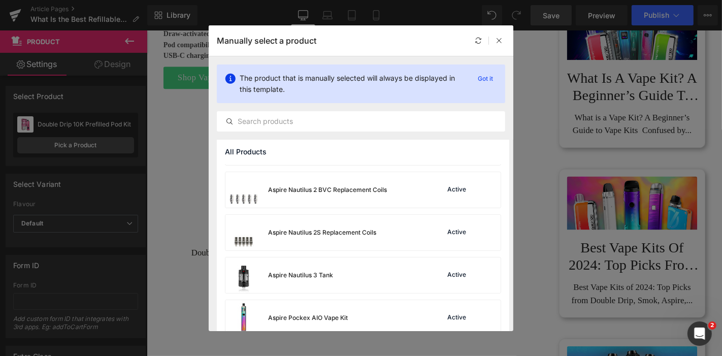
scroll to position [113, 0]
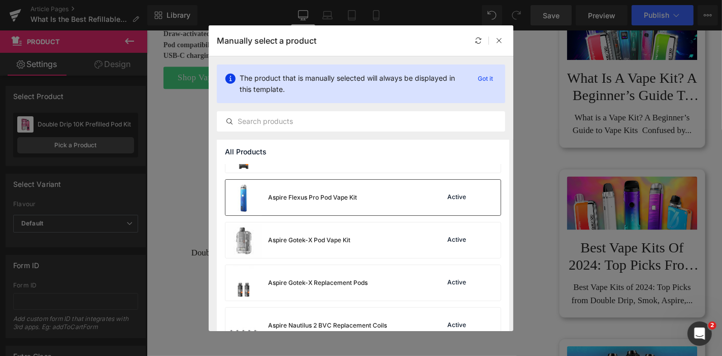
drag, startPoint x: 390, startPoint y: 203, endPoint x: 426, endPoint y: 205, distance: 36.7
click at [389, 202] on div "Aspire Flexus Pro Pod Vape Kit Active" at bounding box center [363, 198] width 275 height 36
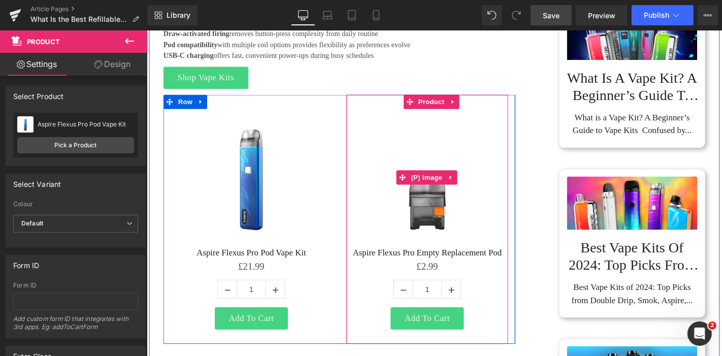
click at [444, 115] on img at bounding box center [446, 187] width 146 height 146
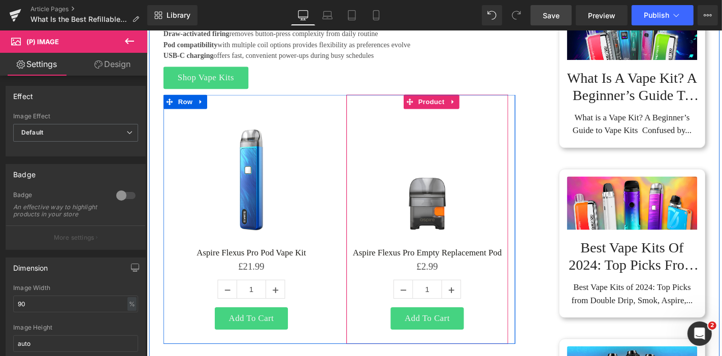
click at [441, 104] on span "Product" at bounding box center [450, 106] width 33 height 15
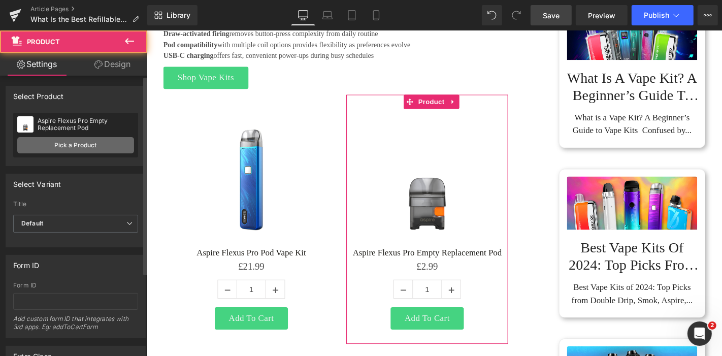
click at [90, 146] on link "Pick a Product" at bounding box center [75, 145] width 117 height 16
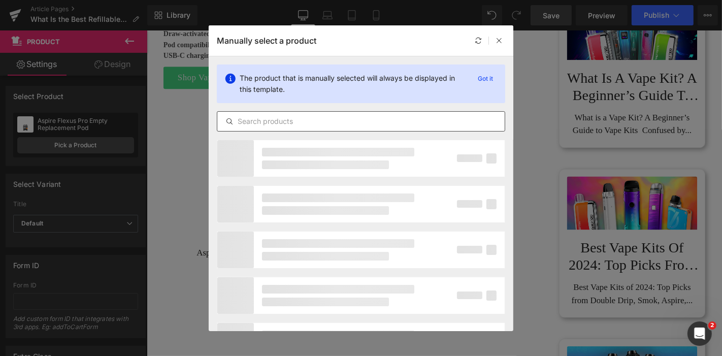
click at [267, 118] on input "text" at bounding box center [361, 121] width 288 height 12
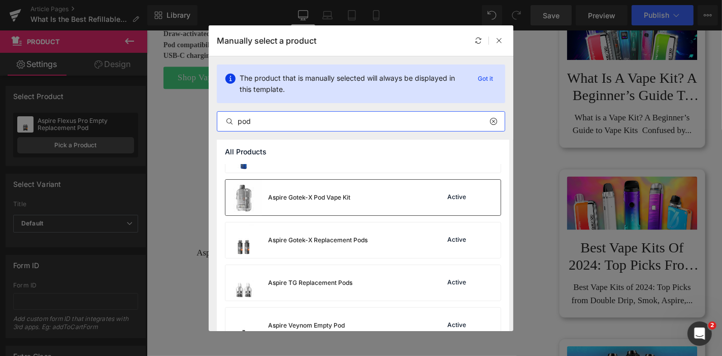
type input "pod"
drag, startPoint x: 358, startPoint y: 199, endPoint x: 225, endPoint y: 179, distance: 135.0
click at [358, 199] on div "Aspire Gotek-X Pod Vape Kit Active" at bounding box center [363, 198] width 275 height 36
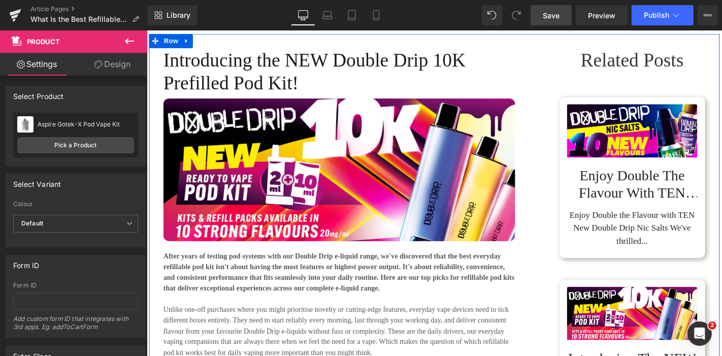
scroll to position [0, 0]
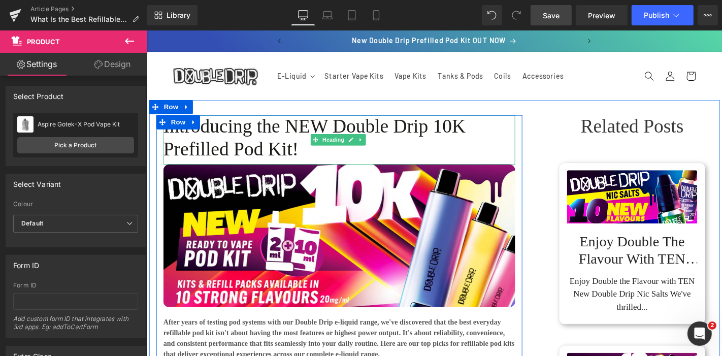
drag, startPoint x: 251, startPoint y: 156, endPoint x: 257, endPoint y: 137, distance: 20.2
click at [251, 156] on h1 "Introducing the NEW Double Drip 10K Prefilled Pod Kit!" at bounding box center [352, 144] width 376 height 49
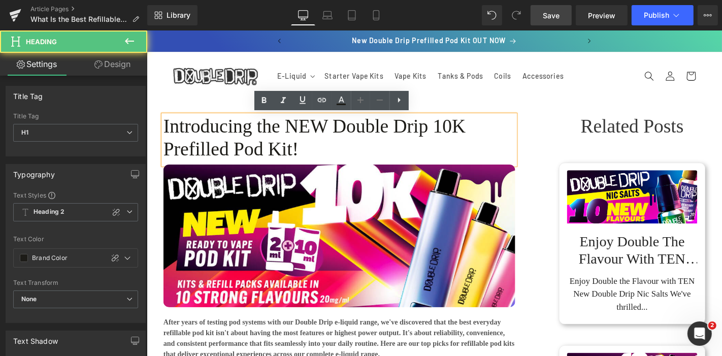
click at [257, 137] on h1 "Introducing the NEW Double Drip 10K Prefilled Pod Kit!" at bounding box center [352, 144] width 376 height 49
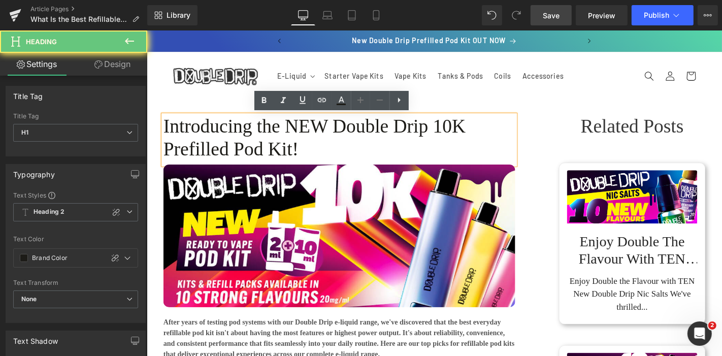
click at [275, 136] on h1 "Introducing the NEW Double Drip 10K Prefilled Pod Kit!" at bounding box center [352, 144] width 376 height 49
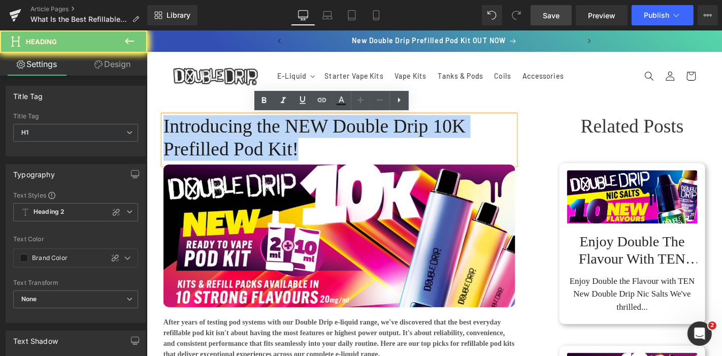
paste div
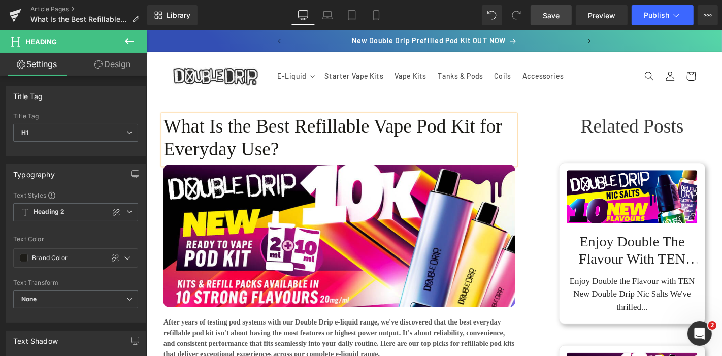
click at [550, 14] on span "Save" at bounding box center [551, 15] width 17 height 11
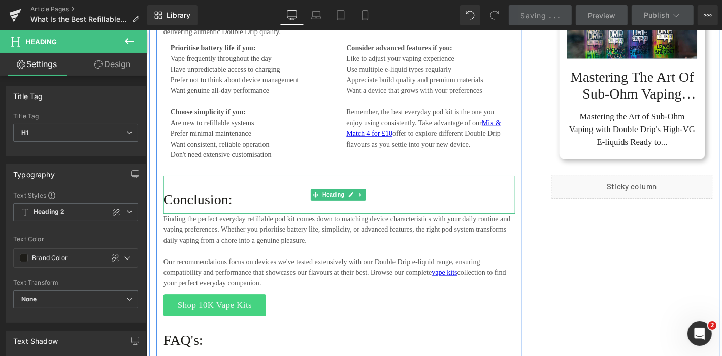
scroll to position [3104, 0]
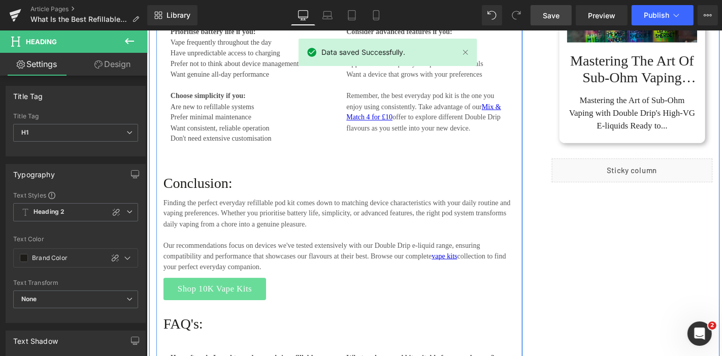
click at [212, 300] on span at bounding box center [217, 306] width 11 height 12
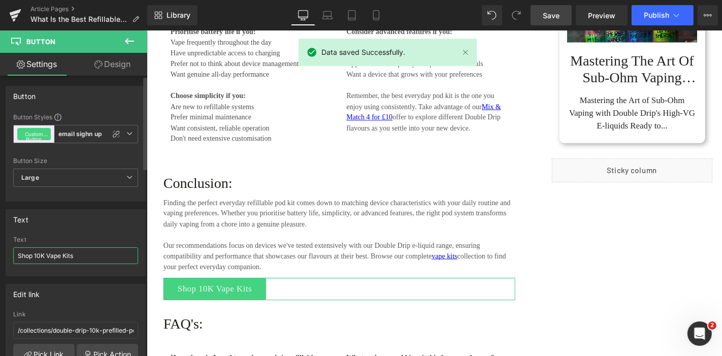
drag, startPoint x: 45, startPoint y: 255, endPoint x: 33, endPoint y: 257, distance: 11.8
click at [33, 257] on input "Shop 10K Vape Kits" at bounding box center [75, 255] width 125 height 17
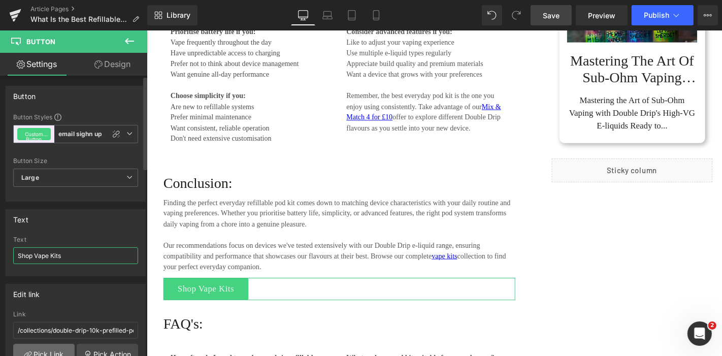
type input "Shop Vape Kits"
click at [33, 351] on link "Pick Link" at bounding box center [43, 354] width 61 height 20
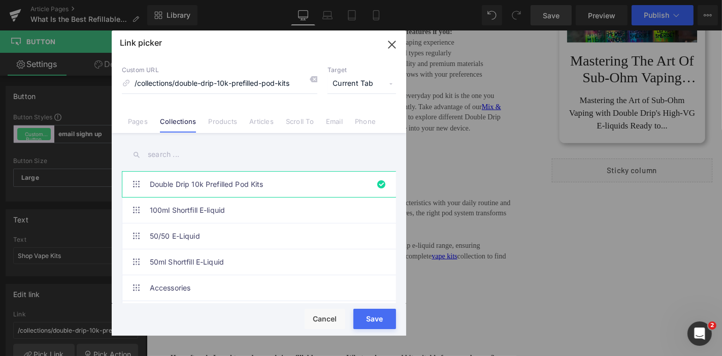
click at [208, 158] on input "text" at bounding box center [259, 154] width 274 height 23
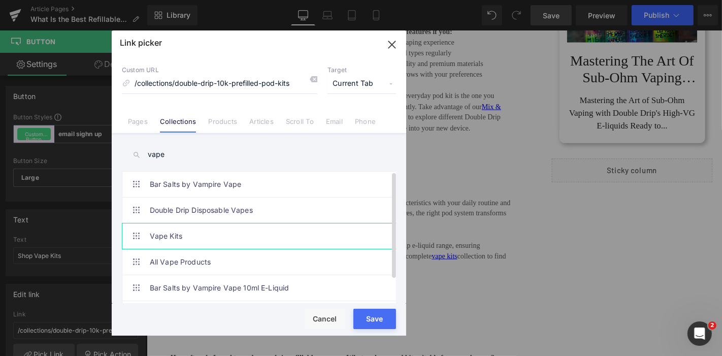
type input "vape"
click at [179, 233] on link "Vape Kits" at bounding box center [262, 236] width 224 height 25
type input "/collections/vape-kits"
click at [374, 319] on div "Rendering Content" at bounding box center [361, 315] width 62 height 11
click at [379, 329] on button "Save" at bounding box center [375, 319] width 43 height 20
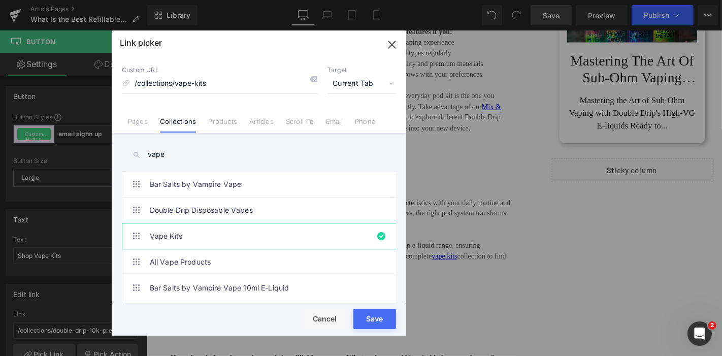
type input "/collections/vape-kits"
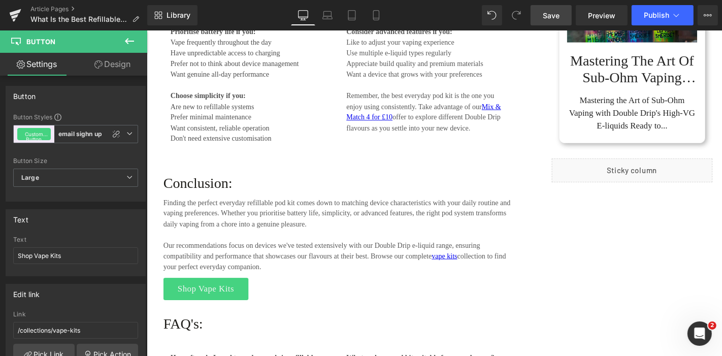
click at [547, 8] on link "Save" at bounding box center [551, 15] width 41 height 20
click at [552, 21] on link "Save" at bounding box center [551, 15] width 41 height 20
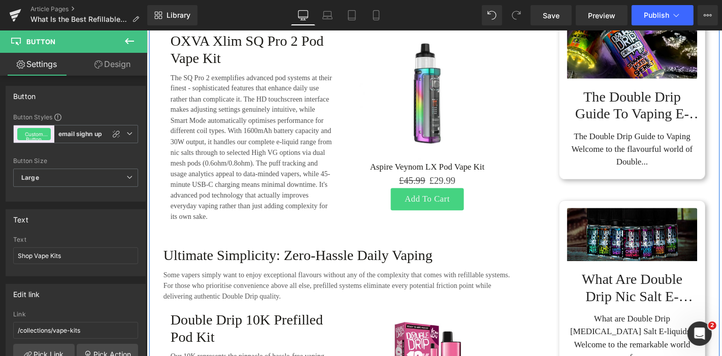
scroll to position [2314, 0]
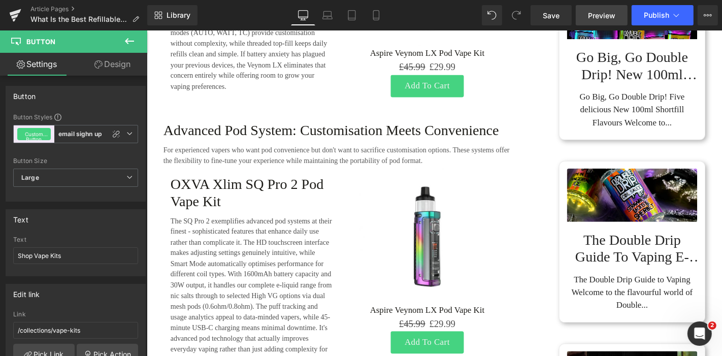
click at [596, 15] on span "Preview" at bounding box center [601, 15] width 27 height 11
click at [55, 8] on link "Article Pages" at bounding box center [88, 9] width 117 height 8
